Goal: Task Accomplishment & Management: Complete application form

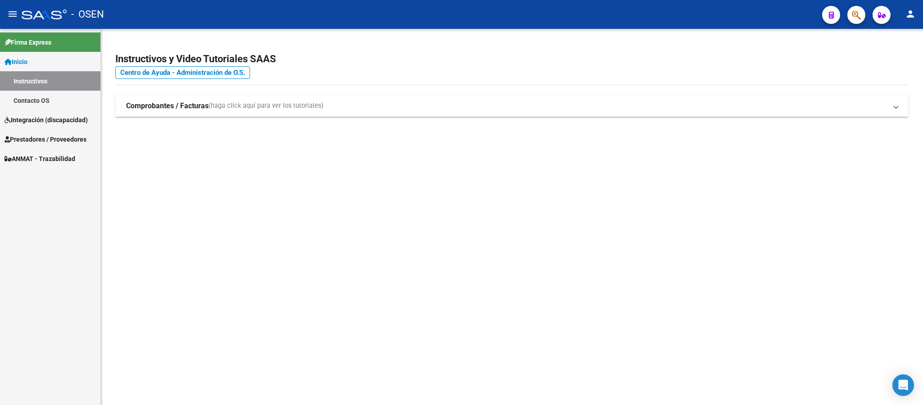
click at [73, 127] on link "Integración (discapacidad)" at bounding box center [50, 119] width 100 height 19
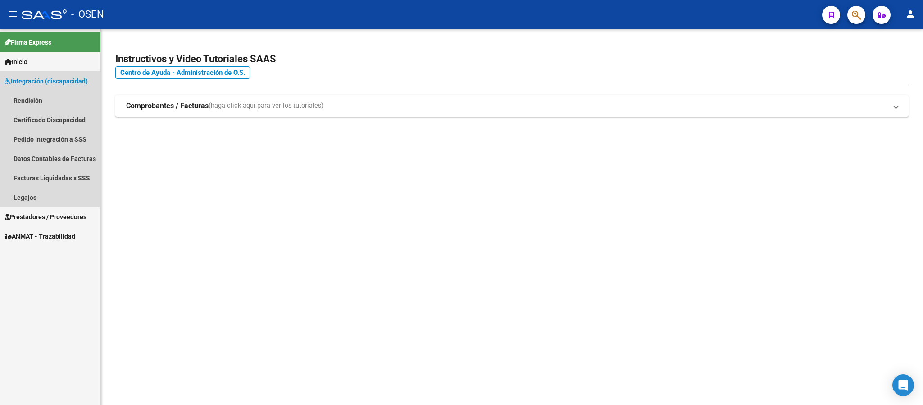
click at [82, 84] on span "Integración (discapacidad)" at bounding box center [46, 81] width 83 height 10
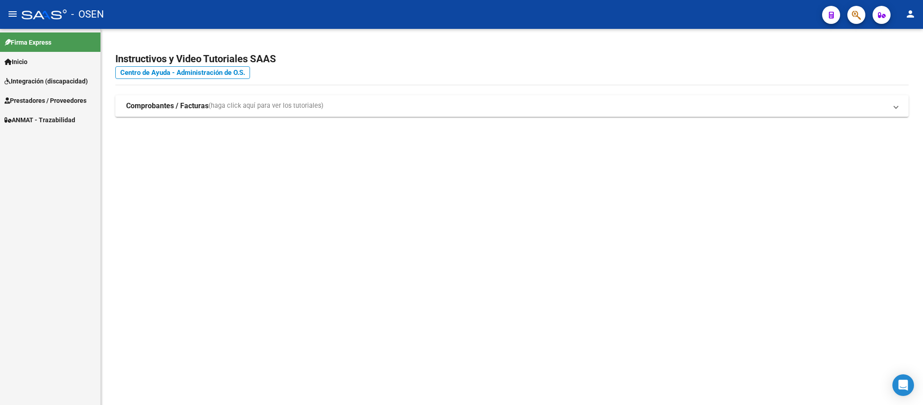
click at [82, 84] on span "Integración (discapacidad)" at bounding box center [46, 81] width 83 height 10
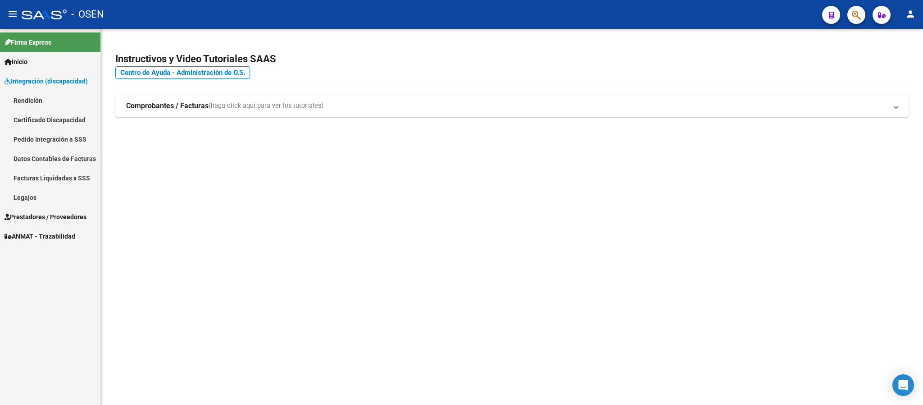
click at [80, 144] on link "Pedido Integración a SSS" at bounding box center [50, 138] width 100 height 19
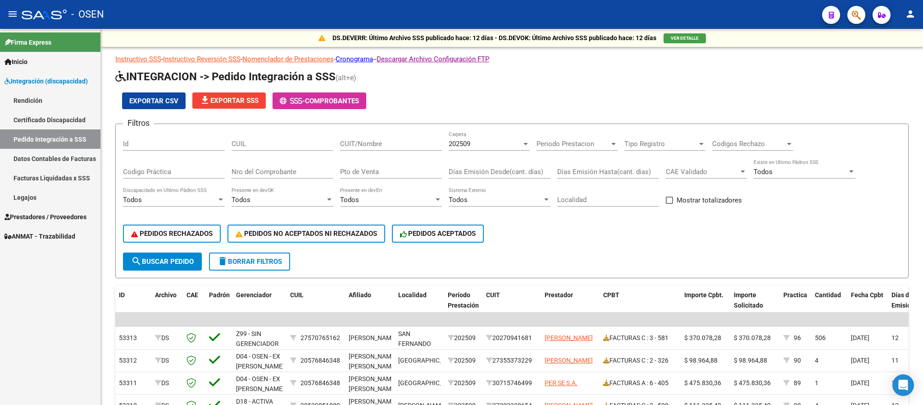
click at [59, 212] on span "Prestadores / Proveedores" at bounding box center [46, 217] width 82 height 10
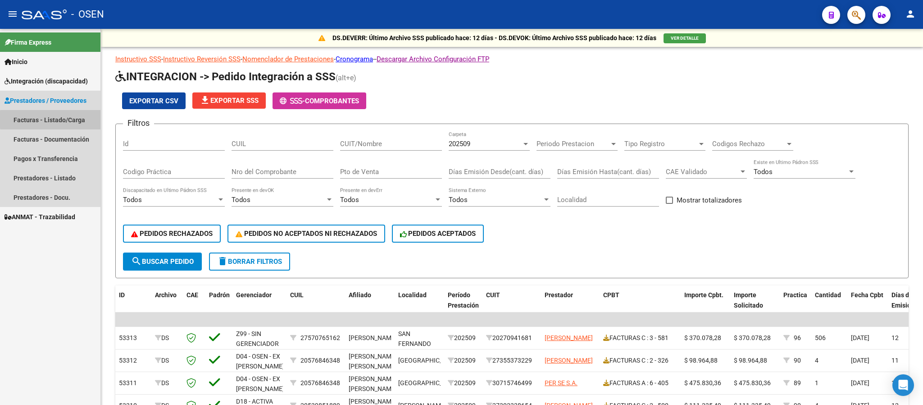
click at [78, 119] on link "Facturas - Listado/Carga" at bounding box center [50, 119] width 100 height 19
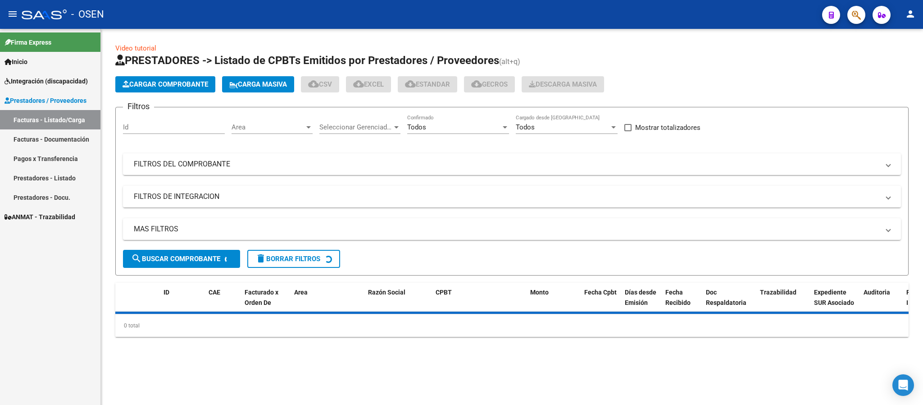
click at [57, 141] on link "Facturas - Documentación" at bounding box center [50, 138] width 100 height 19
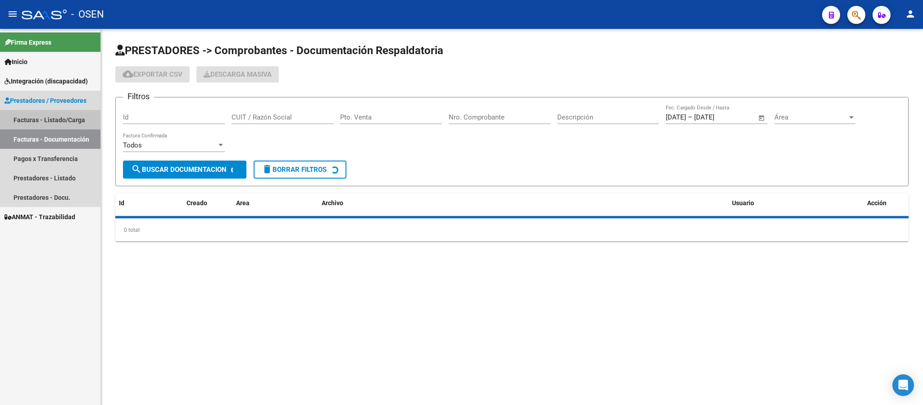
click at [57, 120] on link "Facturas - Listado/Carga" at bounding box center [50, 119] width 100 height 19
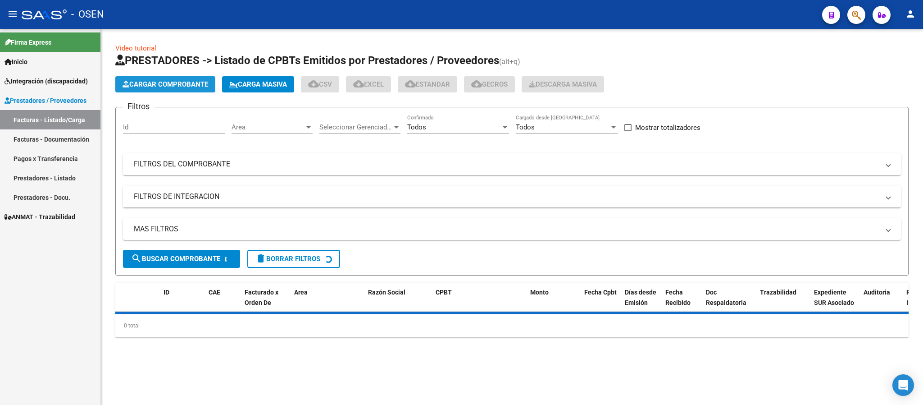
click at [173, 87] on span "Cargar Comprobante" at bounding box center [166, 84] width 86 height 8
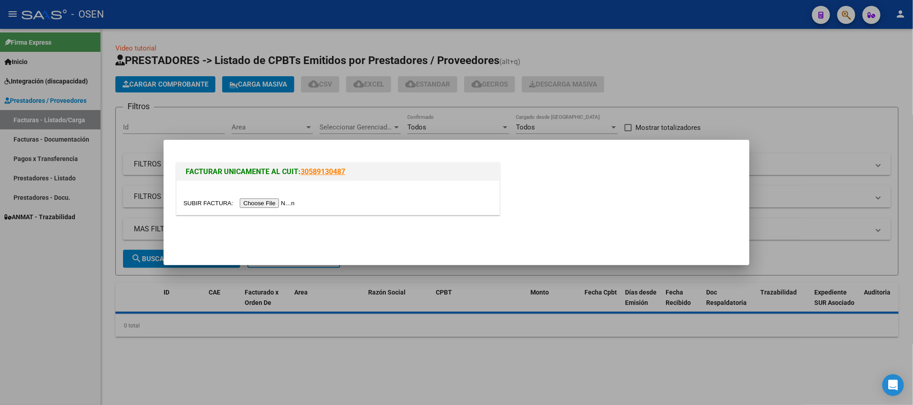
click at [265, 203] on input "file" at bounding box center [240, 202] width 114 height 9
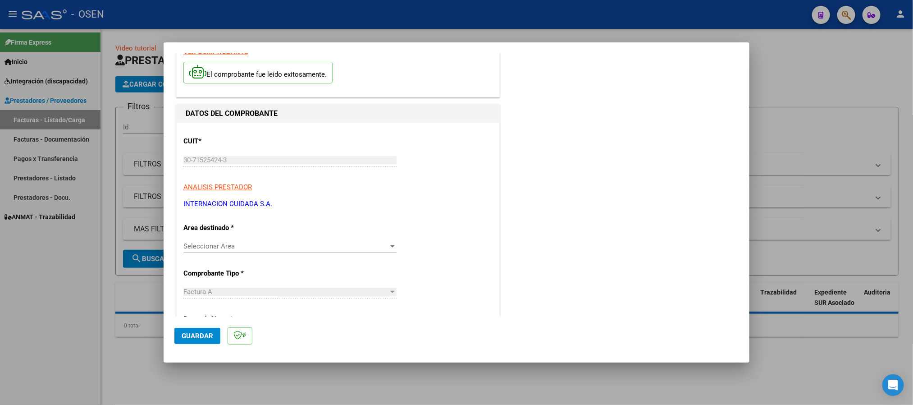
scroll to position [68, 0]
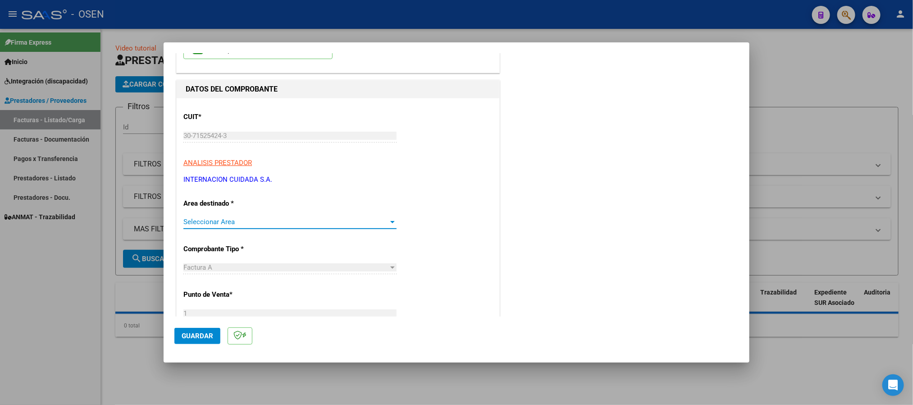
click at [264, 223] on span "Seleccionar Area" at bounding box center [285, 222] width 205 height 8
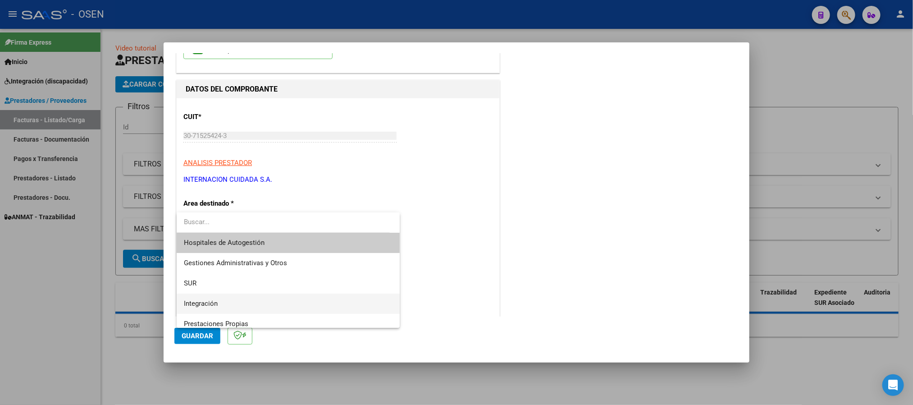
click at [246, 302] on span "Integración" at bounding box center [288, 303] width 209 height 20
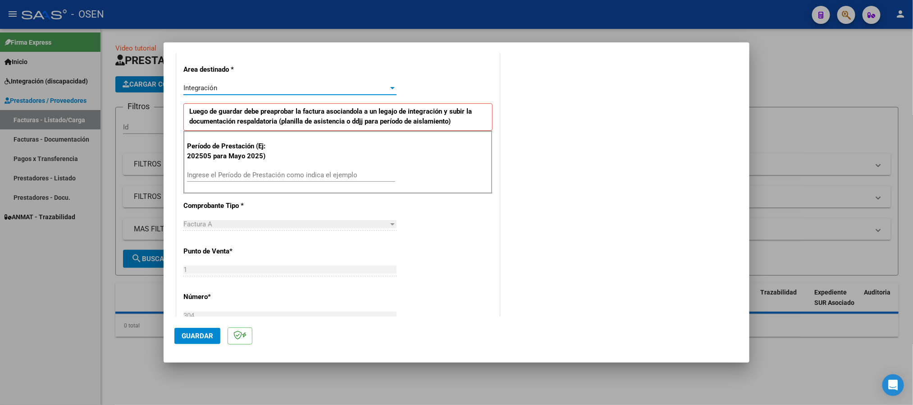
scroll to position [203, 0]
click at [302, 170] on input "Ingrese el Período de Prestación como indica el ejemplo" at bounding box center [291, 173] width 208 height 8
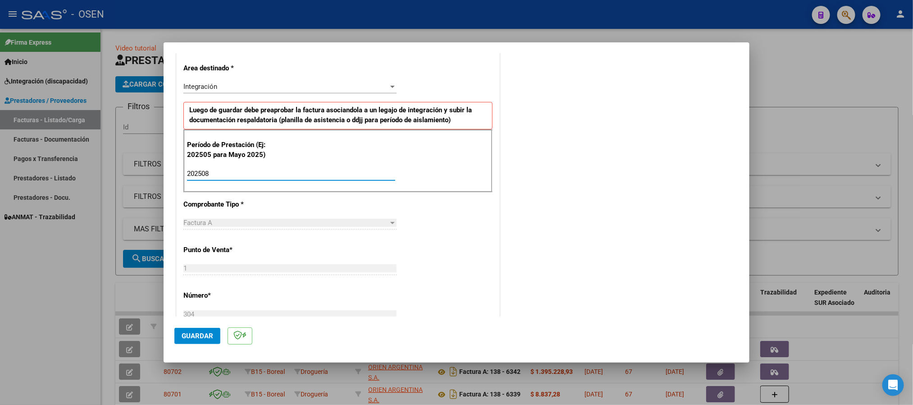
type input "202508"
click at [198, 337] on span "Guardar" at bounding box center [198, 336] width 32 height 8
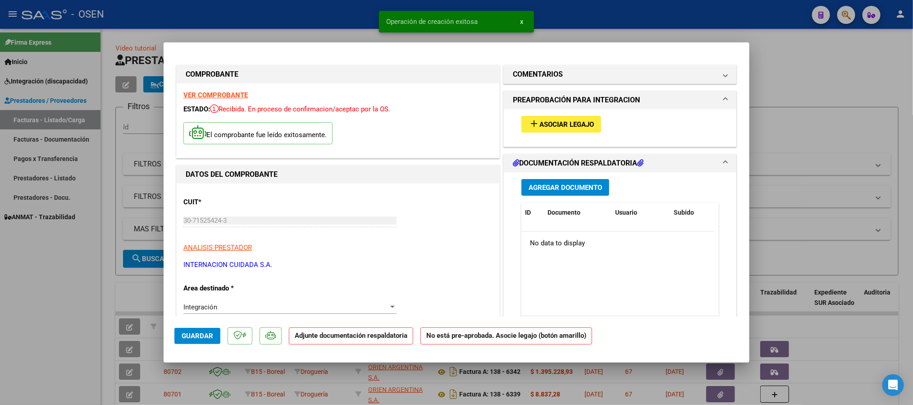
click at [578, 118] on button "add Asociar Legajo" at bounding box center [561, 124] width 80 height 17
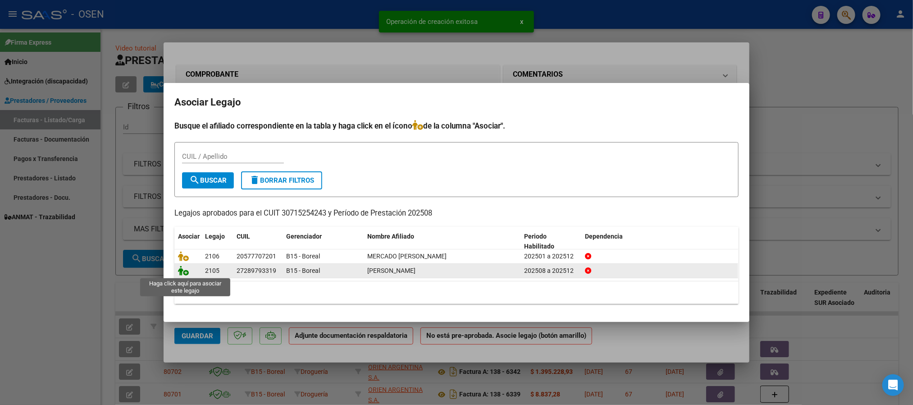
click at [187, 270] on icon at bounding box center [183, 270] width 11 height 10
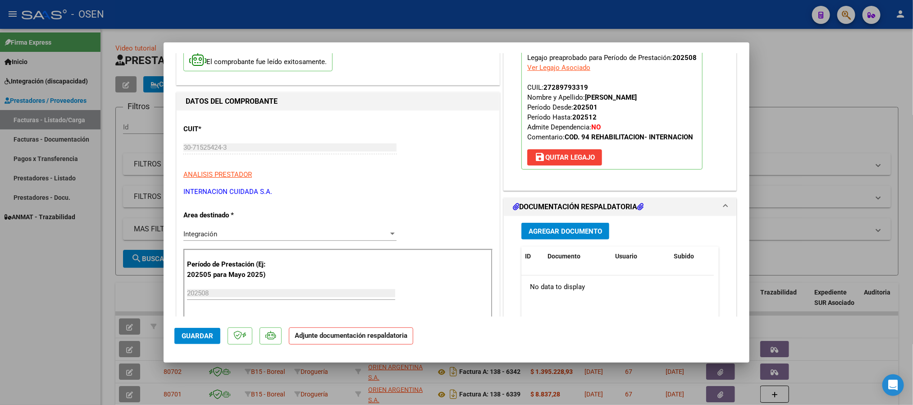
scroll to position [68, 0]
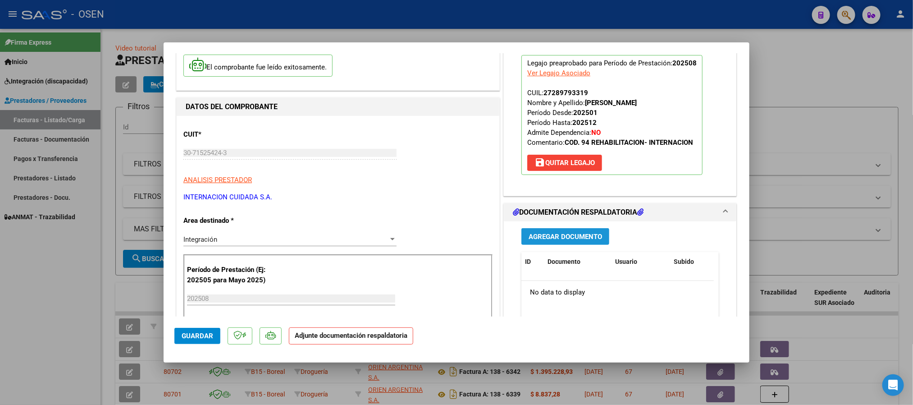
click at [560, 239] on span "Agregar Documento" at bounding box center [565, 237] width 73 height 8
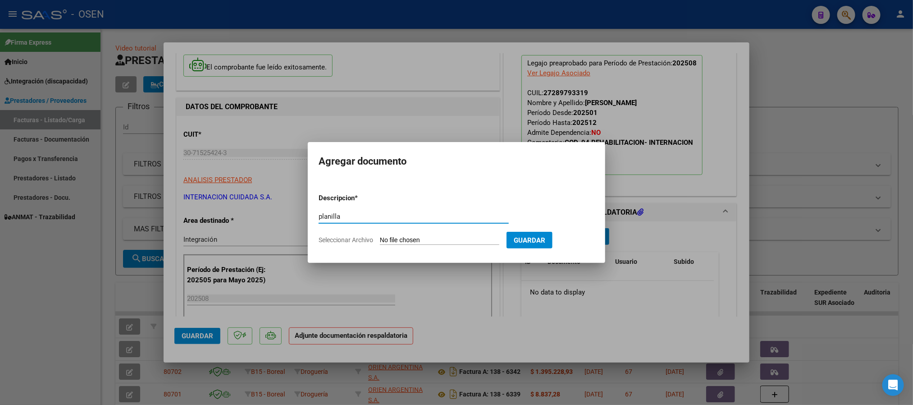
type input "planilla"
click at [380, 236] on input "Seleccionar Archivo" at bounding box center [439, 240] width 119 height 9
type input "C:\fakepath\VERGARA VALERIA.pdf"
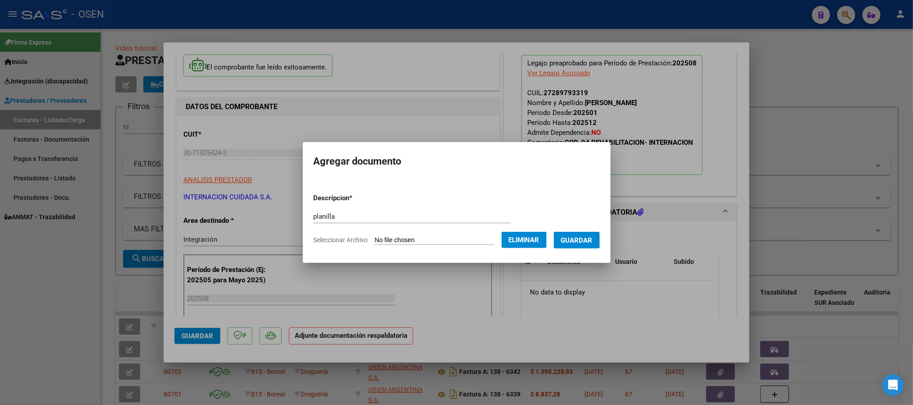
click at [579, 237] on span "Guardar" at bounding box center [577, 240] width 32 height 8
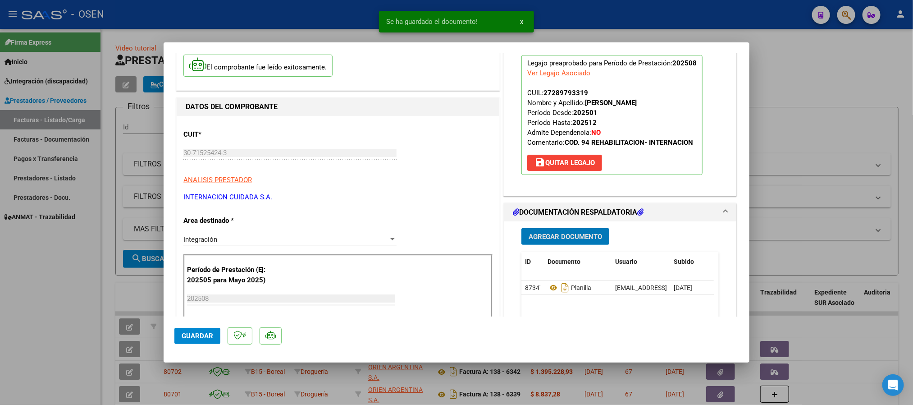
type input "$ 0,00"
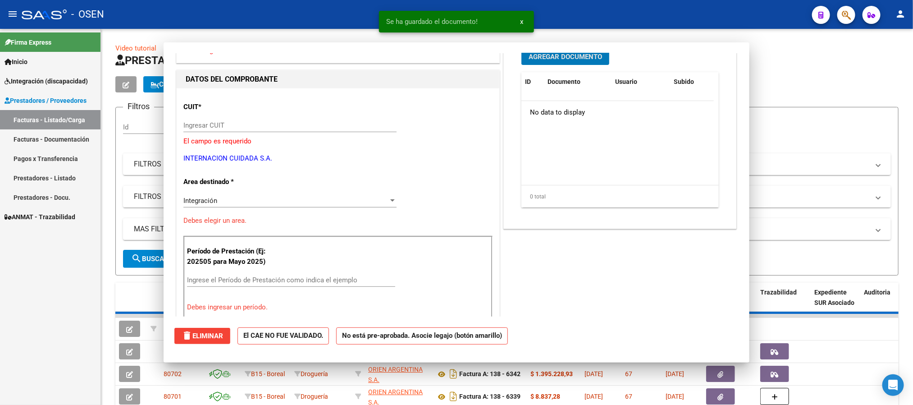
scroll to position [73, 0]
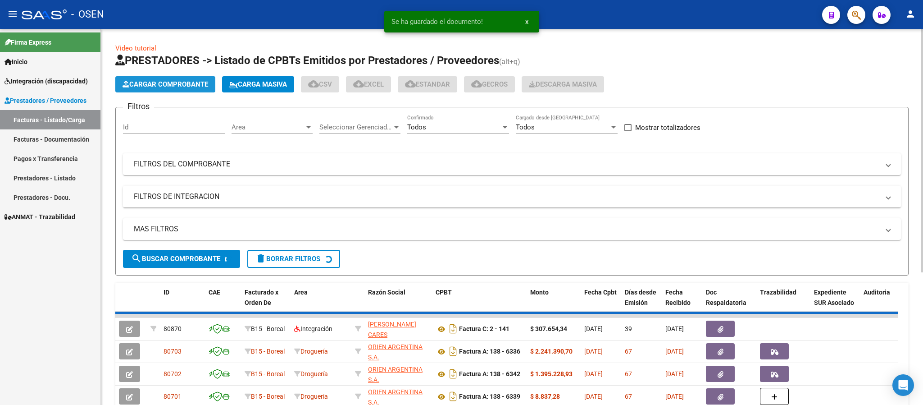
click at [191, 82] on span "Cargar Comprobante" at bounding box center [166, 84] width 86 height 8
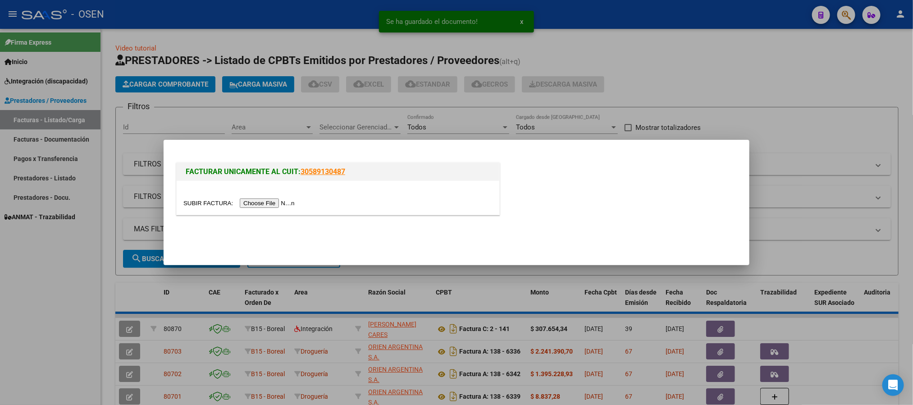
click at [263, 205] on input "file" at bounding box center [240, 202] width 114 height 9
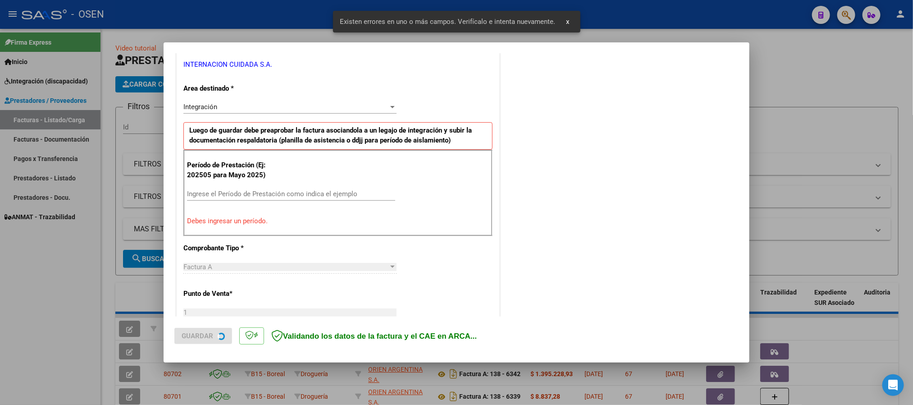
scroll to position [184, 0]
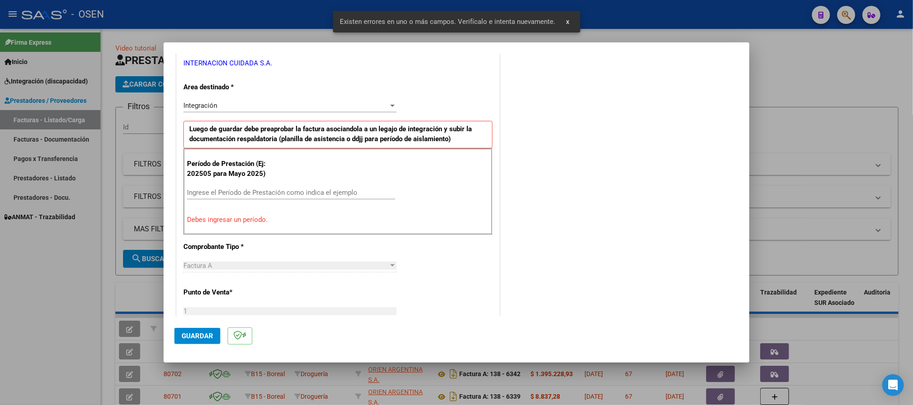
click at [303, 194] on input "Ingrese el Período de Prestación como indica el ejemplo" at bounding box center [291, 192] width 208 height 8
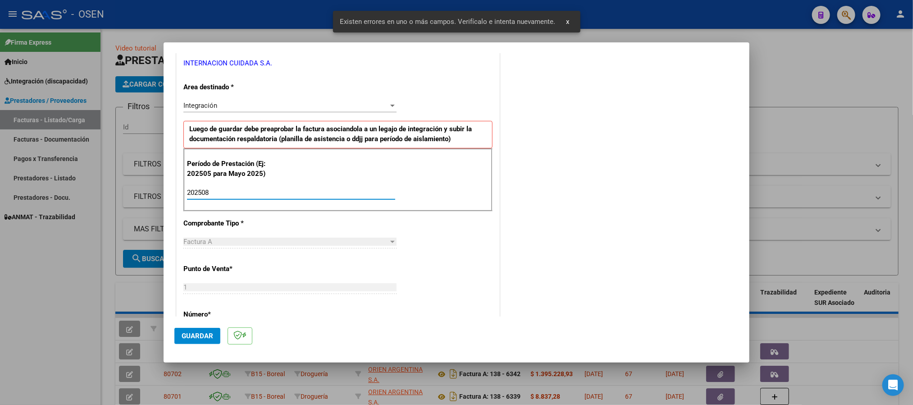
type input "202508"
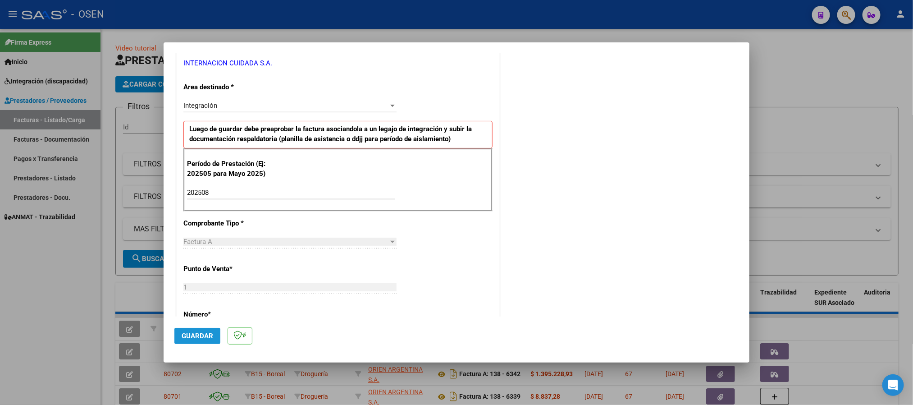
click at [195, 338] on span "Guardar" at bounding box center [198, 336] width 32 height 8
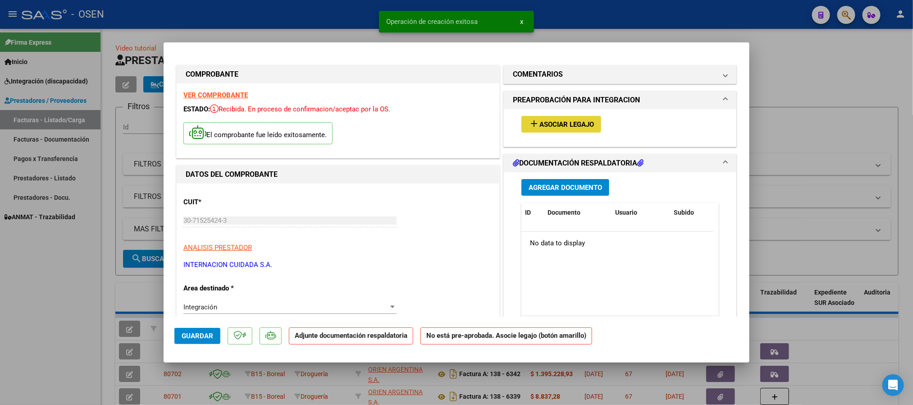
click at [556, 129] on button "add Asociar Legajo" at bounding box center [561, 124] width 80 height 17
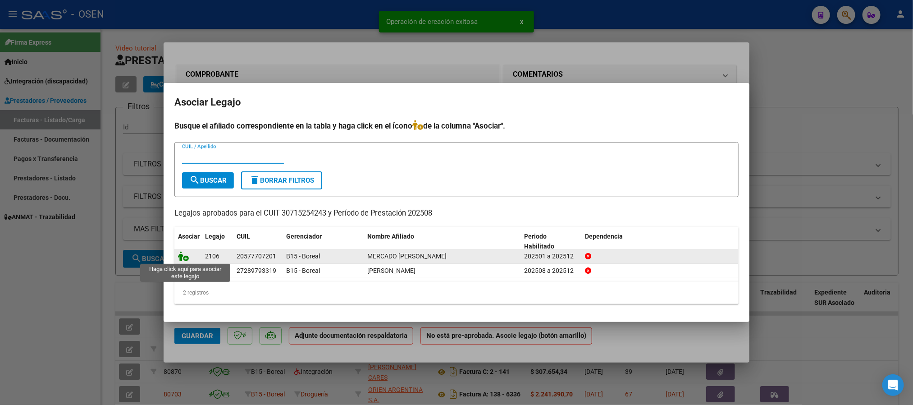
click at [182, 258] on icon at bounding box center [183, 256] width 11 height 10
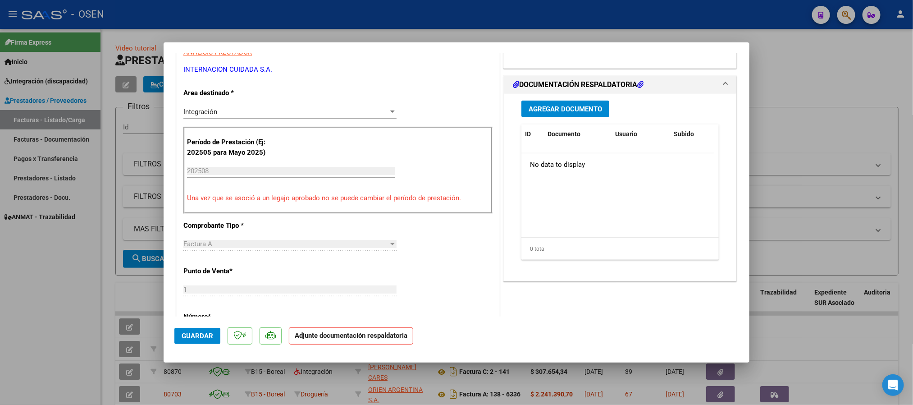
scroll to position [203, 0]
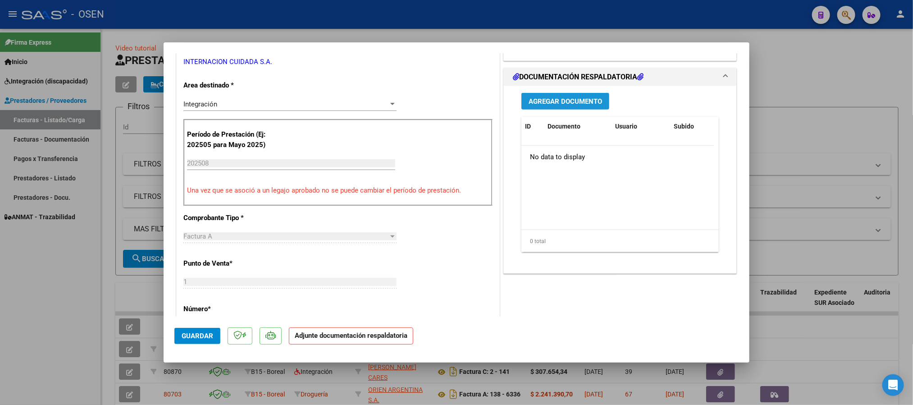
click at [556, 97] on span "Agregar Documento" at bounding box center [565, 101] width 73 height 8
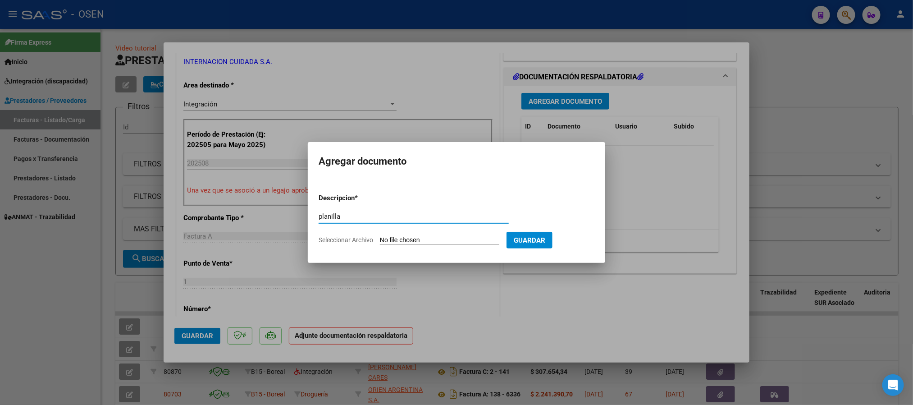
type input "planilla"
click at [380, 236] on input "Seleccionar Archivo" at bounding box center [439, 240] width 119 height 9
type input "C:\fakepath\MERCADO NOAH.pdf"
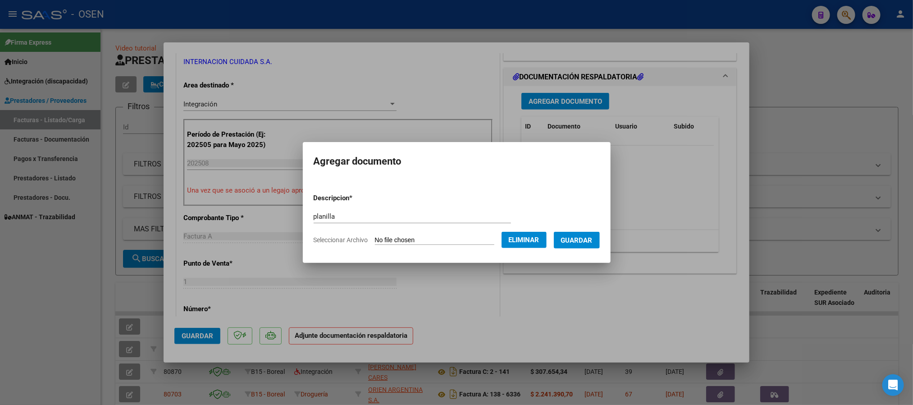
click at [580, 244] on button "Guardar" at bounding box center [577, 240] width 46 height 17
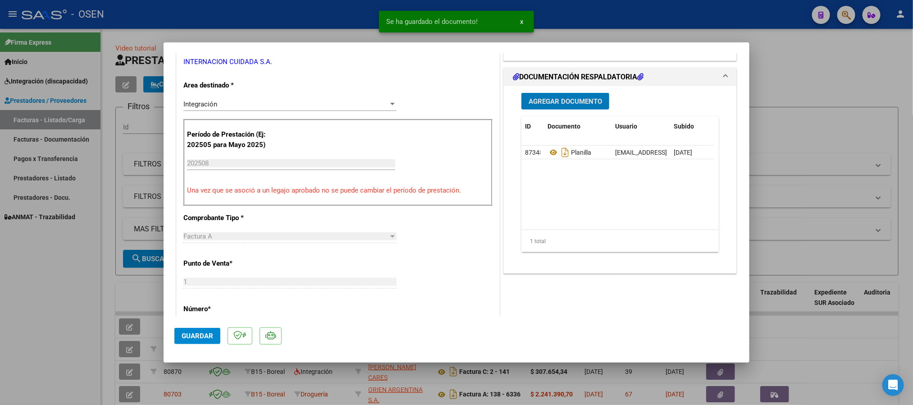
click at [195, 341] on button "Guardar" at bounding box center [197, 336] width 46 height 16
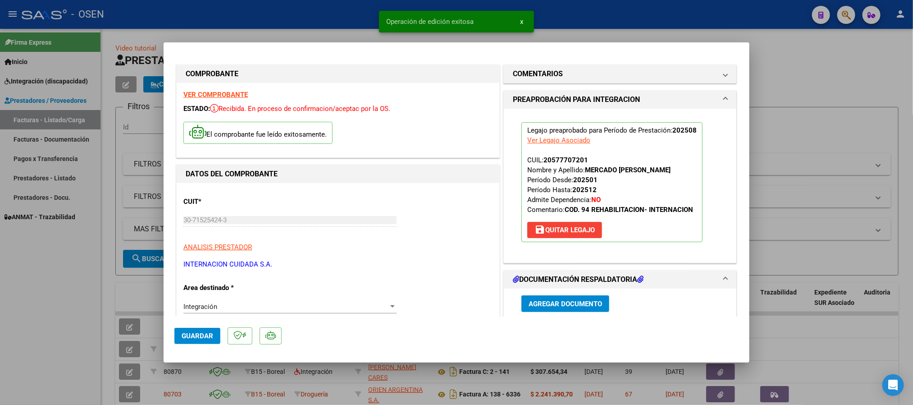
scroll to position [0, 0]
type input "$ 0,00"
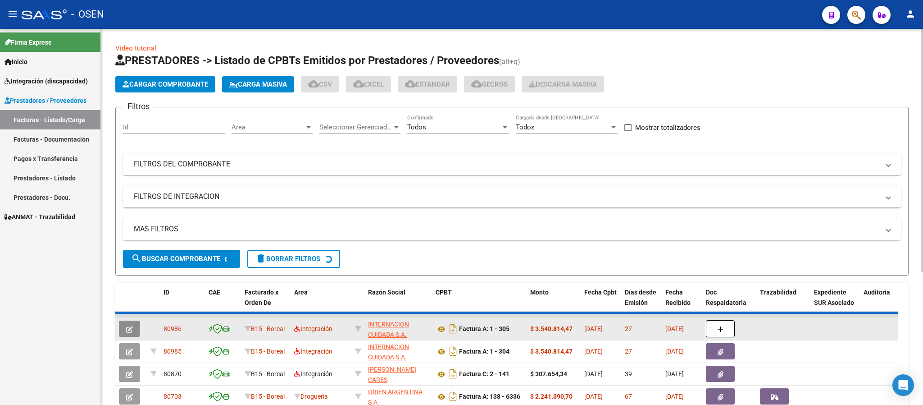
click at [127, 329] on icon "button" at bounding box center [129, 329] width 7 height 7
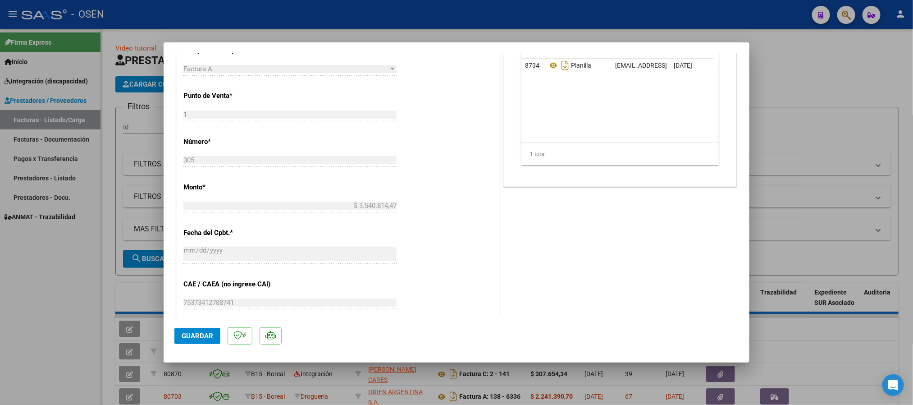
scroll to position [338, 0]
type input "$ 0,00"
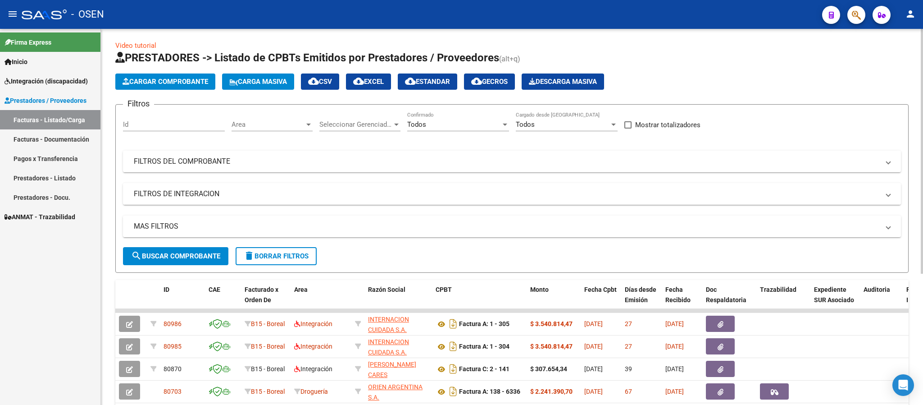
scroll to position [0, 0]
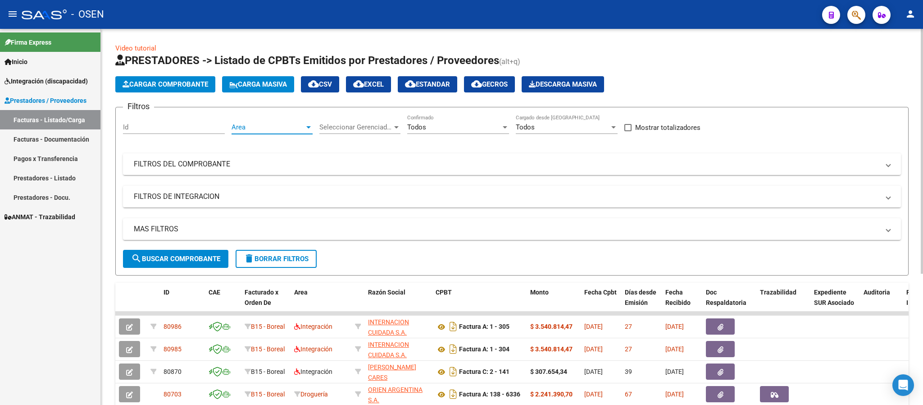
click at [301, 128] on span "Area" at bounding box center [268, 127] width 73 height 8
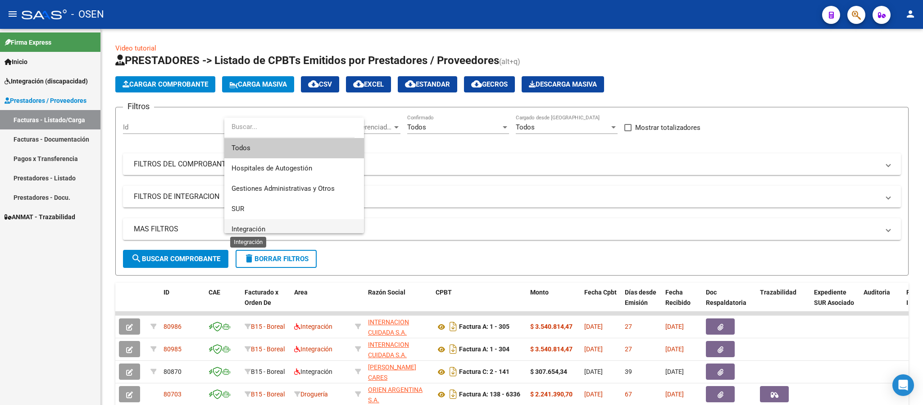
click at [265, 225] on span "Integración" at bounding box center [249, 229] width 34 height 8
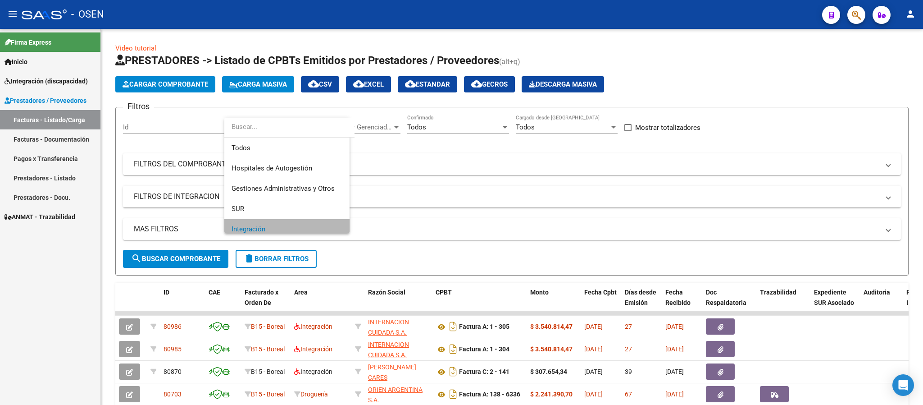
scroll to position [6, 0]
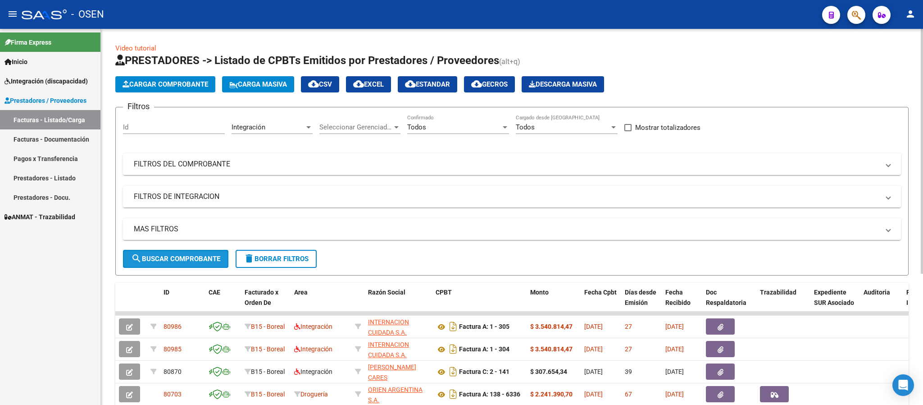
click at [207, 257] on span "search Buscar Comprobante" at bounding box center [175, 259] width 89 height 8
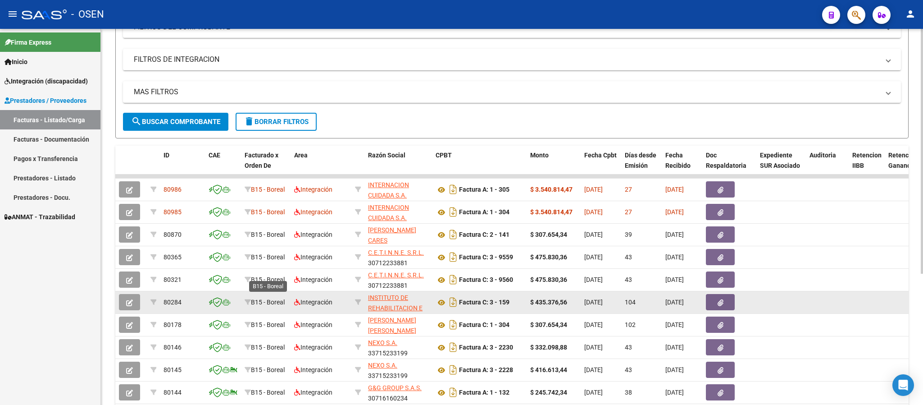
scroll to position [0, 0]
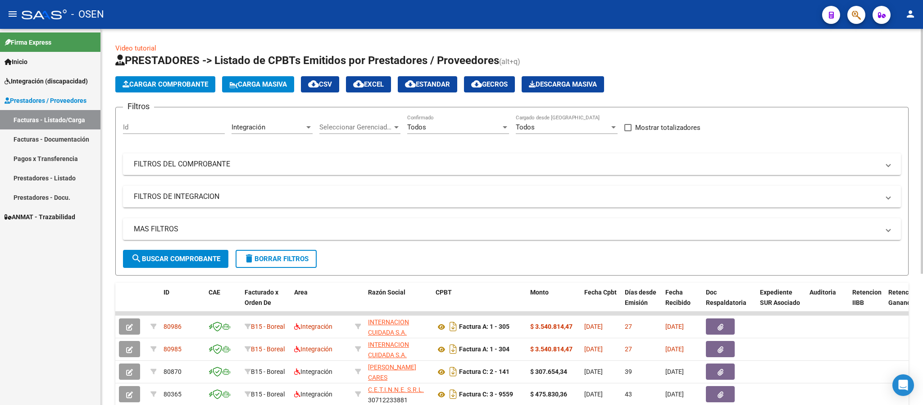
click at [483, 126] on div "Todos" at bounding box center [454, 127] width 94 height 8
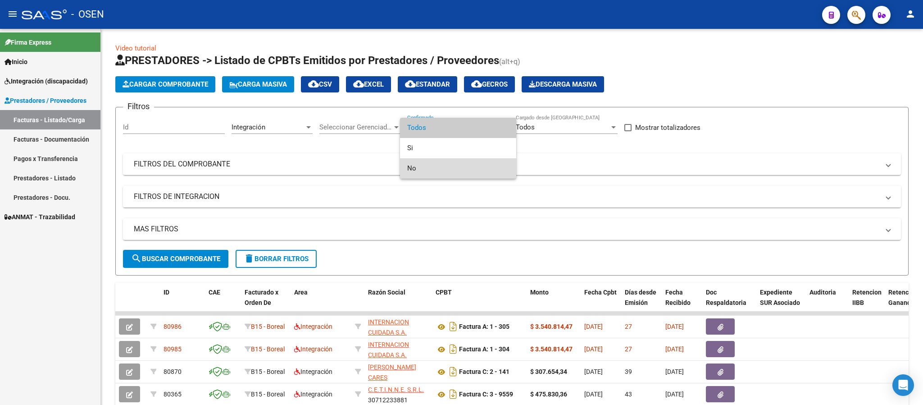
click at [432, 165] on span "No" at bounding box center [458, 168] width 102 height 20
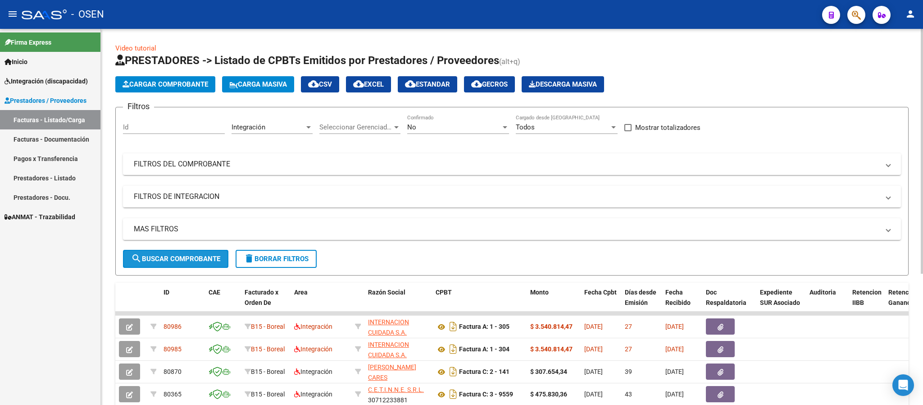
click at [192, 257] on span "search Buscar Comprobante" at bounding box center [175, 259] width 89 height 8
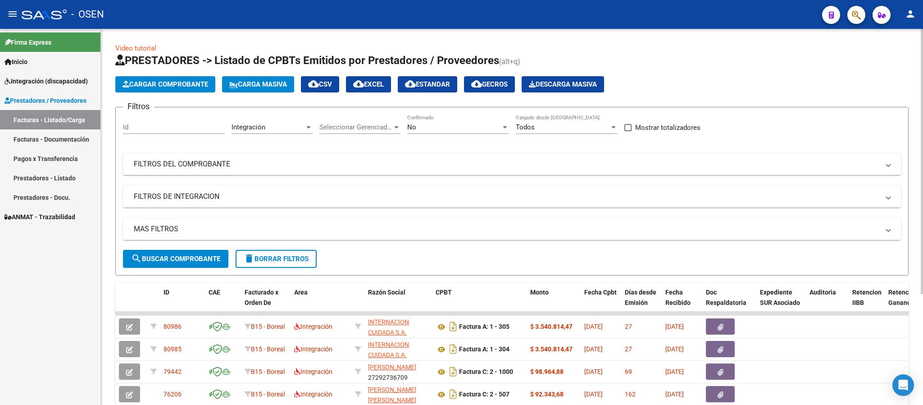
click at [162, 93] on app-list-header "PRESTADORES -> Listado de CPBTs Emitidos por Prestadores / Proveedores (alt+q) …" at bounding box center [512, 164] width 794 height 222
click at [168, 85] on span "Cargar Comprobante" at bounding box center [166, 84] width 86 height 8
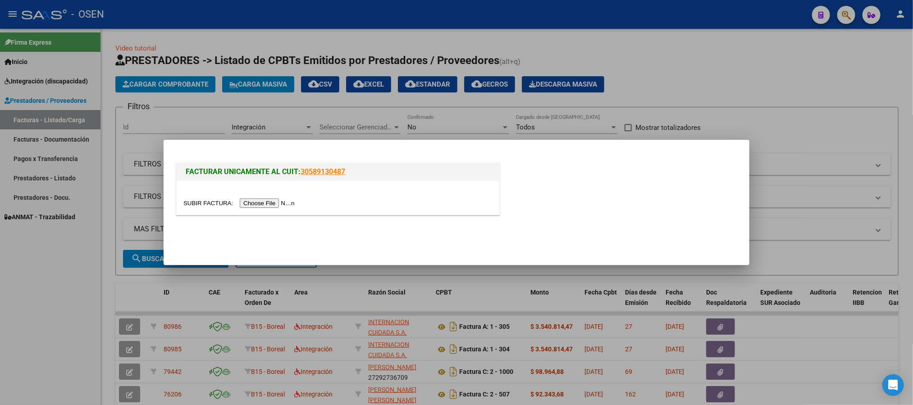
click at [261, 203] on input "file" at bounding box center [240, 202] width 114 height 9
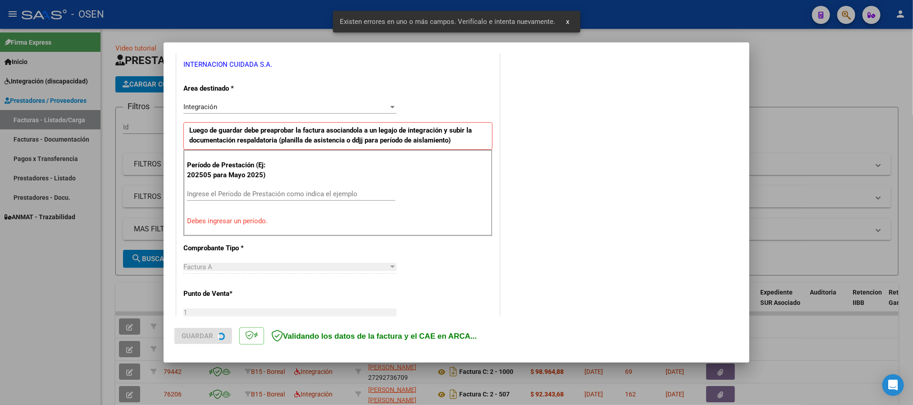
scroll to position [184, 0]
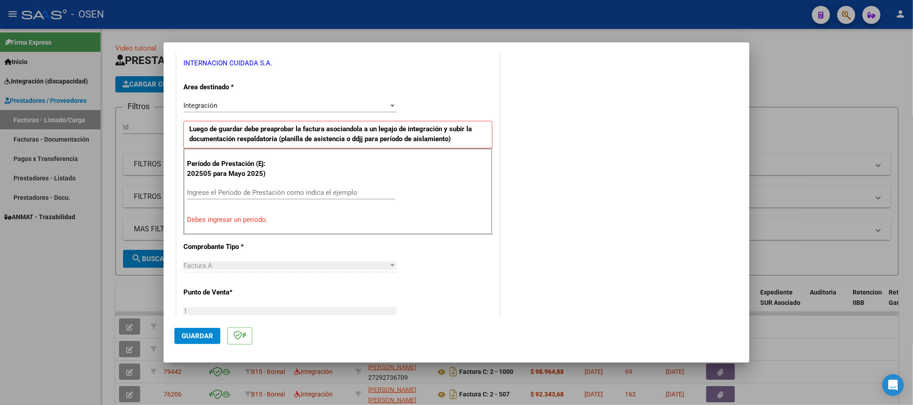
click at [292, 189] on input "Ingrese el Período de Prestación como indica el ejemplo" at bounding box center [291, 192] width 208 height 8
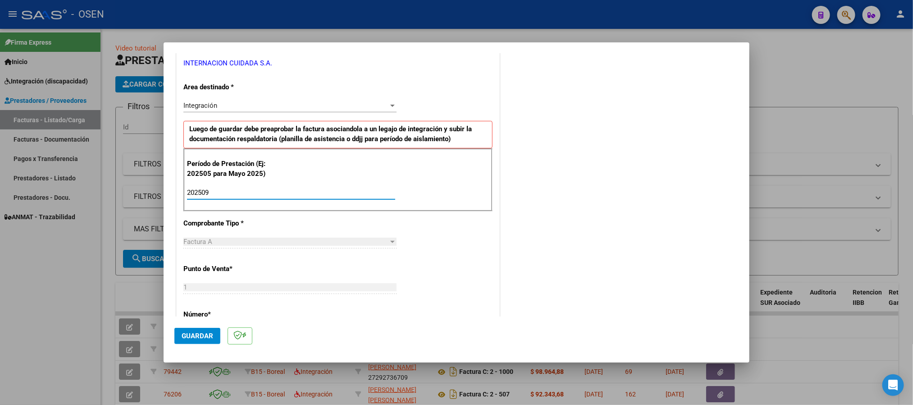
type input "202509"
click at [188, 333] on span "Guardar" at bounding box center [198, 336] width 32 height 8
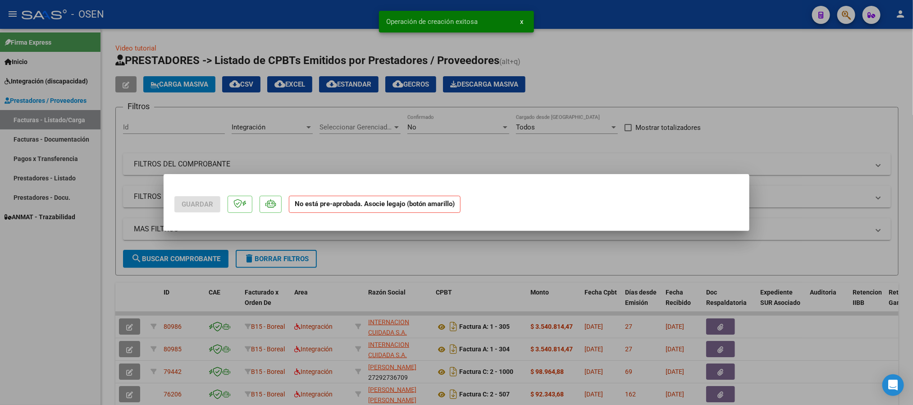
scroll to position [0, 0]
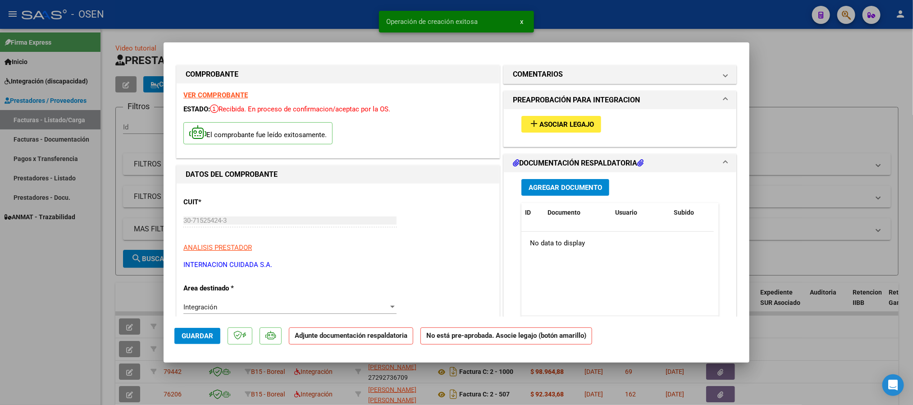
click at [549, 126] on span "Asociar Legajo" at bounding box center [566, 124] width 55 height 8
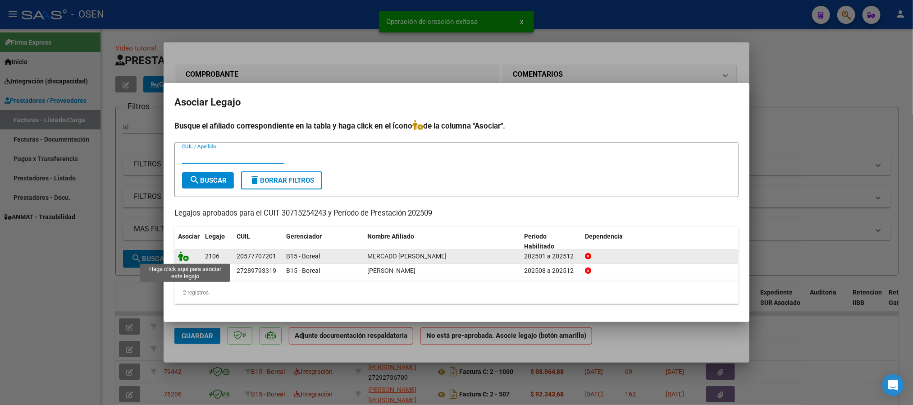
click at [181, 256] on icon at bounding box center [183, 256] width 11 height 10
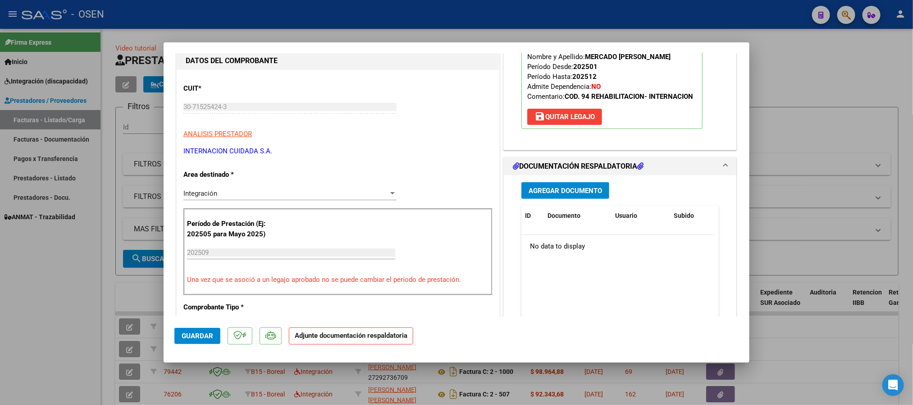
scroll to position [135, 0]
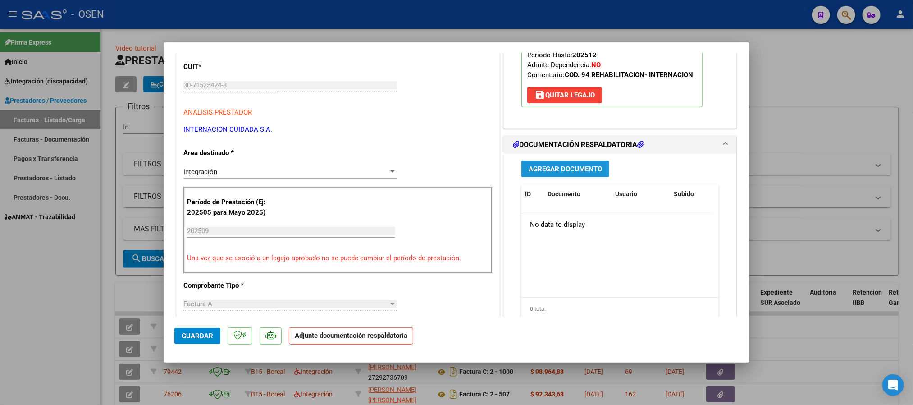
click at [565, 172] on span "Agregar Documento" at bounding box center [565, 169] width 73 height 8
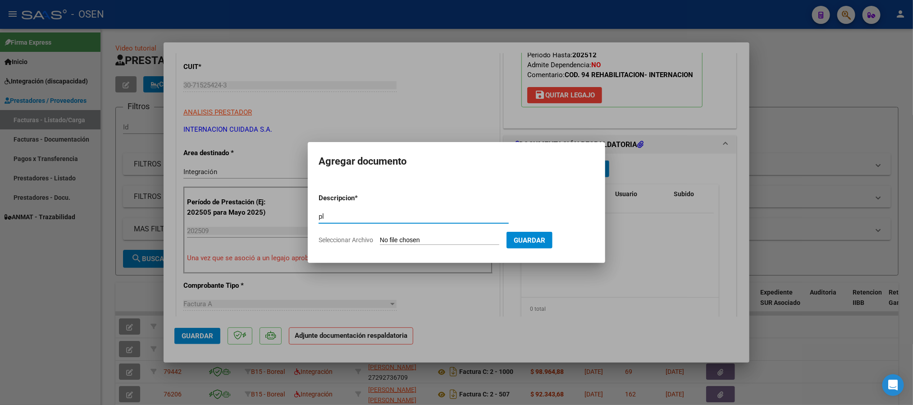
type input "p"
type input "PLANILLA"
click at [434, 236] on input "Seleccionar Archivo" at bounding box center [439, 240] width 119 height 9
type input "C:\fakepath\1.2. ASISTENCIA MERCADO NOAH SEPT 25 (1).pdf"
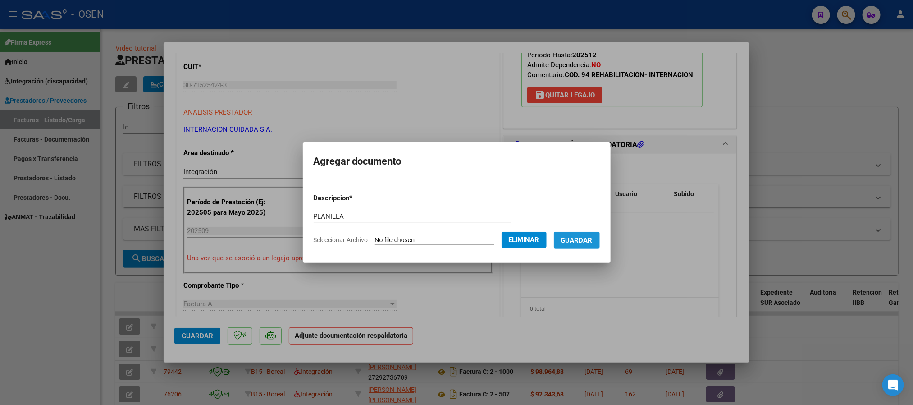
click at [584, 238] on span "Guardar" at bounding box center [577, 240] width 32 height 8
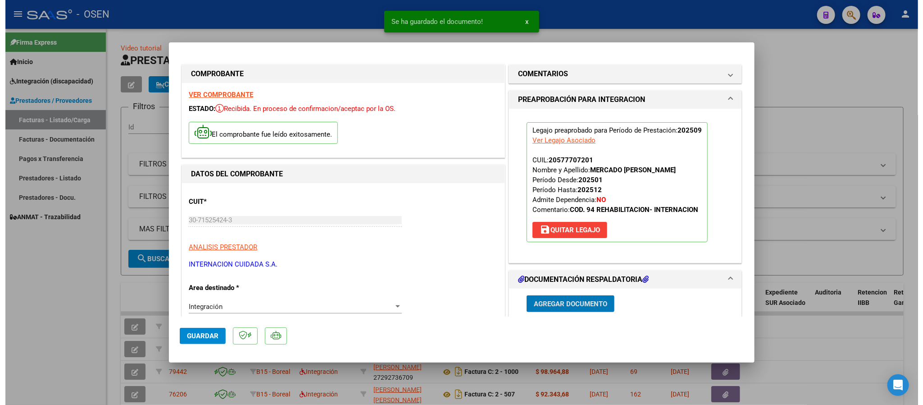
scroll to position [0, 0]
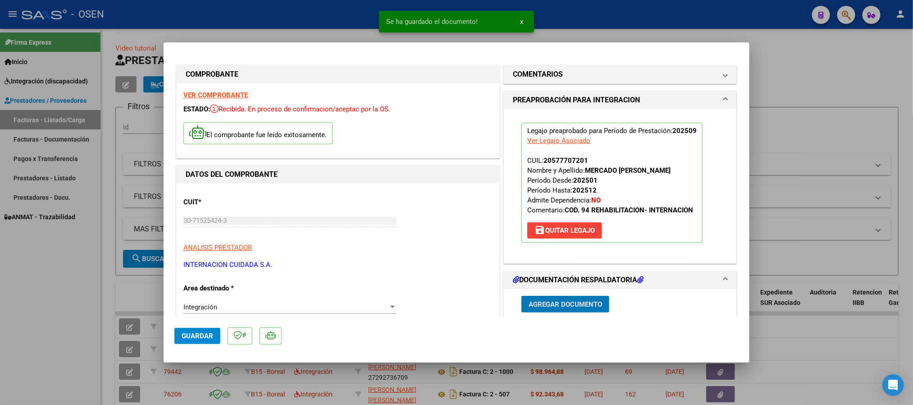
type input "$ 0,00"
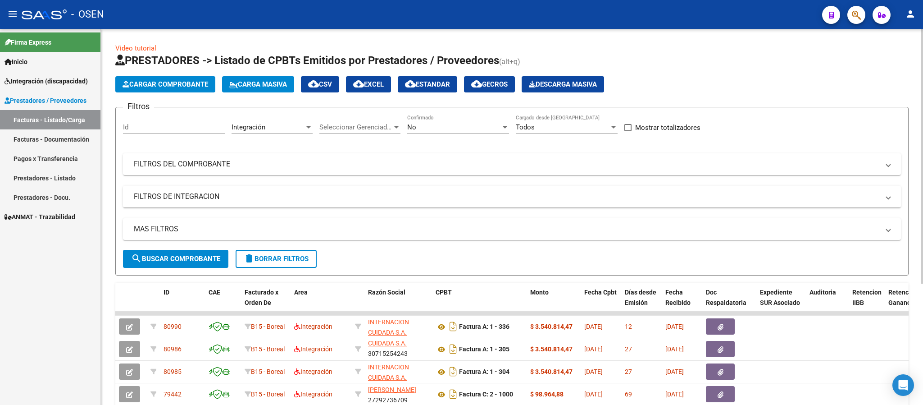
click at [190, 82] on span "Cargar Comprobante" at bounding box center [166, 84] width 86 height 8
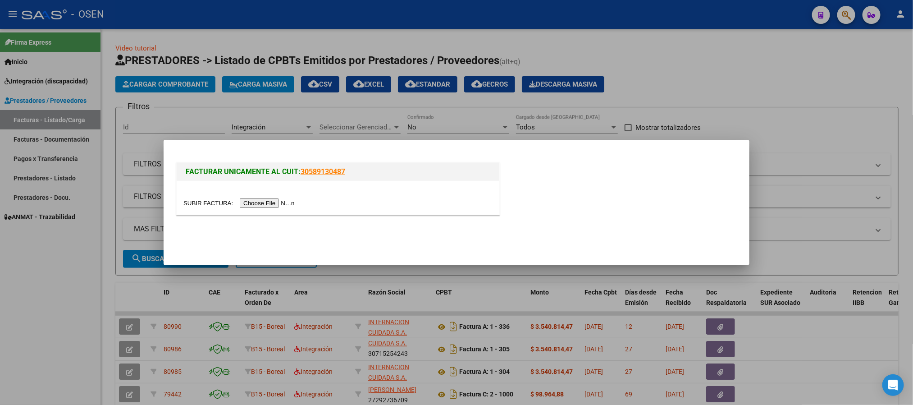
click at [285, 202] on input "file" at bounding box center [240, 202] width 114 height 9
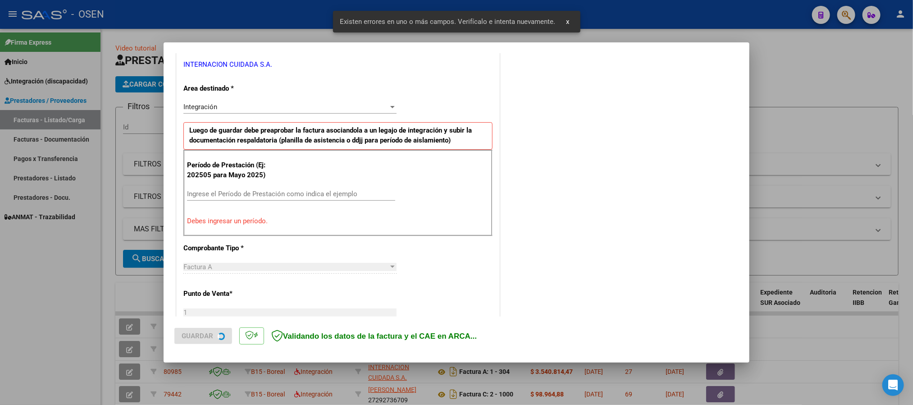
scroll to position [184, 0]
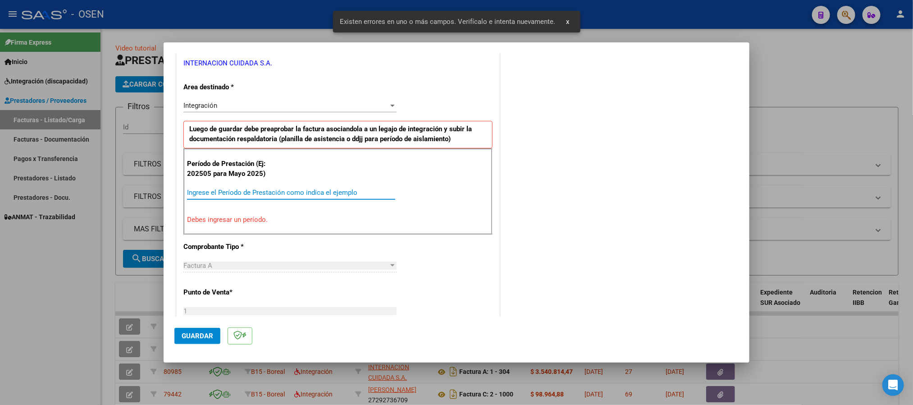
click at [260, 195] on input "Ingrese el Período de Prestación como indica el ejemplo" at bounding box center [291, 192] width 208 height 8
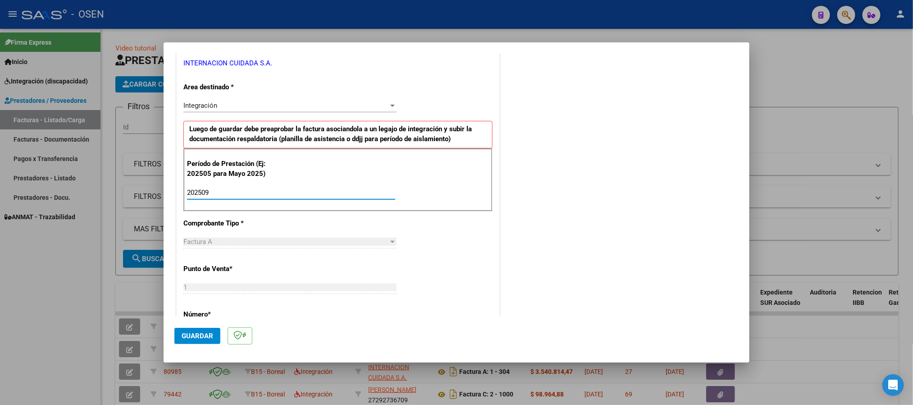
type input "202509"
click at [210, 334] on span "Guardar" at bounding box center [198, 336] width 32 height 8
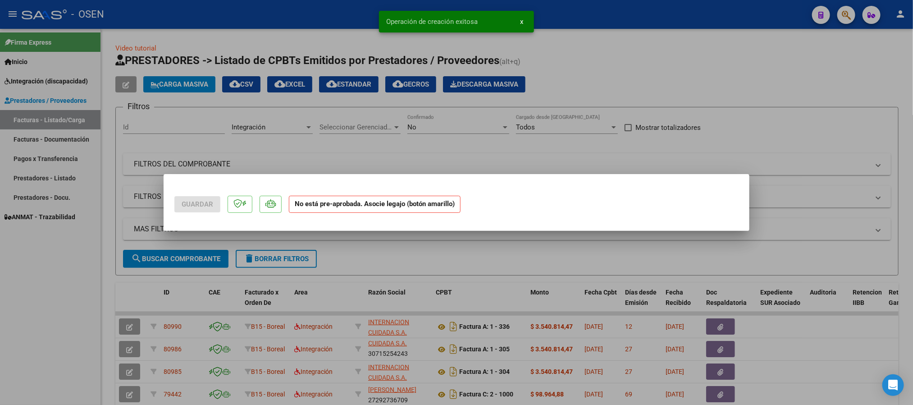
scroll to position [0, 0]
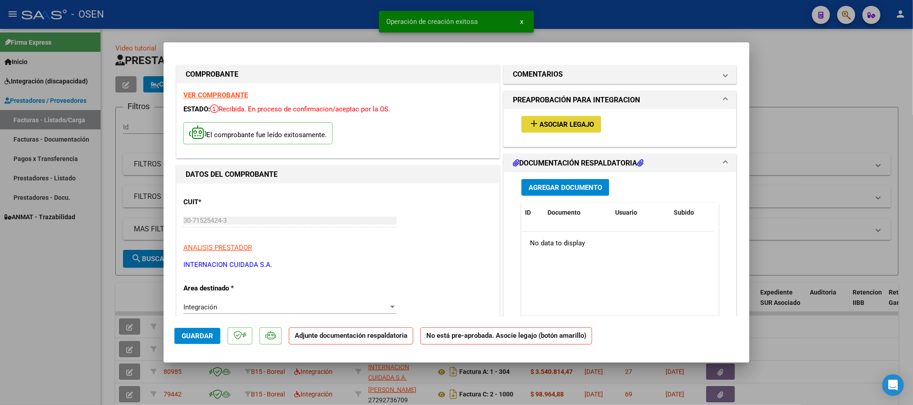
click at [595, 128] on button "add Asociar Legajo" at bounding box center [561, 124] width 80 height 17
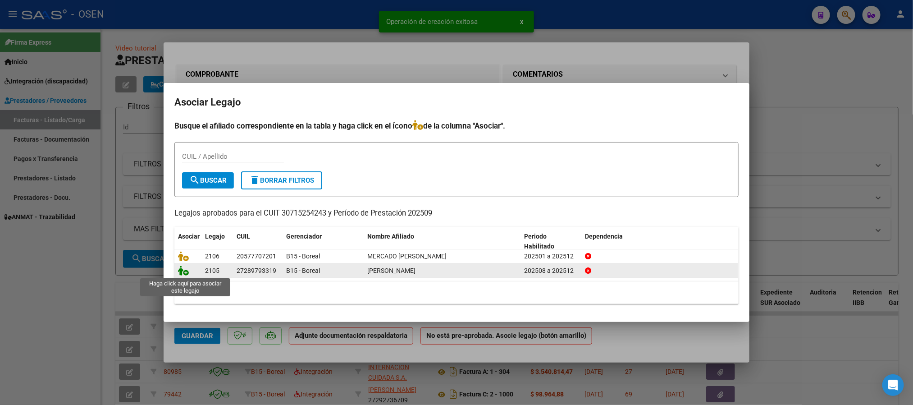
click at [180, 269] on icon at bounding box center [183, 270] width 11 height 10
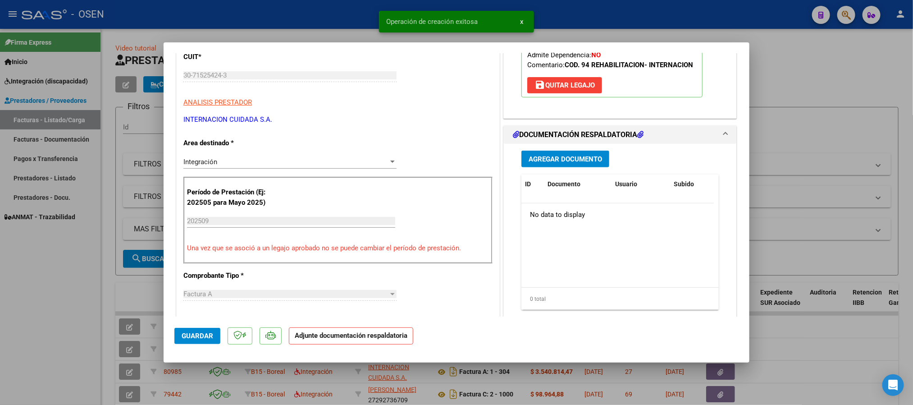
scroll to position [203, 0]
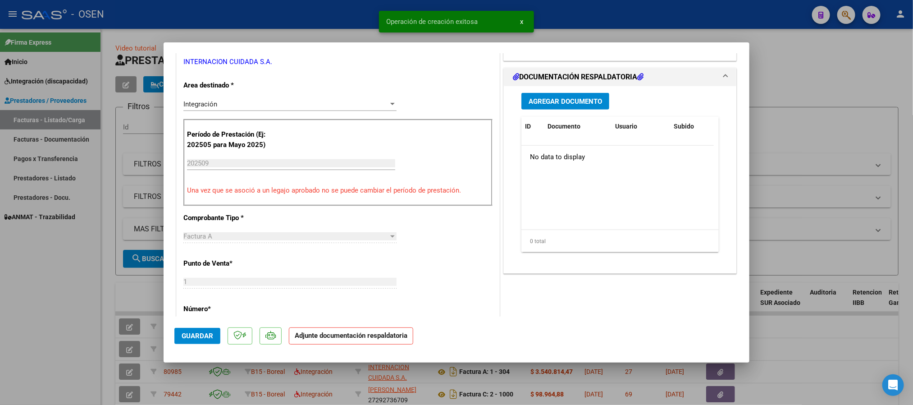
click at [571, 101] on span "Agregar Documento" at bounding box center [565, 101] width 73 height 8
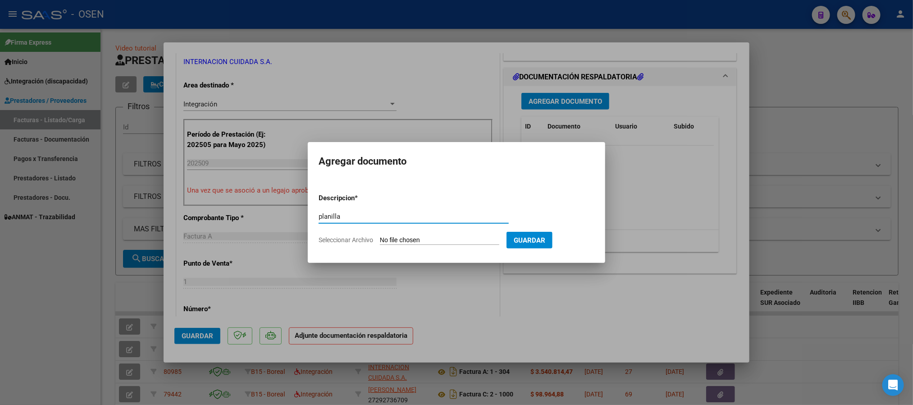
type input "planilla"
click at [407, 245] on input "Seleccionar Archivo" at bounding box center [439, 240] width 119 height 9
type input "C:\fakepath\2.2. ASISTENCIA VERGARA VALERIA SEPT 25 (1).pdf"
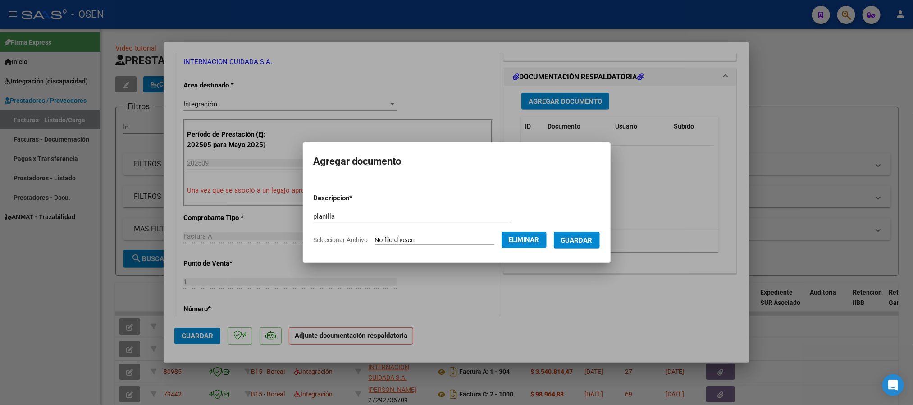
click at [599, 234] on button "Guardar" at bounding box center [577, 240] width 46 height 17
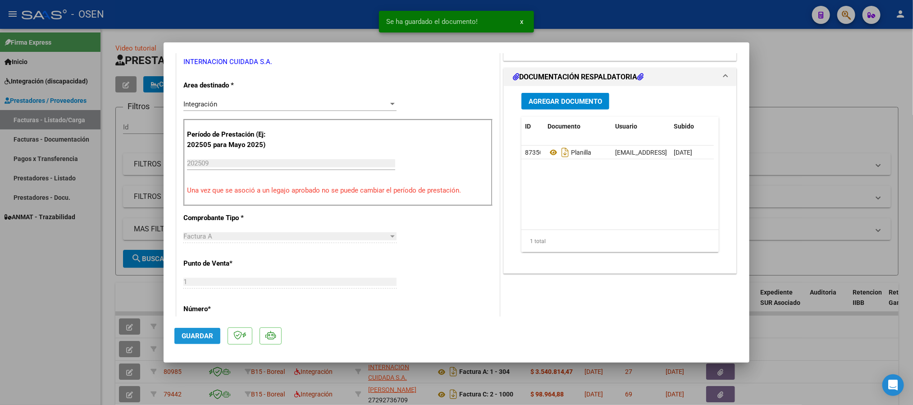
click at [209, 329] on button "Guardar" at bounding box center [197, 336] width 46 height 16
type input "$ 0,00"
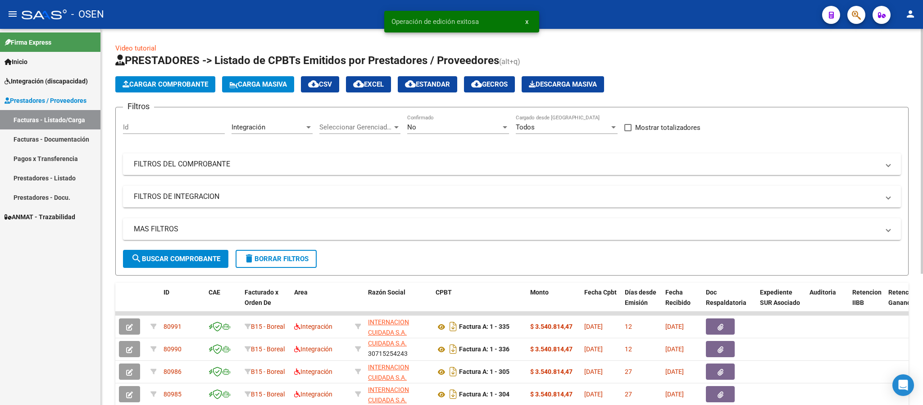
scroll to position [1, 0]
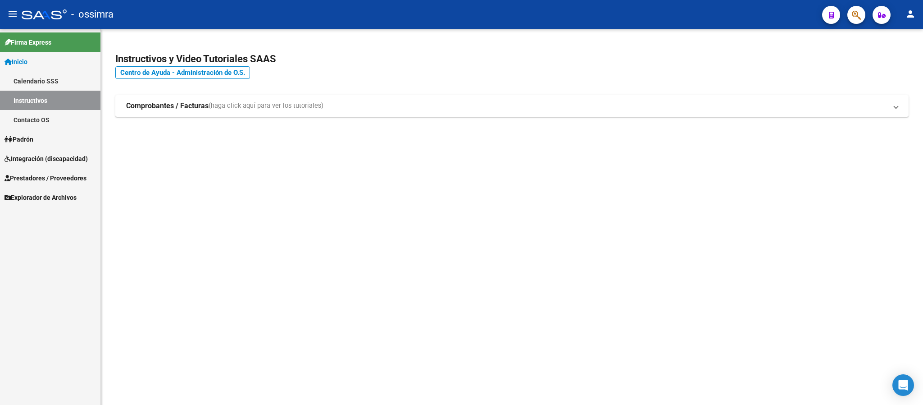
click at [45, 157] on span "Integración (discapacidad)" at bounding box center [46, 159] width 83 height 10
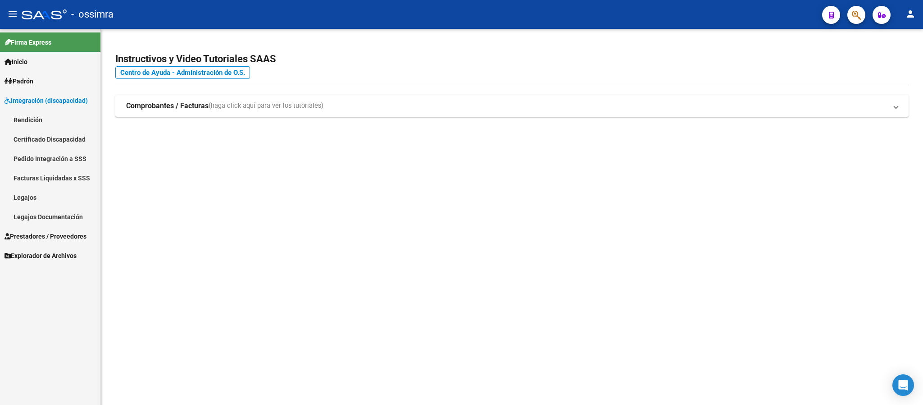
click at [56, 236] on span "Prestadores / Proveedores" at bounding box center [46, 236] width 82 height 10
click at [64, 137] on link "Facturas - Listado/Carga" at bounding box center [50, 138] width 100 height 19
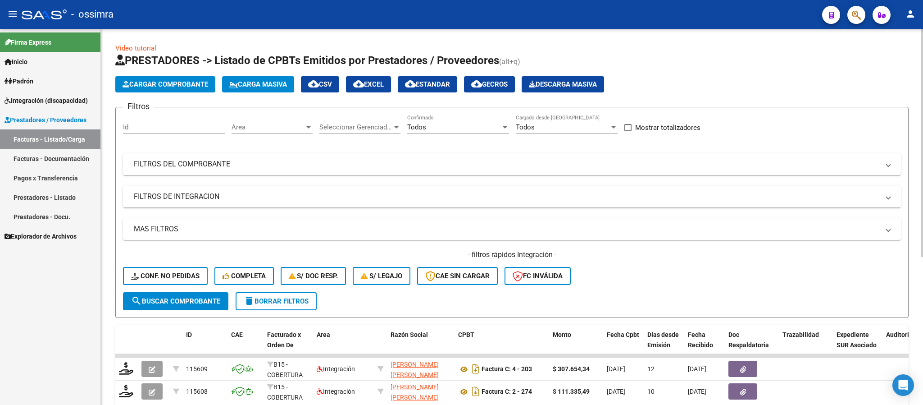
click at [187, 88] on button "Cargar Comprobante" at bounding box center [165, 84] width 100 height 16
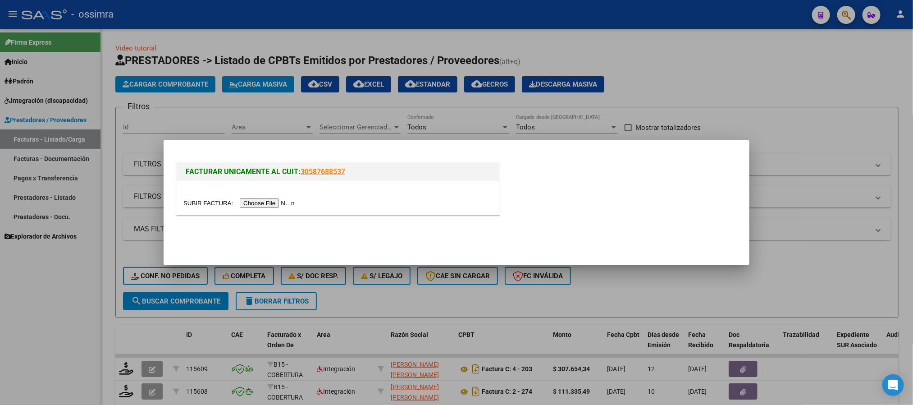
click at [258, 202] on input "file" at bounding box center [240, 202] width 114 height 9
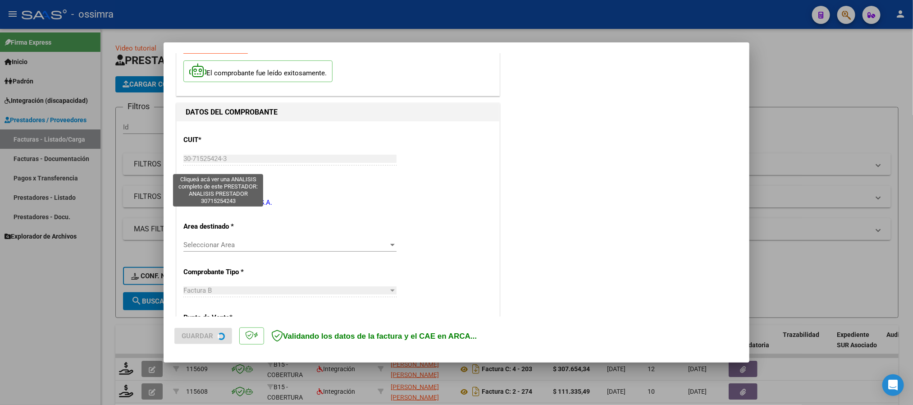
scroll to position [135, 0]
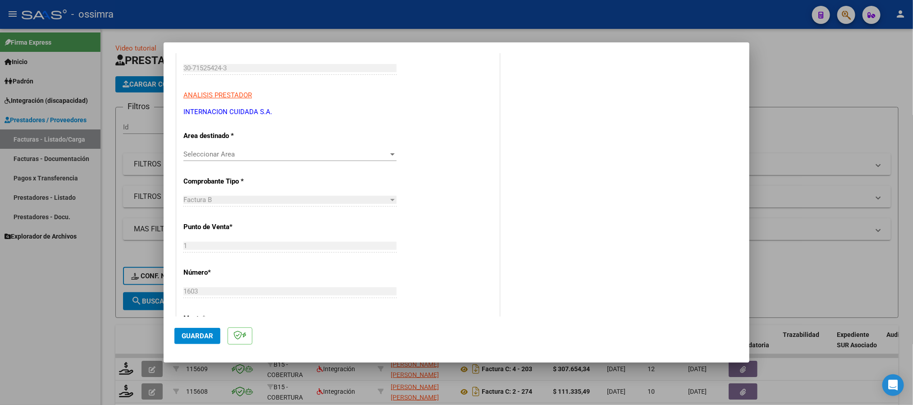
click at [267, 151] on span "Seleccionar Area" at bounding box center [285, 154] width 205 height 8
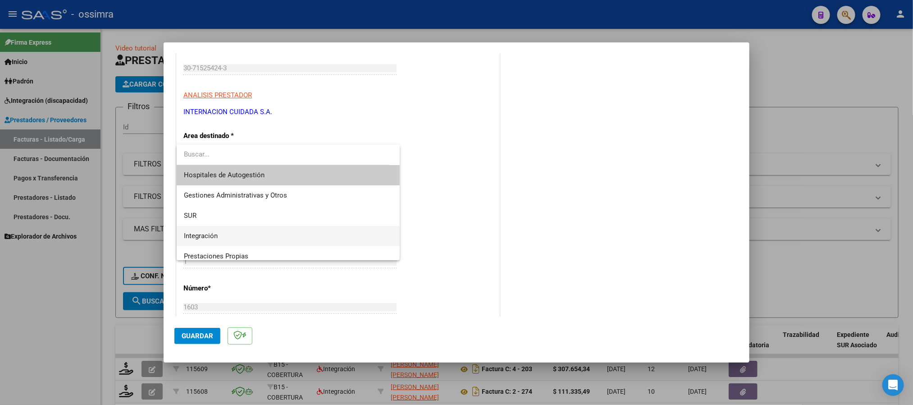
click at [241, 237] on span "Integración" at bounding box center [288, 236] width 209 height 20
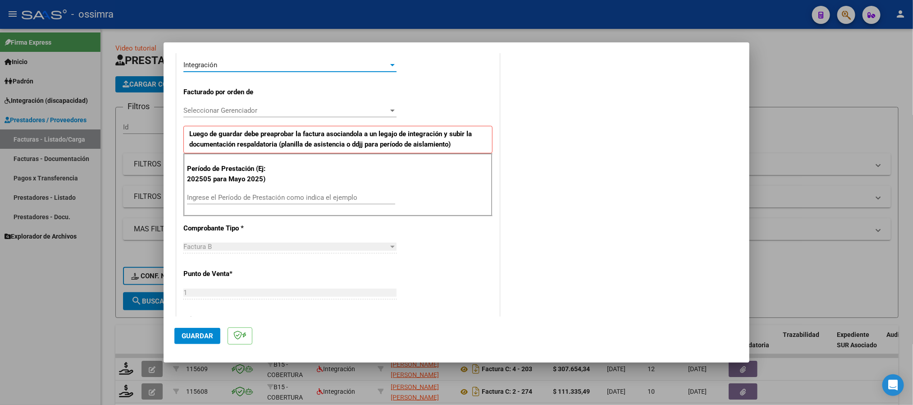
scroll to position [270, 0]
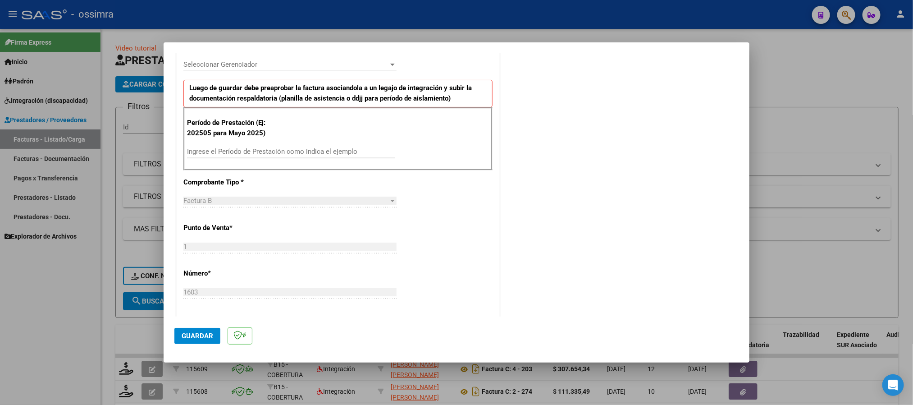
click at [297, 63] on span "Seleccionar Gerenciador" at bounding box center [285, 64] width 205 height 8
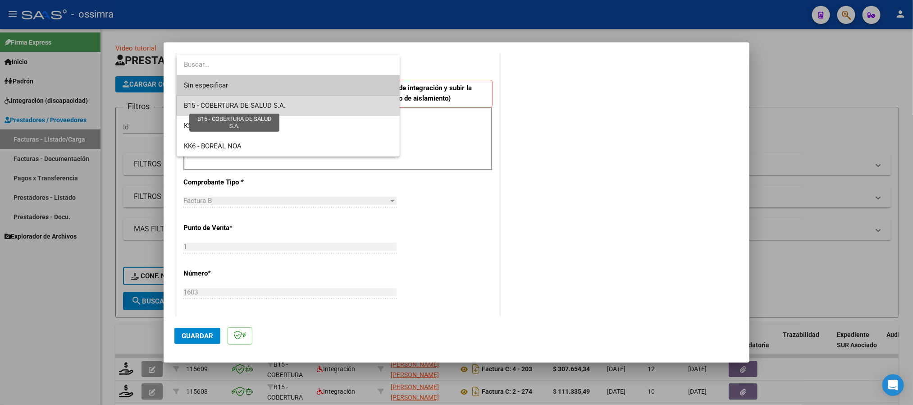
click at [278, 107] on span "B15 - COBERTURA DE SALUD S.A." at bounding box center [235, 105] width 102 height 8
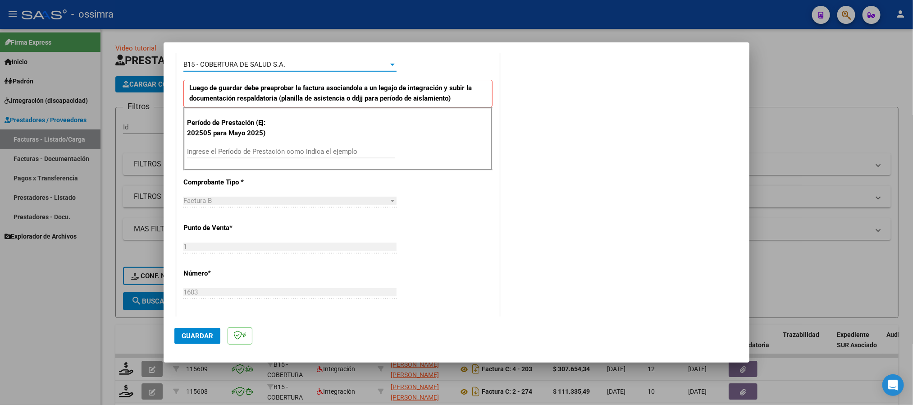
drag, startPoint x: 272, startPoint y: 143, endPoint x: 274, endPoint y: 149, distance: 5.6
click at [274, 146] on div "Período de Prestación (Ej: 202505 para Mayo 2025) Ingrese el Período de Prestac…" at bounding box center [337, 138] width 309 height 63
click at [275, 154] on input "Ingrese el Período de Prestación como indica el ejemplo" at bounding box center [291, 151] width 208 height 8
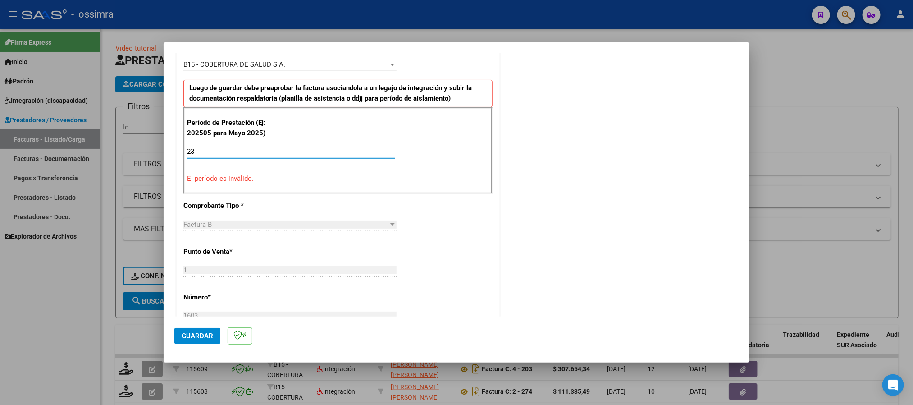
type input "2"
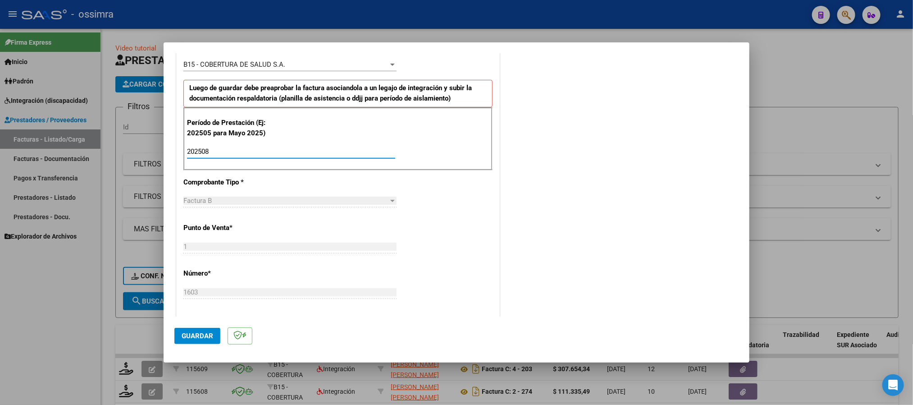
type input "202508"
click at [193, 334] on span "Guardar" at bounding box center [198, 336] width 32 height 8
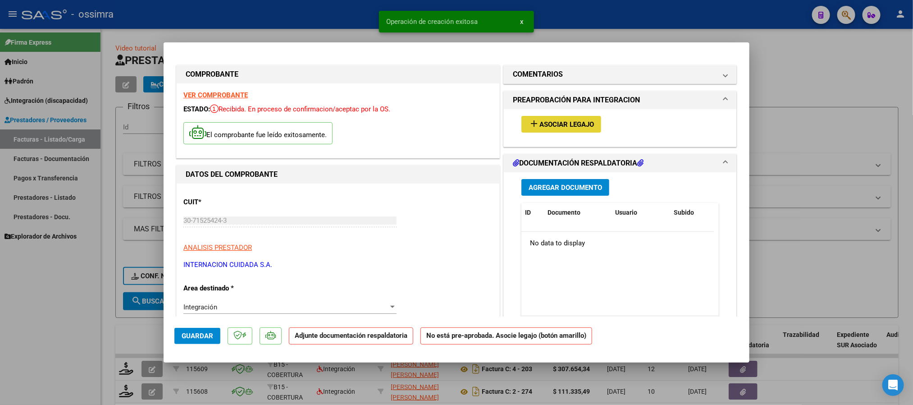
click at [532, 118] on button "add Asociar Legajo" at bounding box center [561, 124] width 80 height 17
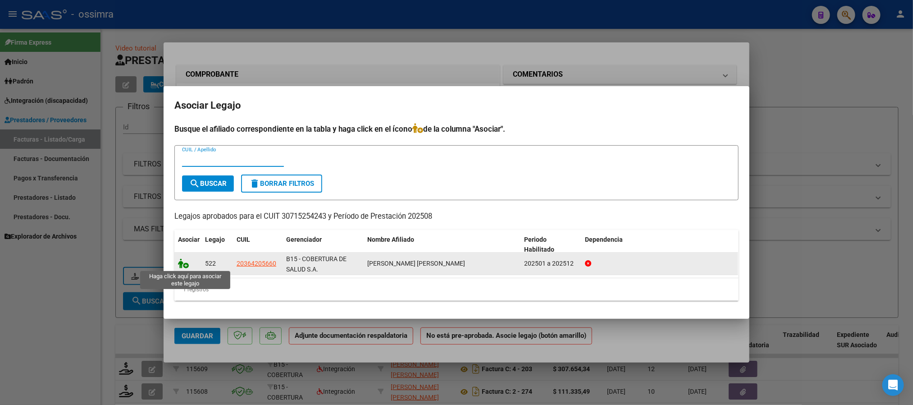
click at [184, 264] on icon at bounding box center [183, 263] width 11 height 10
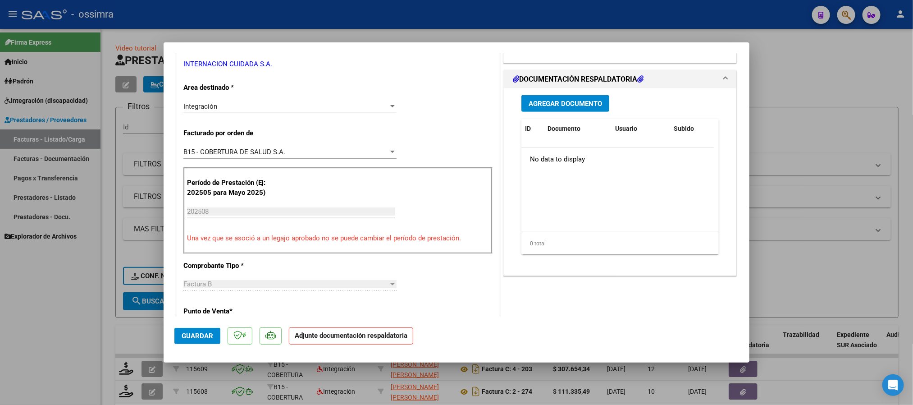
scroll to position [203, 0]
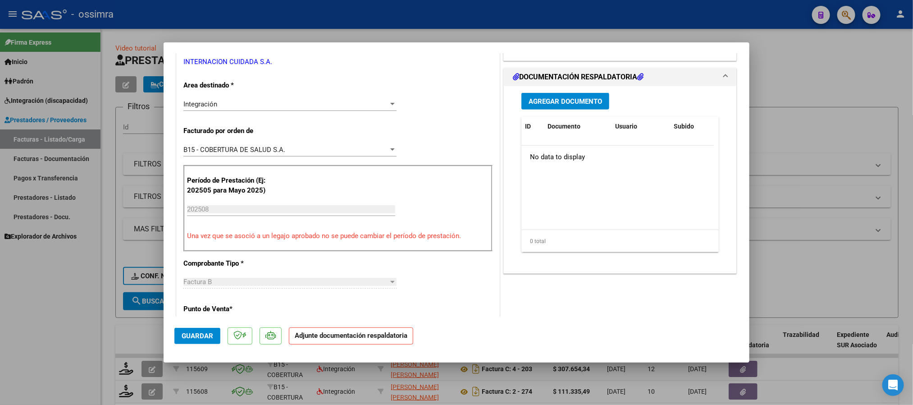
click at [584, 103] on span "Agregar Documento" at bounding box center [565, 101] width 73 height 8
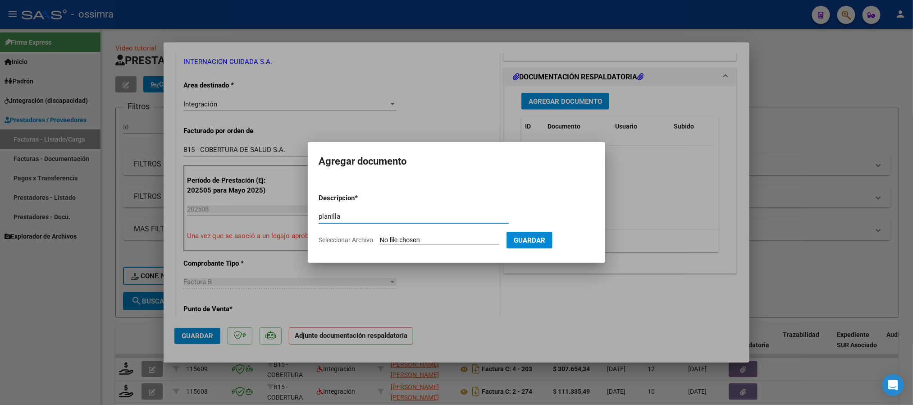
type input "planilla"
click at [409, 239] on input "Seleccionar Archivo" at bounding box center [439, 240] width 119 height 9
type input "C:\fakepath\DIAZ HANDAM MAXIMILIANO.pdf"
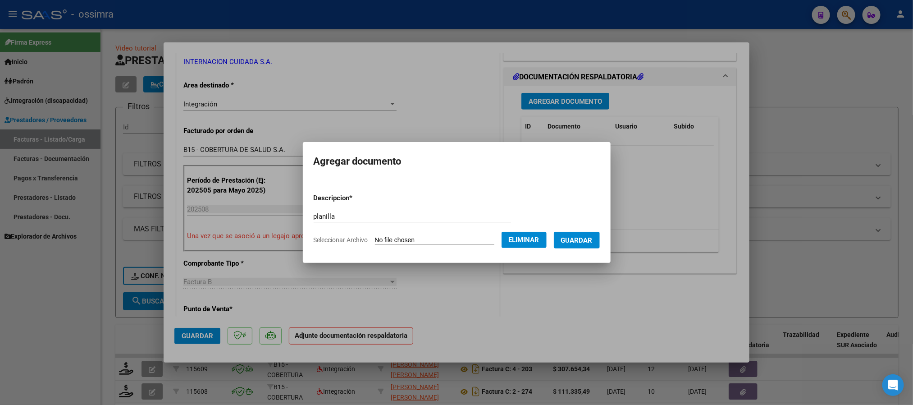
click at [591, 238] on span "Guardar" at bounding box center [577, 240] width 32 height 8
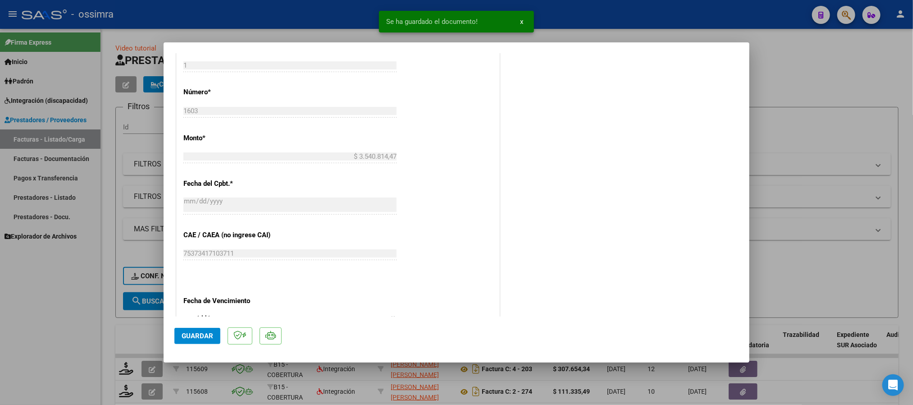
scroll to position [473, 0]
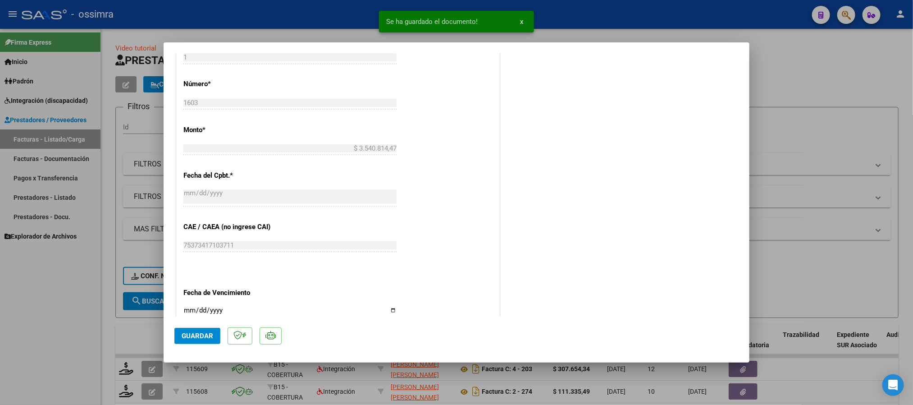
type input "$ 0,00"
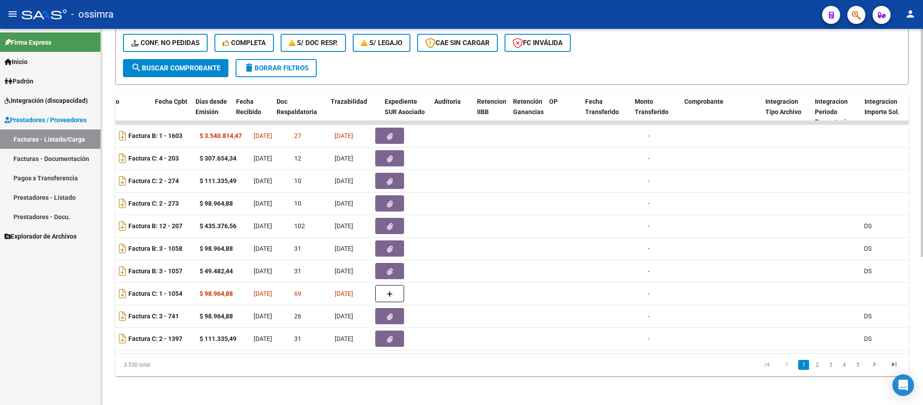
scroll to position [0, 0]
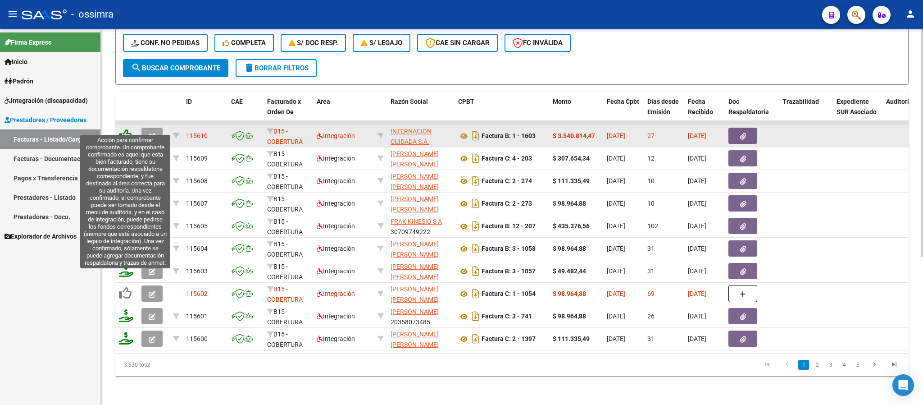
click at [129, 129] on icon at bounding box center [125, 135] width 13 height 13
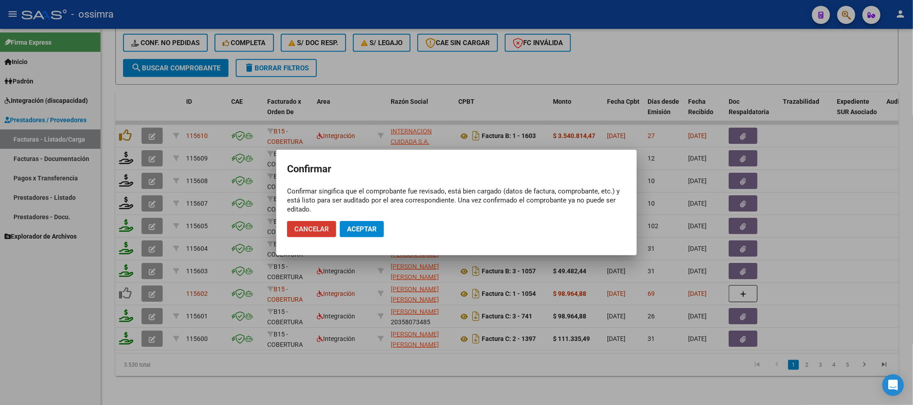
click at [363, 228] on span "Aceptar" at bounding box center [362, 229] width 30 height 8
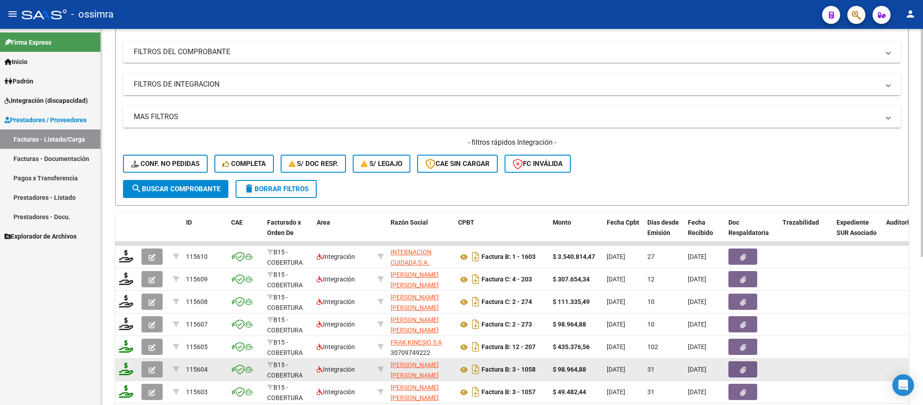
scroll to position [108, 0]
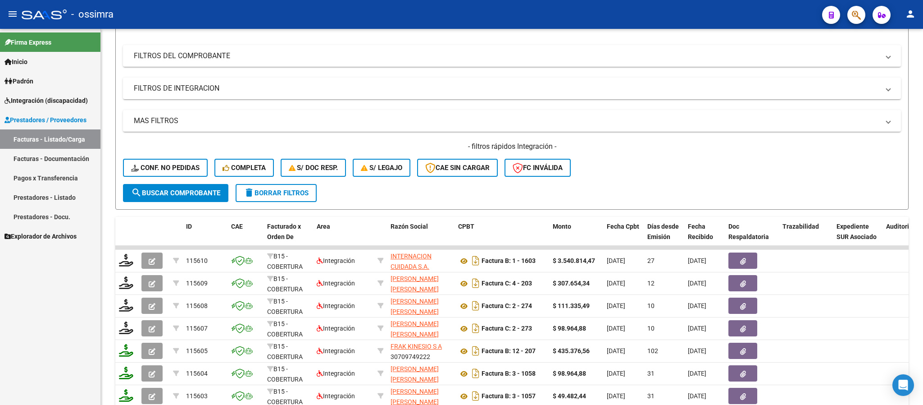
click at [61, 99] on span "Integración (discapacidad)" at bounding box center [46, 101] width 83 height 10
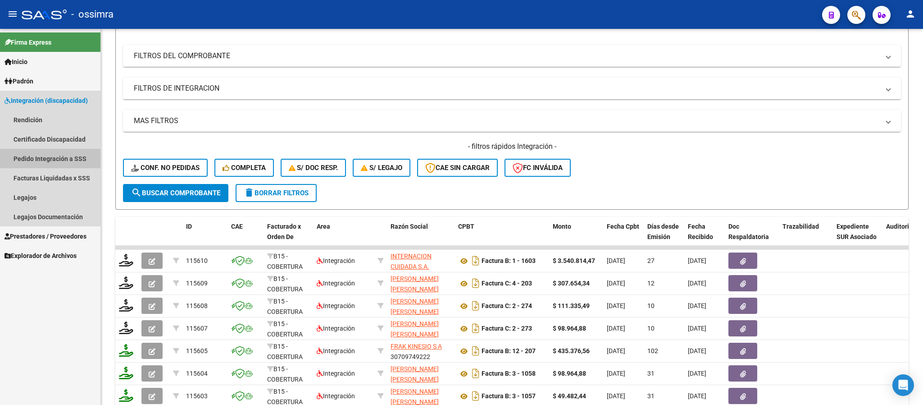
click at [54, 160] on link "Pedido Integración a SSS" at bounding box center [50, 158] width 100 height 19
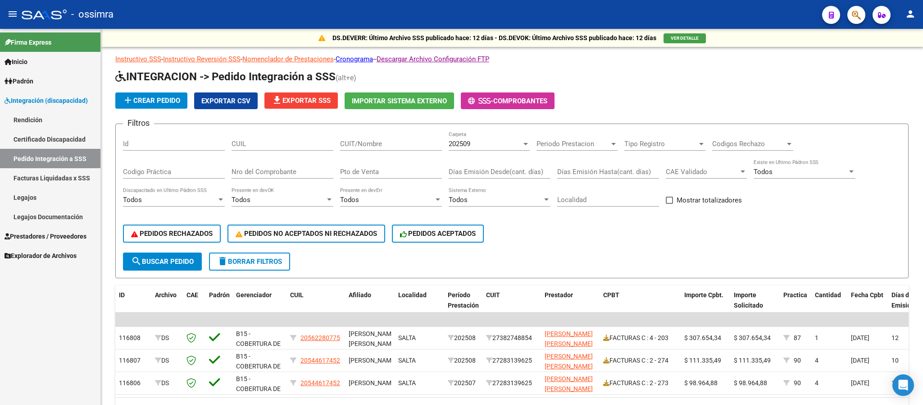
click at [49, 234] on span "Prestadores / Proveedores" at bounding box center [46, 236] width 82 height 10
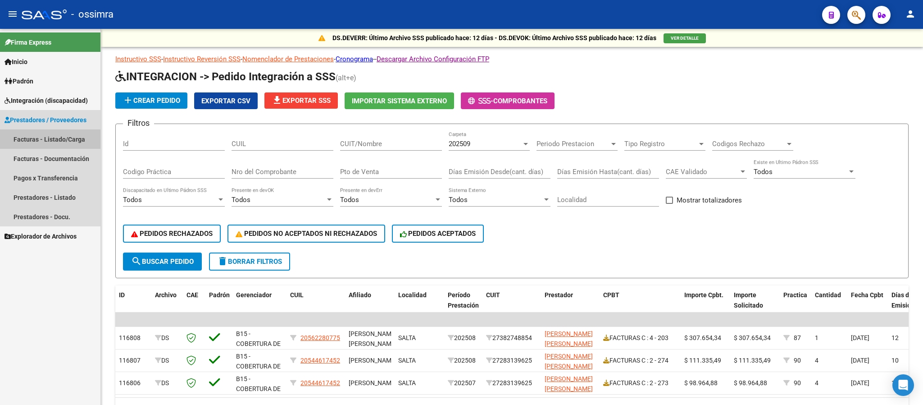
click at [56, 137] on link "Facturas - Listado/Carga" at bounding box center [50, 138] width 100 height 19
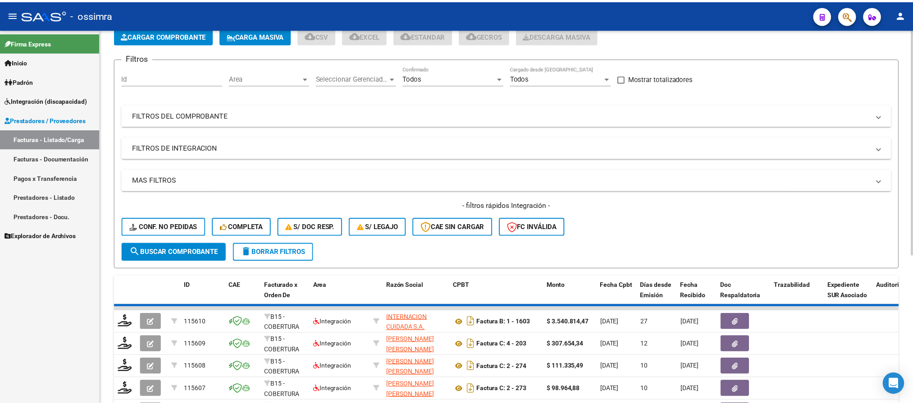
scroll to position [135, 0]
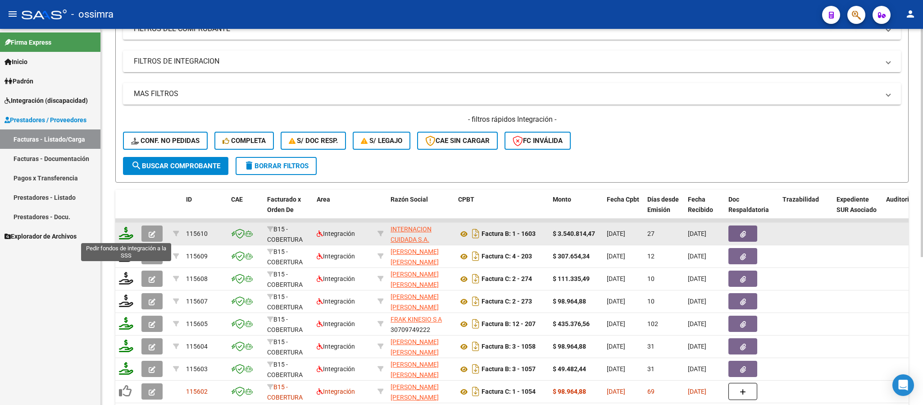
click at [130, 233] on icon at bounding box center [126, 233] width 14 height 13
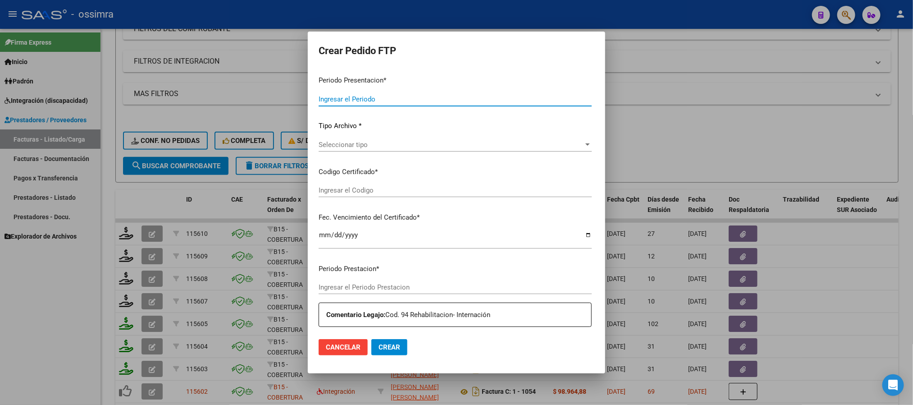
type input "202509"
type input "202508"
type input "$ 3.540.814,47"
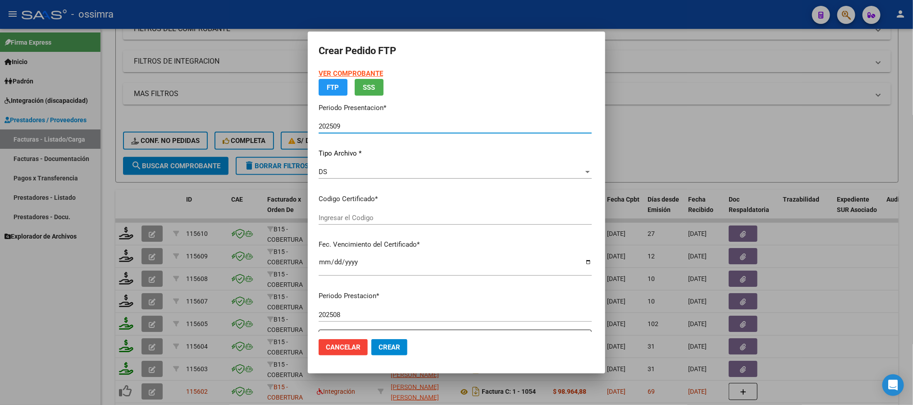
type input "ARG02000364205662023050820330508TUC136"
type input "2033-05-08"
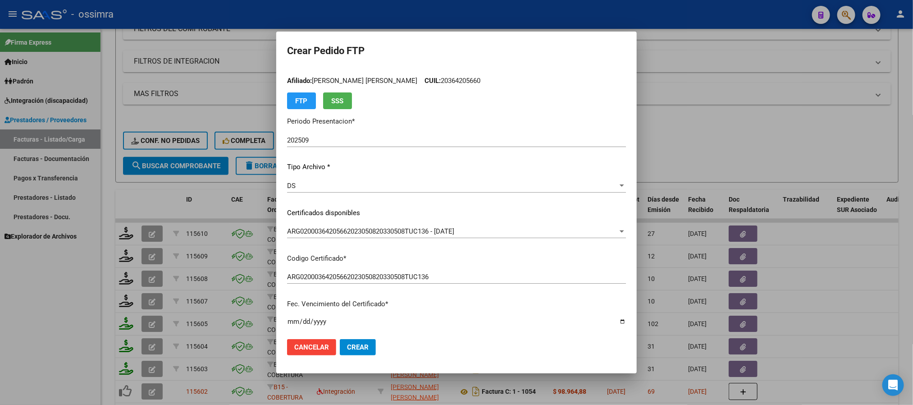
scroll to position [193, 0]
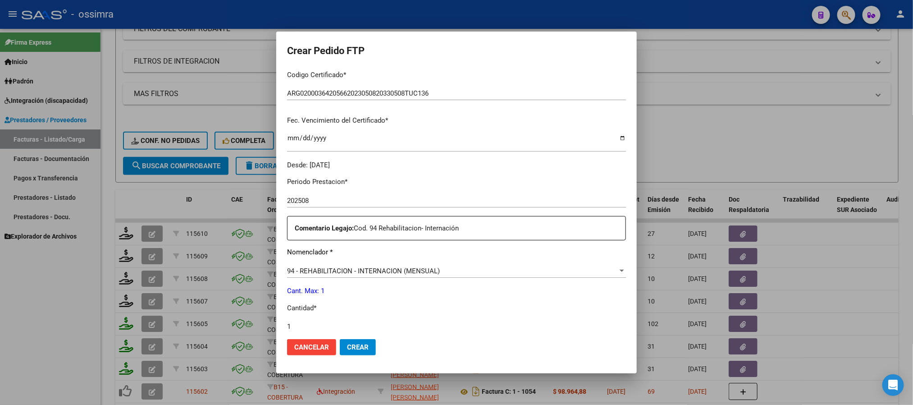
type input "1"
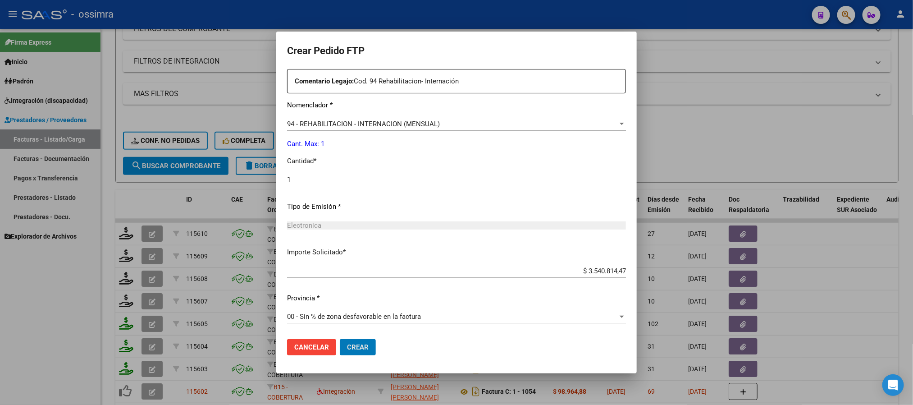
click at [340, 339] on button "Crear" at bounding box center [358, 347] width 36 height 16
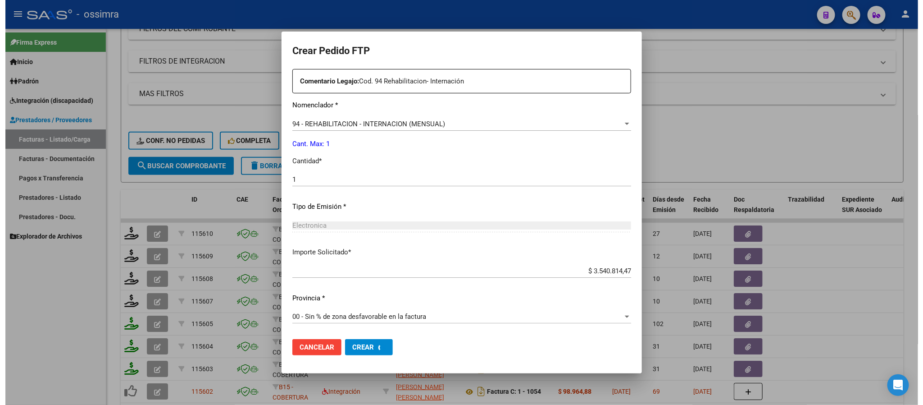
scroll to position [0, 0]
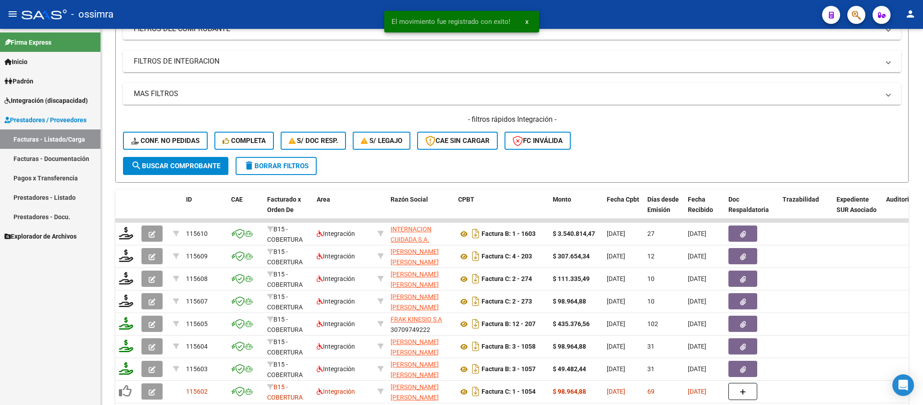
click at [43, 93] on link "Integración (discapacidad)" at bounding box center [50, 100] width 100 height 19
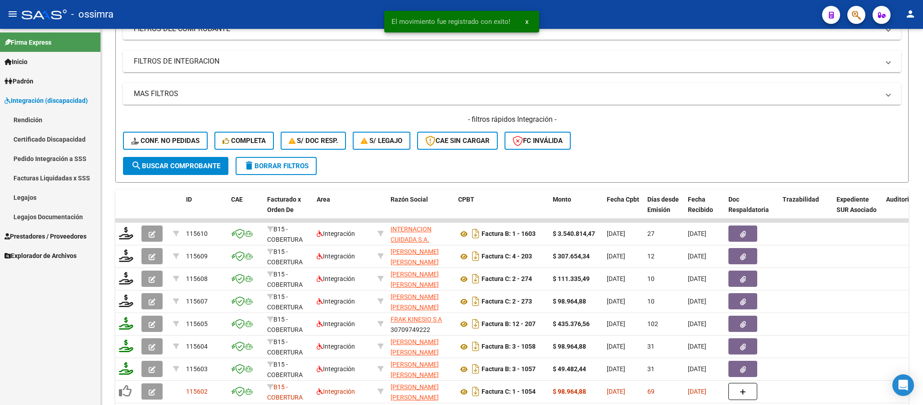
click at [65, 161] on link "Pedido Integración a SSS" at bounding box center [50, 158] width 100 height 19
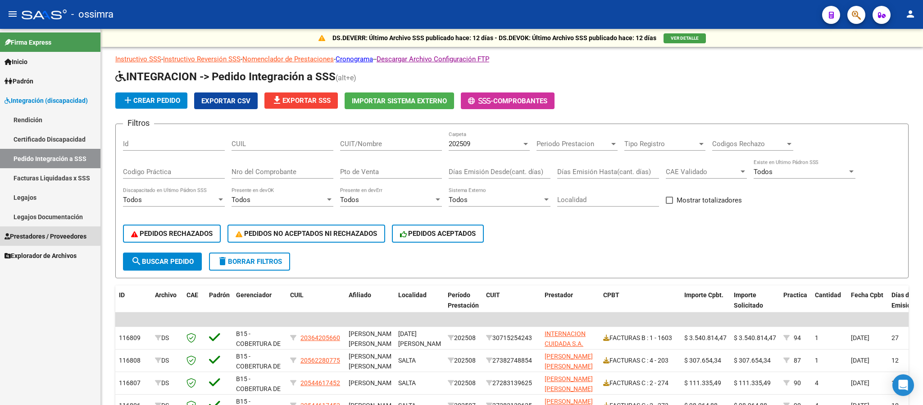
click at [45, 233] on span "Prestadores / Proveedores" at bounding box center [46, 236] width 82 height 10
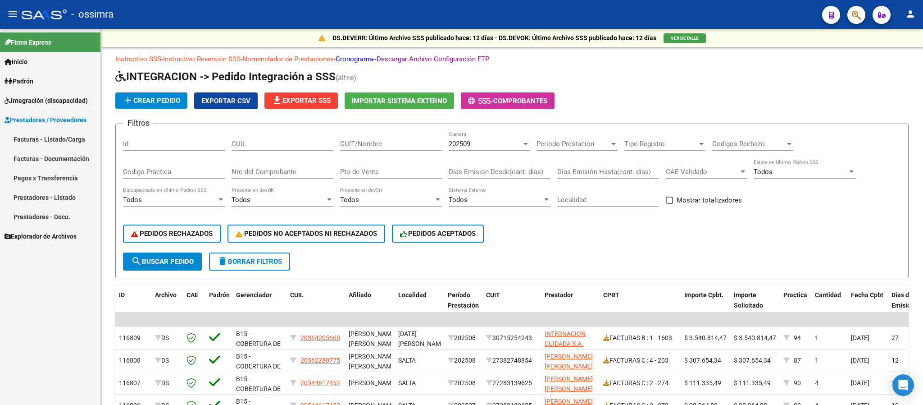
click at [39, 133] on link "Facturas - Listado/Carga" at bounding box center [50, 138] width 100 height 19
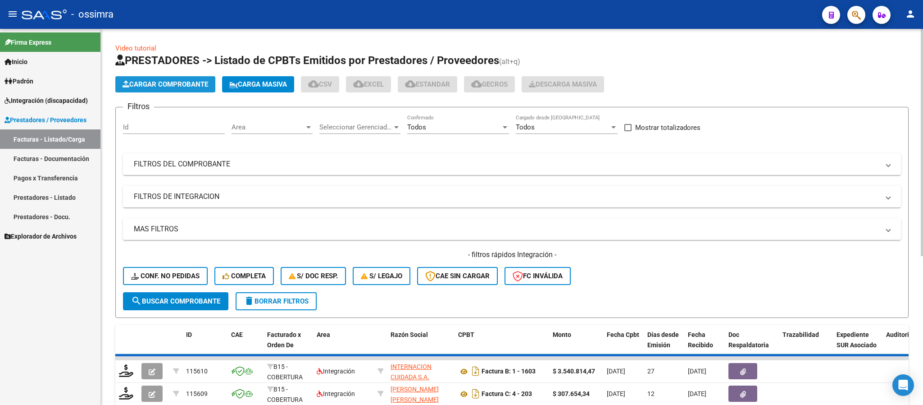
click at [198, 85] on span "Cargar Comprobante" at bounding box center [166, 84] width 86 height 8
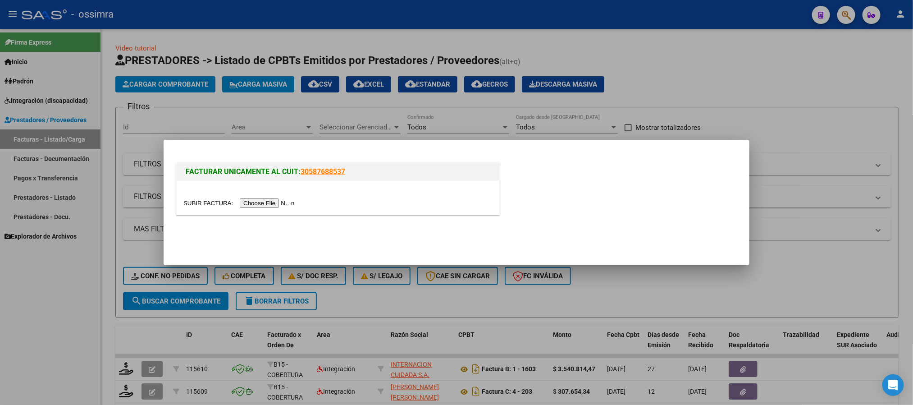
click at [279, 200] on input "file" at bounding box center [240, 202] width 114 height 9
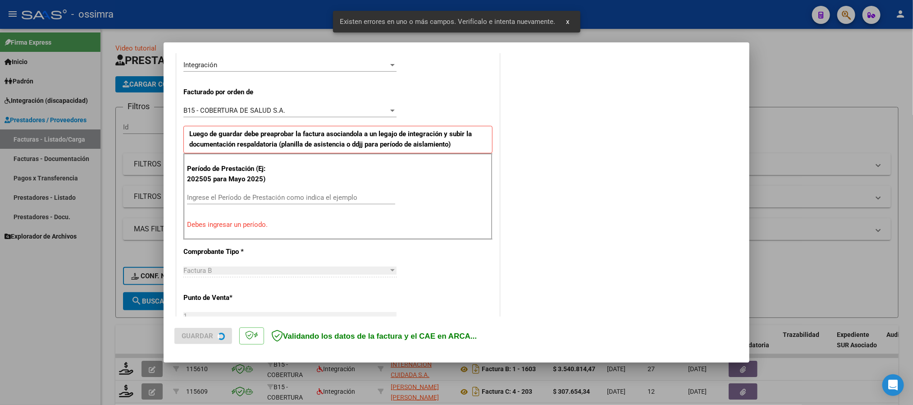
scroll to position [230, 0]
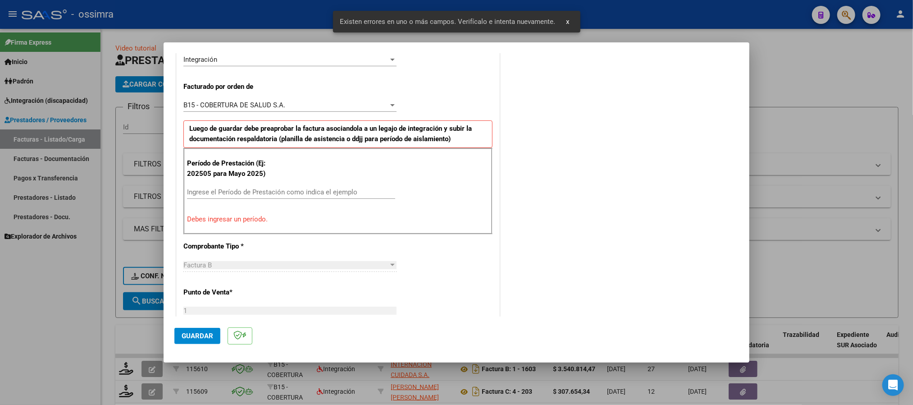
click at [280, 199] on div "Ingrese el Período de Prestación como indica el ejemplo" at bounding box center [291, 192] width 208 height 14
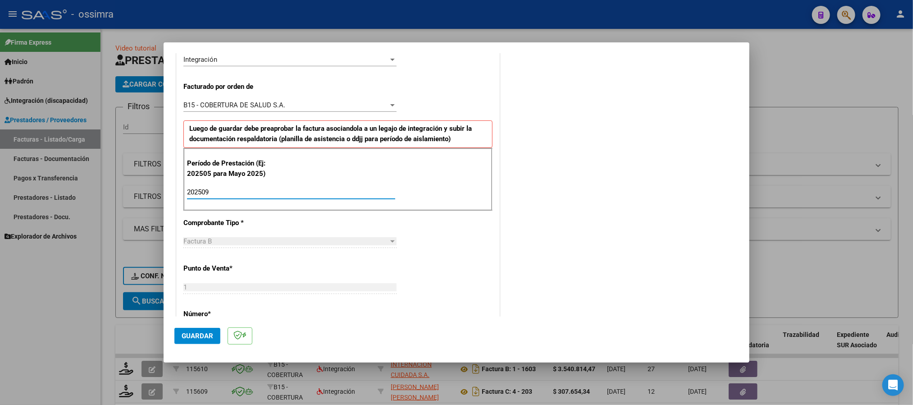
type input "202509"
click at [199, 336] on span "Guardar" at bounding box center [198, 336] width 32 height 8
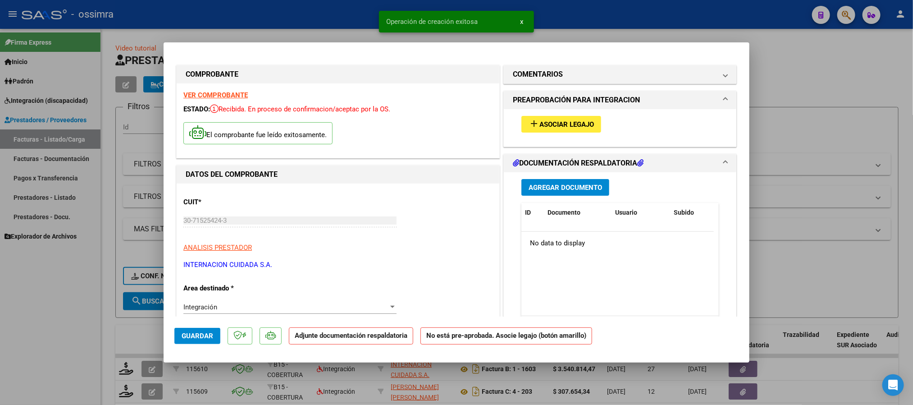
click at [558, 124] on span "Asociar Legajo" at bounding box center [566, 124] width 55 height 8
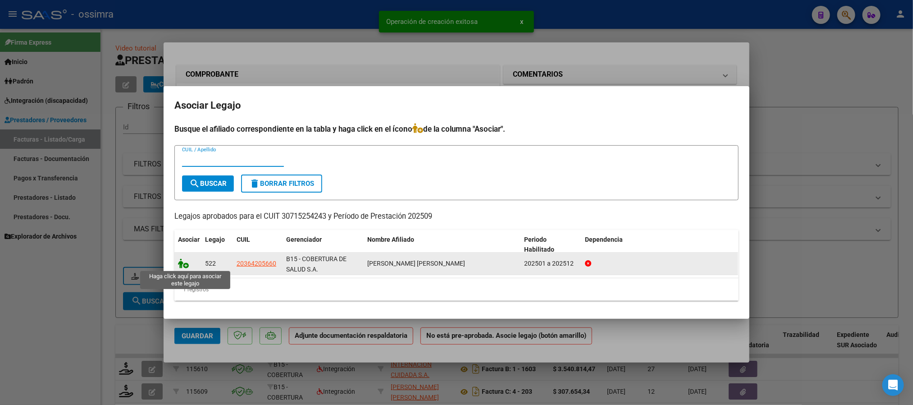
click at [187, 264] on icon at bounding box center [183, 263] width 11 height 10
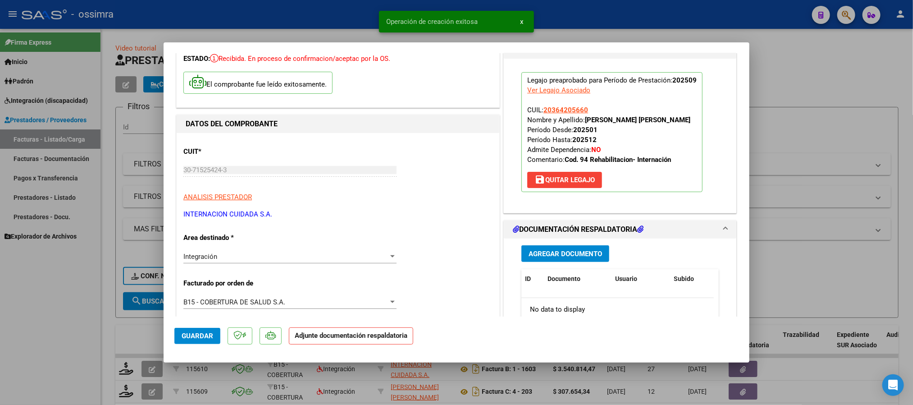
scroll to position [135, 0]
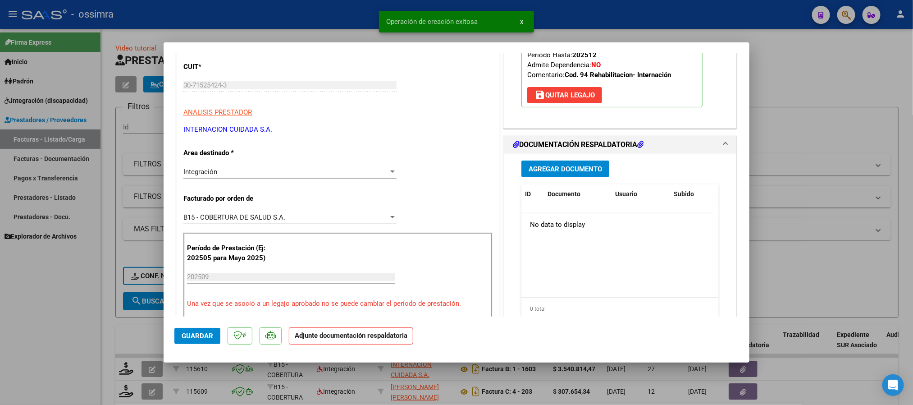
click at [568, 172] on span "Agregar Documento" at bounding box center [565, 169] width 73 height 8
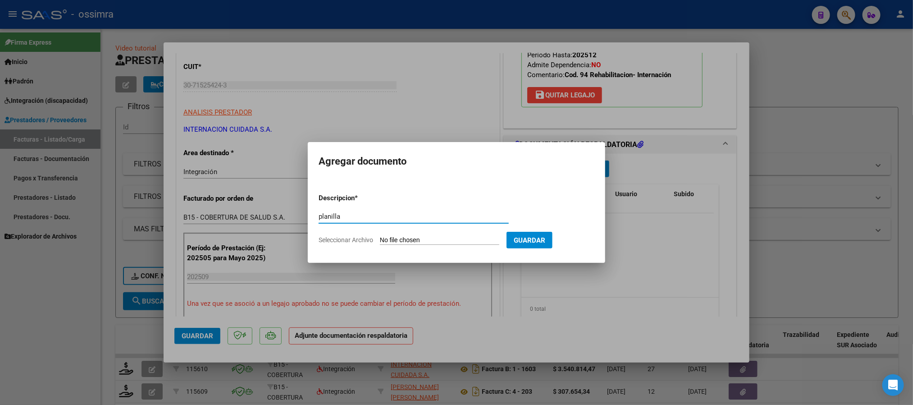
type input "planilla"
click at [410, 234] on form "Descripcion * planilla Escriba aquí una descripcion Seleccionar Archivo Guardar" at bounding box center [457, 219] width 276 height 66
click at [414, 239] on input "Seleccionar Archivo" at bounding box center [439, 240] width 119 height 9
type input "C:\fakepath\9.2. ASISTENCIA DIAZ HAMDAN MAXIMILIANO SEPT 25 (1).pdf"
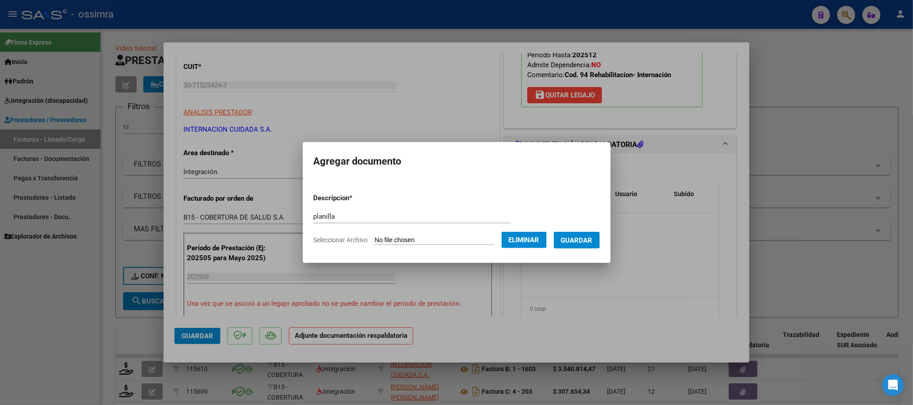
click at [580, 241] on span "Guardar" at bounding box center [577, 240] width 32 height 8
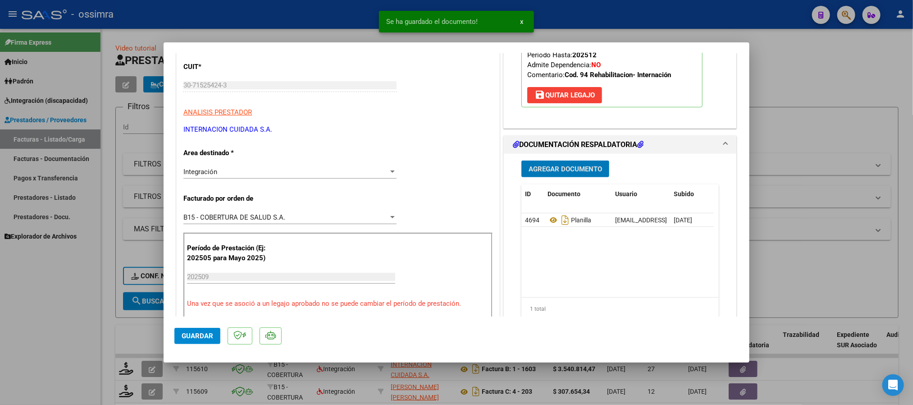
type input "$ 0,00"
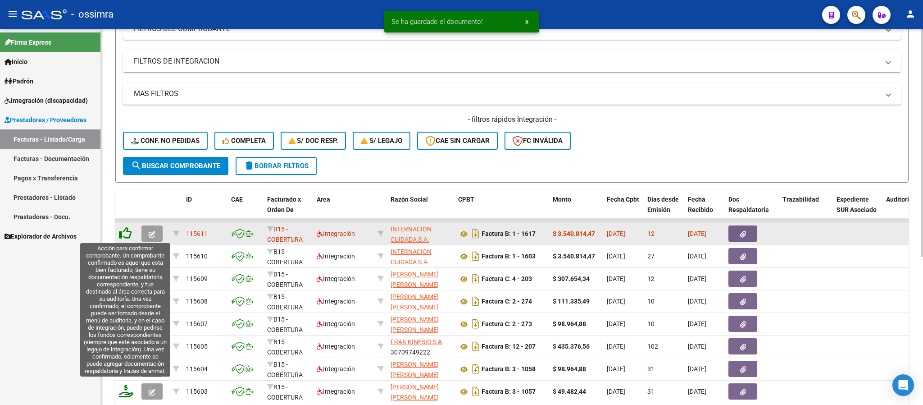
click at [126, 232] on icon at bounding box center [125, 233] width 13 height 13
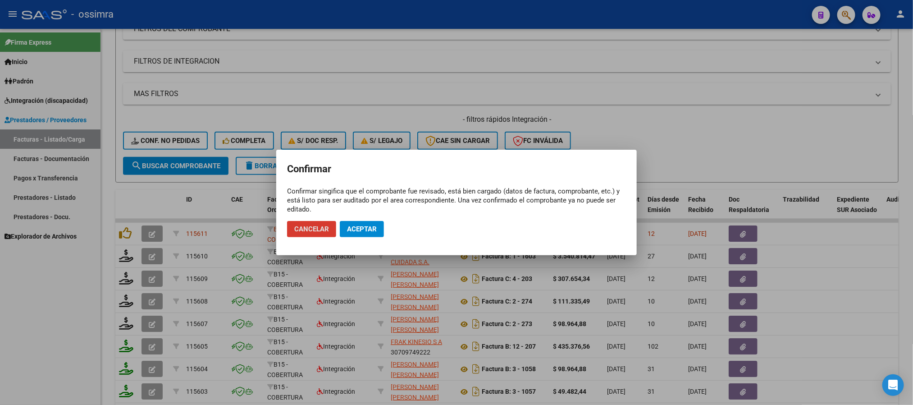
click at [373, 234] on button "Aceptar" at bounding box center [362, 229] width 44 height 16
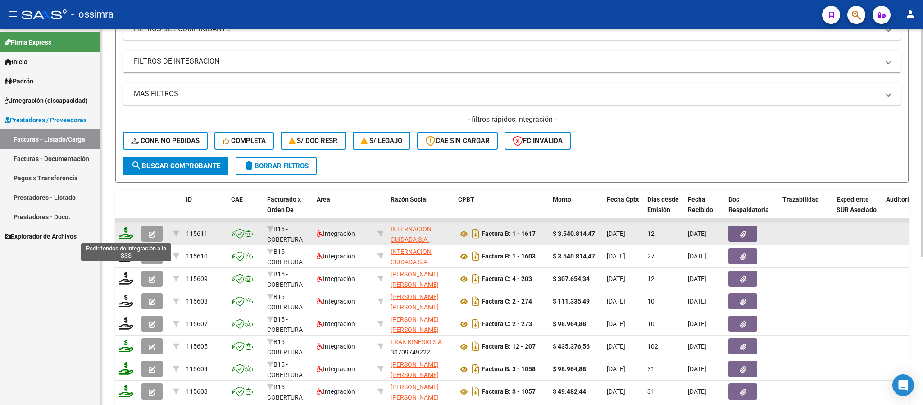
click at [128, 234] on icon at bounding box center [126, 233] width 14 height 13
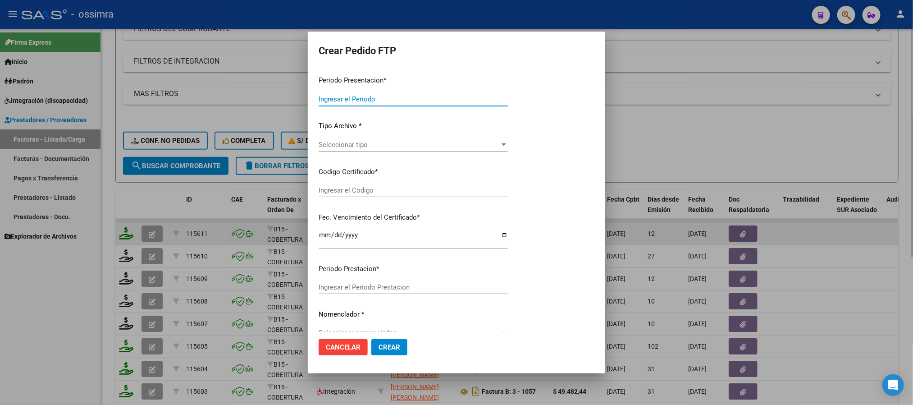
type input "202509"
type input "$ 3.540.814,47"
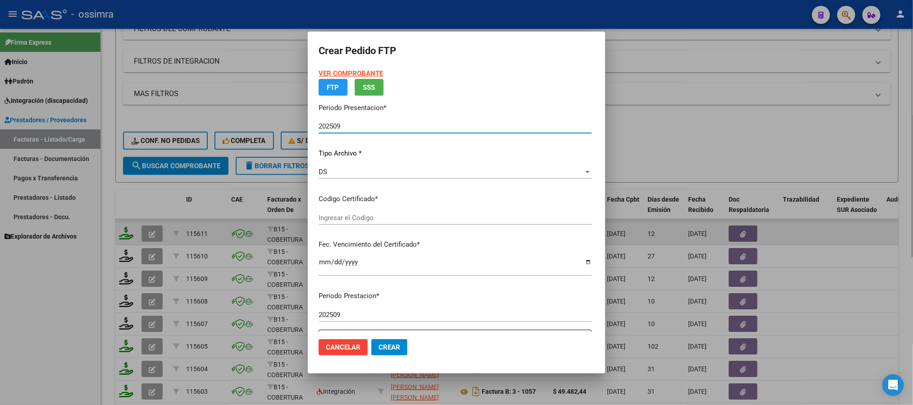
type input "ARG02000364205662023050820330508TUC136"
type input "2033-05-08"
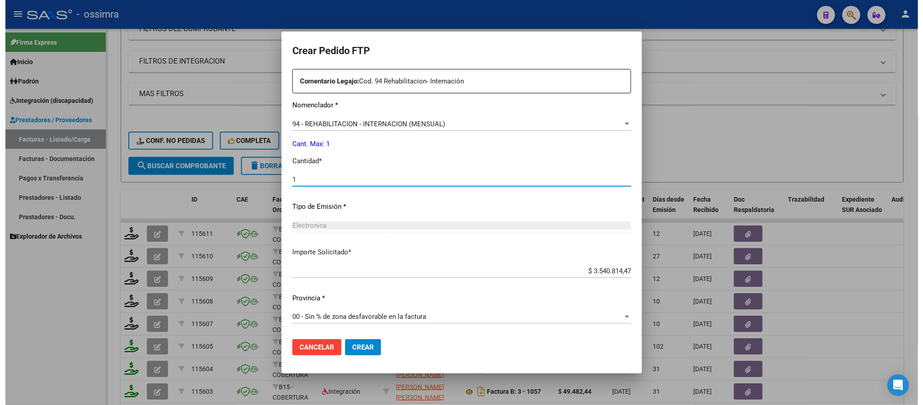
scroll to position [340, 0]
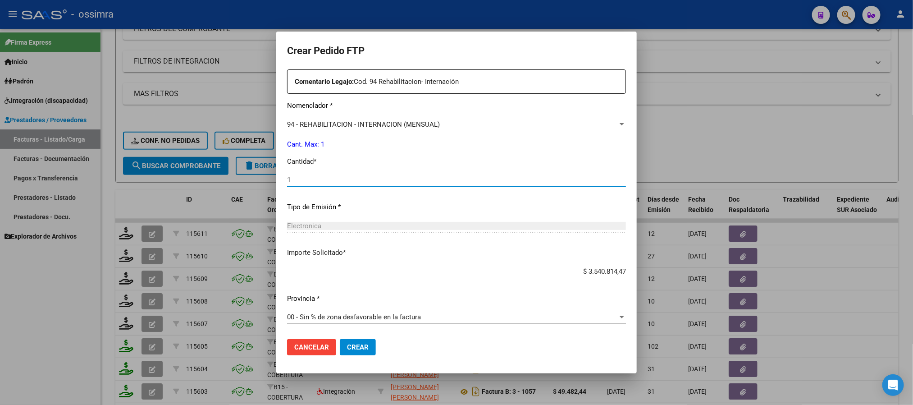
type input "1"
click at [364, 343] on span "Crear" at bounding box center [358, 347] width 22 height 8
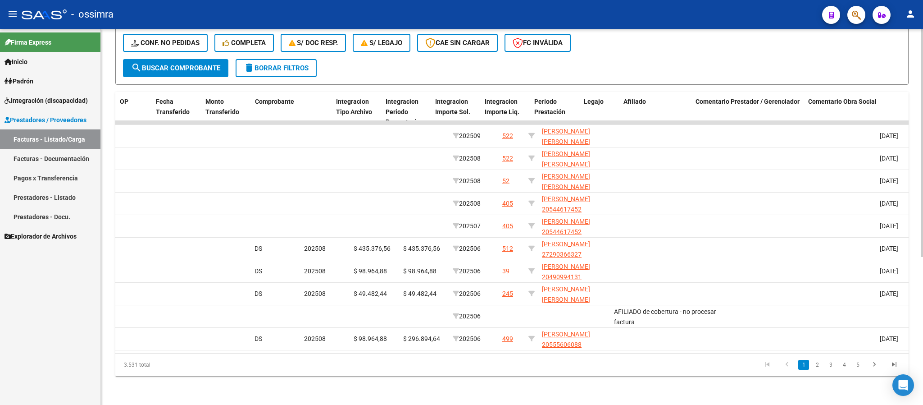
scroll to position [0, 918]
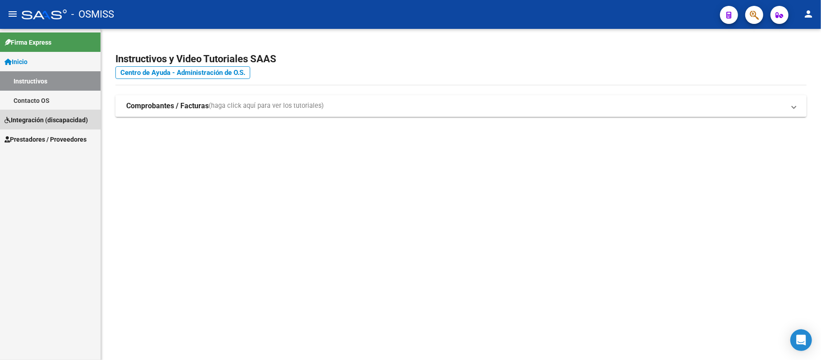
click at [74, 121] on span "Integración (discapacidad)" at bounding box center [46, 120] width 83 height 10
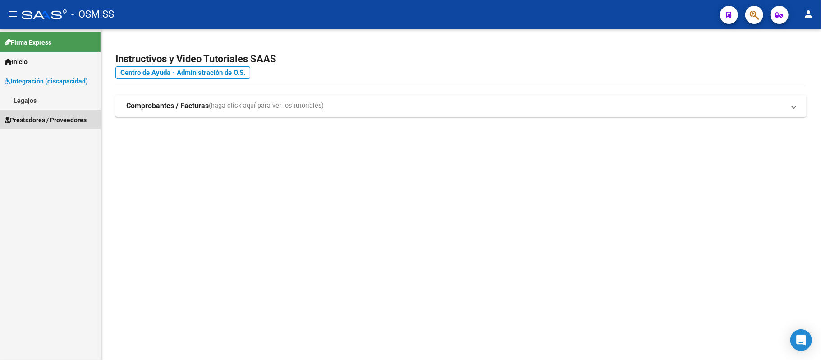
click at [71, 112] on link "Prestadores / Proveedores" at bounding box center [50, 119] width 100 height 19
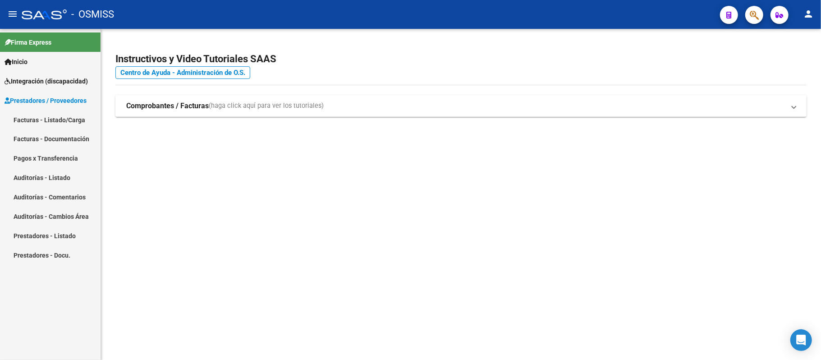
click at [67, 113] on link "Facturas - Listado/Carga" at bounding box center [50, 119] width 100 height 19
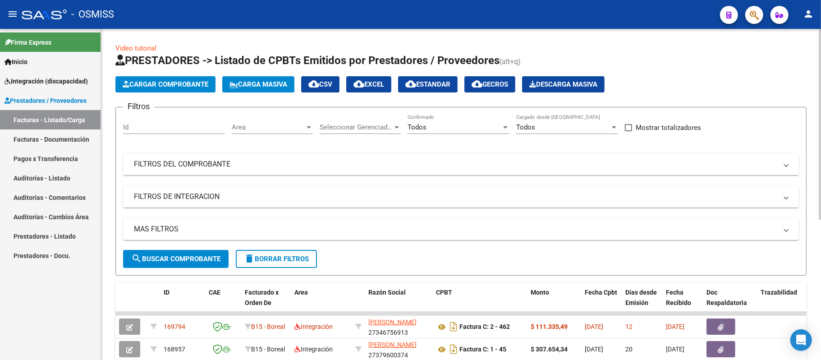
click at [192, 78] on button "Cargar Comprobante" at bounding box center [165, 84] width 100 height 16
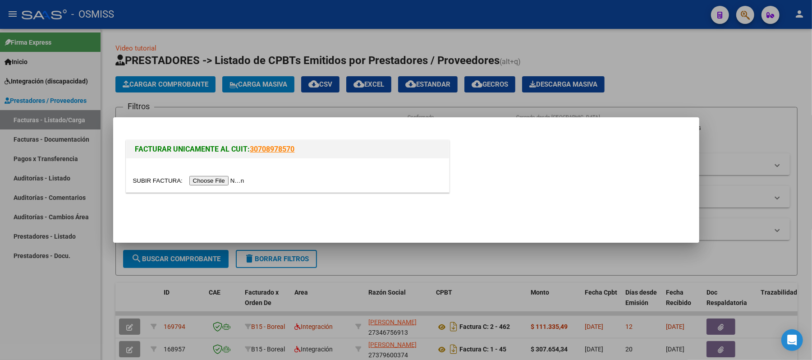
click at [227, 183] on input "file" at bounding box center [190, 180] width 114 height 9
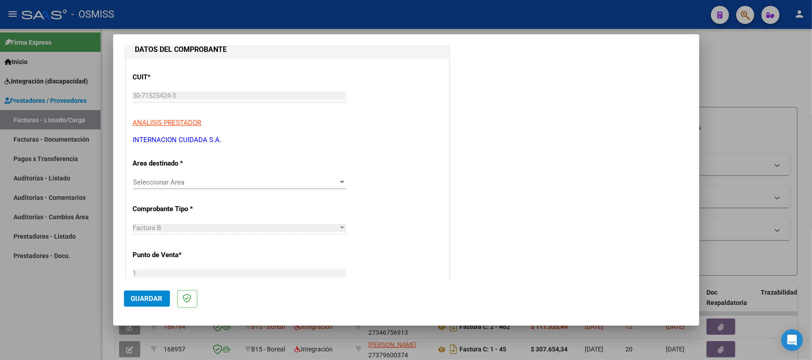
scroll to position [60, 0]
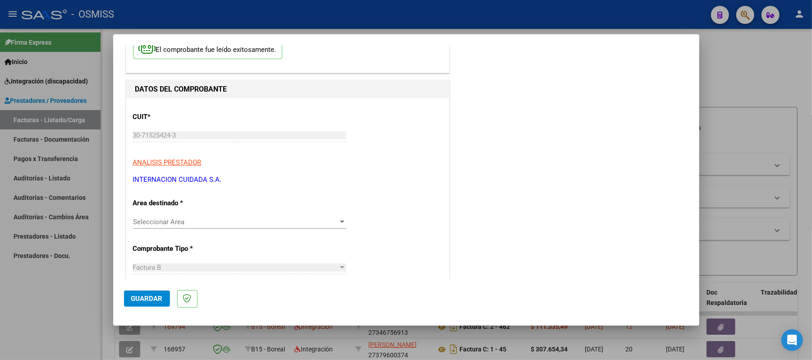
click at [196, 225] on span "Seleccionar Area" at bounding box center [235, 222] width 205 height 8
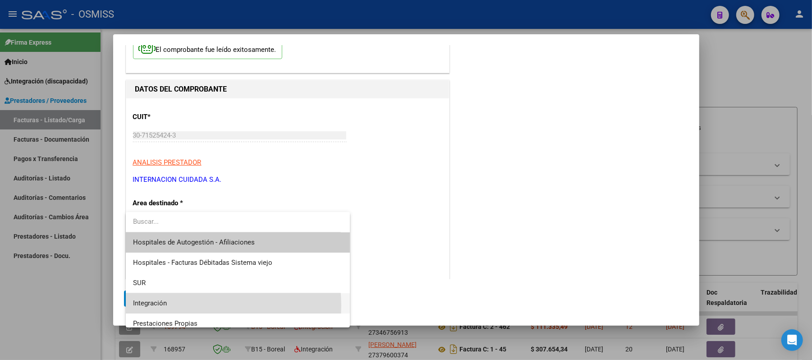
click at [181, 305] on span "Integración" at bounding box center [238, 303] width 210 height 20
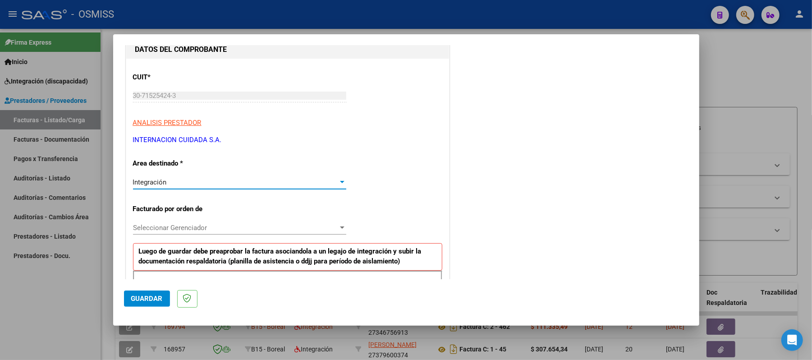
scroll to position [120, 0]
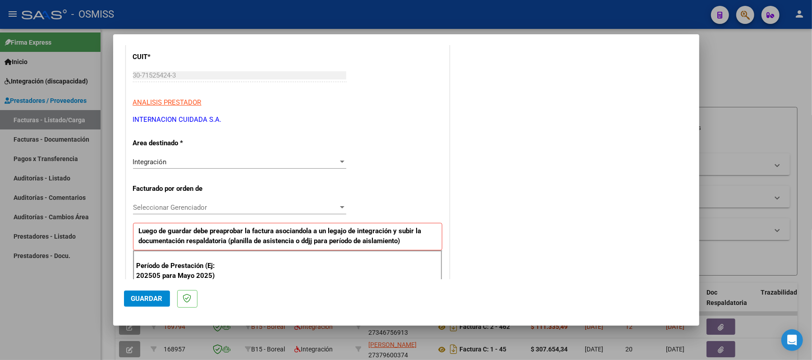
click at [237, 203] on div "Seleccionar Gerenciador Seleccionar Gerenciador" at bounding box center [239, 208] width 213 height 14
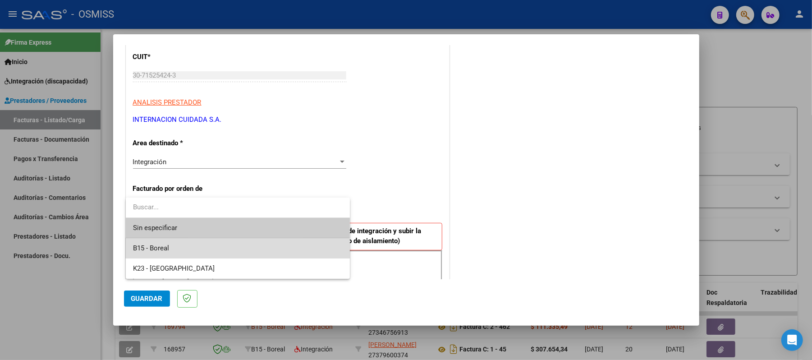
click at [212, 250] on span "B15 - Boreal" at bounding box center [238, 248] width 210 height 20
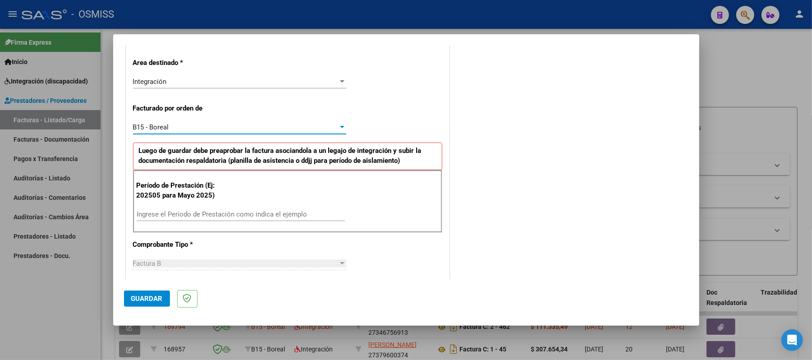
scroll to position [240, 0]
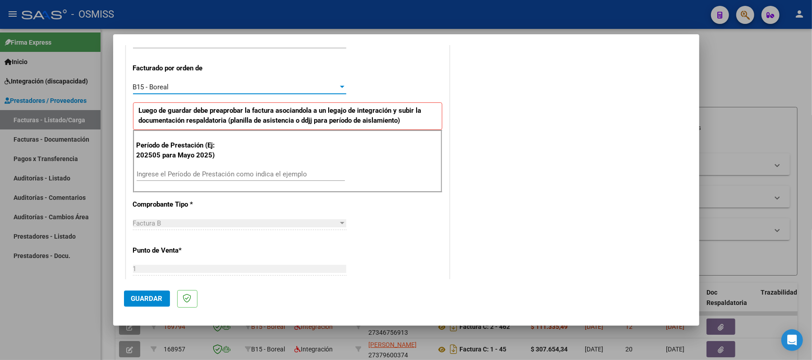
click at [222, 176] on input "Ingrese el Período de Prestación como indica el ejemplo" at bounding box center [241, 174] width 208 height 8
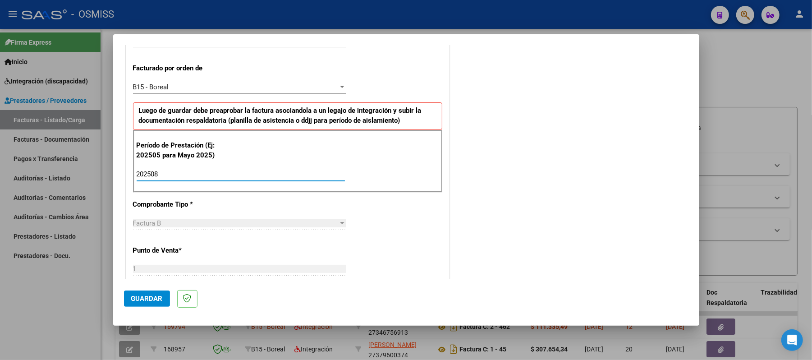
type input "202508"
click at [154, 295] on span "Guardar" at bounding box center [147, 298] width 32 height 8
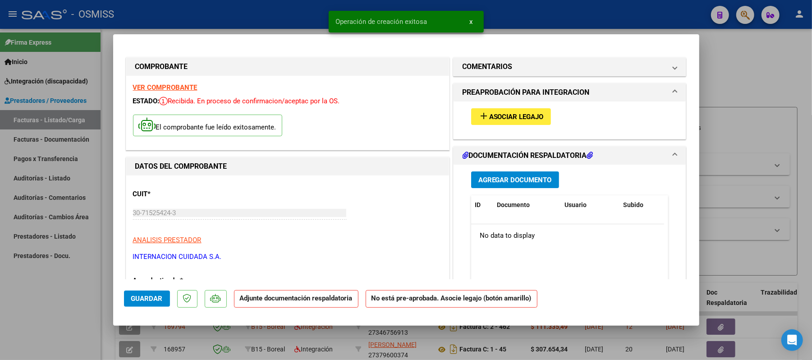
click at [520, 116] on span "Asociar Legajo" at bounding box center [516, 117] width 55 height 8
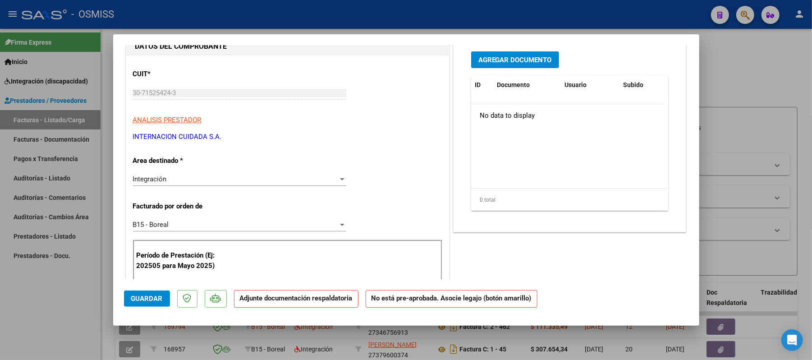
scroll to position [180, 0]
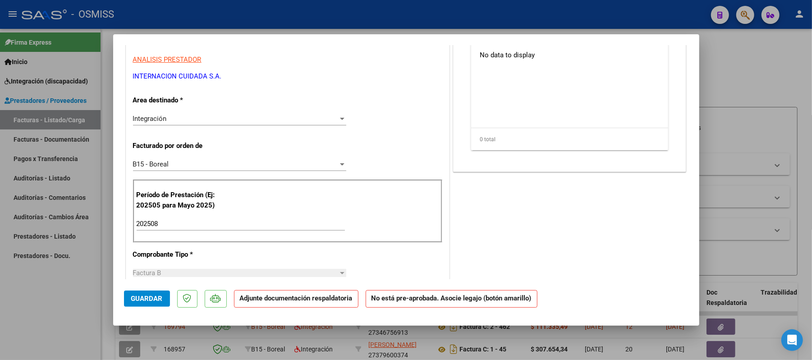
click at [180, 229] on div "202508 Ingrese el Período de Prestación como indica el ejemplo" at bounding box center [241, 224] width 208 height 14
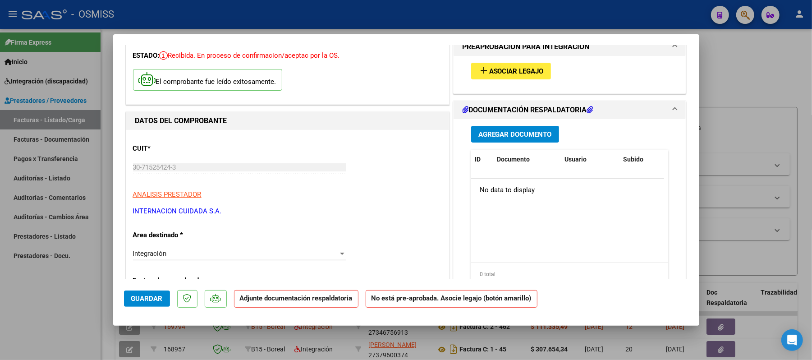
scroll to position [0, 0]
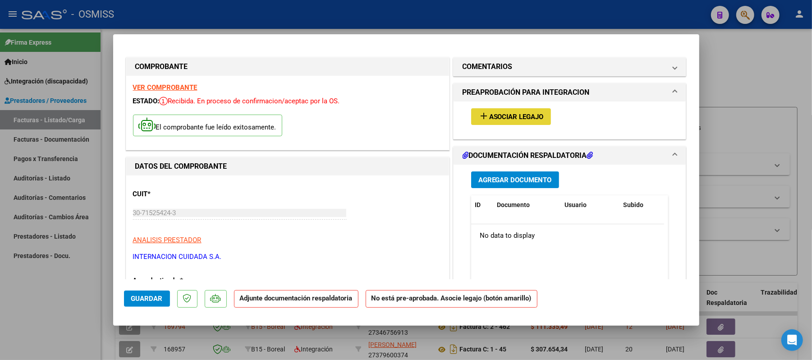
click at [519, 118] on span "Asociar Legajo" at bounding box center [516, 117] width 55 height 8
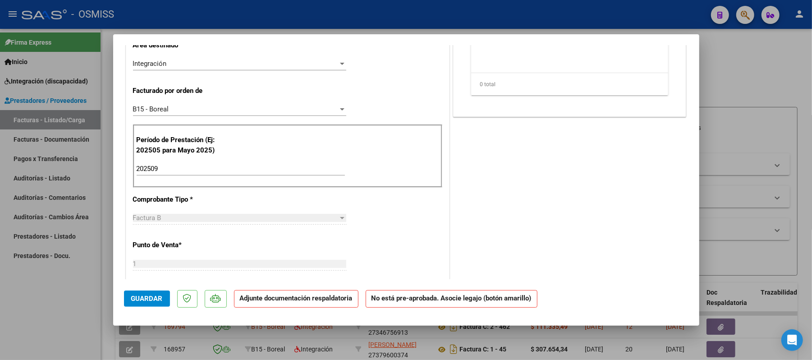
scroll to position [240, 0]
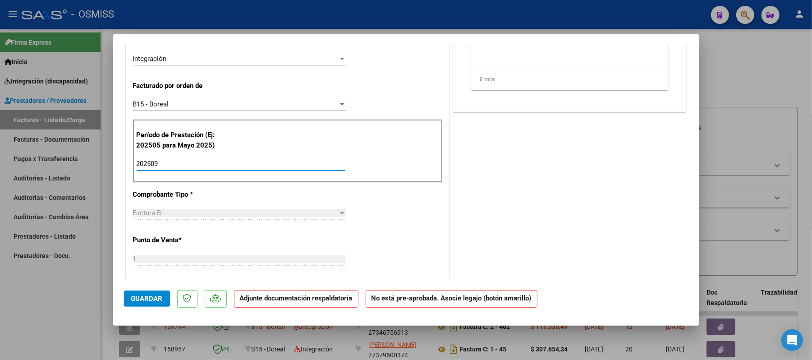
click at [184, 167] on input "202509" at bounding box center [241, 164] width 208 height 8
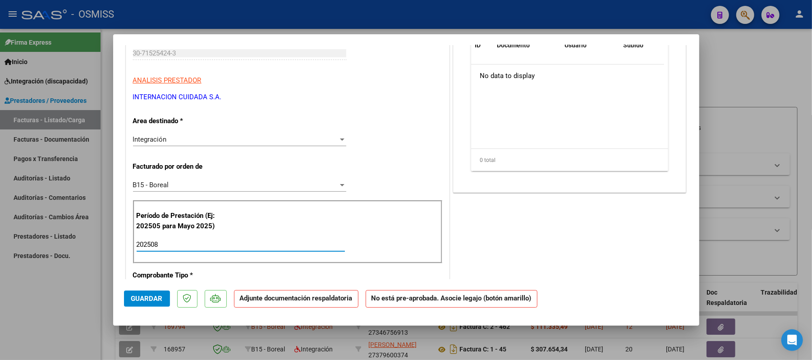
scroll to position [0, 0]
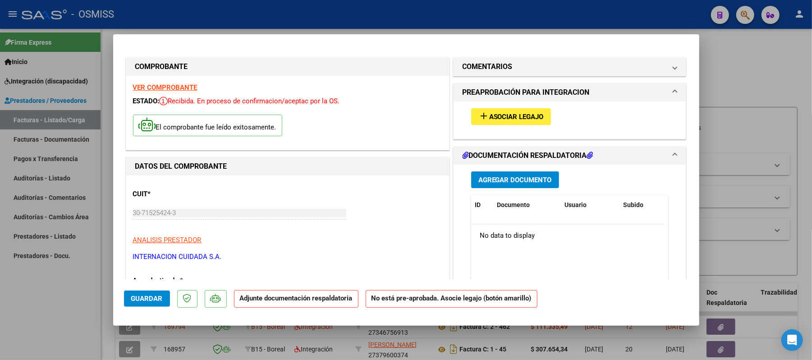
type input "202508"
click at [521, 173] on button "Agregar Documento" at bounding box center [515, 179] width 88 height 17
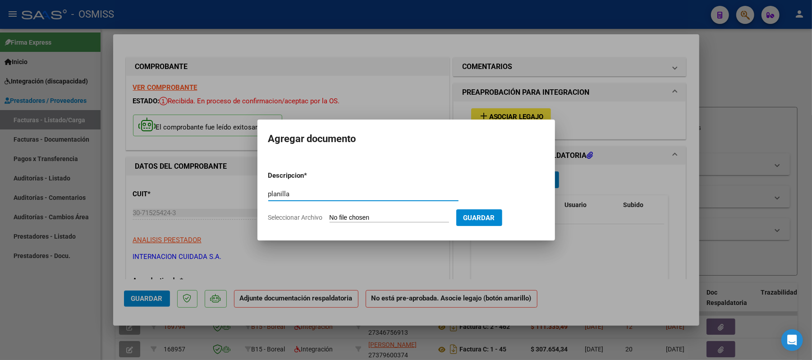
type input "planilla"
click at [428, 222] on form "Descripcion * planilla Escriba aquí una descripcion Seleccionar Archivo Guardar" at bounding box center [406, 197] width 276 height 66
click at [400, 214] on input "Seleccionar Archivo" at bounding box center [388, 218] width 119 height 9
type input "C:\fakepath\JOFRE VALENTIN.pdf"
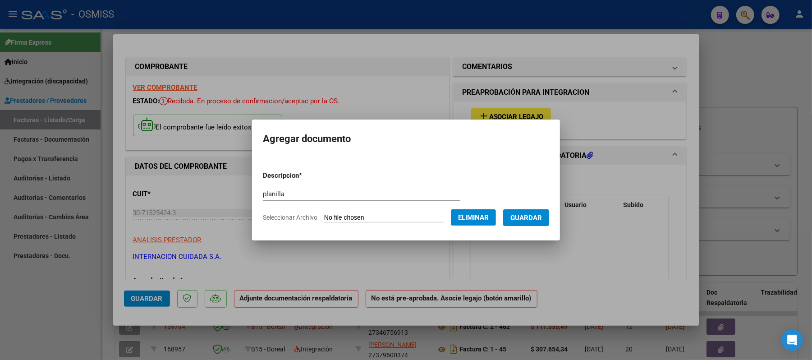
click at [531, 219] on span "Guardar" at bounding box center [526, 218] width 32 height 8
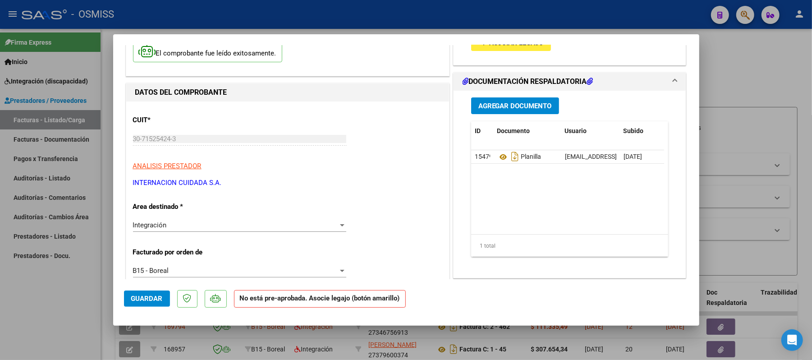
scroll to position [120, 0]
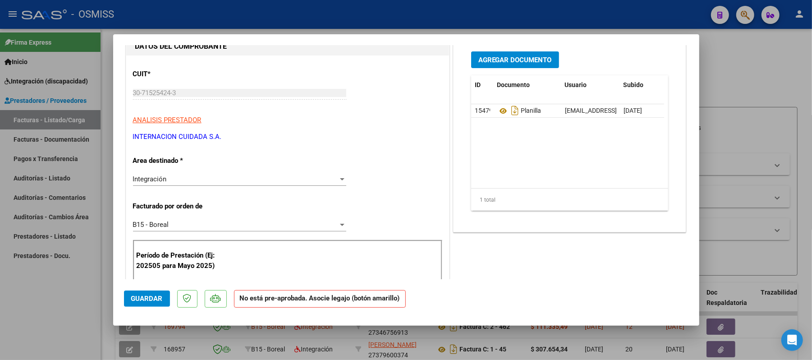
click at [143, 302] on span "Guardar" at bounding box center [147, 298] width 32 height 8
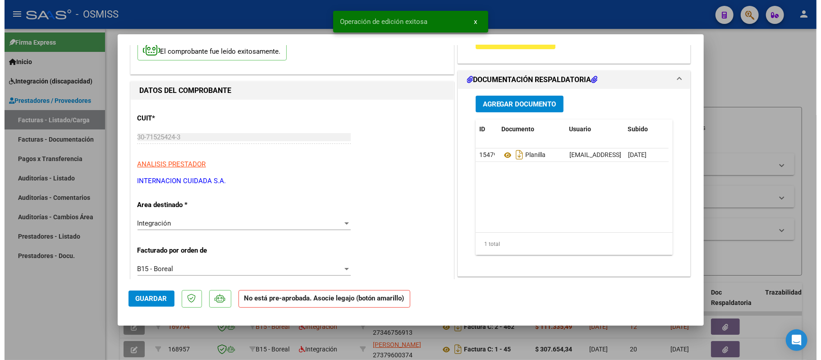
scroll to position [0, 0]
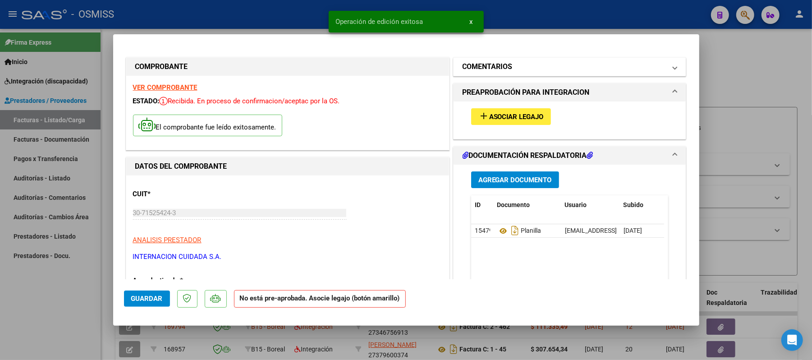
click at [499, 62] on h1 "COMENTARIOS" at bounding box center [487, 66] width 50 height 11
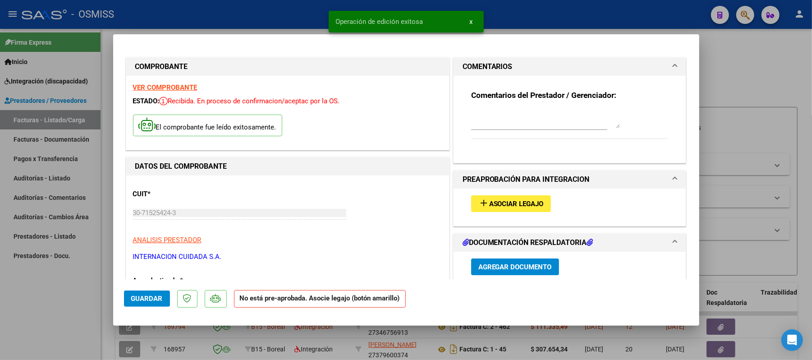
click at [490, 121] on textarea at bounding box center [545, 119] width 149 height 18
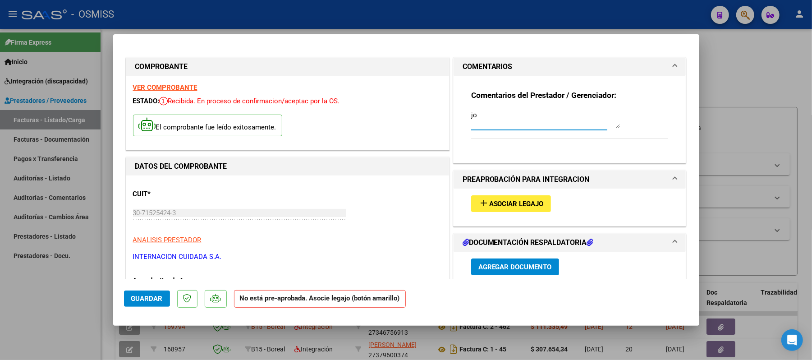
type textarea "j"
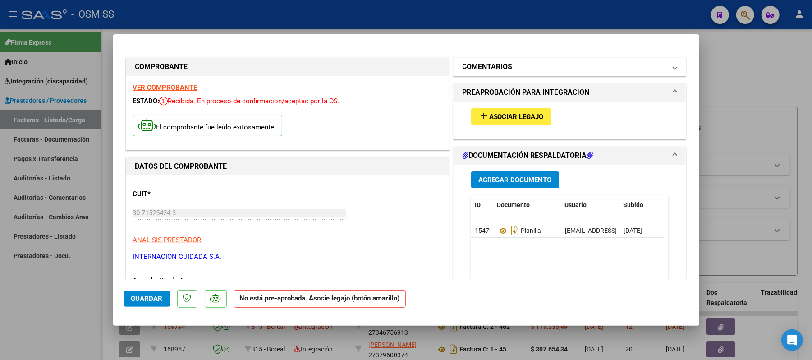
click at [516, 69] on mat-panel-title "COMENTARIOS" at bounding box center [564, 66] width 204 height 11
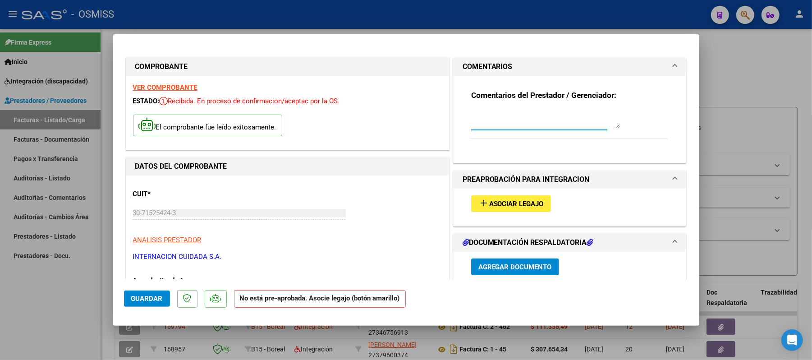
click at [514, 121] on textarea at bounding box center [545, 119] width 149 height 18
type textarea "JOFRE VALENTIN"
click at [142, 301] on span "Guardar" at bounding box center [147, 298] width 32 height 8
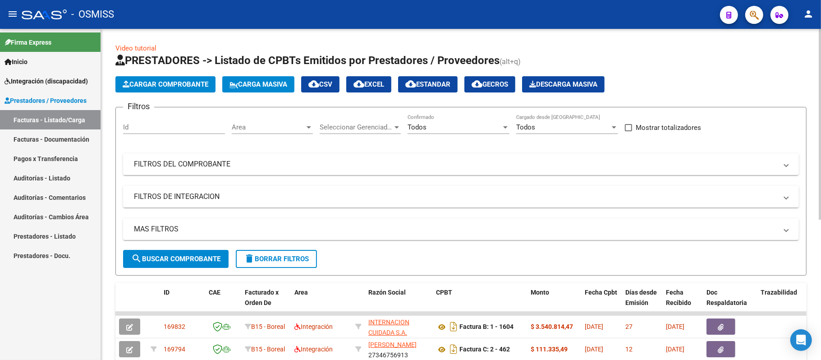
click at [170, 83] on span "Cargar Comprobante" at bounding box center [166, 84] width 86 height 8
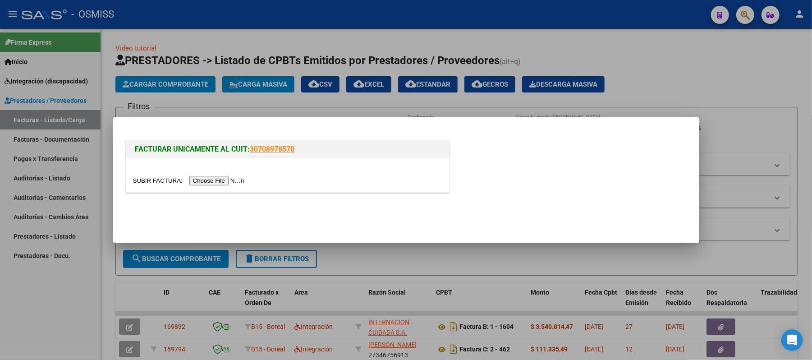
click at [220, 185] on div at bounding box center [287, 180] width 309 height 10
click at [223, 179] on input "file" at bounding box center [190, 180] width 114 height 9
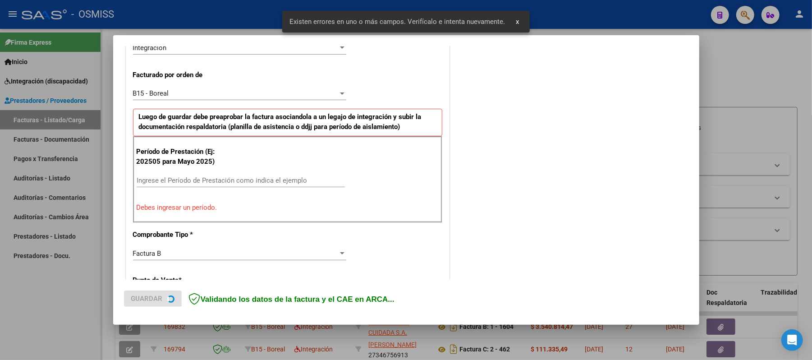
scroll to position [244, 0]
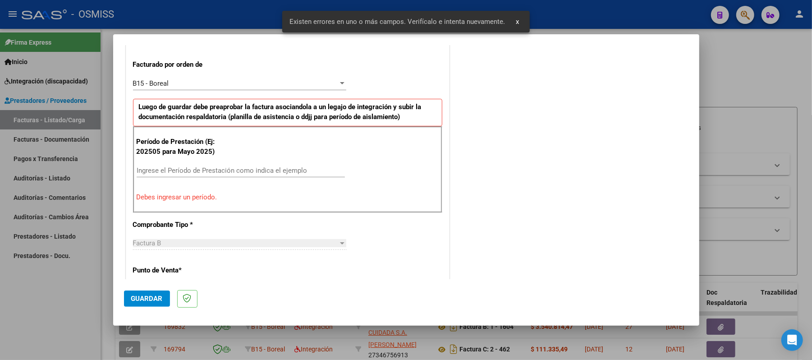
click at [226, 169] on input "Ingrese el Período de Prestación como indica el ejemplo" at bounding box center [241, 170] width 208 height 8
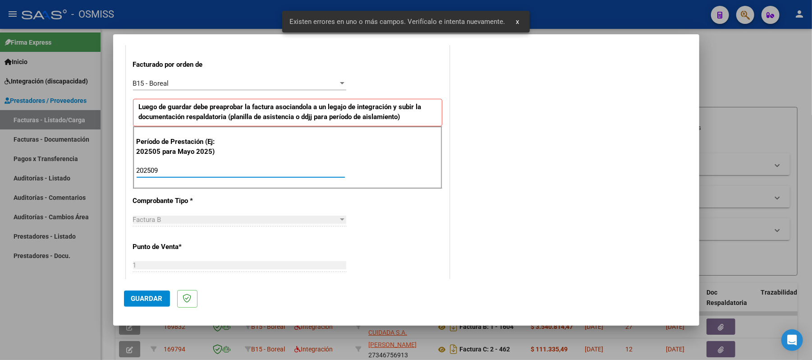
type input "202509"
click at [143, 295] on span "Guardar" at bounding box center [147, 298] width 32 height 8
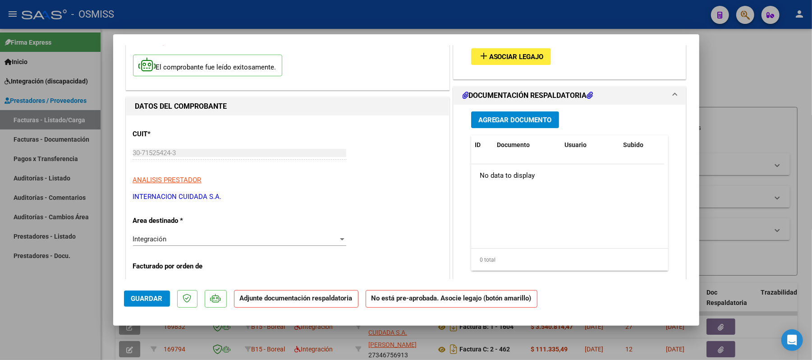
scroll to position [0, 0]
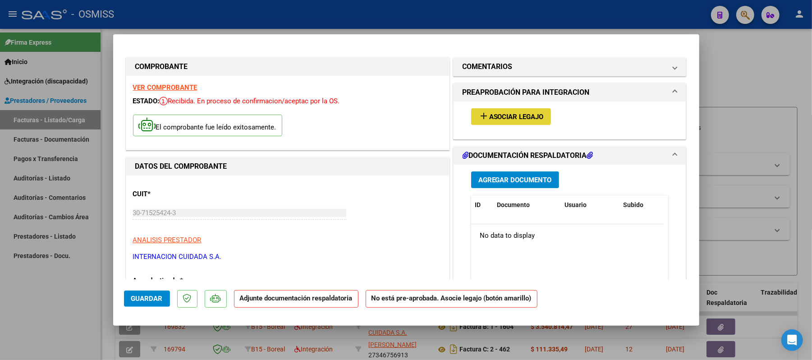
click at [527, 108] on button "add Asociar Legajo" at bounding box center [511, 116] width 80 height 17
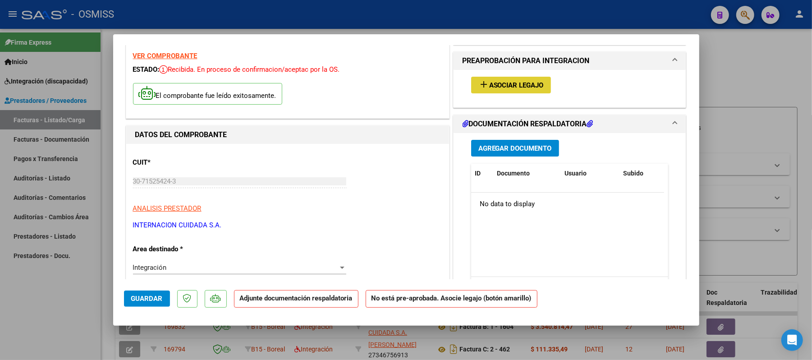
scroll to position [60, 0]
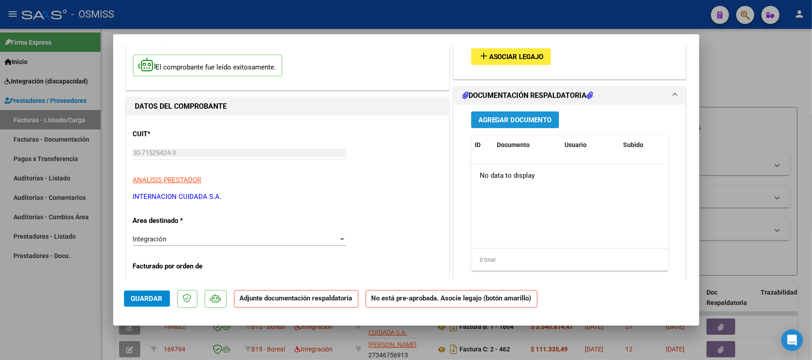
click at [521, 119] on span "Agregar Documento" at bounding box center [514, 120] width 73 height 8
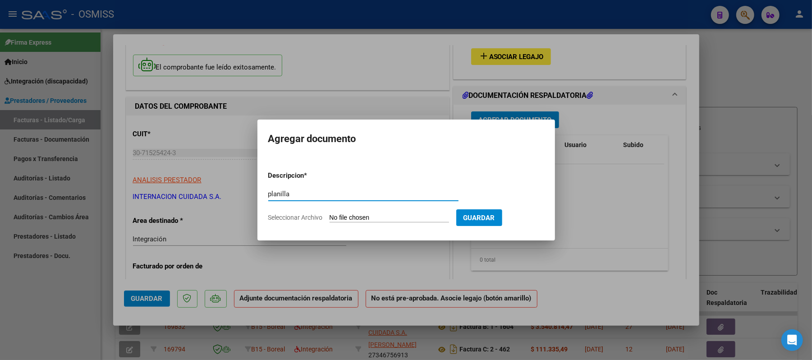
type input "planilla"
click at [388, 217] on input "Seleccionar Archivo" at bounding box center [388, 218] width 119 height 9
type input "C:\fakepath\10.2. ASISTENCIA JOFRE VALENTIN SEPT 25 (1).pdf"
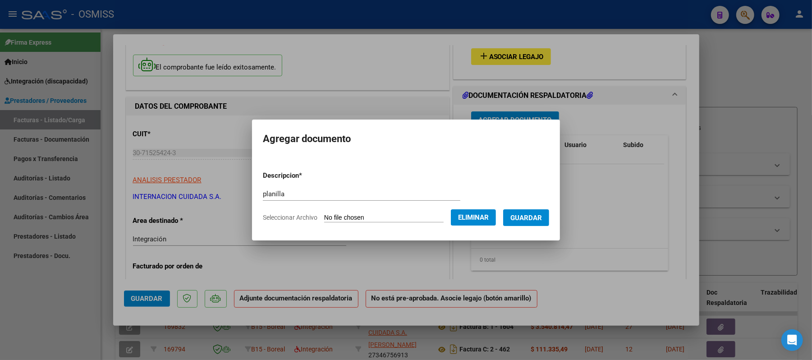
click at [516, 219] on button "Guardar" at bounding box center [526, 217] width 46 height 17
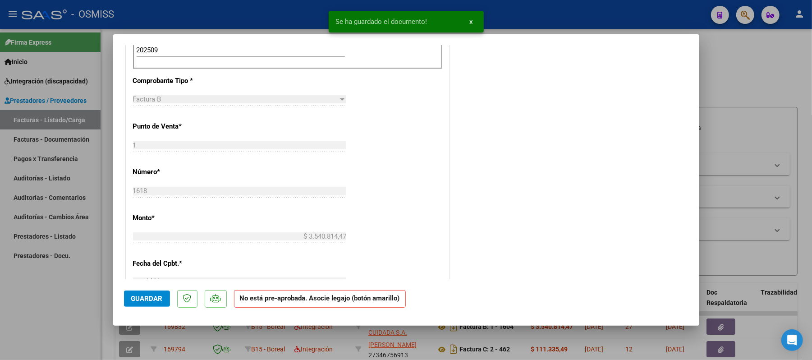
scroll to position [420, 0]
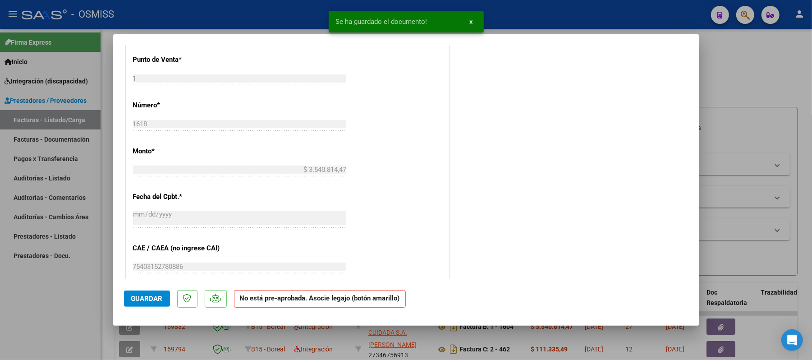
click at [155, 294] on span "Guardar" at bounding box center [147, 298] width 32 height 8
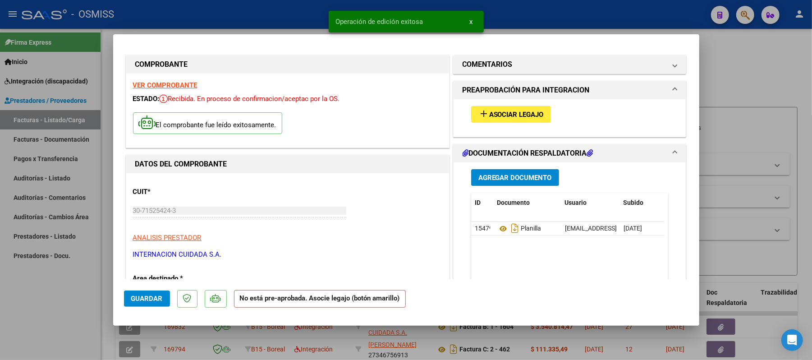
scroll to position [0, 0]
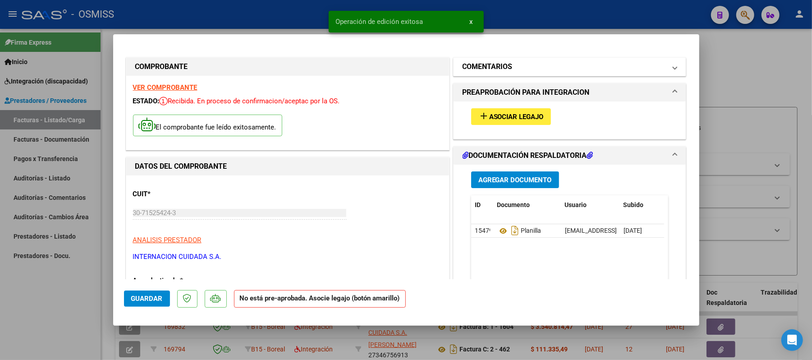
click at [496, 64] on h1 "COMENTARIOS" at bounding box center [487, 66] width 50 height 11
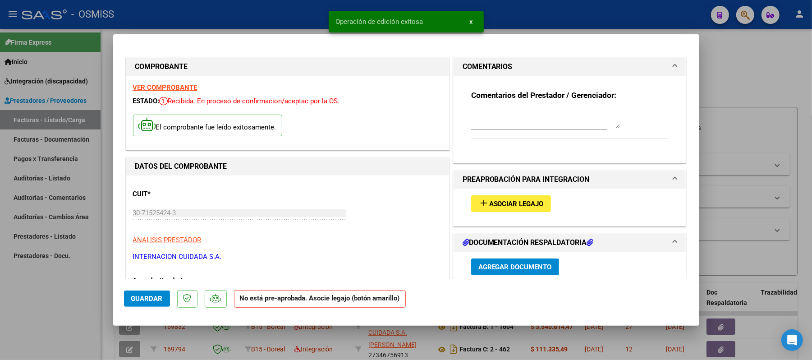
click at [491, 118] on textarea at bounding box center [545, 119] width 149 height 18
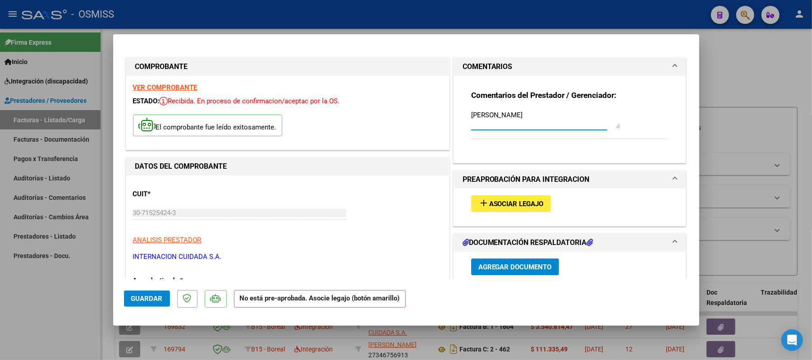
type textarea "JOFRE VALENTIN"
click at [147, 296] on span "Guardar" at bounding box center [147, 298] width 32 height 8
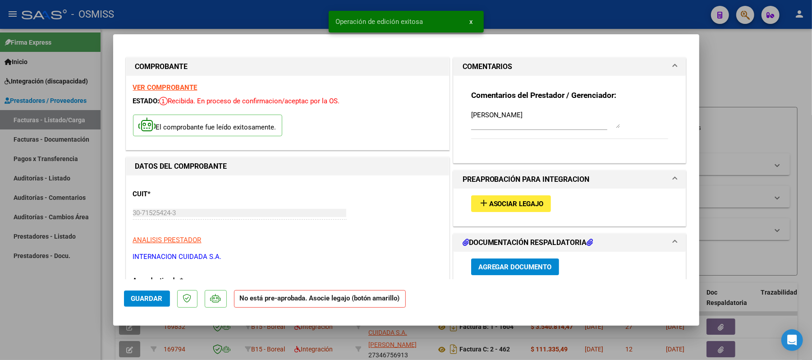
click at [161, 293] on button "Guardar" at bounding box center [147, 298] width 46 height 16
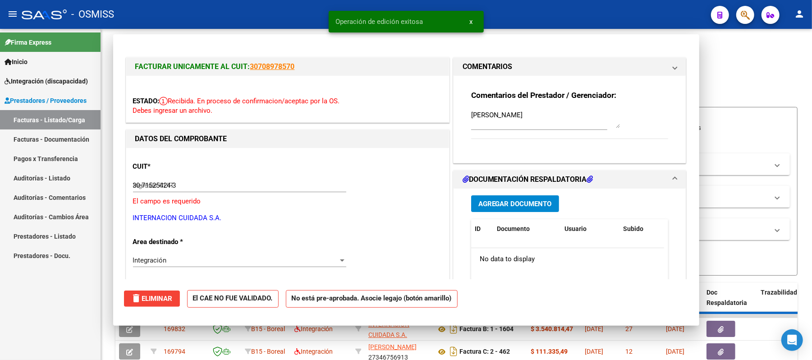
type input "$ 0,00"
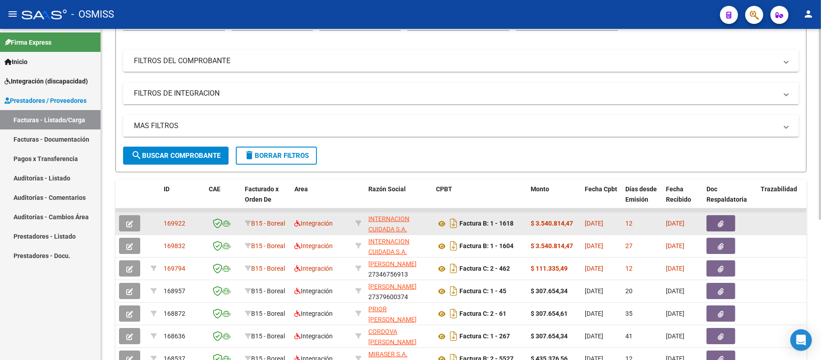
scroll to position [120, 0]
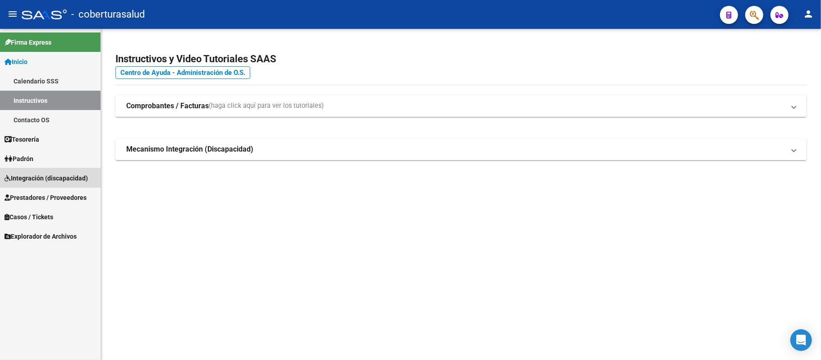
click at [46, 182] on span "Integración (discapacidad)" at bounding box center [46, 178] width 83 height 10
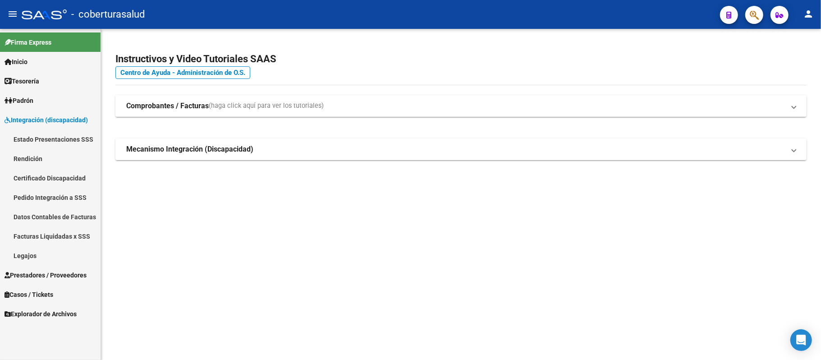
click at [66, 197] on link "Pedido Integración a SSS" at bounding box center [50, 196] width 100 height 19
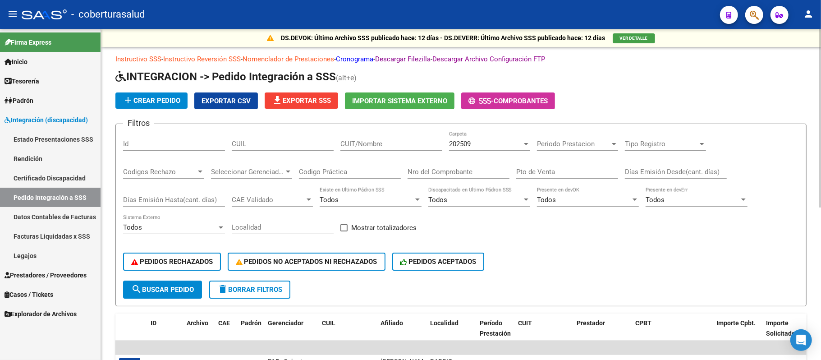
click at [497, 145] on div "202509" at bounding box center [485, 144] width 73 height 8
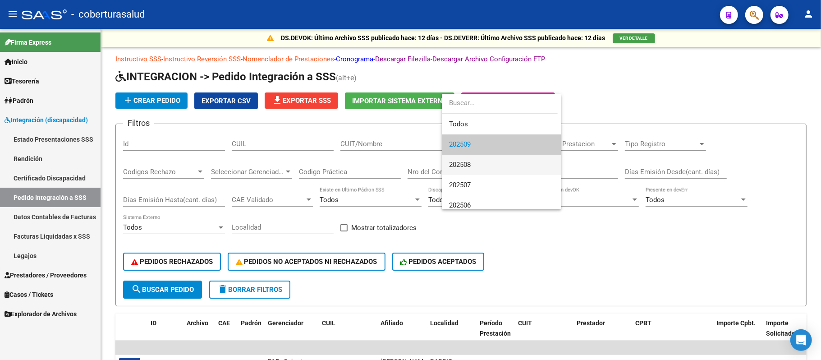
click at [477, 165] on span "202508" at bounding box center [501, 165] width 105 height 20
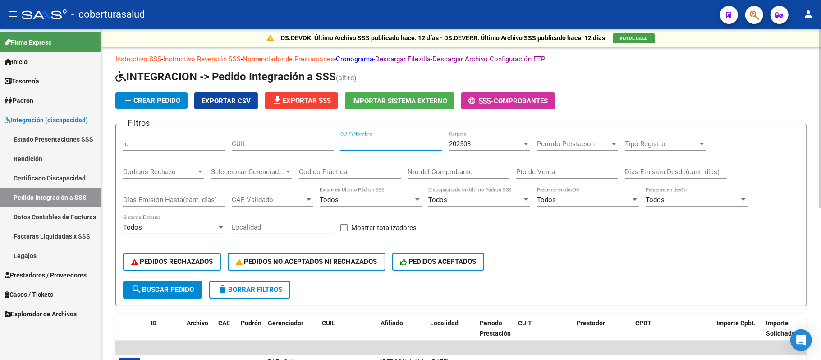
click at [392, 142] on input "CUIT/Nombre" at bounding box center [391, 144] width 102 height 8
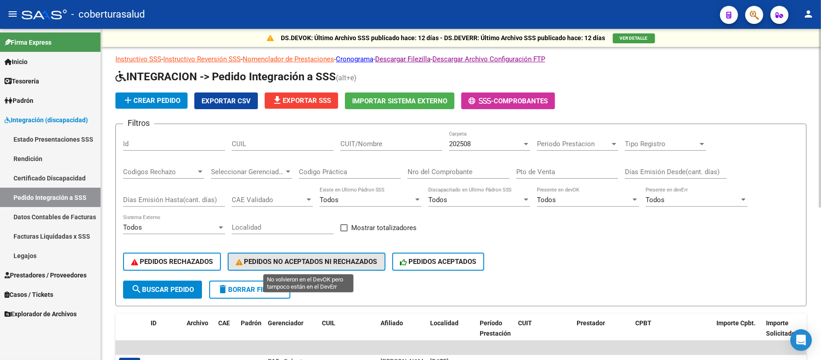
drag, startPoint x: 285, startPoint y: 260, endPoint x: 173, endPoint y: 259, distance: 112.2
click at [179, 260] on div "PEDIDOS RECHAZADOS PEDIDOS NO ACEPTADOS NI RECHAZADOS PEDIDOS ACEPTADOS" at bounding box center [461, 261] width 676 height 38
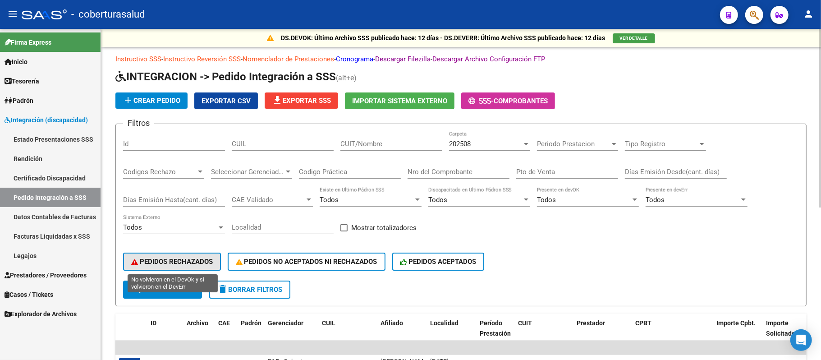
click at [186, 260] on span "PEDIDOS RECHAZADOS" at bounding box center [172, 261] width 82 height 8
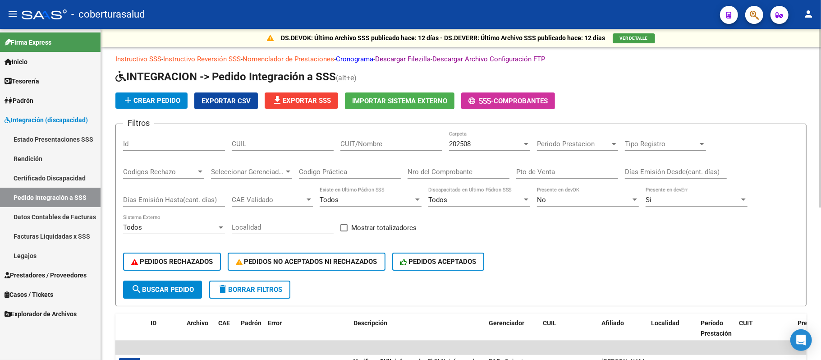
click at [365, 143] on input "CUIT/Nombre" at bounding box center [391, 144] width 102 height 8
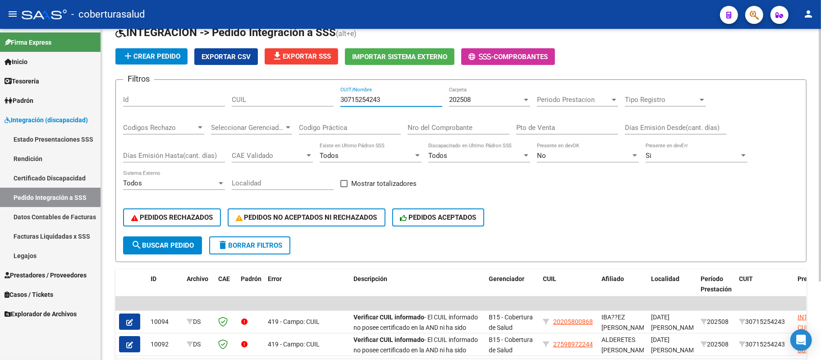
scroll to position [103, 0]
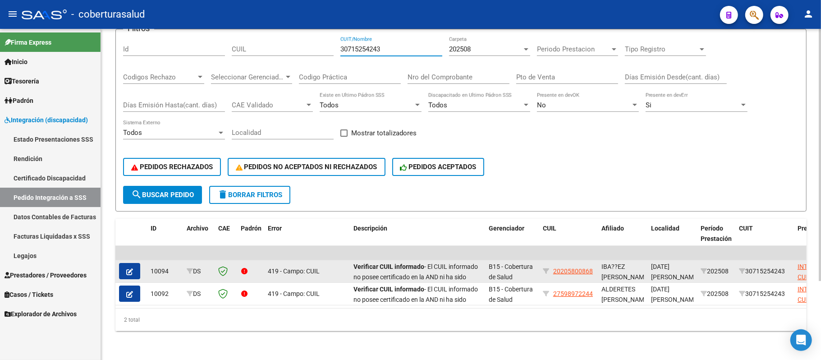
type input "30715254243"
click at [127, 268] on icon "button" at bounding box center [129, 271] width 7 height 7
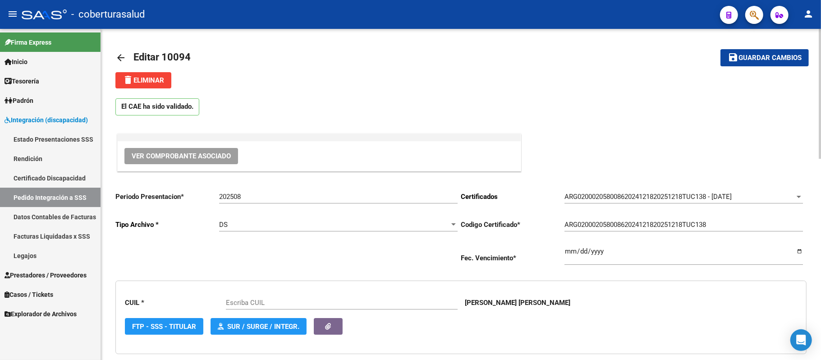
type input "20205800868"
click at [265, 196] on input "202508" at bounding box center [338, 196] width 238 height 8
type input "202509"
click at [763, 54] on span "Guardar cambios" at bounding box center [769, 58] width 63 height 8
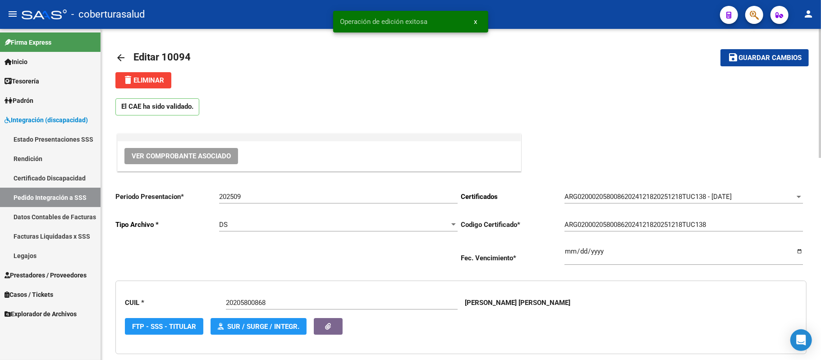
click at [118, 55] on mat-icon "arrow_back" at bounding box center [120, 57] width 11 height 11
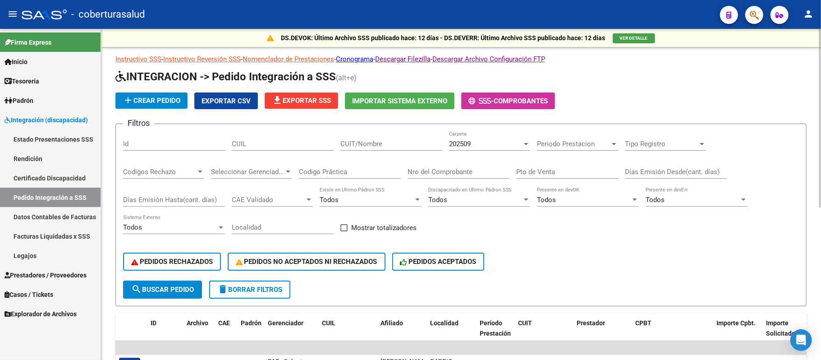
click at [397, 141] on input "CUIT/Nombre" at bounding box center [391, 144] width 102 height 8
click at [469, 144] on span "202509" at bounding box center [460, 144] width 22 height 8
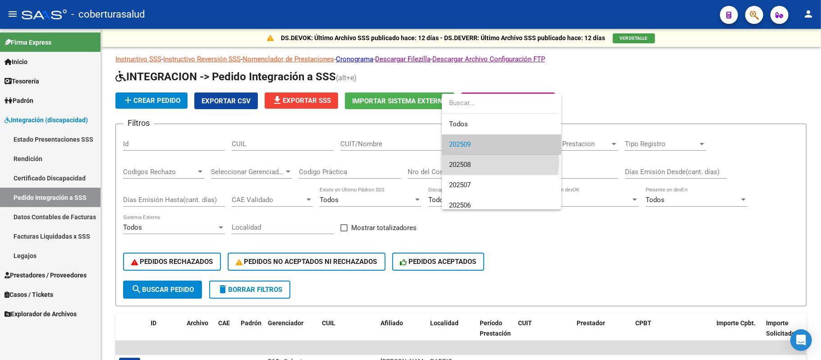
click at [477, 160] on span "202508" at bounding box center [501, 165] width 105 height 20
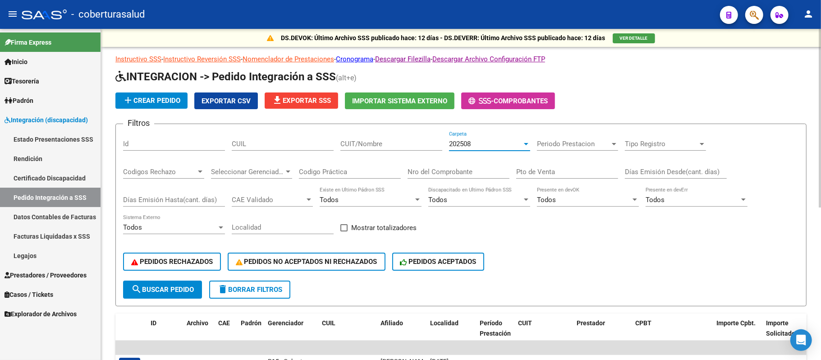
click at [370, 148] on div "CUIT/Nombre" at bounding box center [391, 140] width 102 height 19
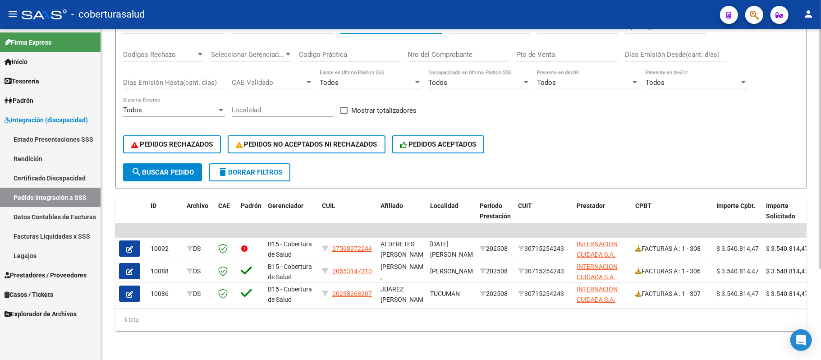
scroll to position [125, 0]
type input "30715254243"
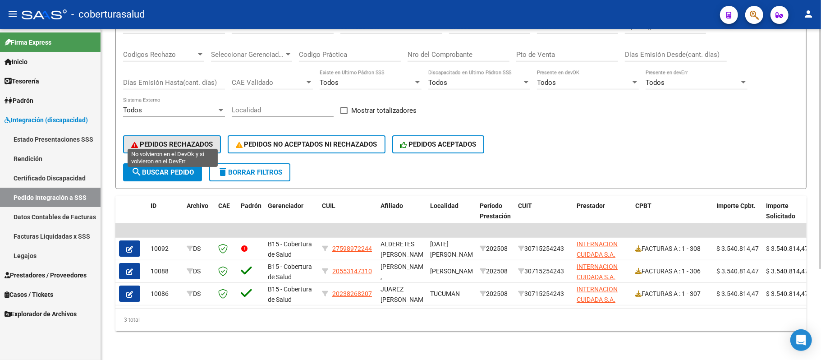
click at [194, 140] on span "PEDIDOS RECHAZADOS" at bounding box center [172, 144] width 82 height 8
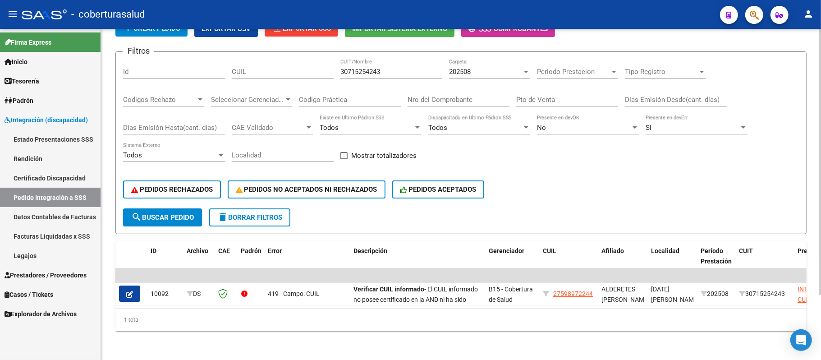
scroll to position [80, 0]
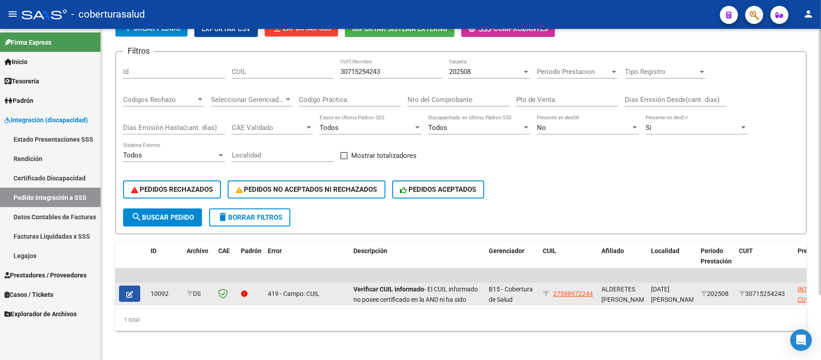
click at [127, 291] on icon "button" at bounding box center [129, 294] width 7 height 7
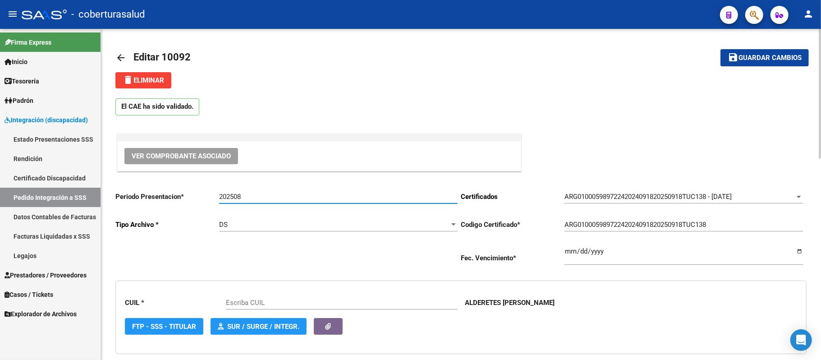
click at [248, 200] on input "202508" at bounding box center [338, 196] width 238 height 8
type input "27598972244"
type input "202509"
click at [764, 56] on span "Guardar cambios" at bounding box center [769, 58] width 63 height 8
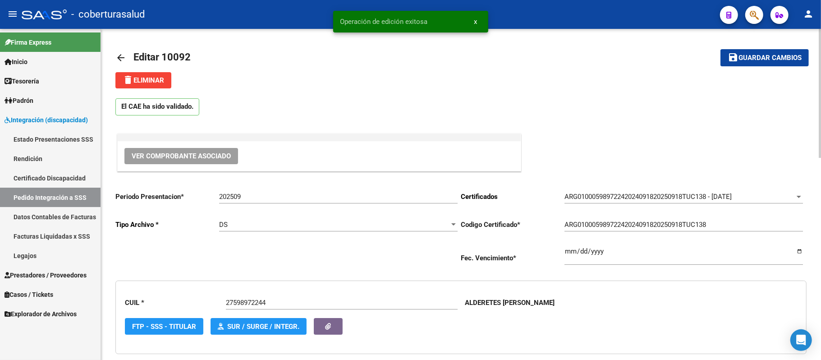
click at [123, 53] on mat-icon "arrow_back" at bounding box center [120, 57] width 11 height 11
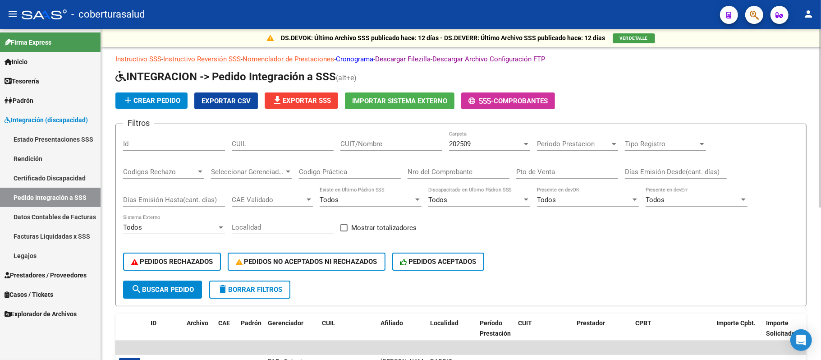
click at [456, 145] on span "202509" at bounding box center [460, 144] width 22 height 8
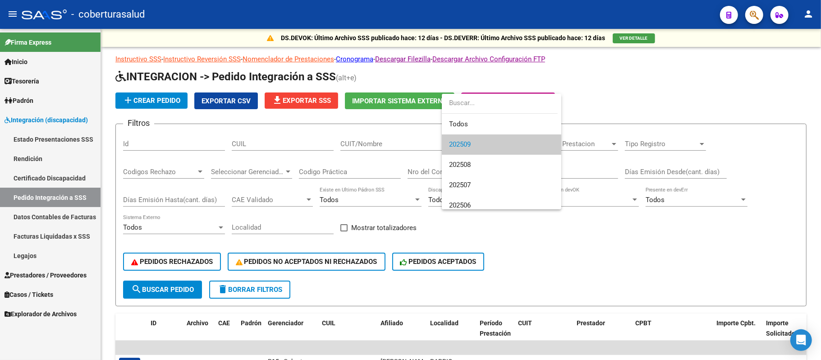
click at [279, 252] on div at bounding box center [410, 180] width 821 height 360
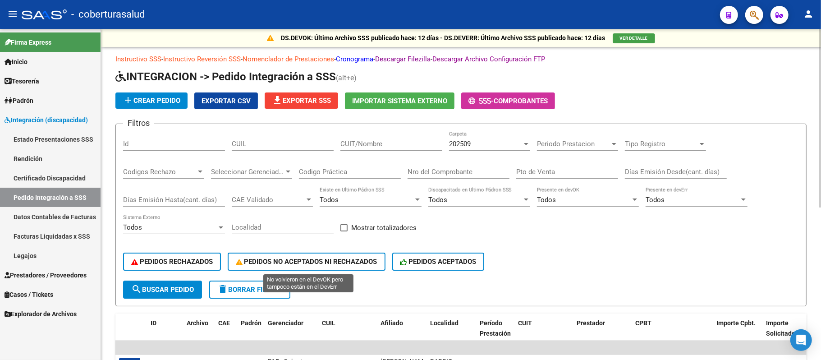
click at [279, 262] on span "PEDIDOS NO ACEPTADOS NI RECHAZADOS" at bounding box center [306, 261] width 141 height 8
click at [507, 144] on div "202509" at bounding box center [485, 144] width 73 height 8
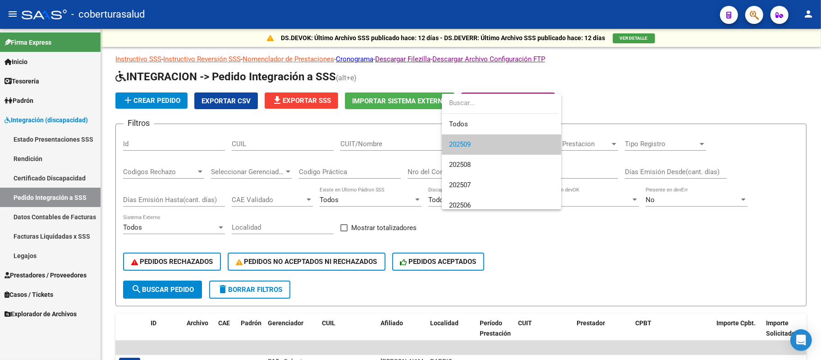
click at [384, 150] on div at bounding box center [410, 180] width 821 height 360
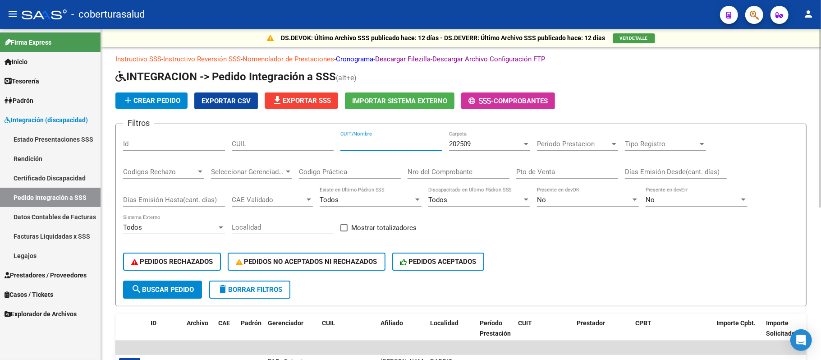
click at [379, 146] on input "CUIT/Nombre" at bounding box center [391, 144] width 102 height 8
type input "30715254243"
click at [506, 141] on div "202509" at bounding box center [485, 144] width 73 height 8
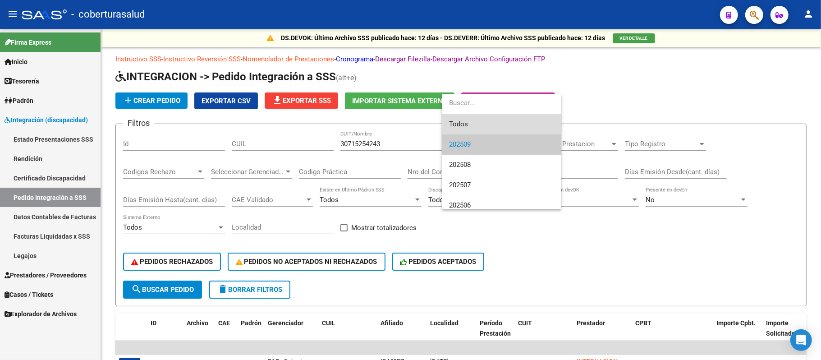
click at [508, 121] on span "Todos" at bounding box center [501, 124] width 105 height 20
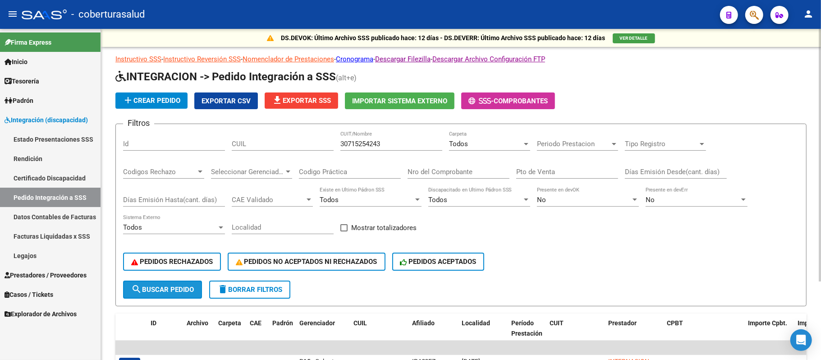
click at [186, 285] on span "search Buscar Pedido" at bounding box center [162, 289] width 63 height 8
click at [392, 143] on input "30715254243" at bounding box center [391, 144] width 102 height 8
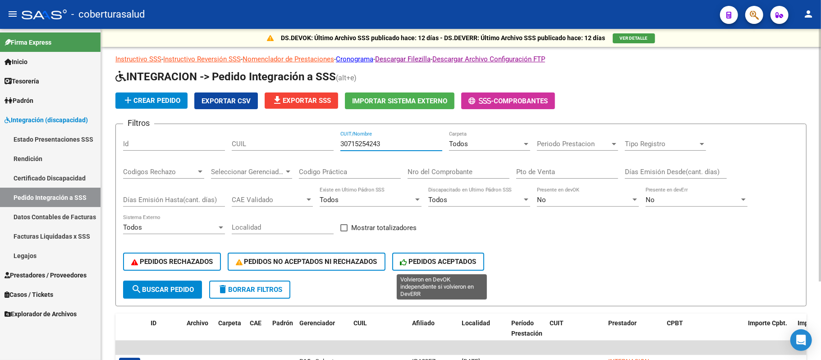
click at [443, 263] on span "PEDIDOS ACEPTADOS" at bounding box center [438, 261] width 76 height 8
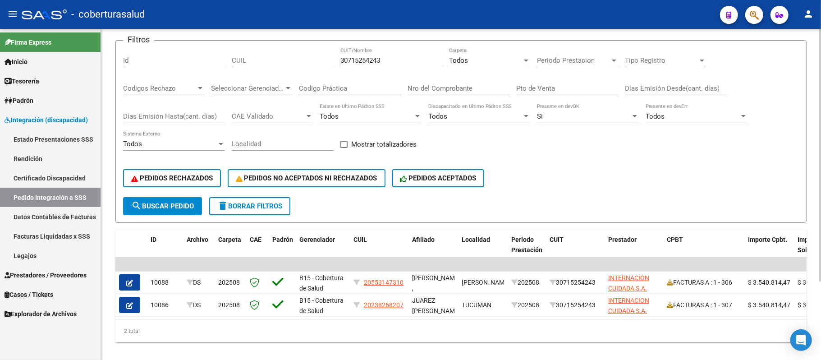
scroll to position [103, 0]
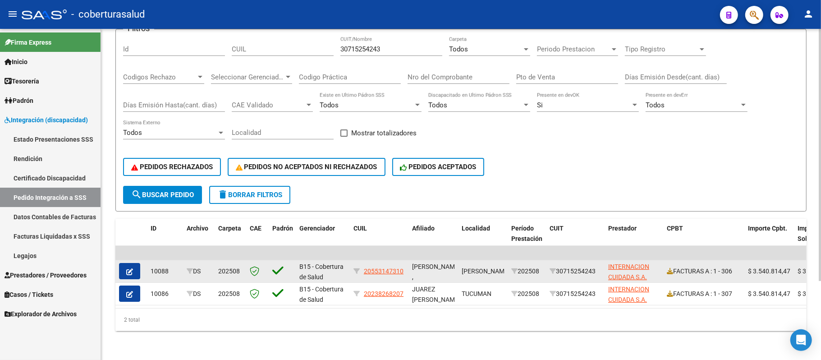
click at [136, 263] on button "button" at bounding box center [129, 271] width 21 height 16
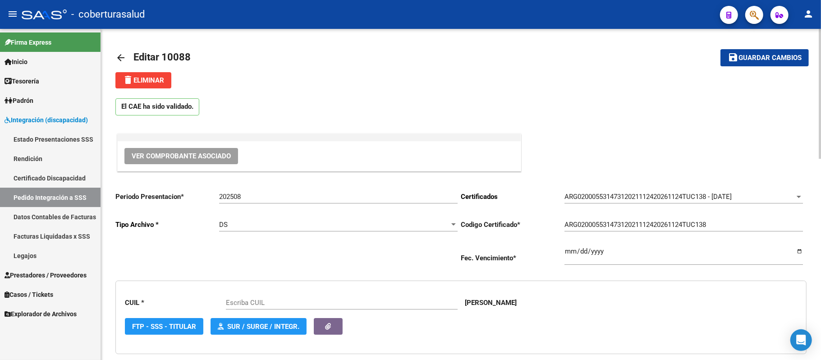
type input "20553147310"
click at [195, 155] on span "Ver Comprobante Asociado" at bounding box center [181, 156] width 99 height 8
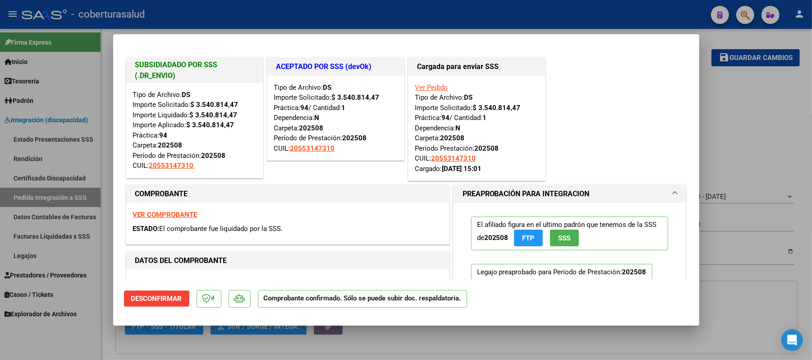
type input "$ 0,00"
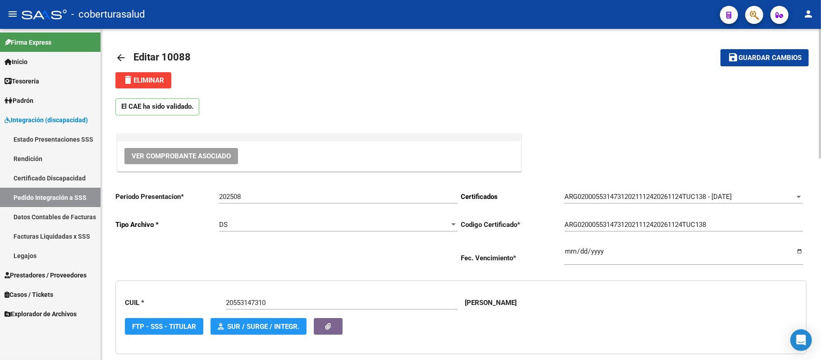
click at [121, 58] on mat-icon "arrow_back" at bounding box center [120, 57] width 11 height 11
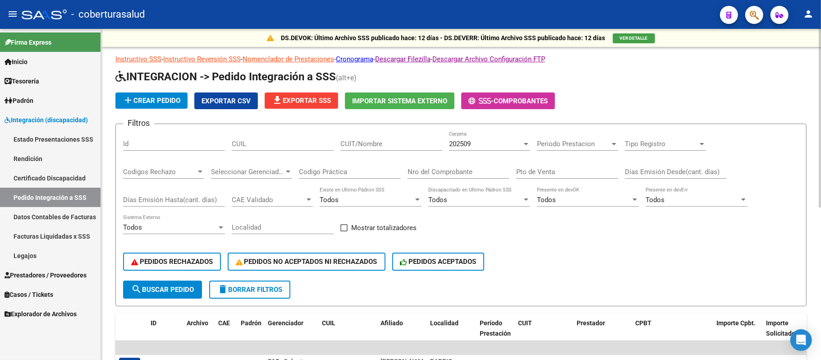
click at [402, 137] on div "CUIT/Nombre" at bounding box center [391, 140] width 102 height 19
type input "30715254243"
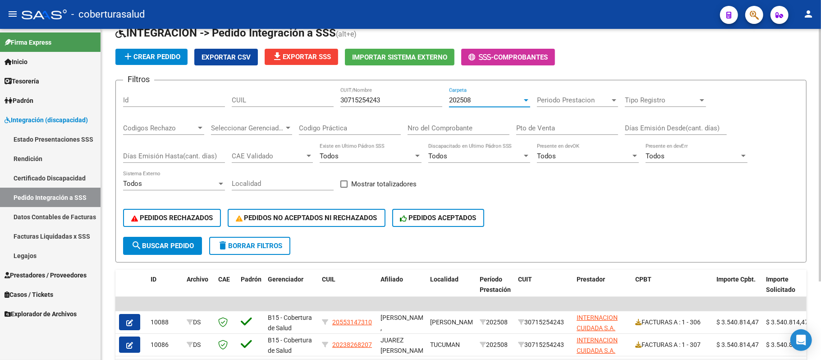
scroll to position [103, 0]
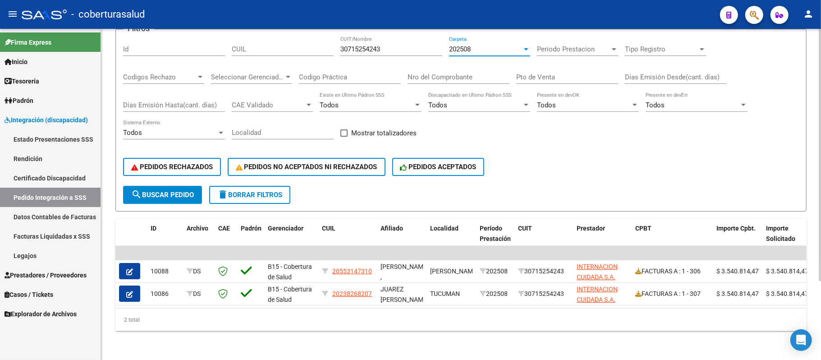
click at [526, 46] on div at bounding box center [526, 49] width 8 height 7
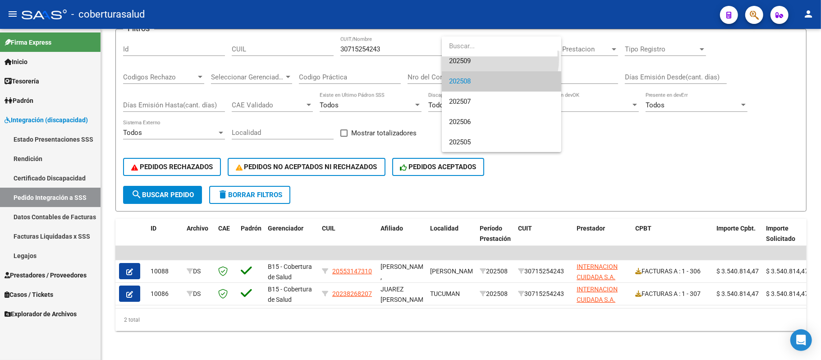
click at [491, 59] on span "202509" at bounding box center [501, 61] width 105 height 20
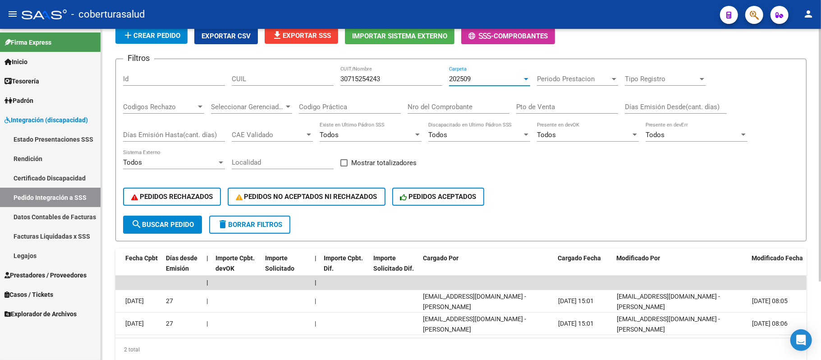
scroll to position [0, 0]
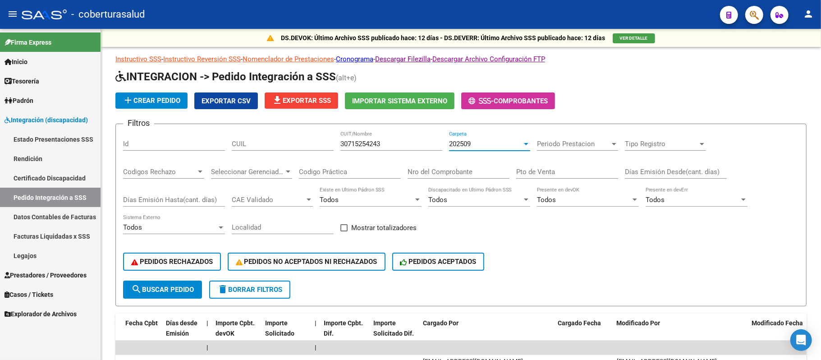
click at [67, 270] on span "Prestadores / Proveedores" at bounding box center [46, 275] width 82 height 10
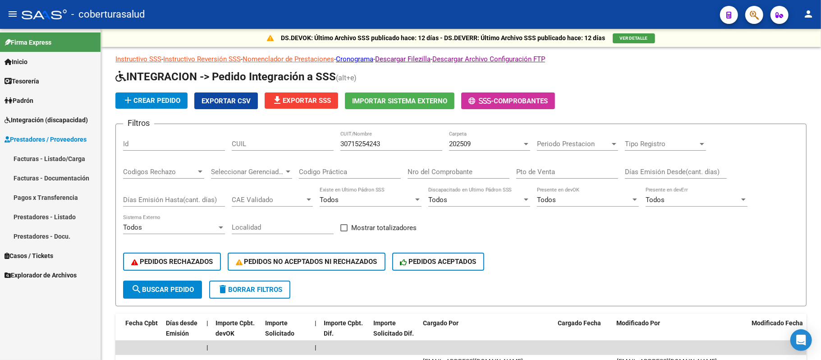
click at [68, 156] on link "Facturas - Listado/Carga" at bounding box center [50, 158] width 100 height 19
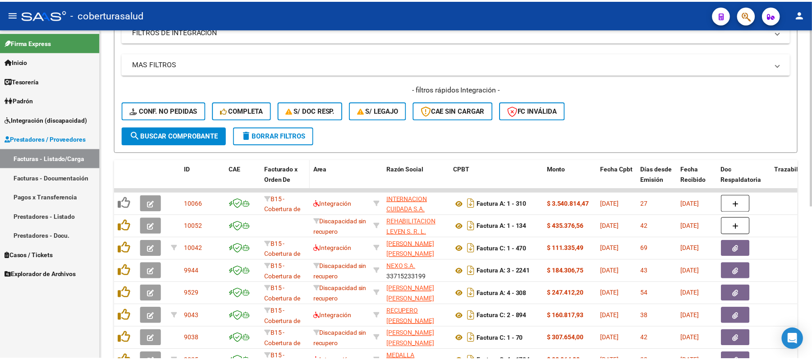
scroll to position [166, 0]
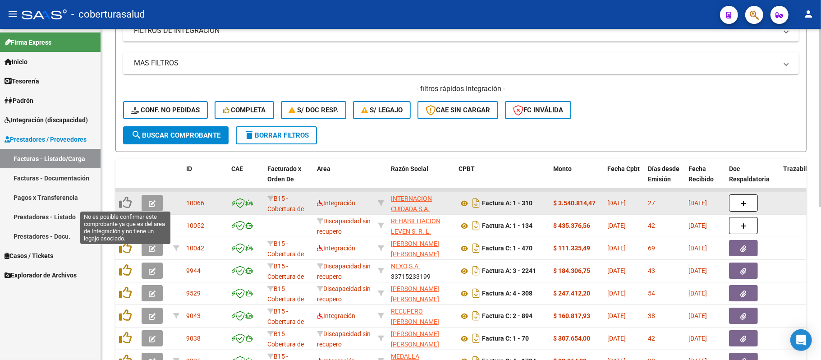
click at [128, 199] on icon at bounding box center [125, 202] width 13 height 13
click at [153, 202] on icon "button" at bounding box center [152, 203] width 7 height 7
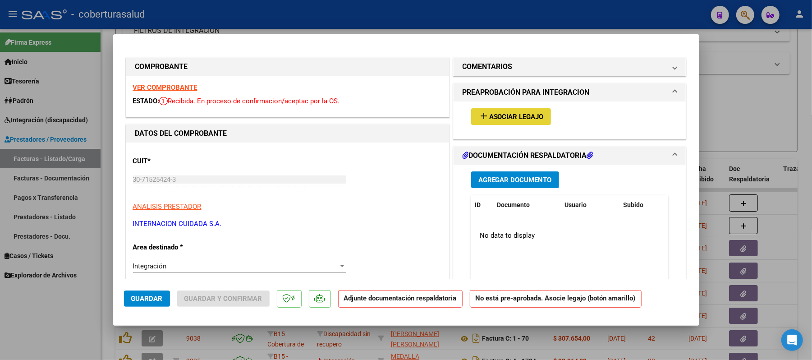
click at [489, 114] on span "Asociar Legajo" at bounding box center [516, 117] width 55 height 8
type input "$ 0,00"
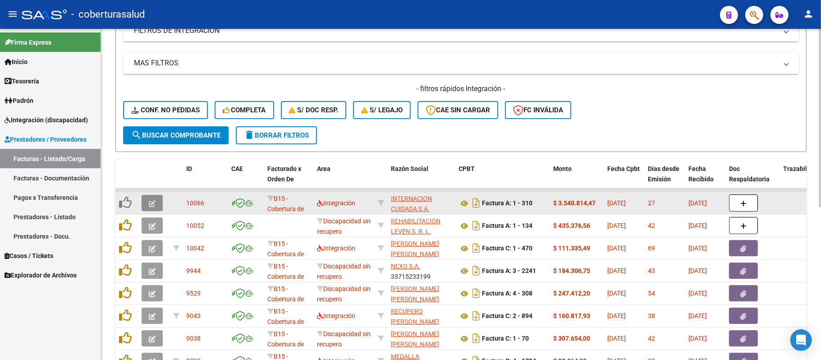
click at [154, 201] on icon "button" at bounding box center [152, 203] width 7 height 7
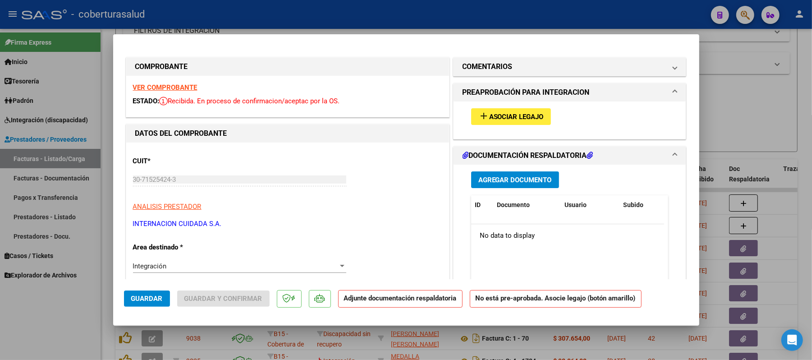
click at [159, 89] on strong "VER COMPROBANTE" at bounding box center [165, 87] width 64 height 8
click at [492, 113] on span "Asociar Legajo" at bounding box center [516, 117] width 55 height 8
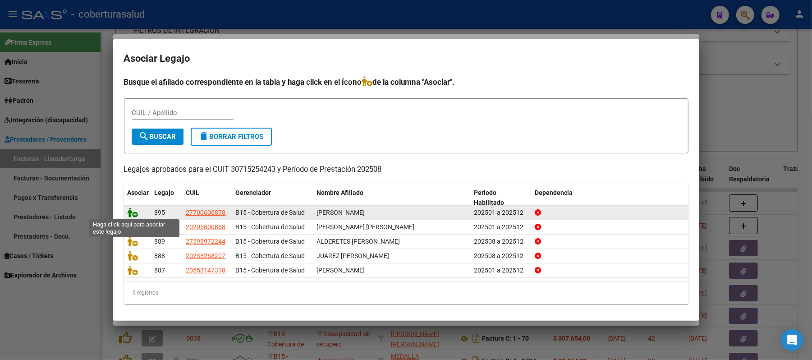
click at [133, 214] on icon at bounding box center [133, 212] width 11 height 10
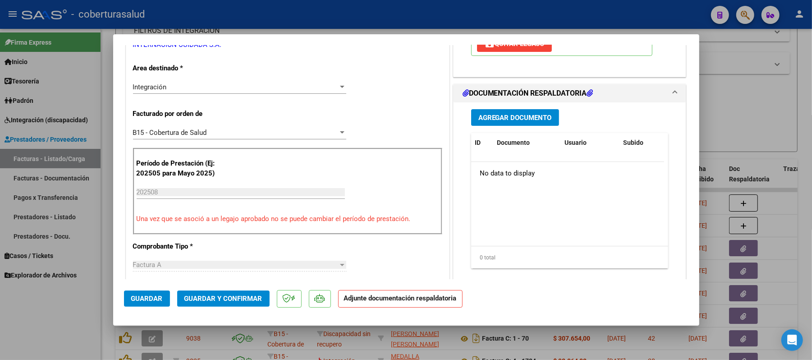
scroll to position [180, 0]
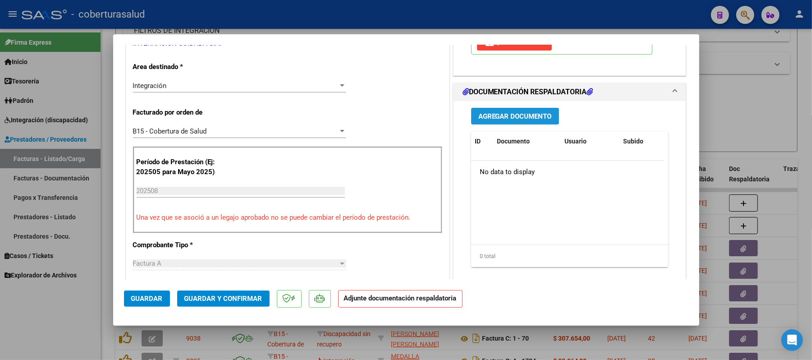
click at [513, 114] on span "Agregar Documento" at bounding box center [514, 116] width 73 height 8
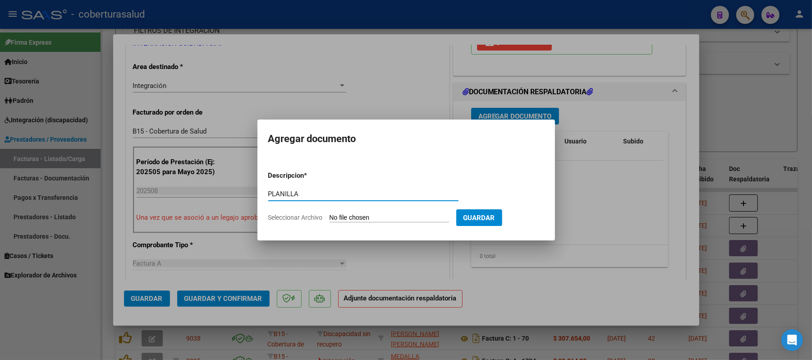
type input "PLANILLA"
click at [366, 210] on form "Descripcion * PLANILLA Escriba aquí una descripcion Seleccionar Archivo Guardar" at bounding box center [406, 197] width 276 height 66
click at [366, 215] on input "Seleccionar Archivo" at bounding box center [388, 218] width 119 height 9
type input "C:\fakepath\7.2. ASISTENCIA [PERSON_NAME] [DATE] (1).pdf"
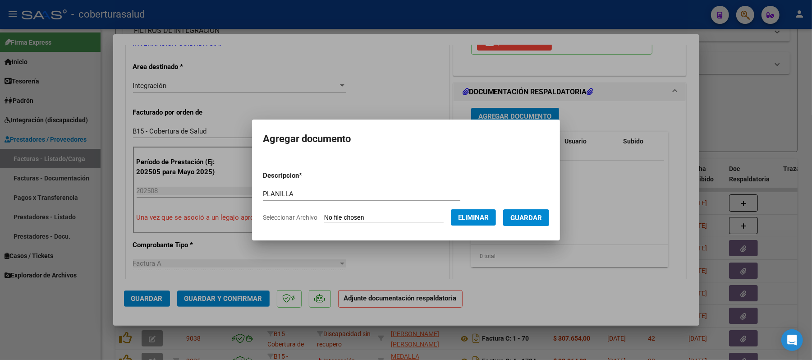
click at [522, 210] on button "Guardar" at bounding box center [526, 217] width 46 height 17
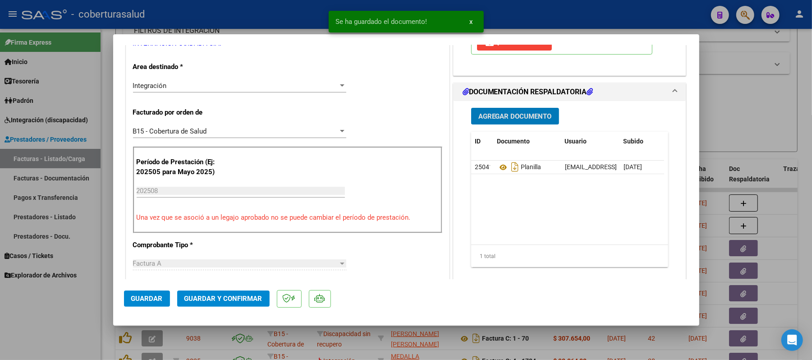
click at [145, 296] on span "Guardar" at bounding box center [147, 298] width 32 height 8
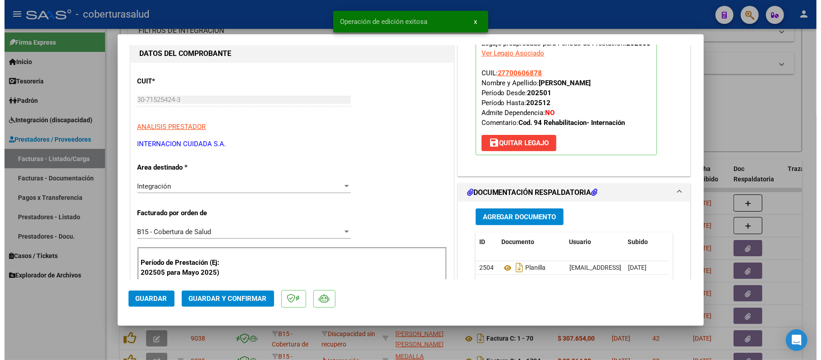
scroll to position [0, 0]
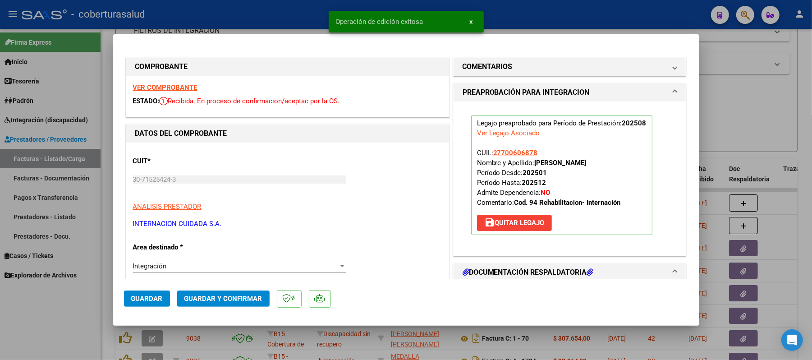
type input "$ 0,00"
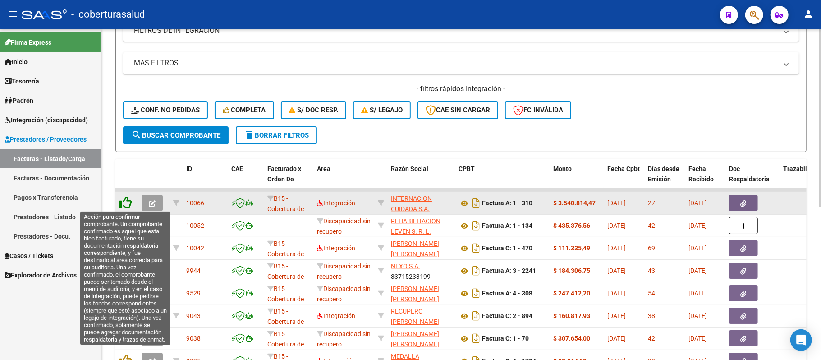
click at [126, 199] on icon at bounding box center [125, 202] width 13 height 13
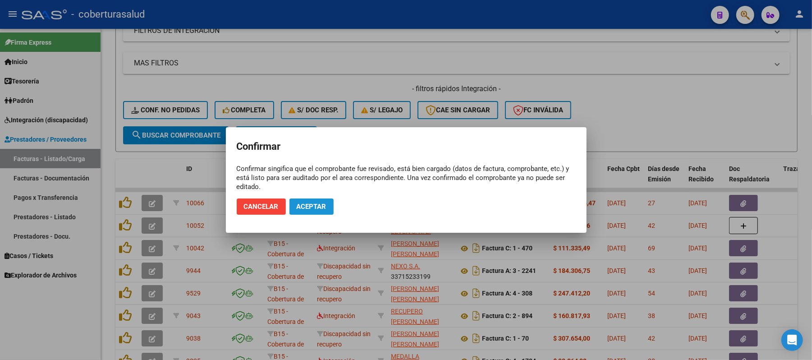
click at [305, 205] on span "Aceptar" at bounding box center [312, 206] width 30 height 8
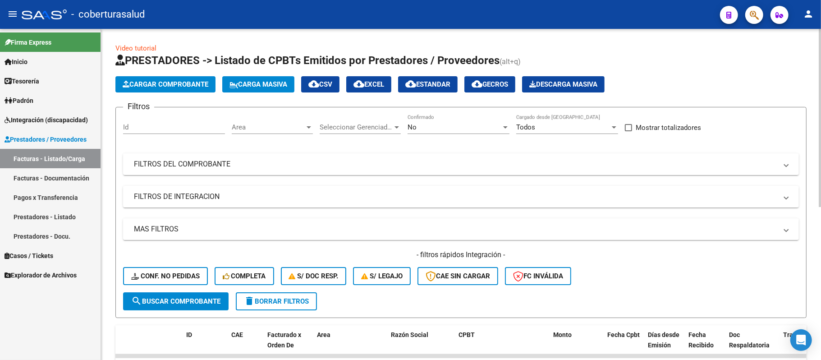
click at [170, 85] on span "Cargar Comprobante" at bounding box center [166, 84] width 86 height 8
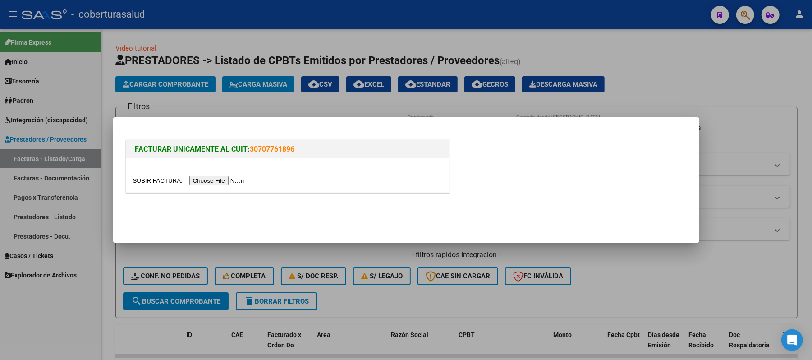
click at [226, 183] on input "file" at bounding box center [190, 180] width 114 height 9
click at [218, 180] on input "file" at bounding box center [190, 180] width 114 height 9
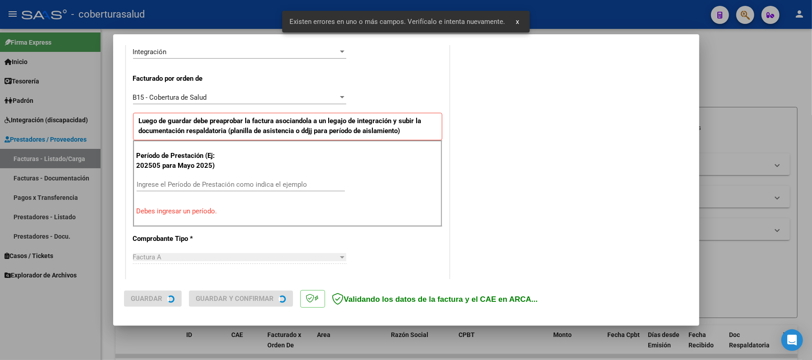
scroll to position [300, 0]
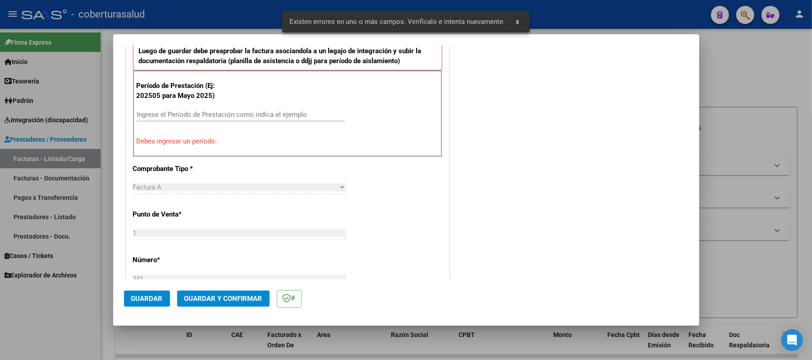
click at [239, 109] on div "Ingrese el Período de Prestación como indica el ejemplo" at bounding box center [241, 115] width 208 height 14
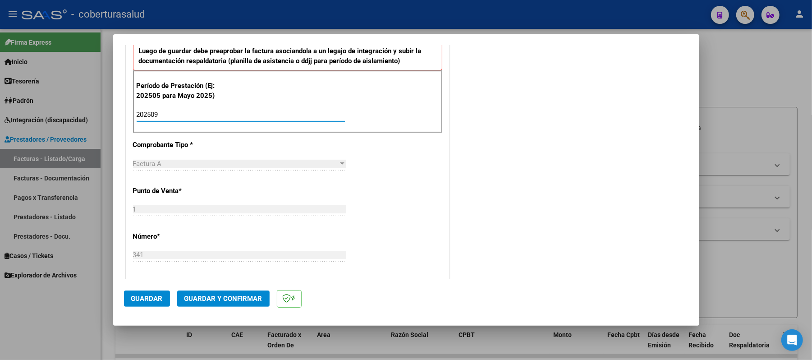
type input "202509"
click at [152, 294] on span "Guardar" at bounding box center [147, 298] width 32 height 8
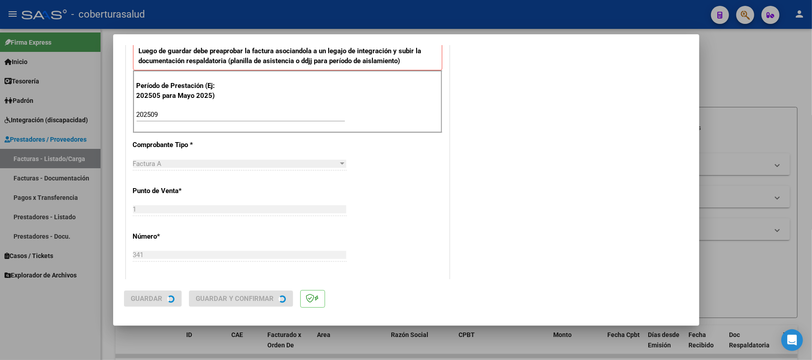
scroll to position [0, 0]
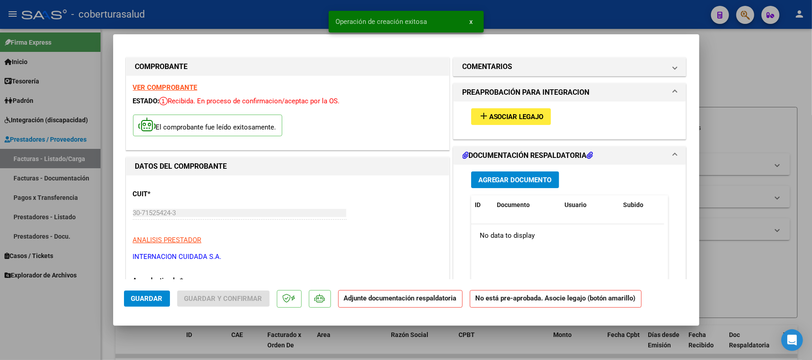
click at [497, 115] on span "Asociar Legajo" at bounding box center [516, 117] width 55 height 8
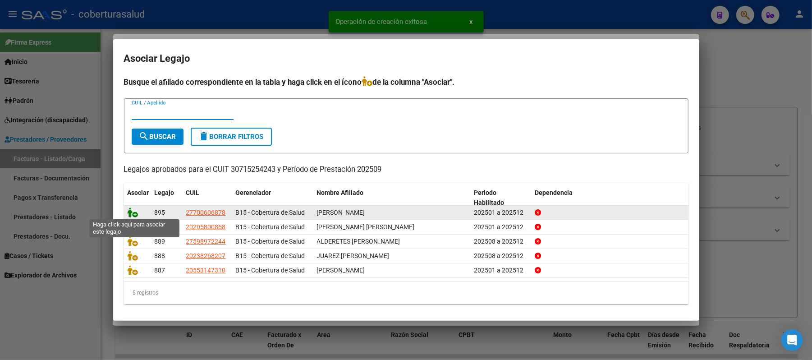
click at [131, 214] on icon at bounding box center [133, 212] width 11 height 10
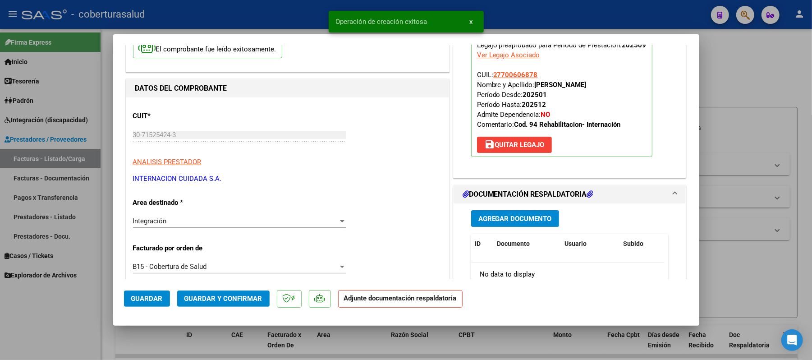
scroll to position [180, 0]
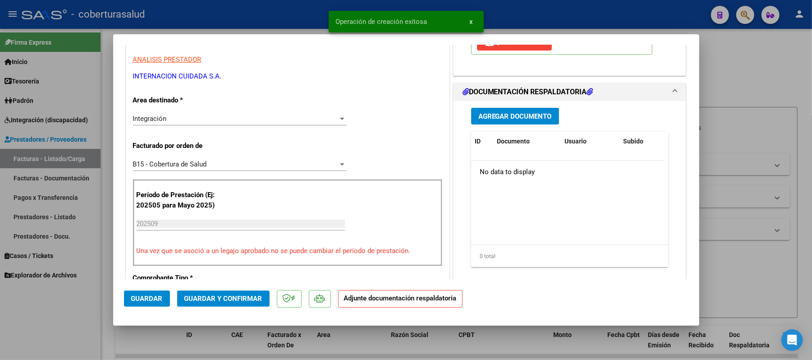
click at [521, 108] on div "Agregar Documento ID Documento Usuario Subido Acción No data to display 0 total…" at bounding box center [569, 191] width 211 height 180
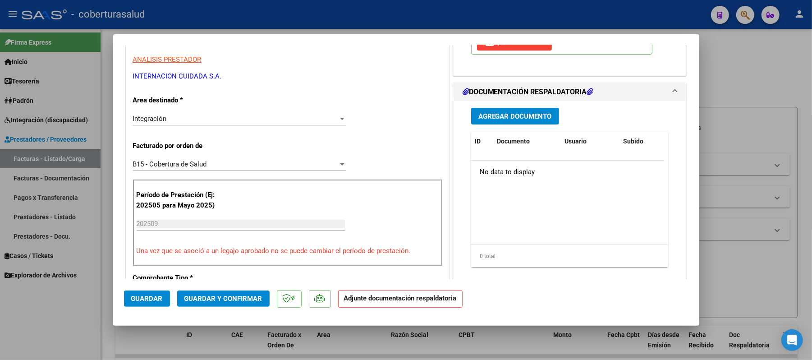
click at [526, 119] on span "Agregar Documento" at bounding box center [514, 116] width 73 height 8
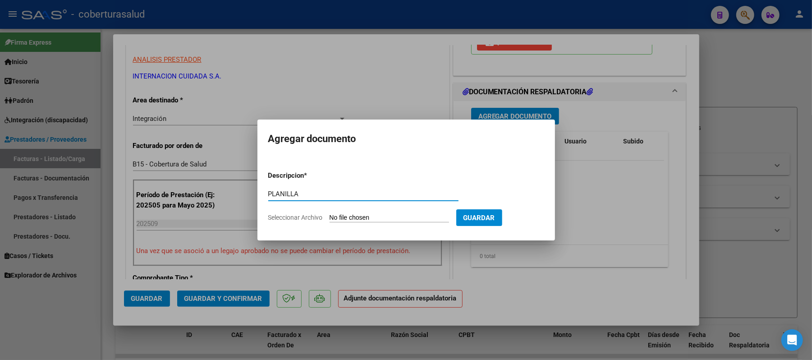
type input "PLANILLA"
click at [375, 215] on input "Seleccionar Archivo" at bounding box center [388, 218] width 119 height 9
type input "C:\fakepath\7.2. ASISTENCIA [PERSON_NAME] [DATE] (1).pdf"
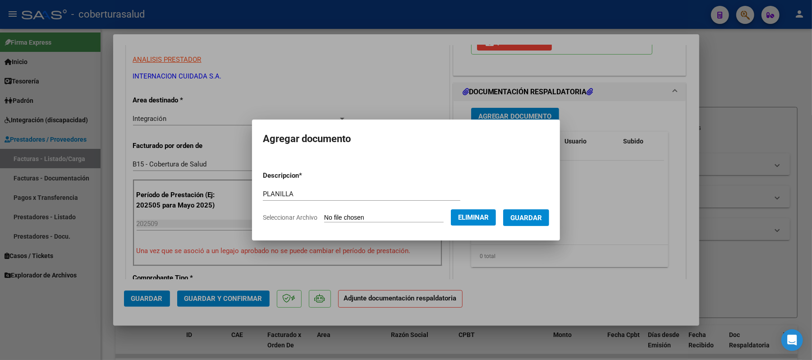
click at [534, 217] on span "Guardar" at bounding box center [526, 218] width 32 height 8
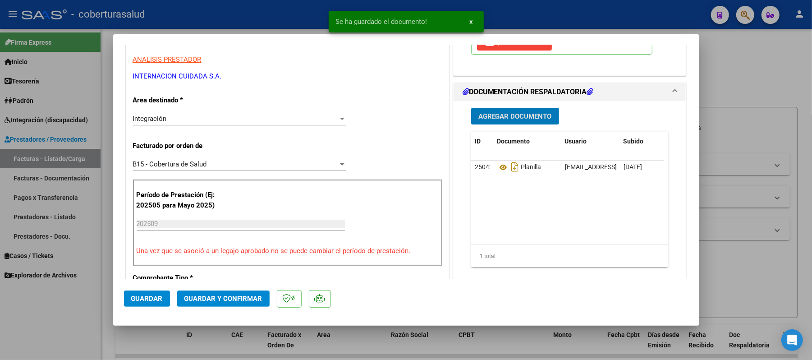
type input "$ 0,00"
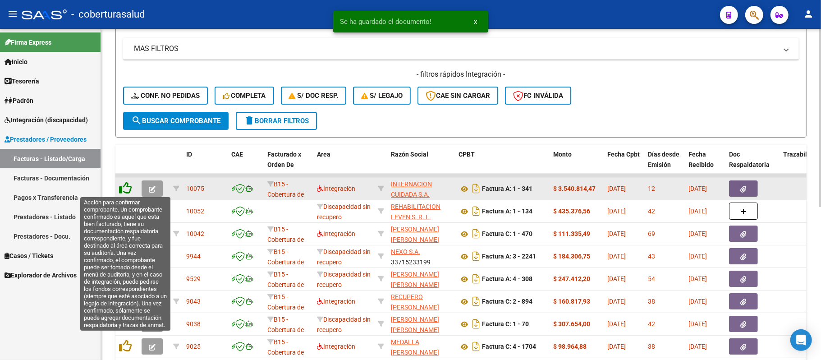
click at [129, 184] on icon at bounding box center [125, 188] width 13 height 13
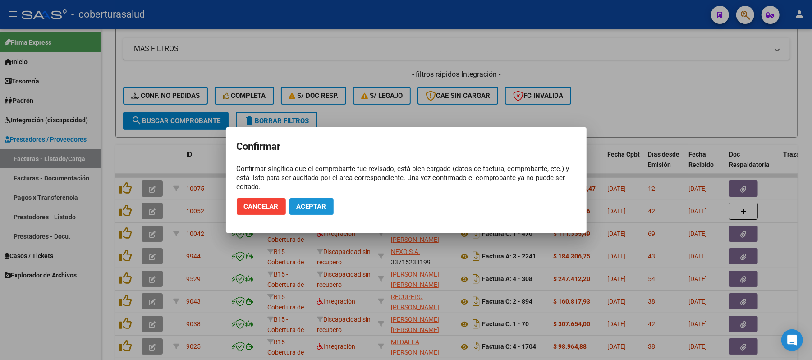
click at [316, 203] on span "Aceptar" at bounding box center [312, 206] width 30 height 8
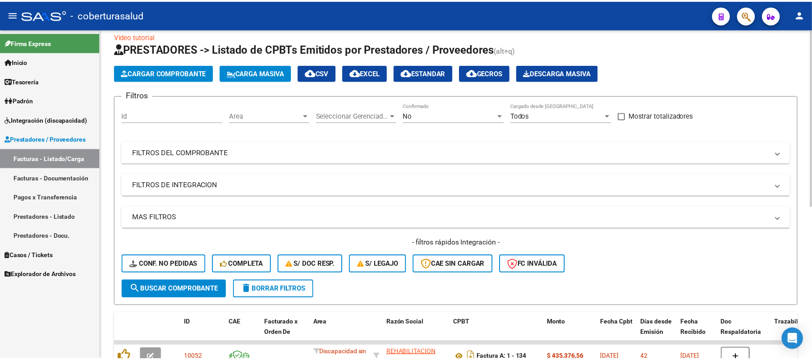
scroll to position [0, 0]
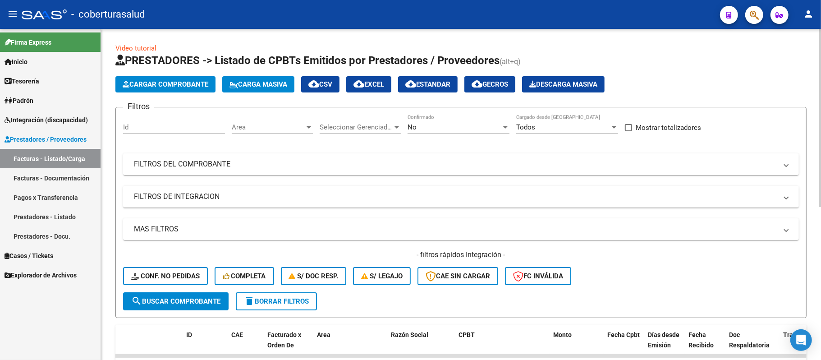
click at [179, 89] on button "Cargar Comprobante" at bounding box center [165, 84] width 100 height 16
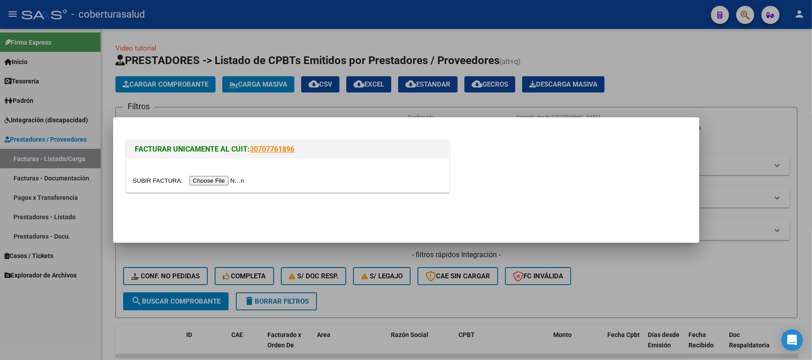
click at [234, 182] on input "file" at bounding box center [190, 180] width 114 height 9
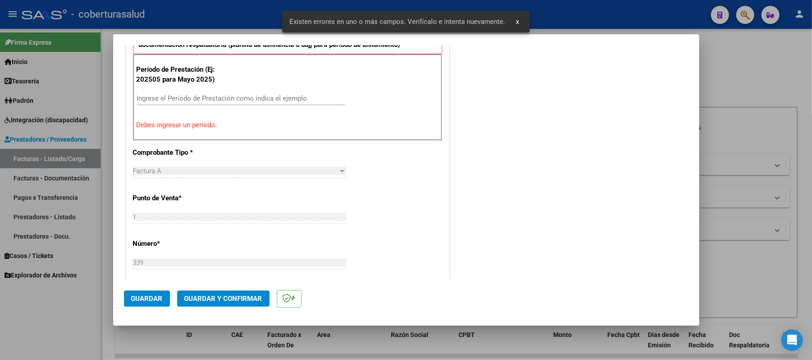
scroll to position [294, 0]
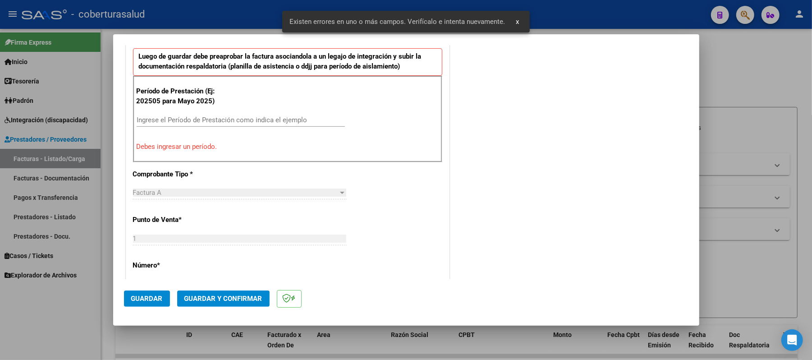
click at [211, 127] on div "Ingrese el Período de Prestación como indica el ejemplo" at bounding box center [241, 120] width 208 height 14
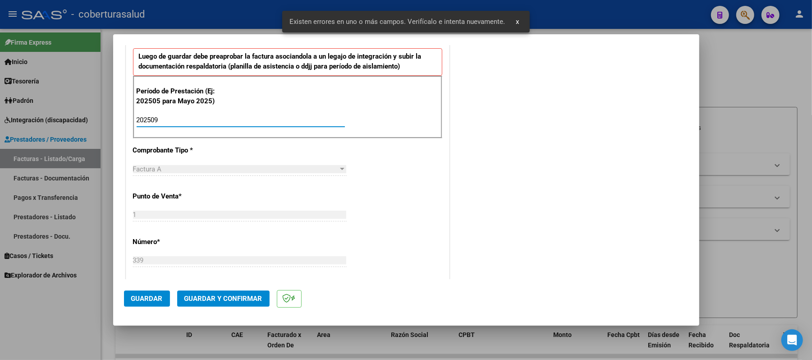
type input "202509"
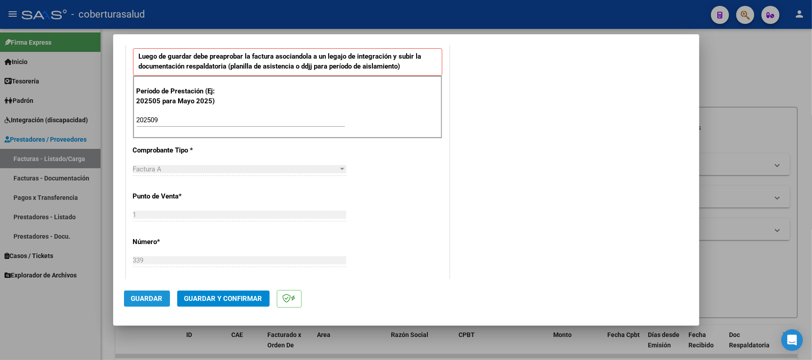
click at [159, 300] on span "Guardar" at bounding box center [147, 298] width 32 height 8
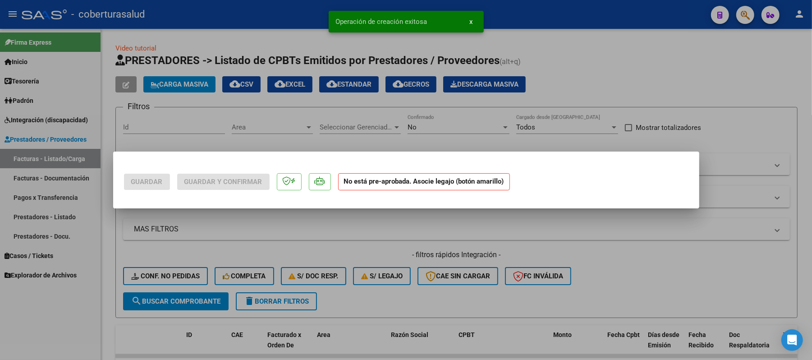
scroll to position [0, 0]
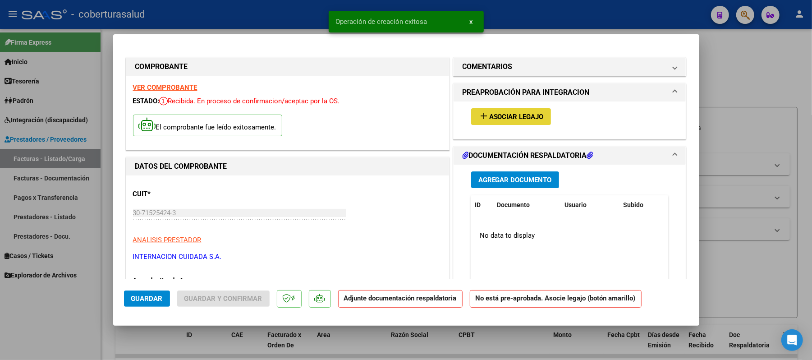
click at [509, 118] on span "Asociar Legajo" at bounding box center [516, 117] width 55 height 8
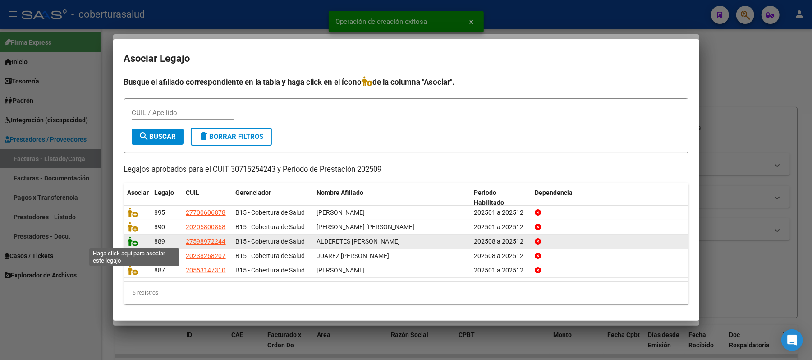
click at [132, 240] on icon at bounding box center [133, 241] width 11 height 10
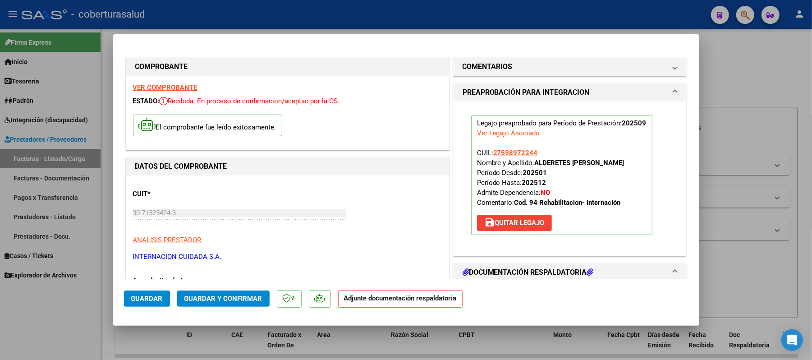
click at [164, 86] on strong "VER COMPROBANTE" at bounding box center [165, 87] width 64 height 8
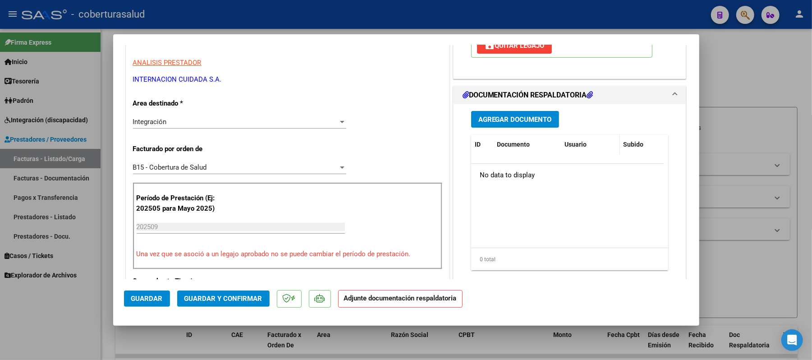
scroll to position [180, 0]
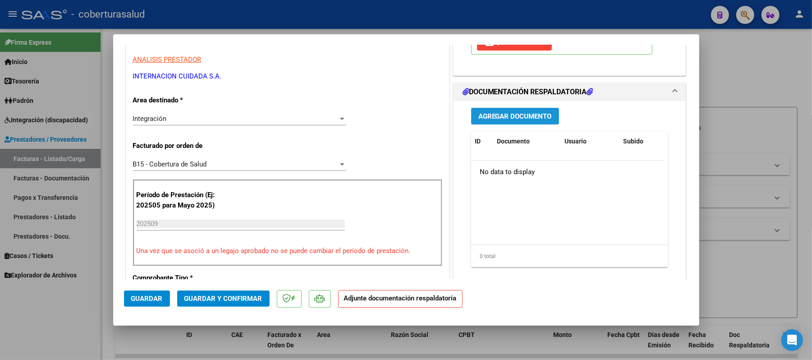
click at [530, 113] on span "Agregar Documento" at bounding box center [514, 116] width 73 height 8
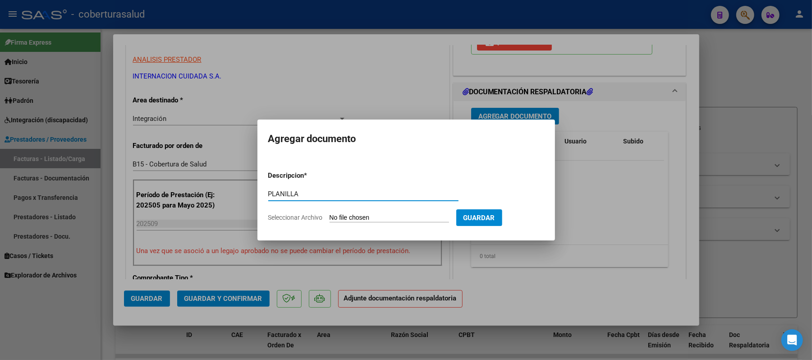
type input "PLANILLA"
click at [390, 217] on input "Seleccionar Archivo" at bounding box center [388, 218] width 119 height 9
type input "C:\fakepath\5.2. ASISTENCIA ALDERETES SIRENA [DATE] (1).pdf"
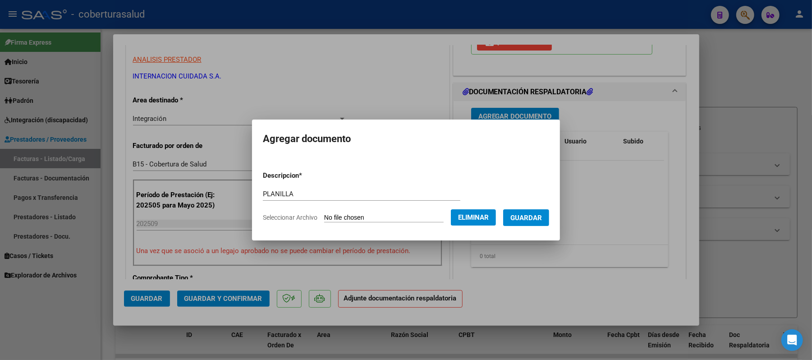
click at [520, 217] on span "Guardar" at bounding box center [526, 218] width 32 height 8
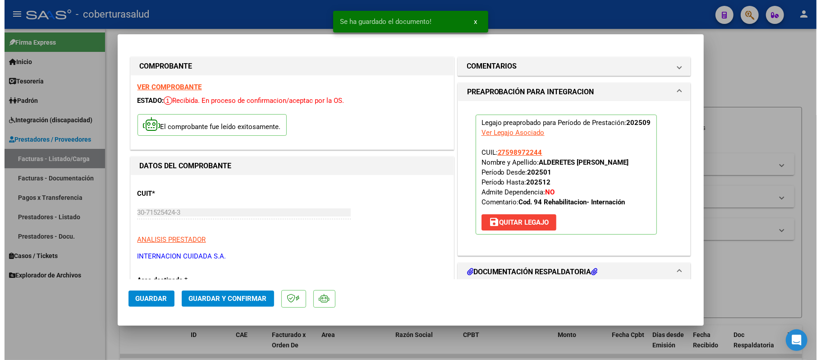
scroll to position [0, 0]
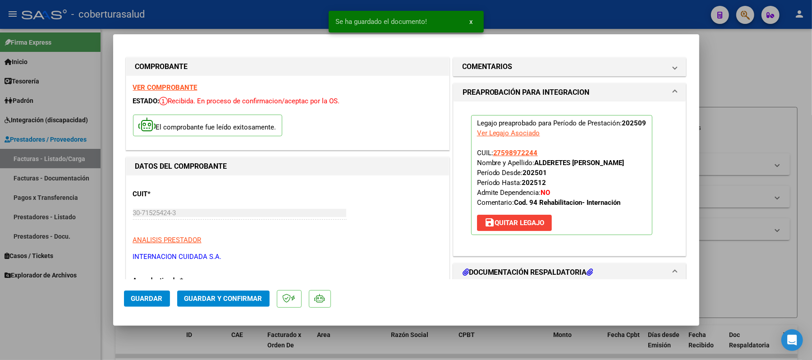
type input "$ 0,00"
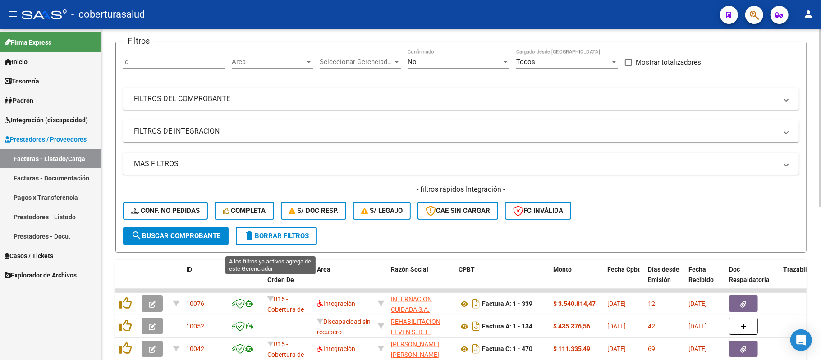
scroll to position [180, 0]
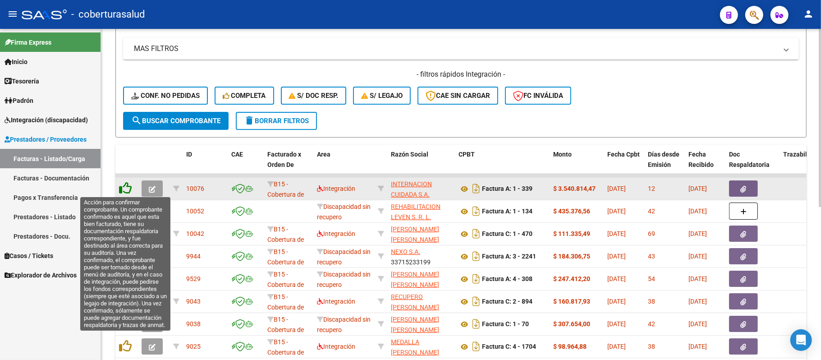
click at [125, 188] on icon at bounding box center [125, 188] width 13 height 13
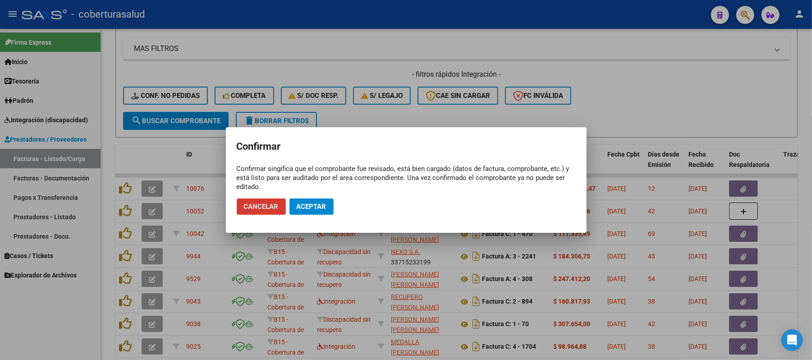
click at [310, 197] on mat-dialog-actions "Cancelar Aceptar" at bounding box center [406, 206] width 339 height 31
click at [311, 201] on button "Aceptar" at bounding box center [311, 206] width 44 height 16
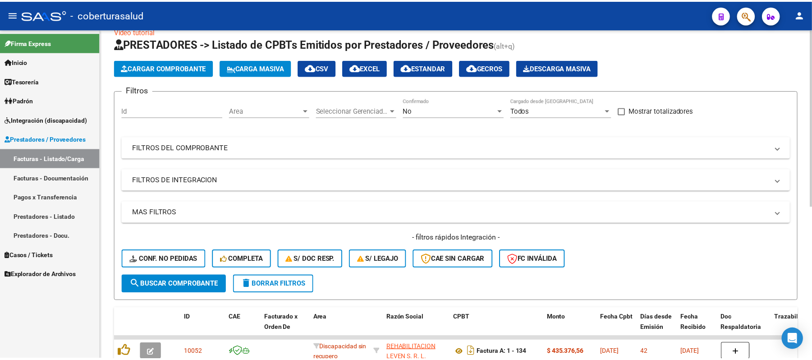
scroll to position [0, 0]
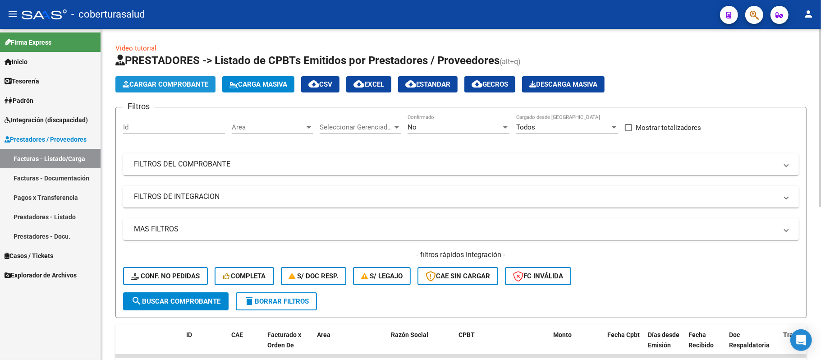
click at [175, 82] on span "Cargar Comprobante" at bounding box center [166, 84] width 86 height 8
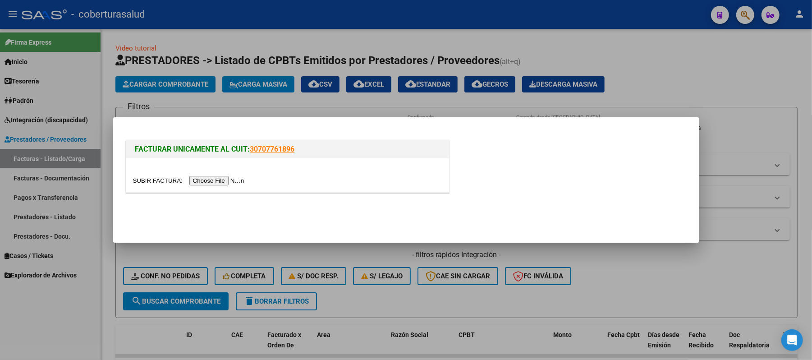
click at [223, 177] on input "file" at bounding box center [190, 180] width 114 height 9
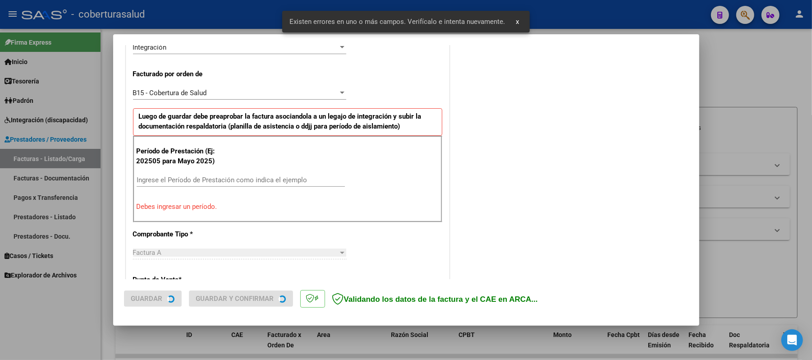
scroll to position [244, 0]
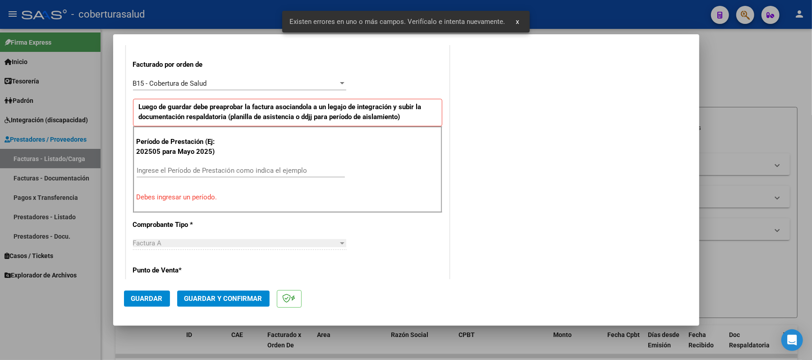
click at [205, 166] on div "Ingrese el Período de Prestación como indica el ejemplo" at bounding box center [241, 171] width 208 height 14
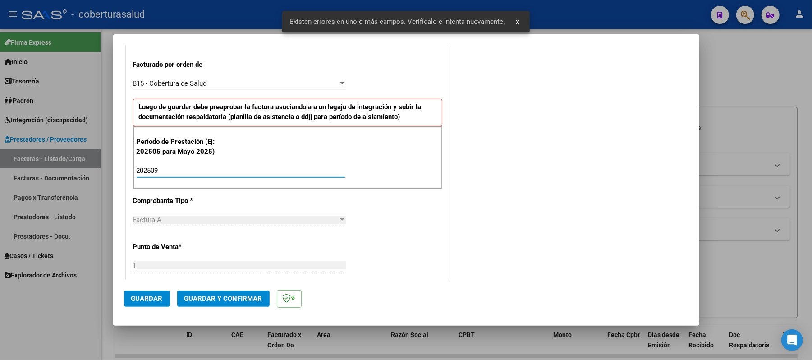
type input "202509"
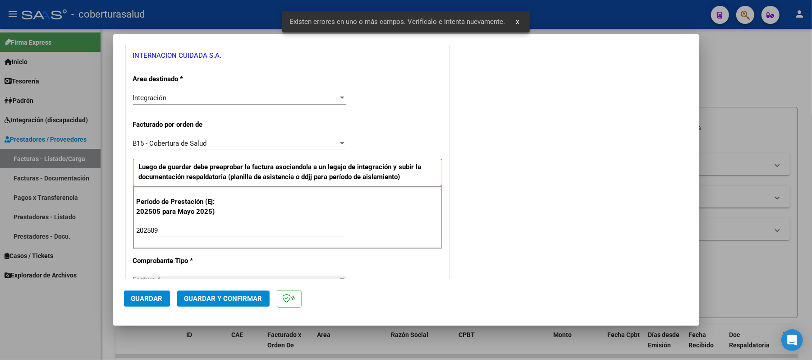
click at [148, 293] on button "Guardar" at bounding box center [147, 298] width 46 height 16
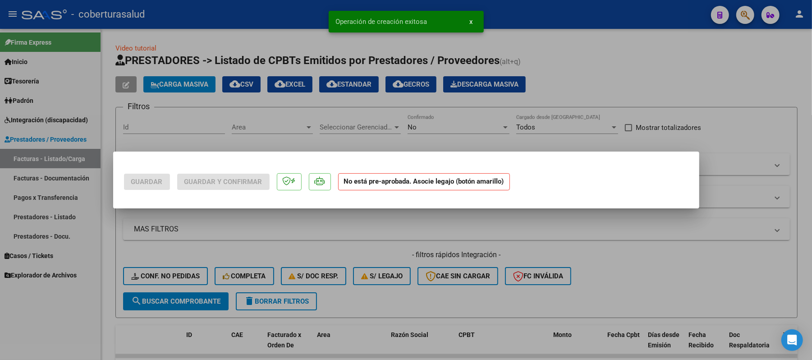
scroll to position [0, 0]
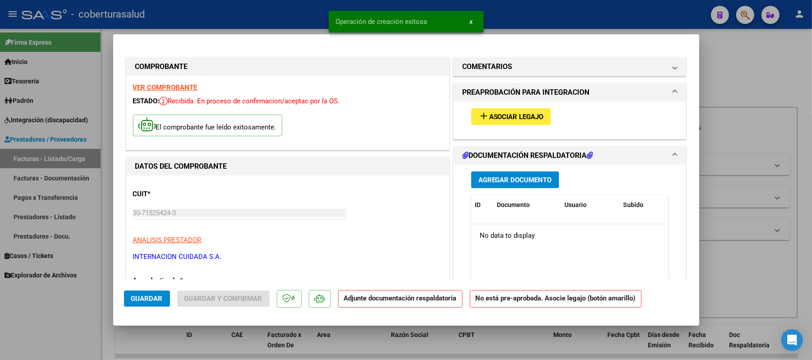
click at [515, 115] on span "Asociar Legajo" at bounding box center [516, 117] width 55 height 8
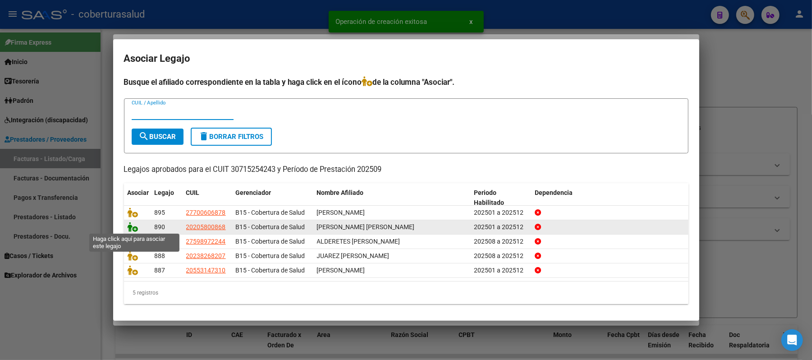
click at [131, 225] on icon at bounding box center [133, 227] width 11 height 10
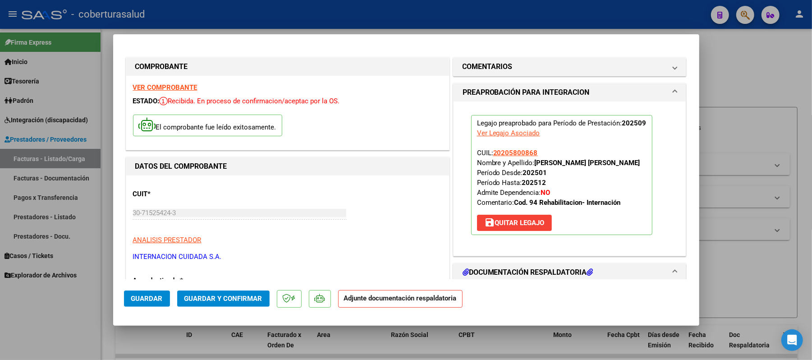
click at [172, 90] on strong "VER COMPROBANTE" at bounding box center [165, 87] width 64 height 8
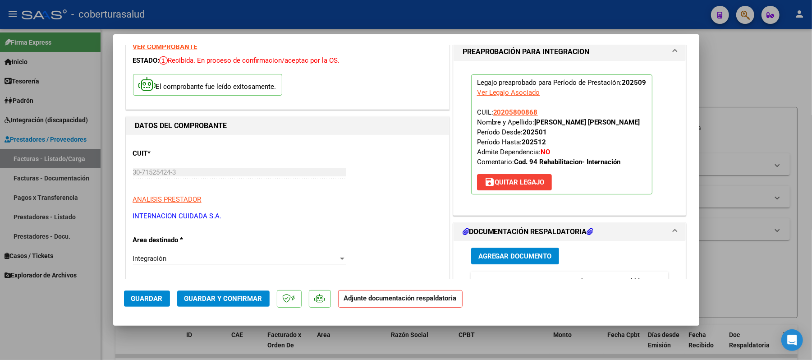
scroll to position [120, 0]
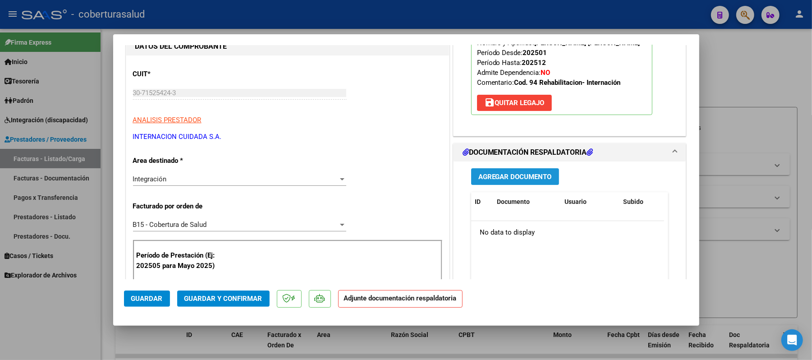
click at [518, 175] on span "Agregar Documento" at bounding box center [514, 177] width 73 height 8
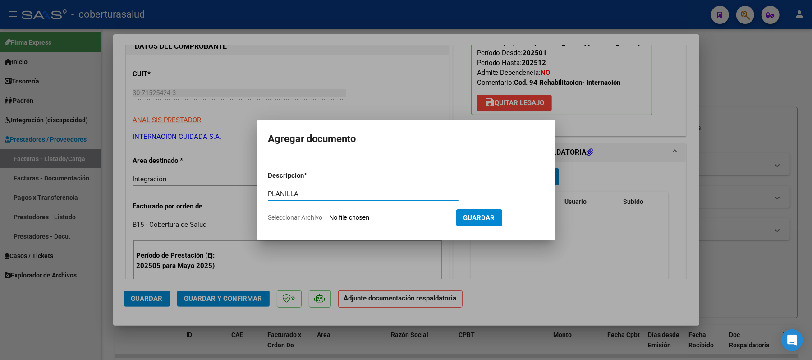
type input "PLANILLA"
click at [378, 215] on input "Seleccionar Archivo" at bounding box center [388, 218] width 119 height 9
type input "C:\fakepath\6.2. ASISTENCIA [PERSON_NAME] [DATE] (1).pdf"
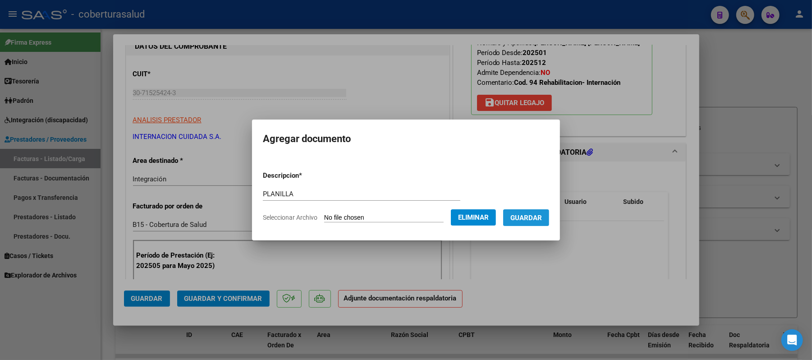
click at [534, 219] on span "Guardar" at bounding box center [526, 218] width 32 height 8
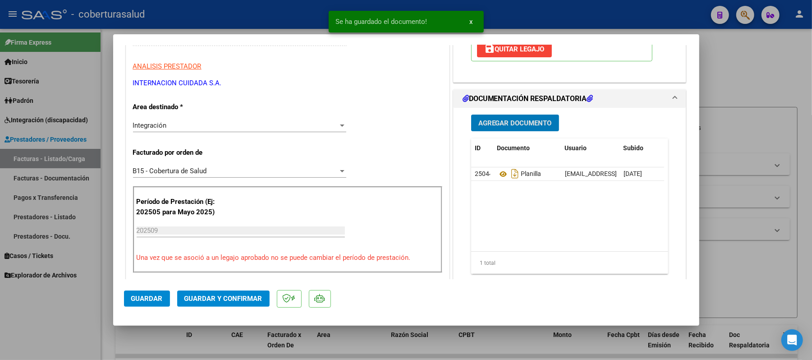
scroll to position [240, 0]
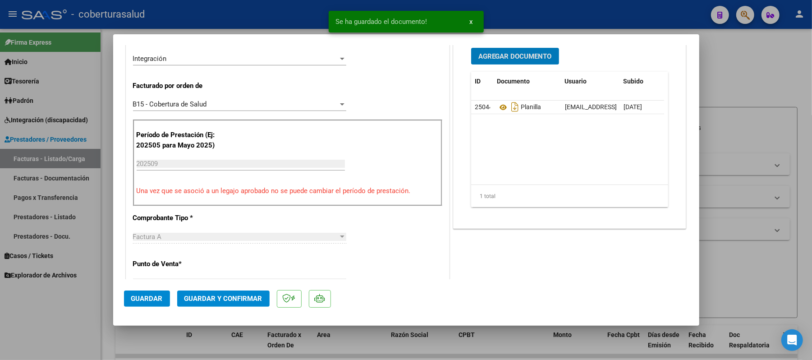
type input "$ 0,00"
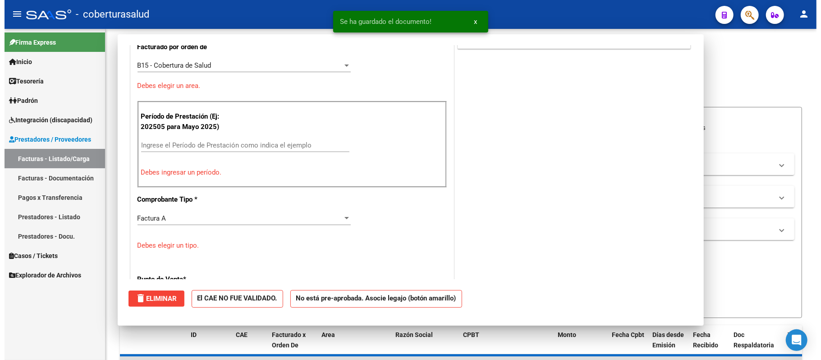
scroll to position [0, 0]
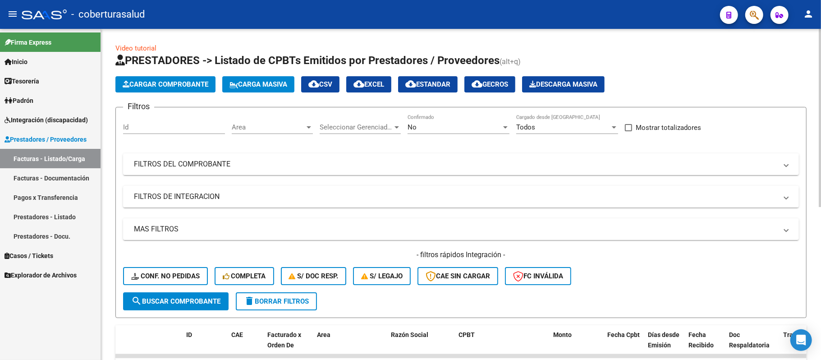
click at [152, 85] on span "Cargar Comprobante" at bounding box center [166, 84] width 86 height 8
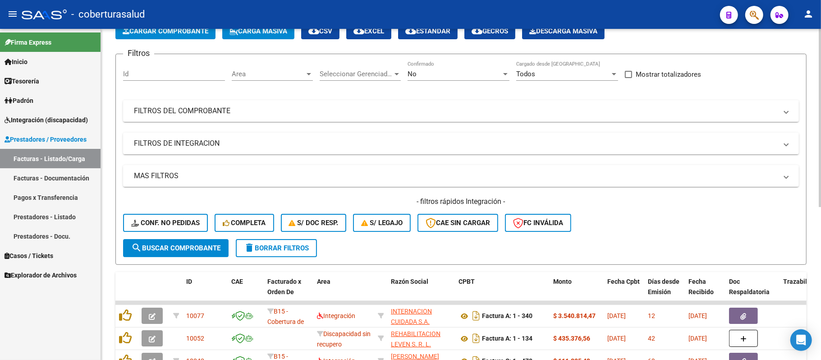
scroll to position [120, 0]
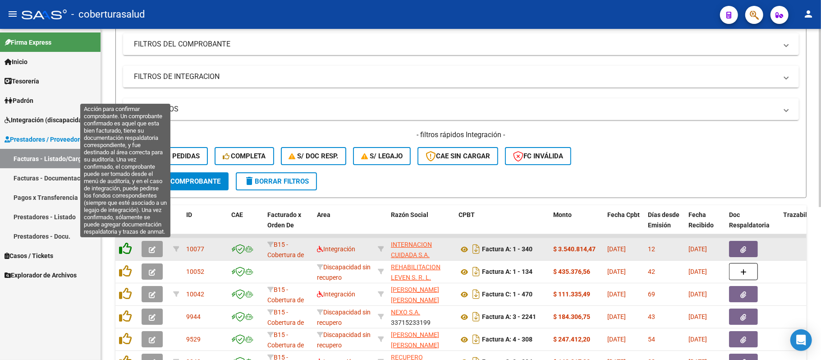
click at [130, 248] on icon at bounding box center [125, 248] width 13 height 13
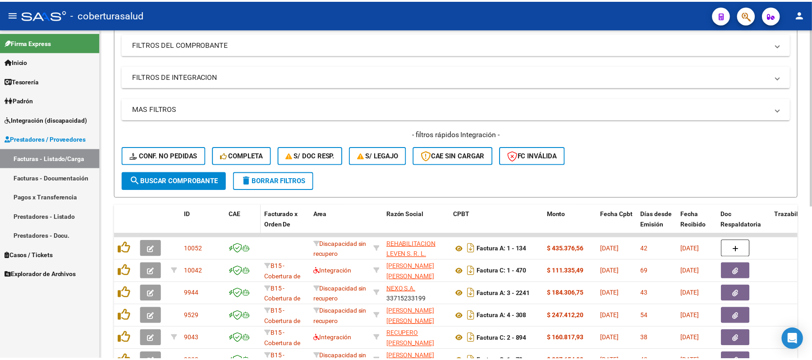
scroll to position [0, 0]
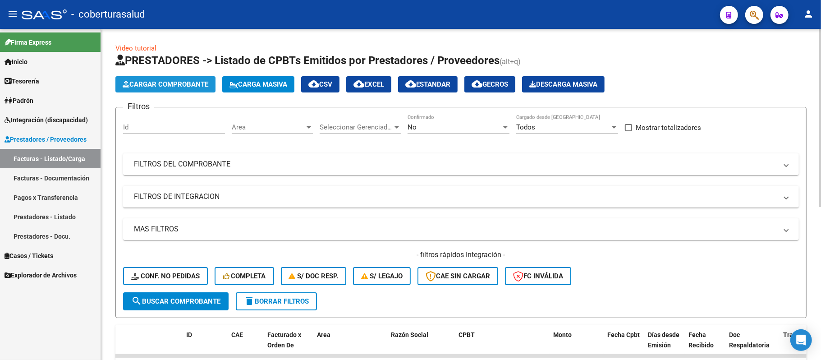
click at [175, 78] on button "Cargar Comprobante" at bounding box center [165, 84] width 100 height 16
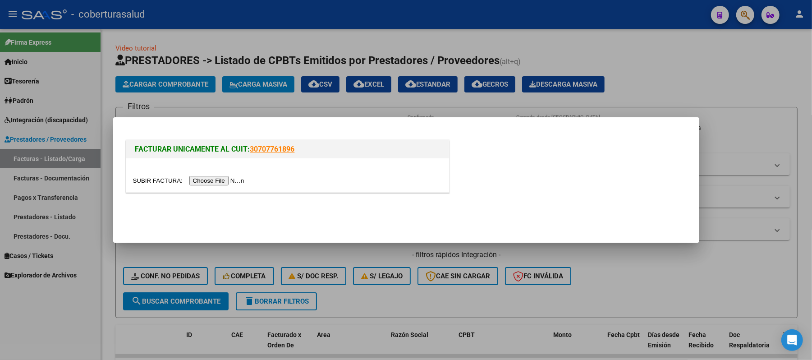
click at [211, 183] on input "file" at bounding box center [190, 180] width 114 height 9
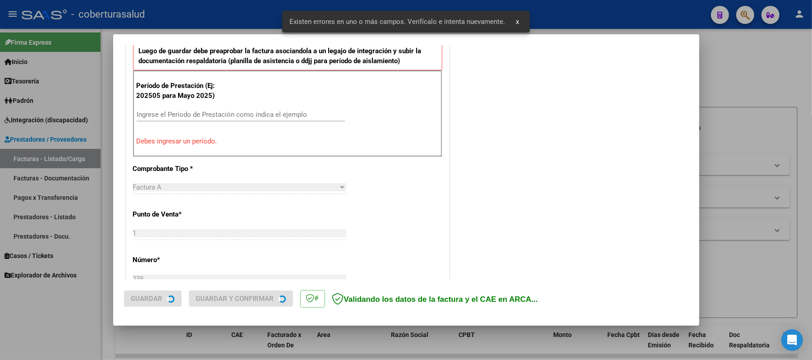
scroll to position [303, 0]
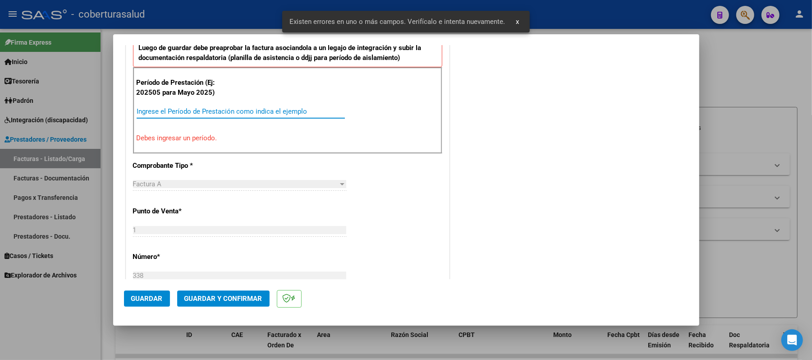
click at [197, 112] on input "Ingrese el Período de Prestación como indica el ejemplo" at bounding box center [241, 111] width 208 height 8
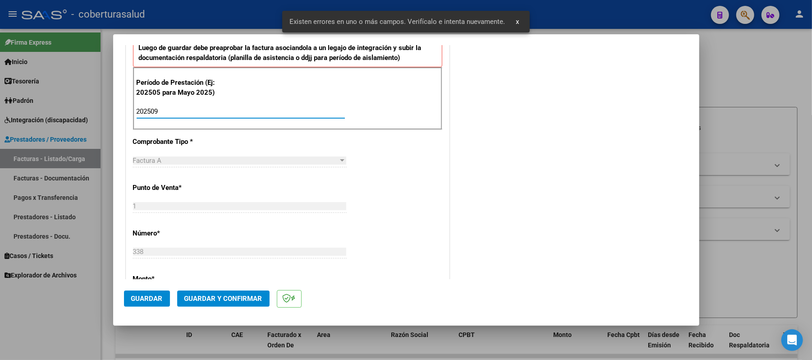
type input "202509"
click at [154, 292] on button "Guardar" at bounding box center [147, 298] width 46 height 16
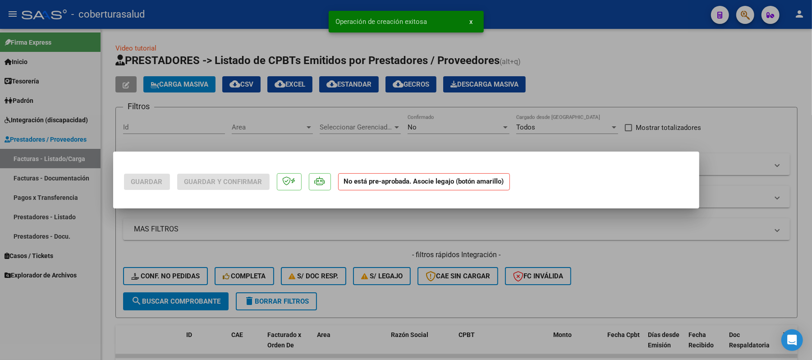
scroll to position [0, 0]
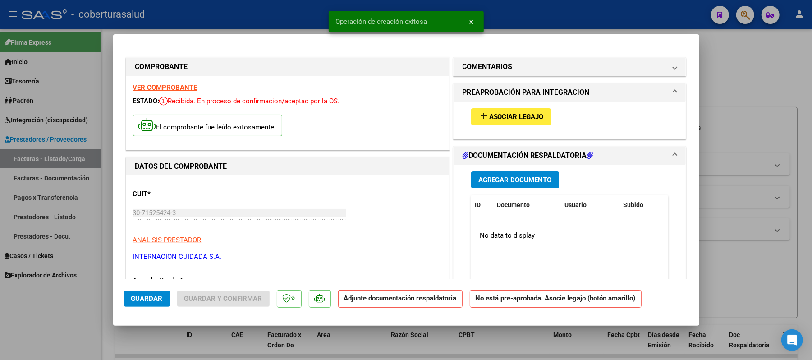
click at [497, 124] on button "add Asociar Legajo" at bounding box center [511, 116] width 80 height 17
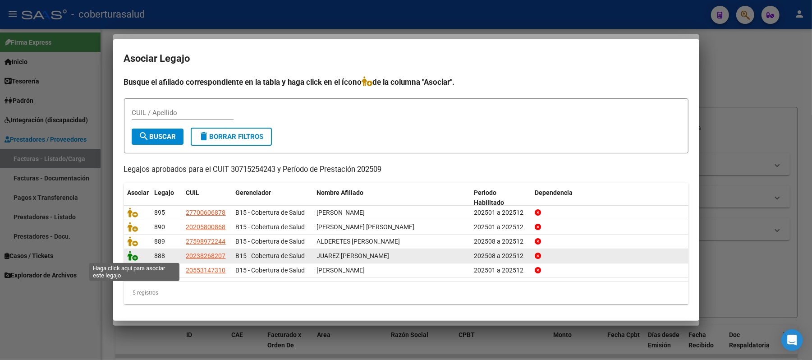
click at [132, 255] on icon at bounding box center [133, 256] width 11 height 10
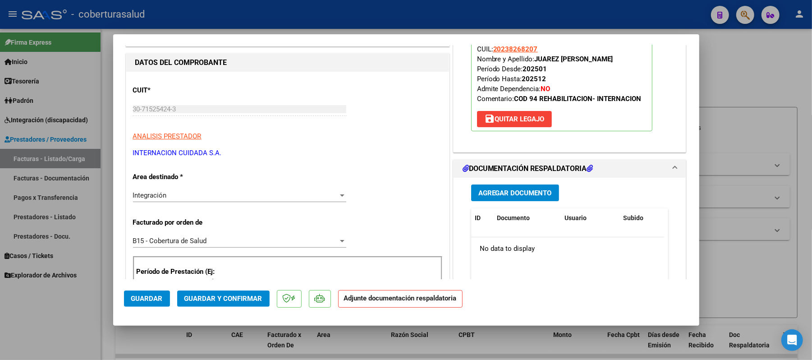
scroll to position [120, 0]
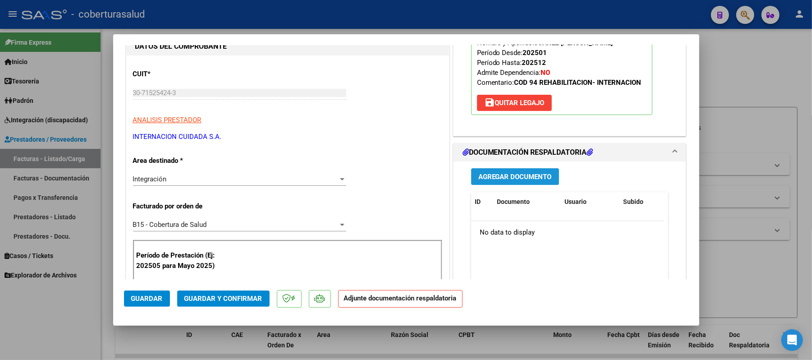
click at [524, 181] on button "Agregar Documento" at bounding box center [515, 176] width 88 height 17
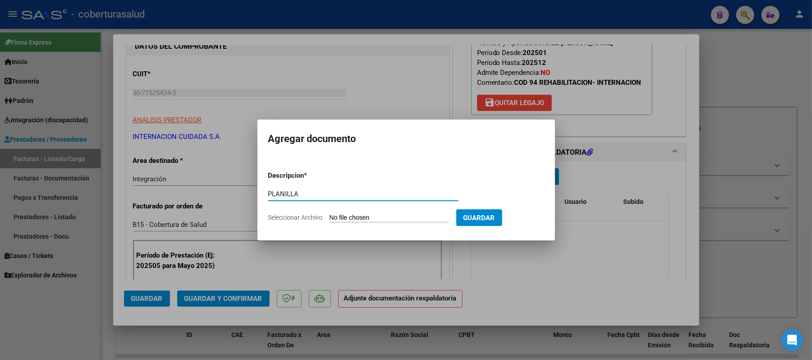
type input "PLANILLA"
click at [329, 214] on input "Seleccionar Archivo" at bounding box center [388, 218] width 119 height 9
type input "C:\fakepath\4.2. ASISTENCIA [PERSON_NAME] [DATE] (1).pdf"
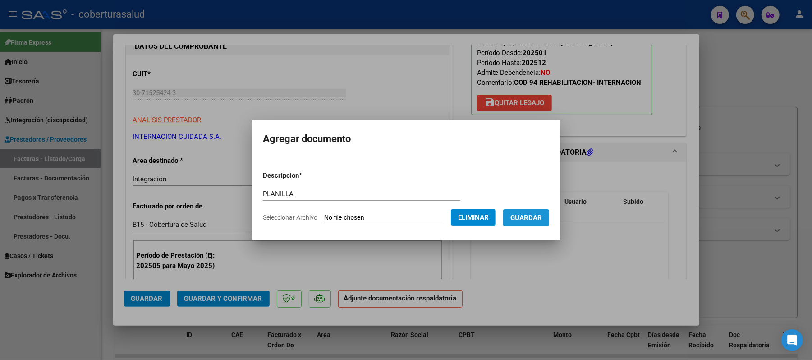
click at [545, 211] on button "Guardar" at bounding box center [526, 217] width 46 height 17
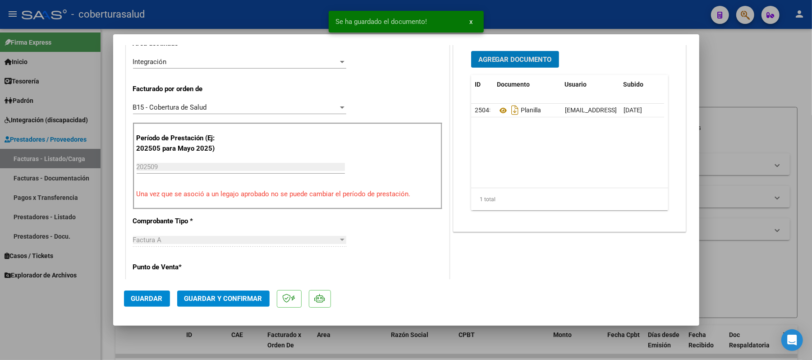
scroll to position [240, 0]
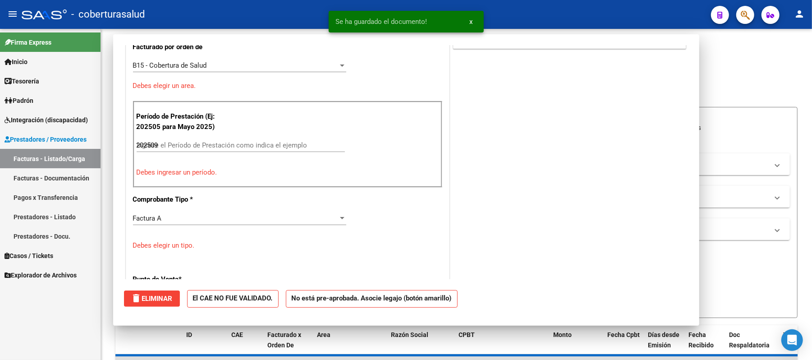
type input "$ 0,00"
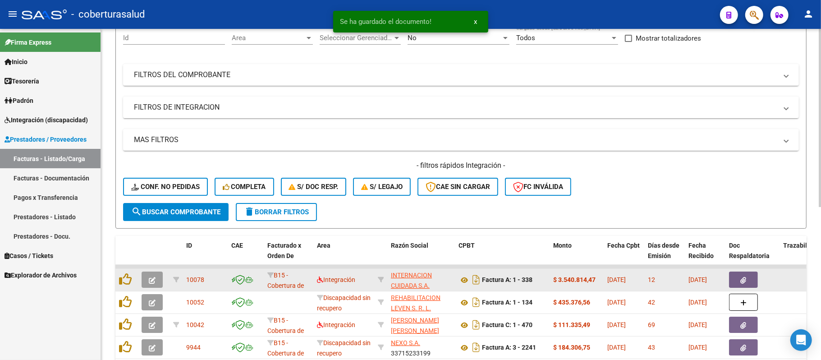
scroll to position [180, 0]
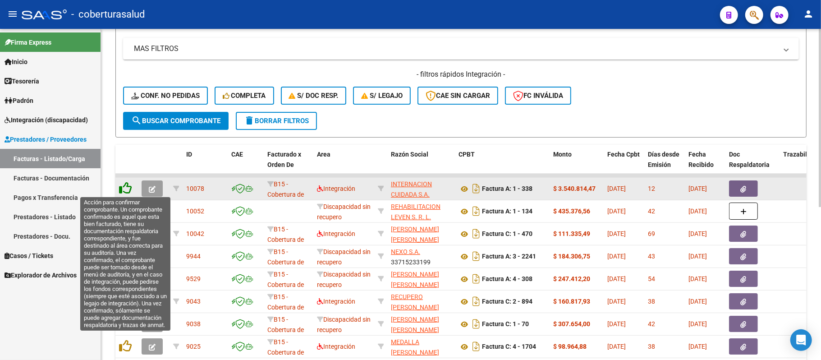
click at [130, 186] on icon at bounding box center [125, 188] width 13 height 13
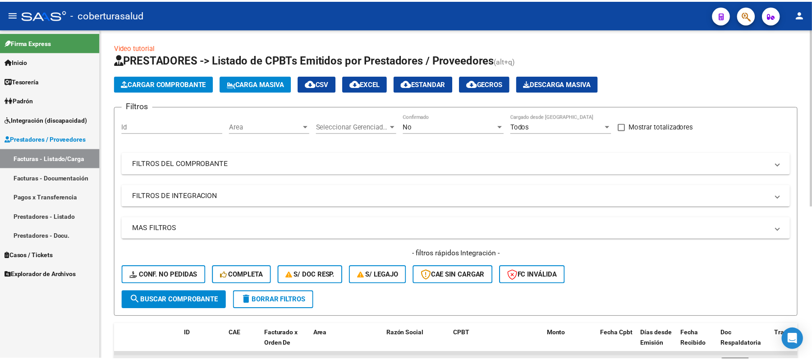
scroll to position [0, 0]
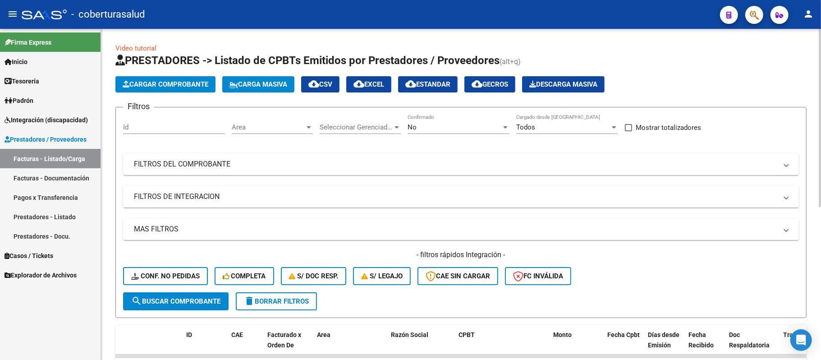
click at [160, 87] on span "Cargar Comprobante" at bounding box center [166, 84] width 86 height 8
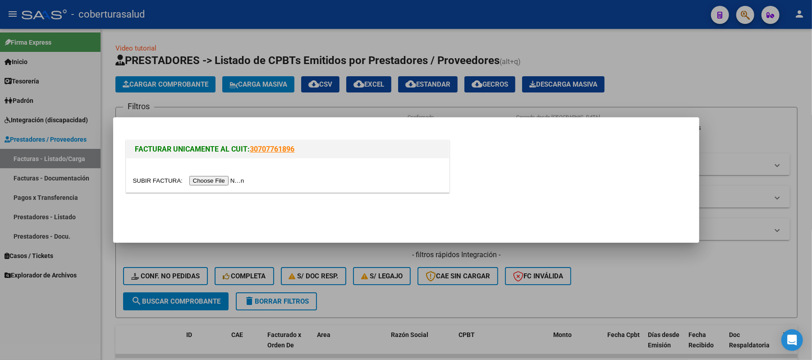
click at [221, 174] on div at bounding box center [287, 175] width 323 height 34
click at [223, 178] on input "file" at bounding box center [190, 180] width 114 height 9
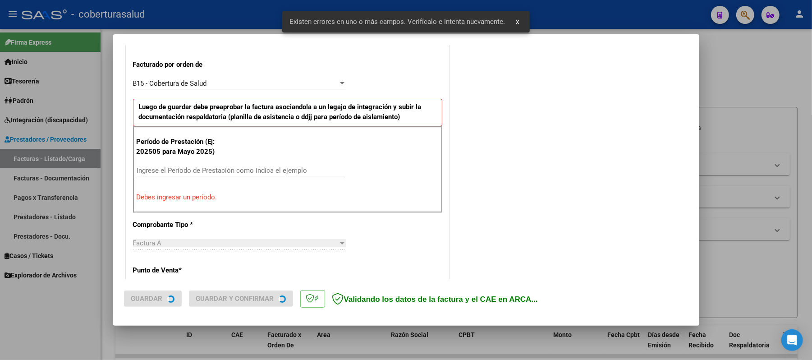
scroll to position [360, 0]
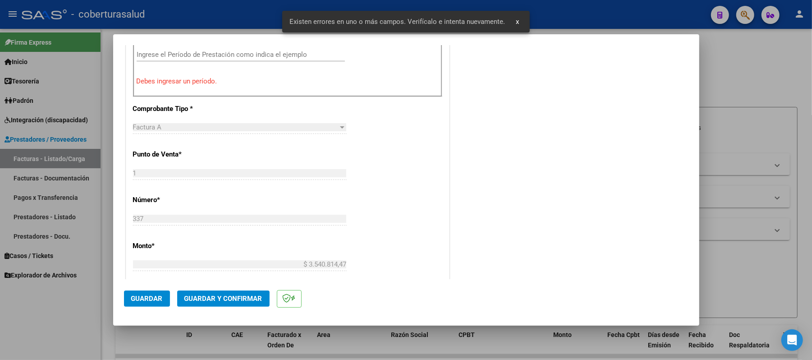
click at [201, 59] on input "Ingrese el Período de Prestación como indica el ejemplo" at bounding box center [241, 54] width 208 height 8
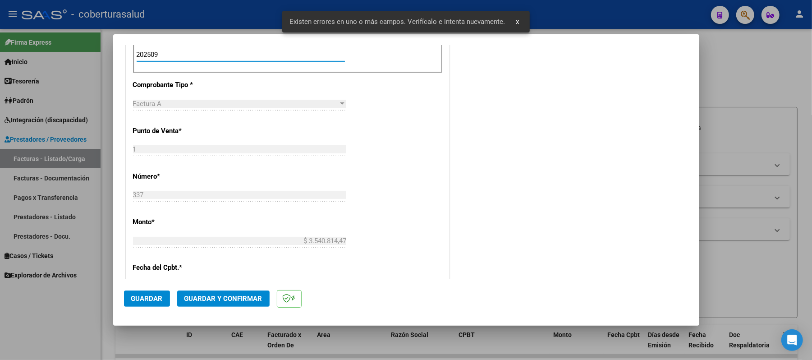
type input "202509"
click at [150, 299] on span "Guardar" at bounding box center [147, 298] width 32 height 8
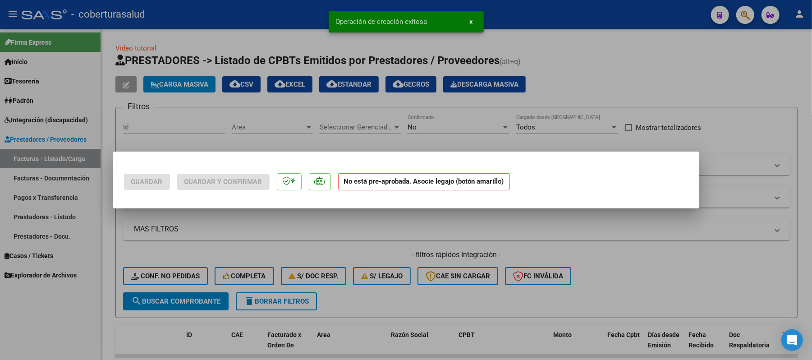
scroll to position [0, 0]
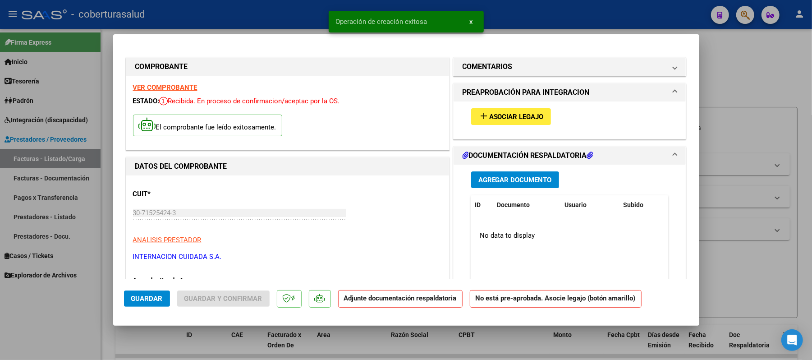
click at [525, 114] on span "Asociar Legajo" at bounding box center [516, 117] width 55 height 8
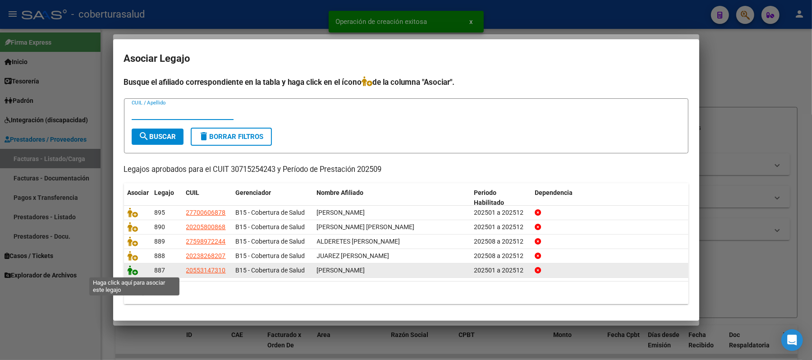
click at [132, 269] on icon at bounding box center [133, 270] width 11 height 10
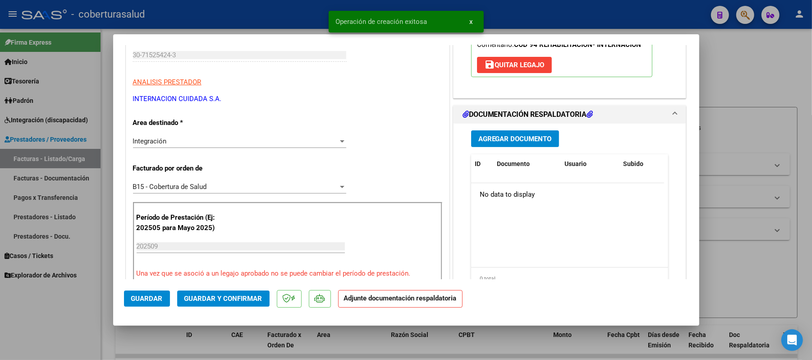
scroll to position [180, 0]
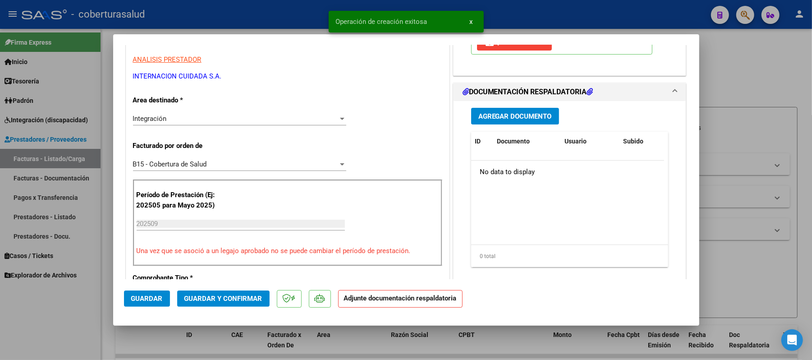
click at [514, 104] on div "Agregar Documento ID Documento Usuario Subido Acción No data to display 0 total…" at bounding box center [569, 191] width 211 height 180
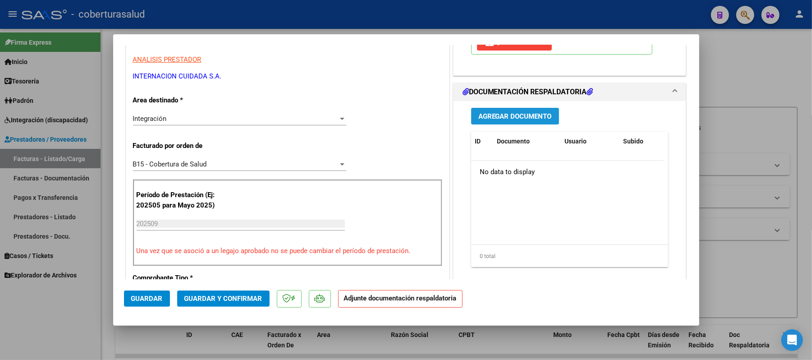
click at [514, 114] on span "Agregar Documento" at bounding box center [514, 116] width 73 height 8
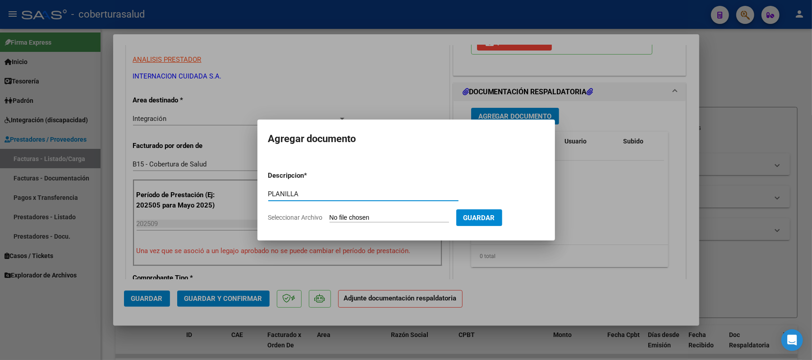
type input "PLANILLA"
click at [365, 217] on input "Seleccionar Archivo" at bounding box center [388, 218] width 119 height 9
type input "C:\fakepath\3.2. ASISTENCIA [PERSON_NAME] [DATE] (1).pdf"
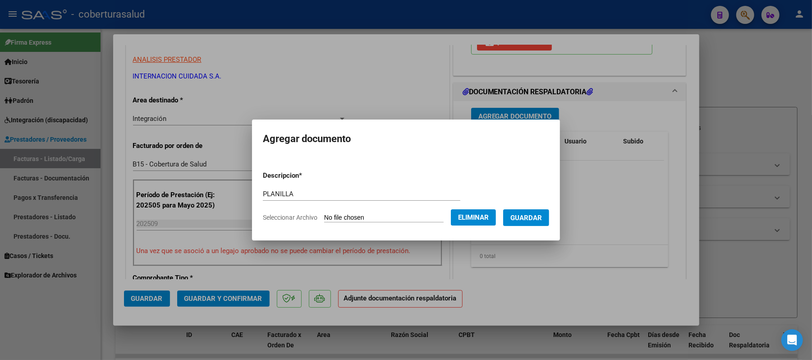
click at [536, 214] on span "Guardar" at bounding box center [526, 218] width 32 height 8
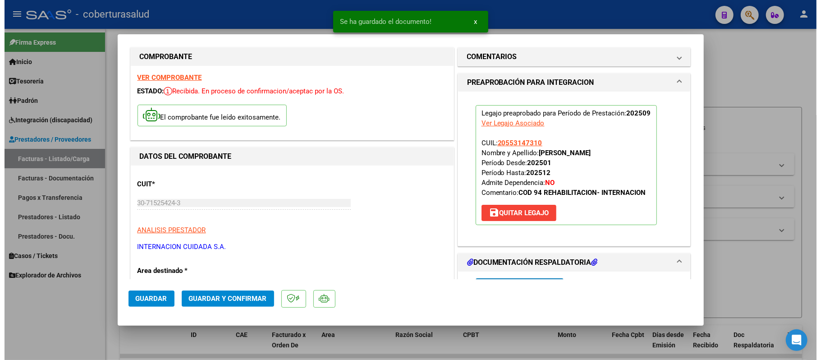
scroll to position [0, 0]
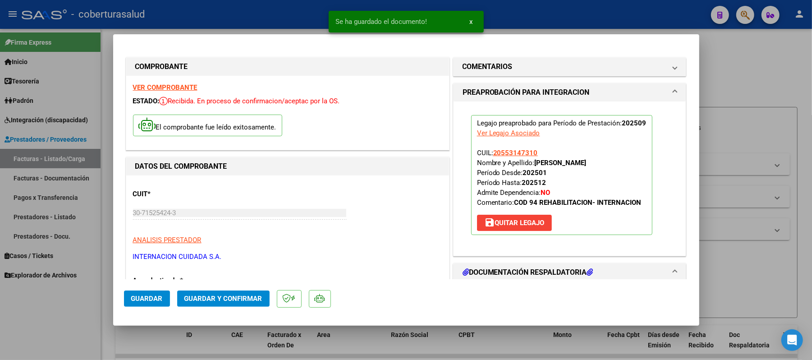
type input "$ 0,00"
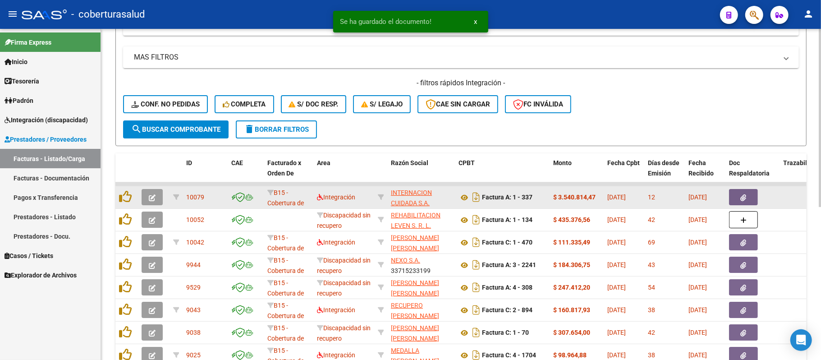
scroll to position [180, 0]
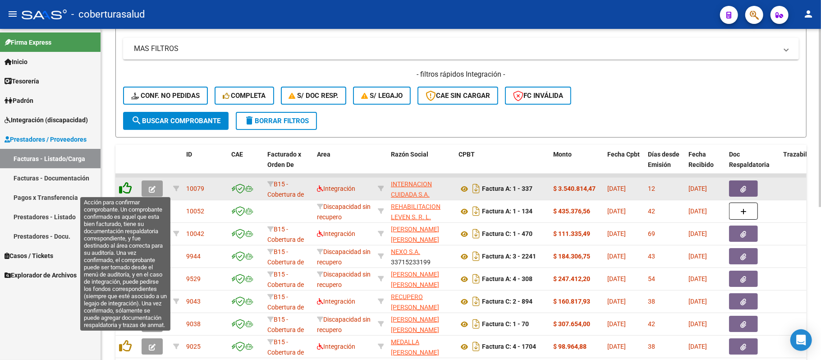
click at [127, 186] on icon at bounding box center [125, 188] width 13 height 13
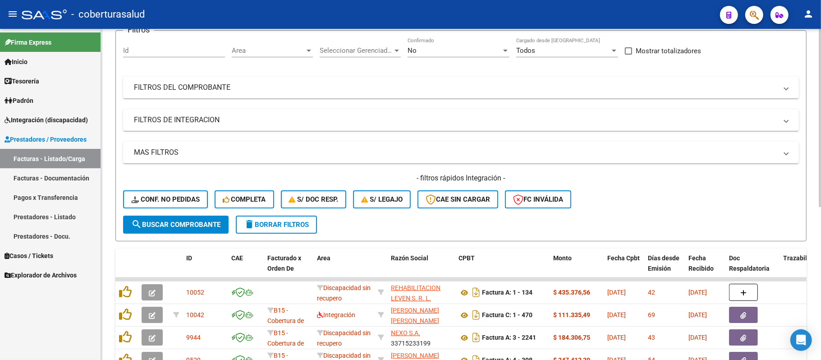
scroll to position [60, 0]
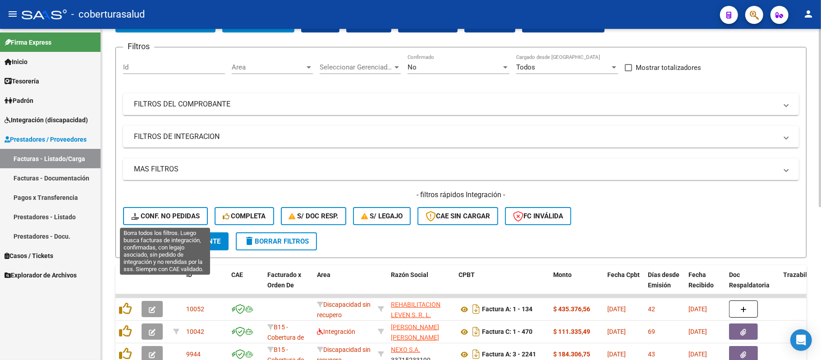
click at [170, 212] on span "Conf. no pedidas" at bounding box center [165, 216] width 68 height 8
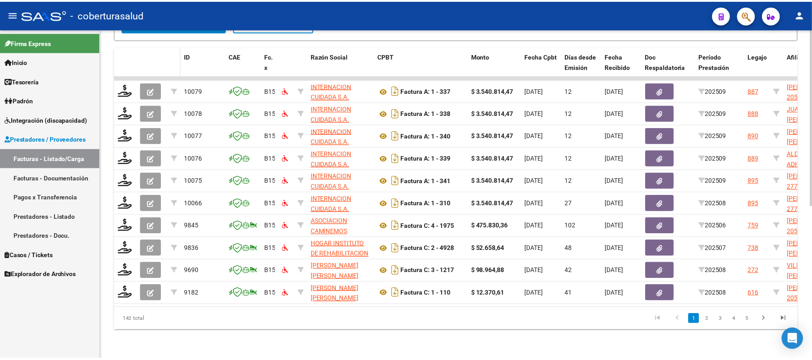
scroll to position [286, 0]
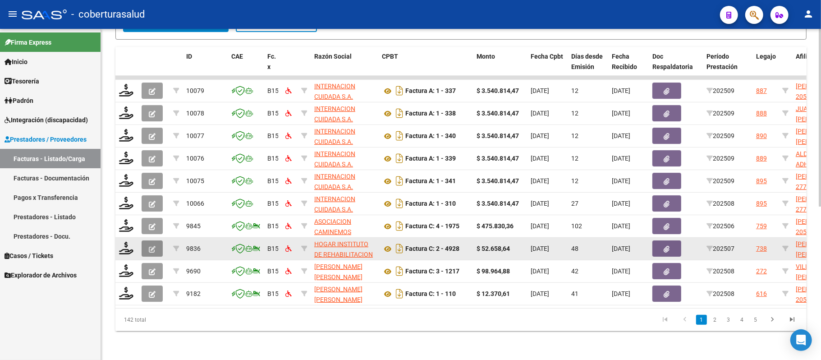
click at [150, 246] on icon "button" at bounding box center [152, 249] width 7 height 7
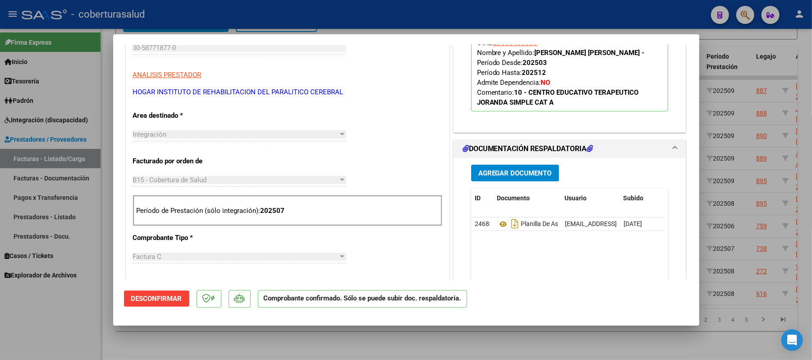
scroll to position [180, 0]
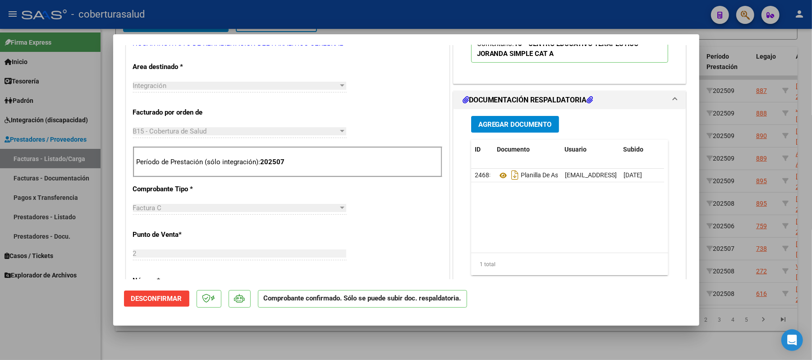
type input "$ 0,00"
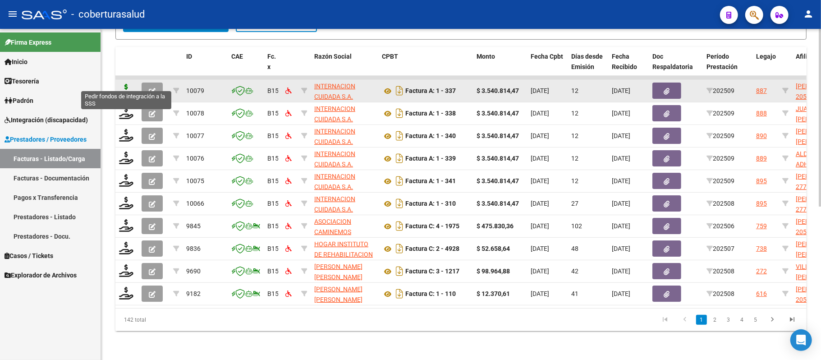
click at [127, 84] on icon at bounding box center [126, 90] width 14 height 13
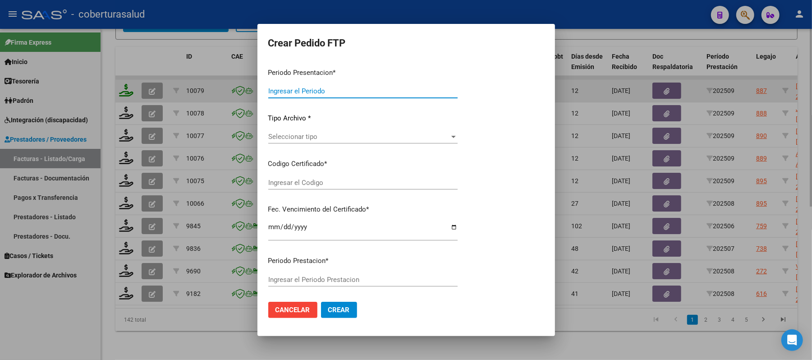
type input "202509"
type input "$ 3.540.814,47"
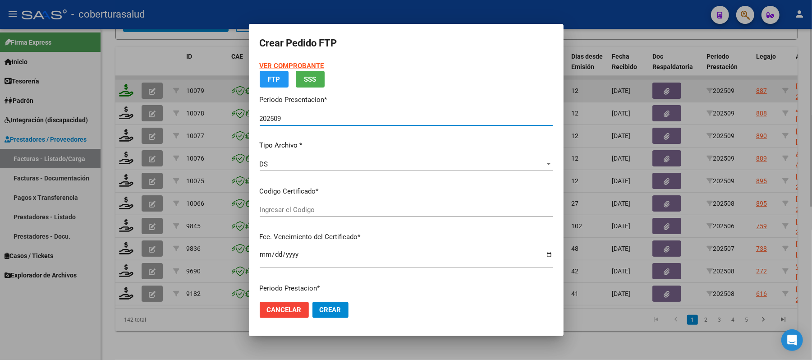
type input "ARG02000553147312021112420261124TUC138"
type input "[DATE]"
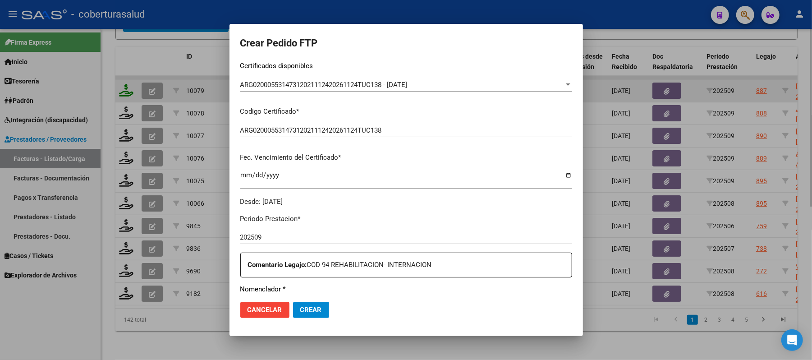
scroll to position [278, 0]
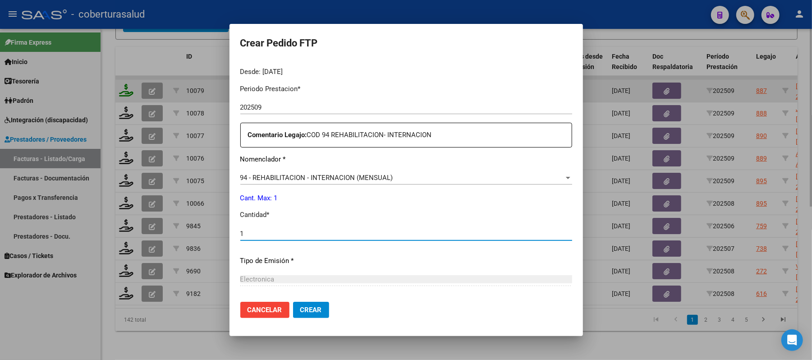
type input "1"
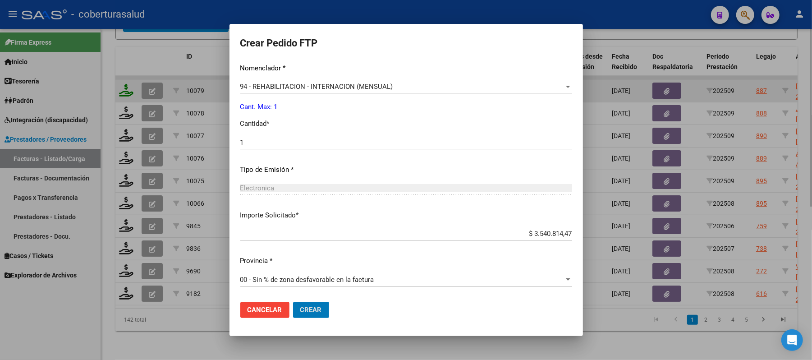
click at [293, 301] on button "Crear" at bounding box center [311, 309] width 36 height 16
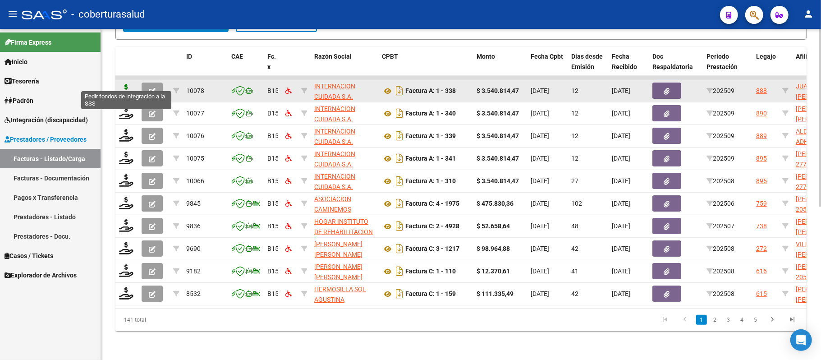
click at [127, 84] on icon at bounding box center [126, 90] width 14 height 13
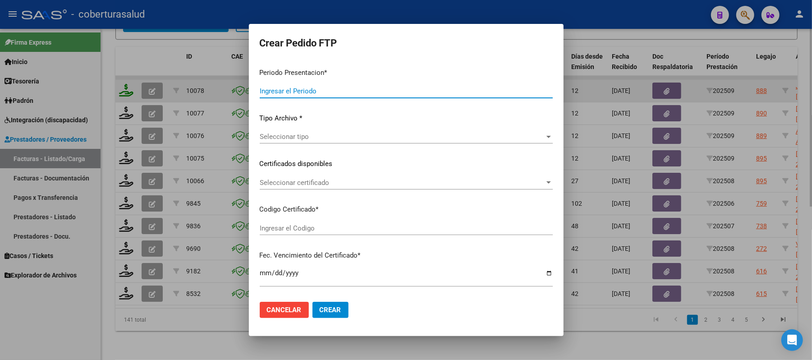
type input "202509"
type input "$ 3.540.814,47"
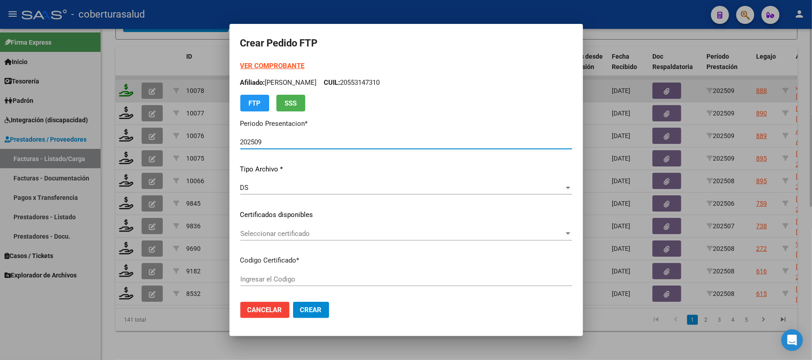
type input "ARG02000238268202023070720280707TUC139"
type input "[DATE]"
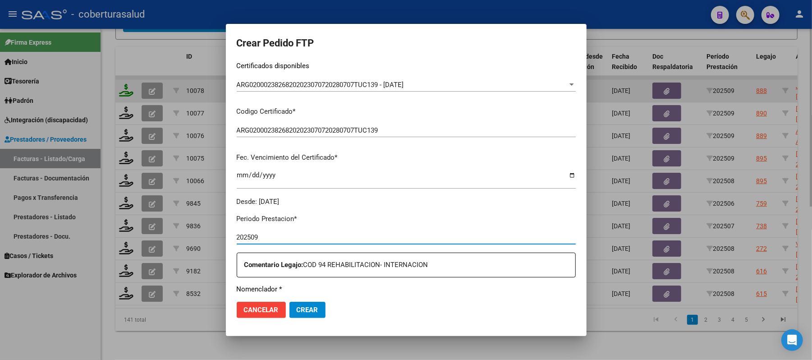
scroll to position [278, 0]
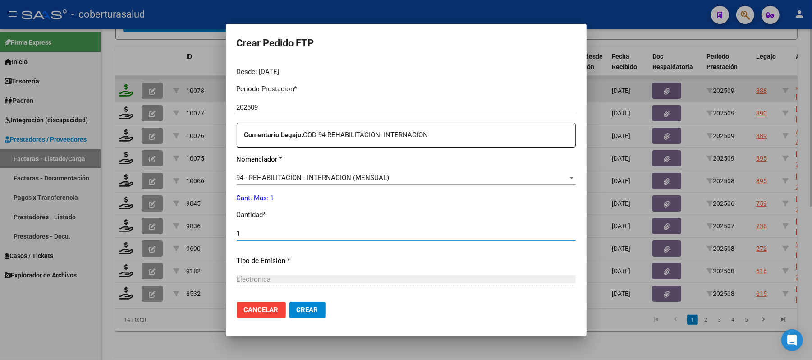
type input "1"
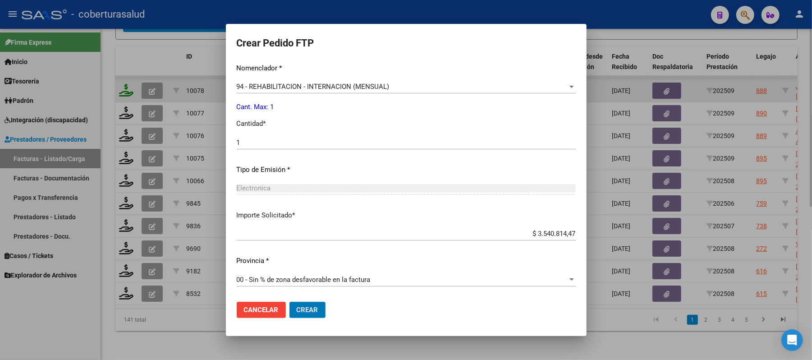
click at [289, 301] on button "Crear" at bounding box center [307, 309] width 36 height 16
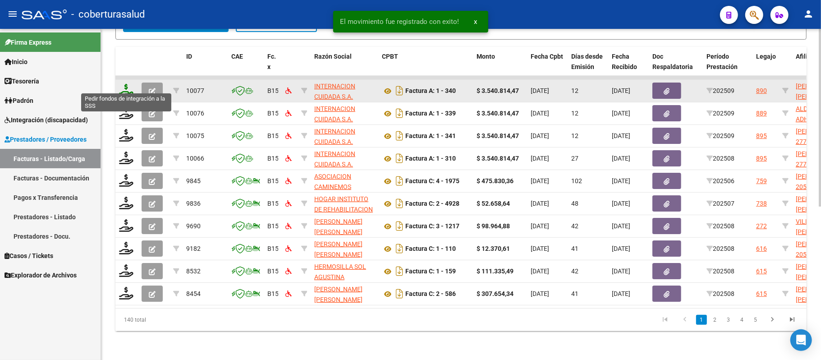
click at [127, 84] on icon at bounding box center [126, 90] width 14 height 13
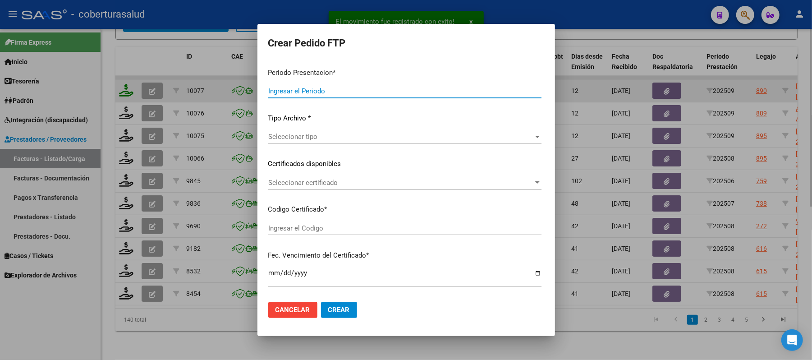
type input "202509"
type input "$ 3.540.814,47"
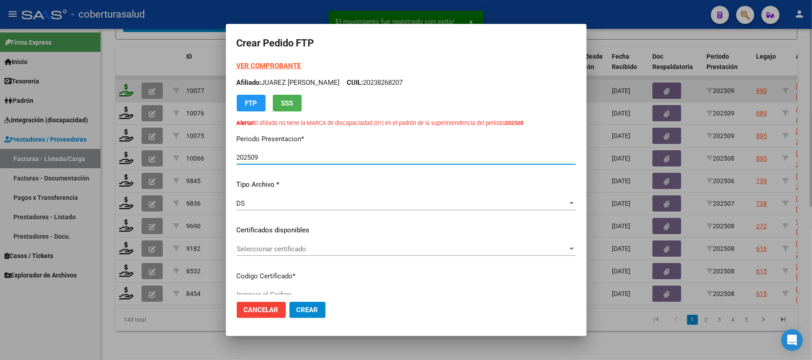
type input "ARG02000205800862024121820251218TUC138"
type input "[DATE]"
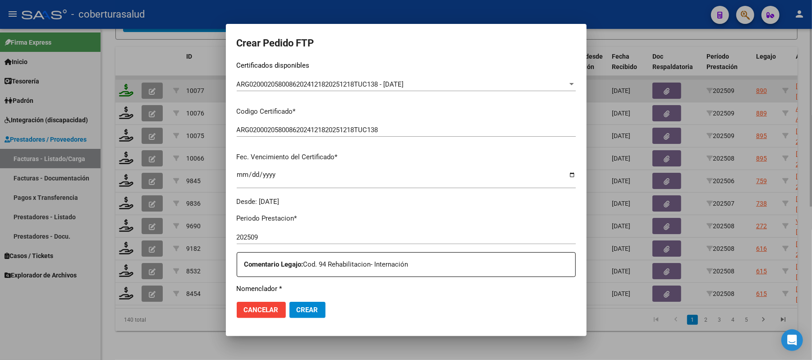
scroll to position [294, 0]
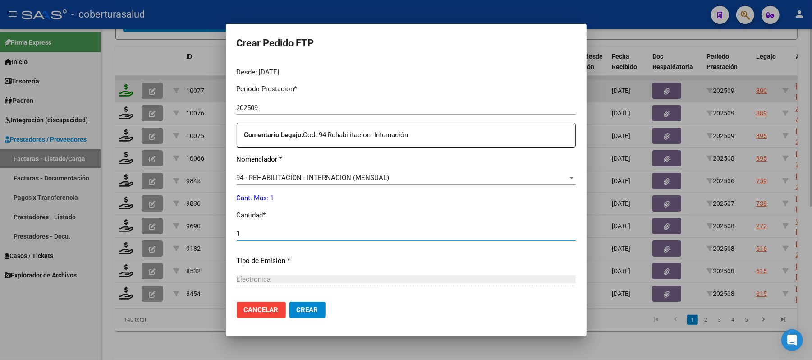
type input "1"
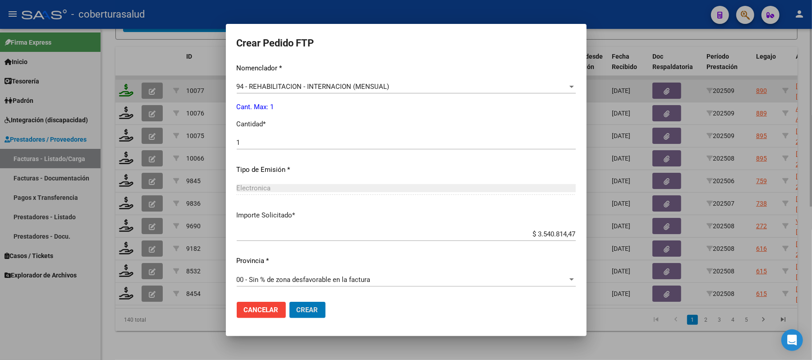
click at [289, 301] on button "Crear" at bounding box center [307, 309] width 36 height 16
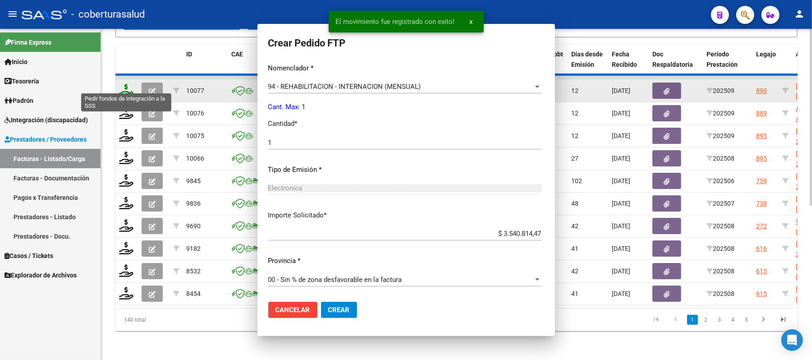
scroll to position [319, 0]
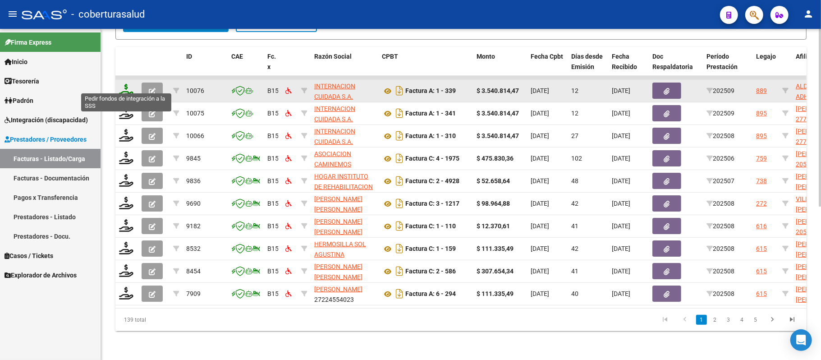
click at [125, 84] on icon at bounding box center [126, 90] width 14 height 13
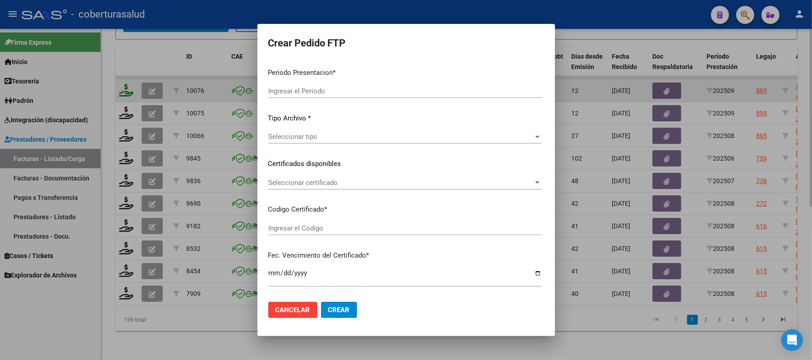
type input "202509"
type input "$ 3.540.814,47"
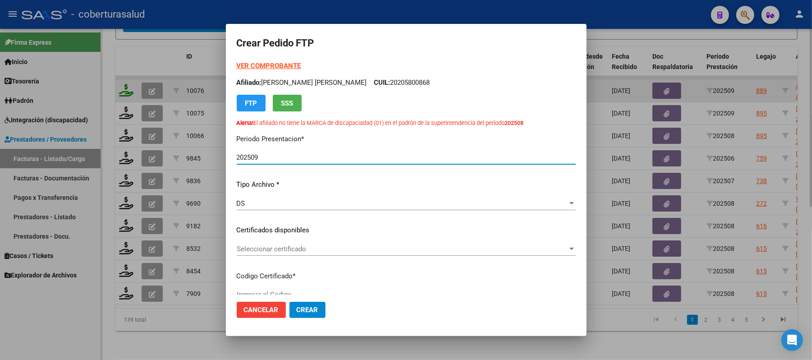
type input "ARG01000598972242024091820250918TUC138"
type input "[DATE]"
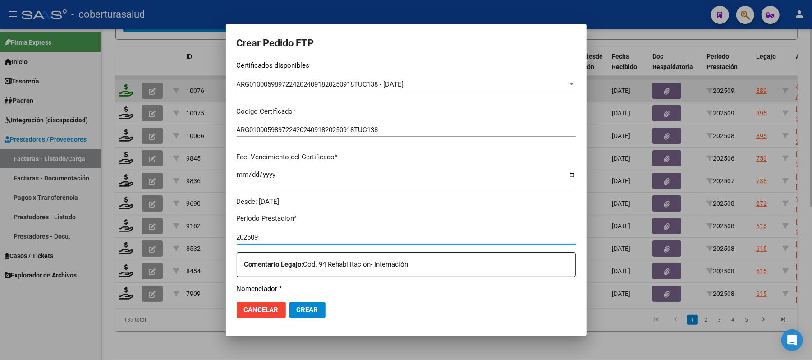
scroll to position [294, 0]
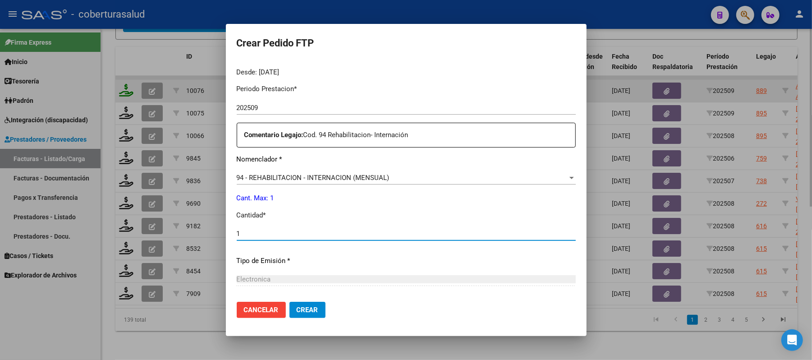
type input "1"
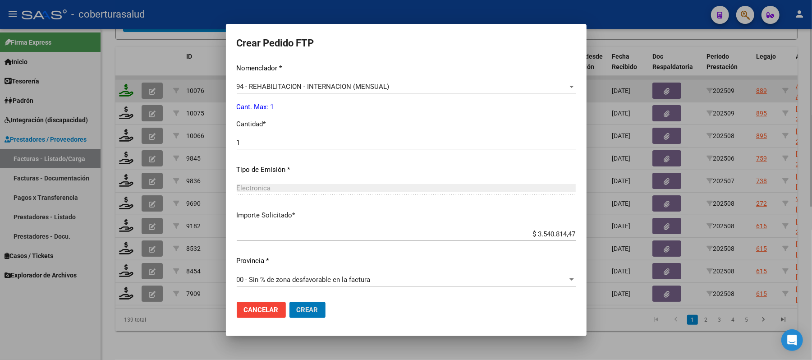
click at [289, 301] on button "Crear" at bounding box center [307, 309] width 36 height 16
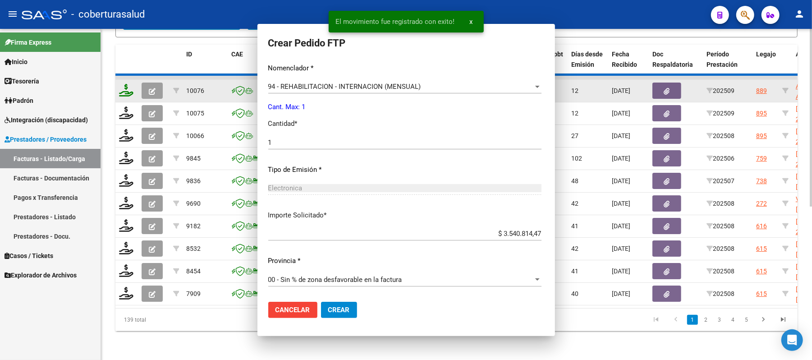
scroll to position [319, 0]
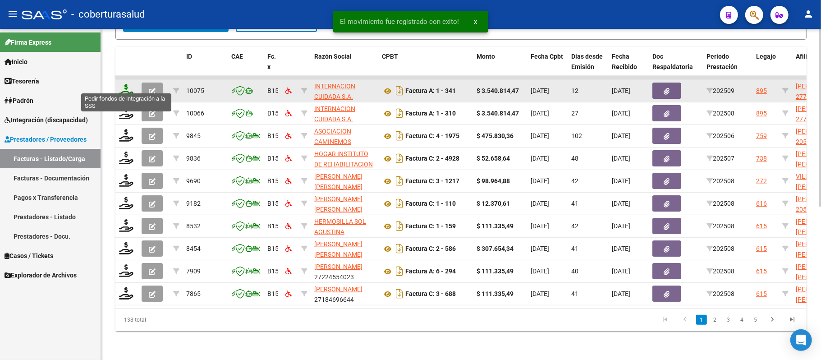
click at [125, 84] on icon at bounding box center [126, 90] width 14 height 13
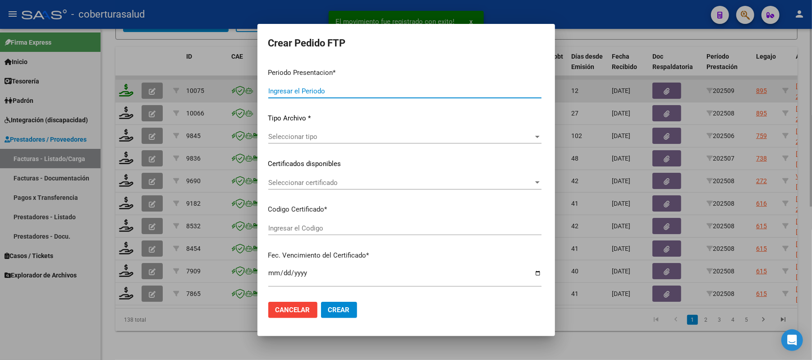
type input "202509"
type input "$ 3.540.814,47"
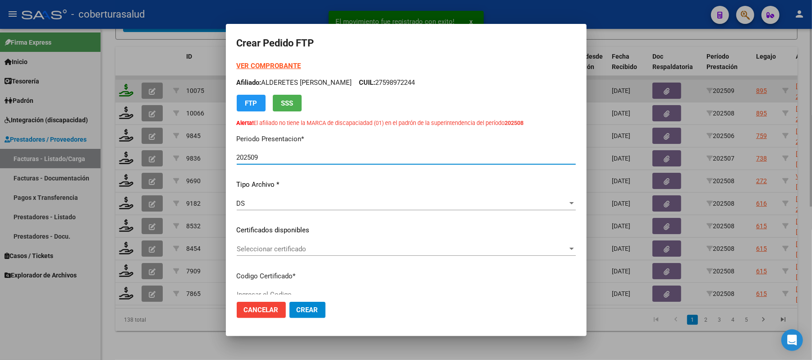
type input "ARG02000700606872024011120260111COR252"
type input "[DATE]"
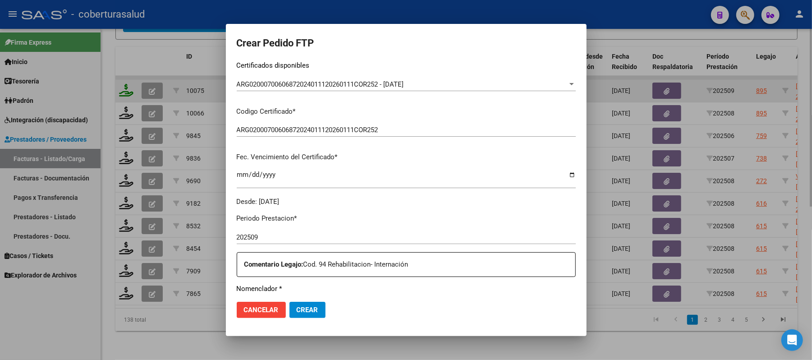
scroll to position [294, 0]
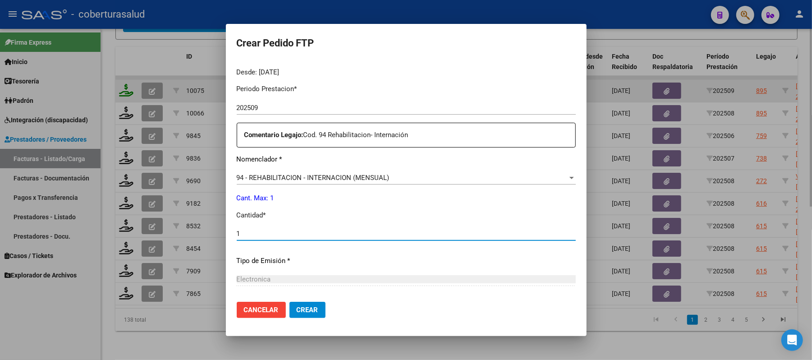
type input "1"
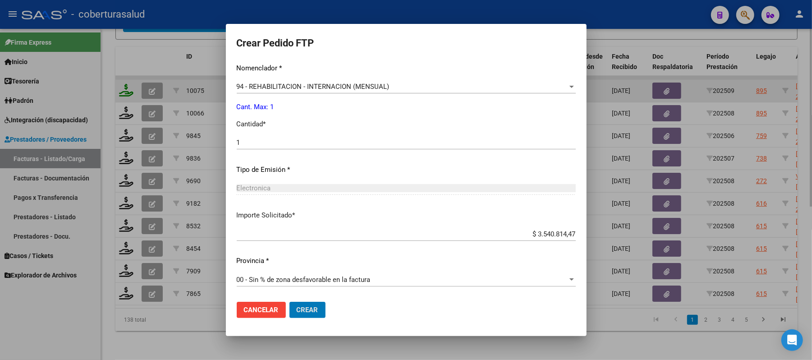
click at [289, 301] on button "Crear" at bounding box center [307, 309] width 36 height 16
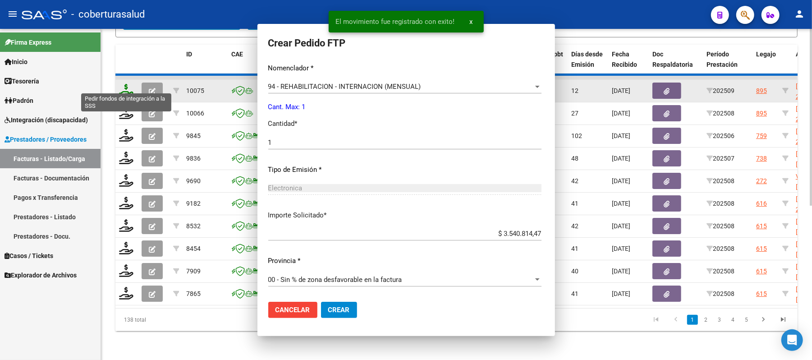
scroll to position [319, 0]
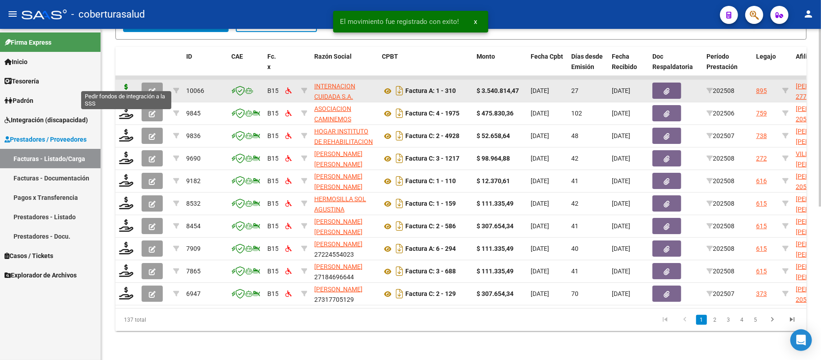
click at [128, 84] on icon at bounding box center [126, 90] width 14 height 13
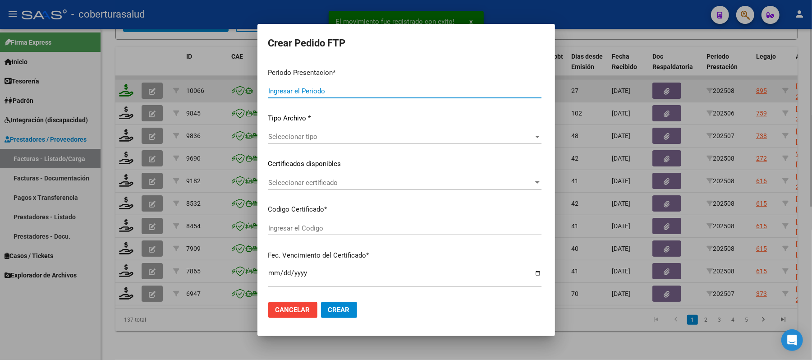
type input "202509"
type input "202508"
type input "$ 3.540.814,47"
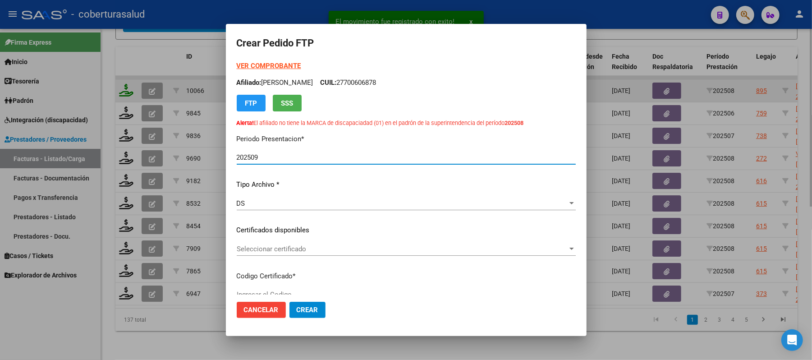
type input "ARG02000700606872024011120260111COR252"
type input "[DATE]"
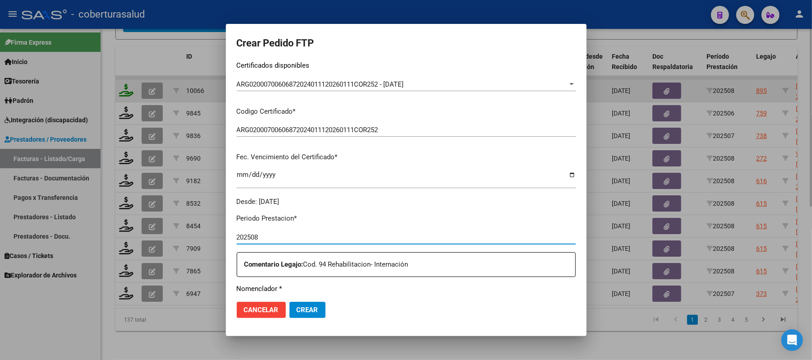
scroll to position [294, 0]
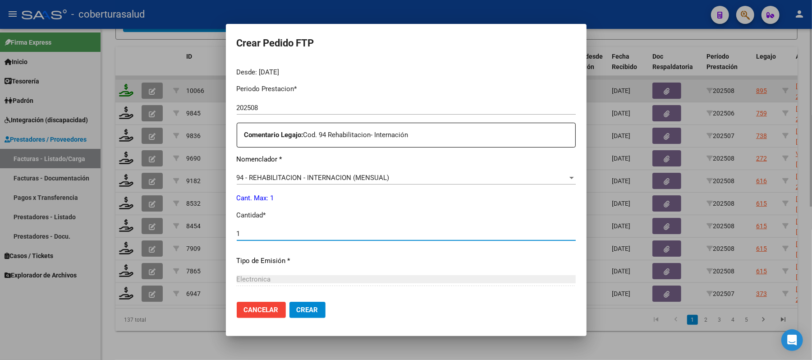
type input "1"
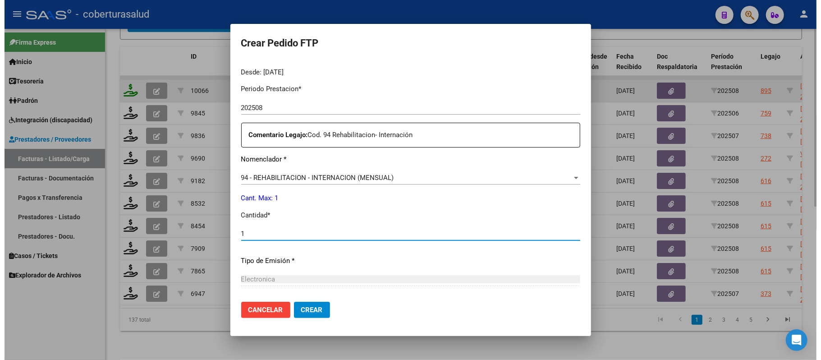
scroll to position [385, 0]
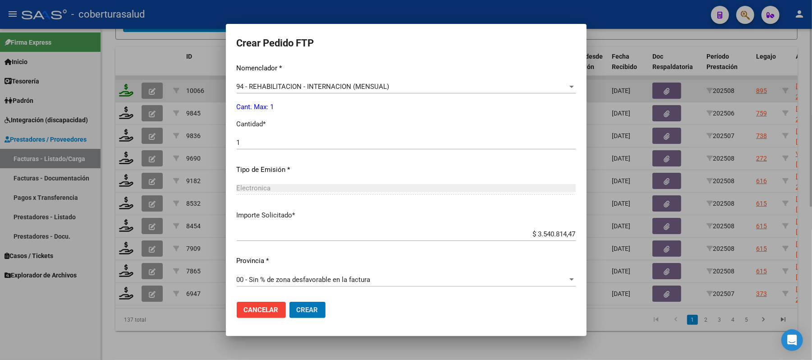
click at [289, 301] on button "Crear" at bounding box center [307, 309] width 36 height 16
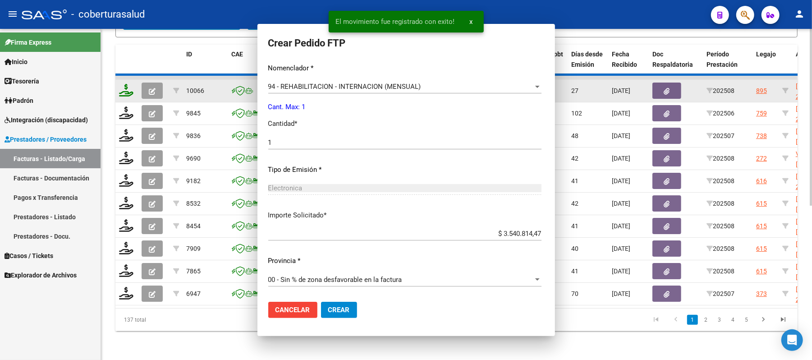
scroll to position [0, 0]
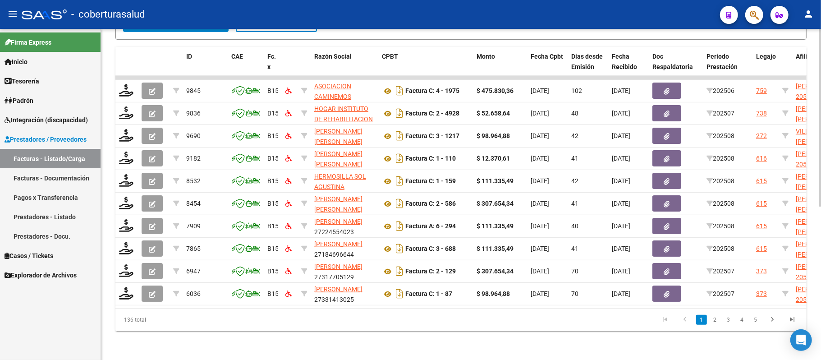
drag, startPoint x: 291, startPoint y: 298, endPoint x: 377, endPoint y: 308, distance: 86.7
click at [377, 308] on div "ID CAE Fc. x Razón Social CPBT Monto Fecha Cpbt Días desde Emisión Fecha Recibi…" at bounding box center [460, 189] width 691 height 284
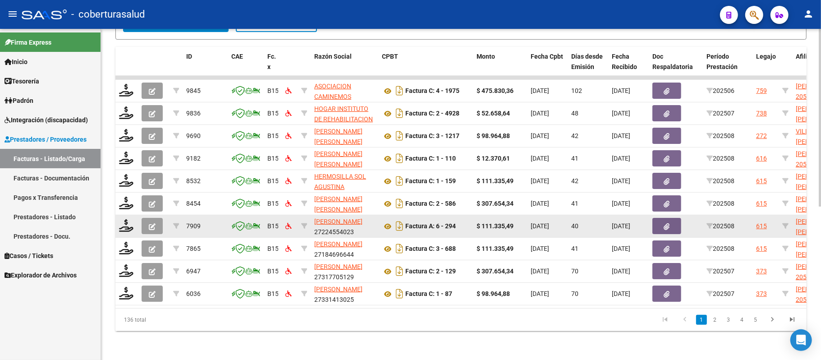
click at [156, 218] on button "button" at bounding box center [151, 226] width 21 height 16
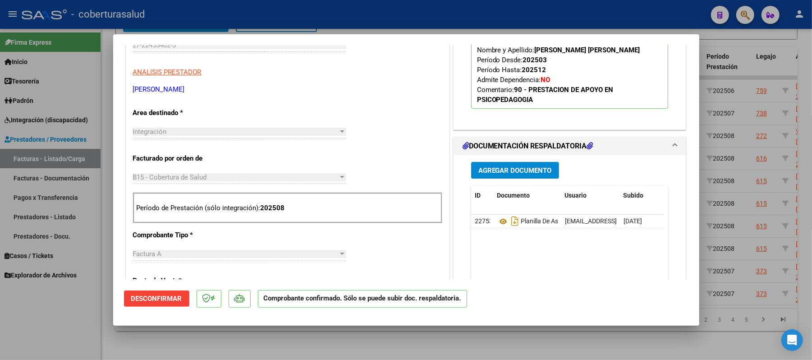
scroll to position [120, 0]
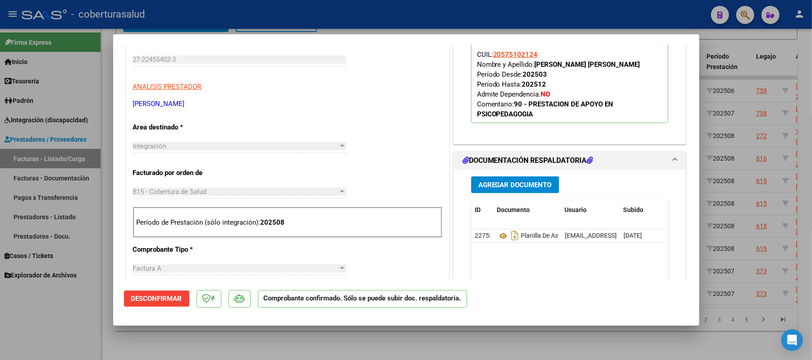
type input "$ 0,00"
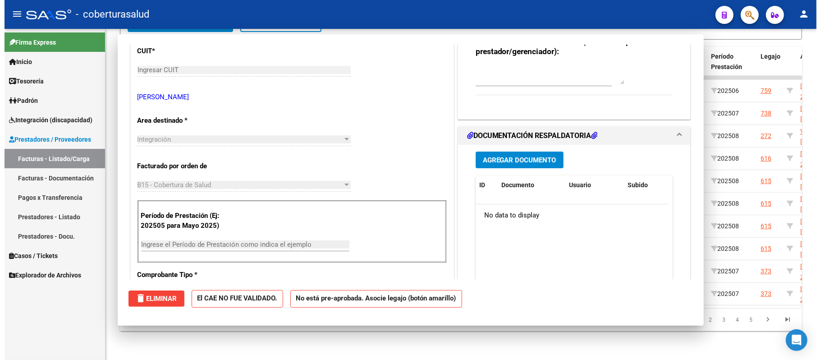
scroll to position [0, 0]
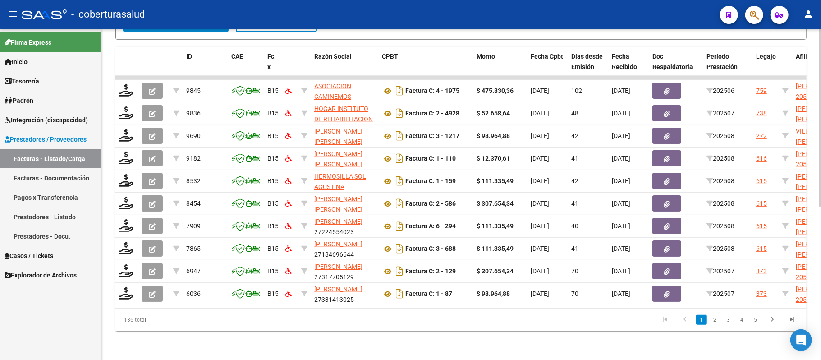
click at [328, 324] on datatable-pager "1 2 3 4 5" at bounding box center [528, 319] width 545 height 15
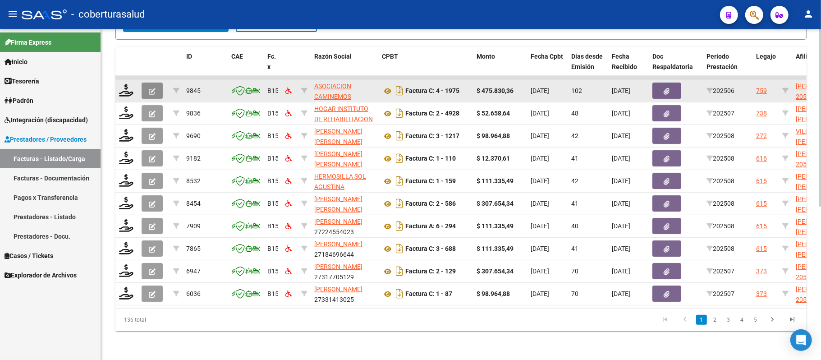
click at [158, 82] on button "button" at bounding box center [151, 90] width 21 height 16
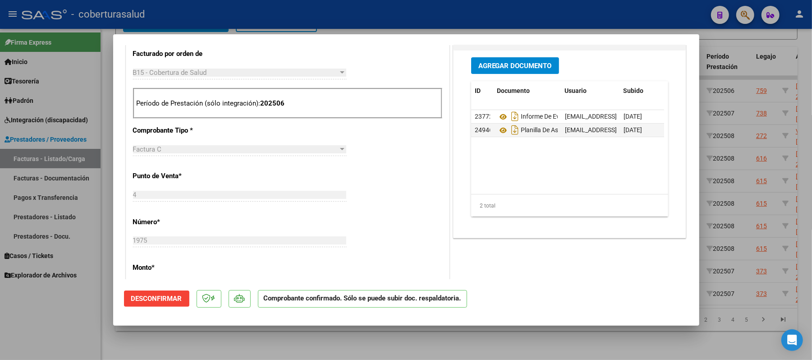
scroll to position [240, 0]
type input "$ 0,00"
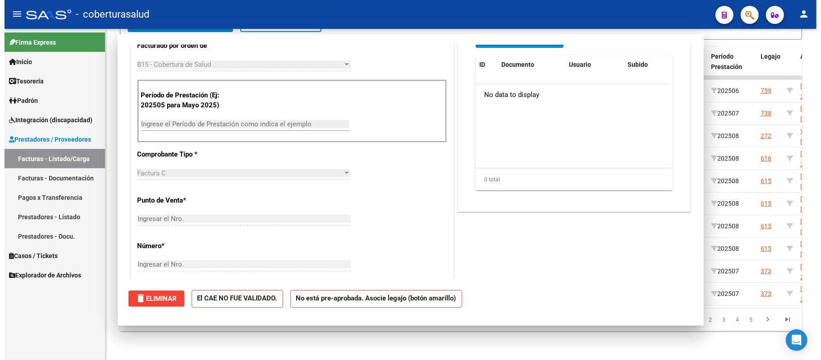
scroll to position [0, 0]
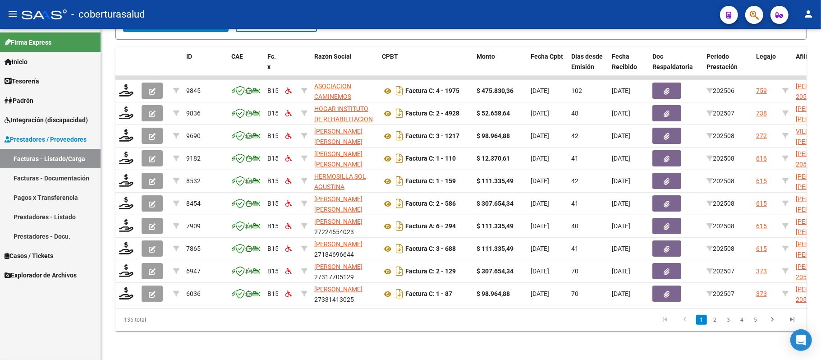
click at [38, 111] on link "Integración (discapacidad)" at bounding box center [50, 119] width 100 height 19
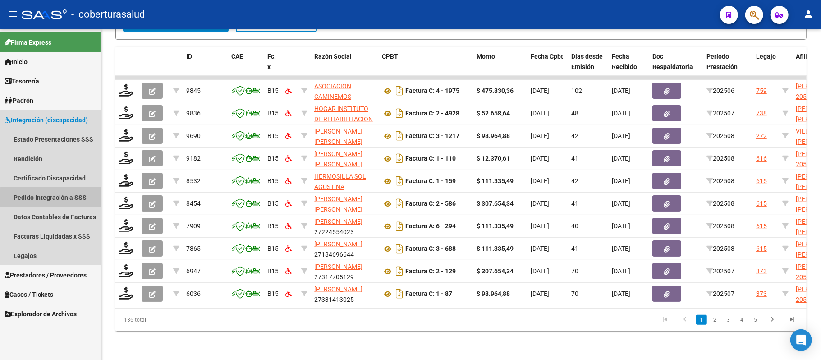
click at [56, 199] on link "Pedido Integración a SSS" at bounding box center [50, 196] width 100 height 19
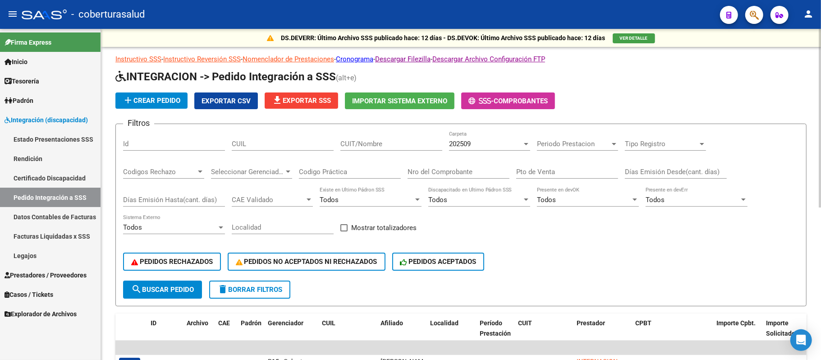
click at [392, 138] on div "CUIT/Nombre" at bounding box center [391, 140] width 102 height 19
paste input "30671447766"
type input "30671447766"
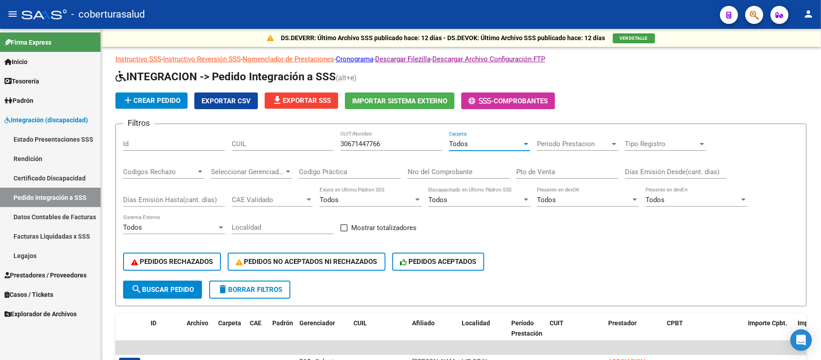
click at [53, 274] on span "Prestadores / Proveedores" at bounding box center [46, 275] width 82 height 10
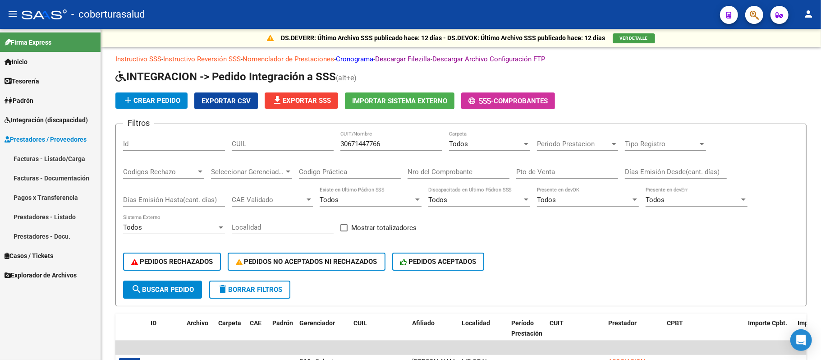
click at [61, 157] on link "Facturas - Listado/Carga" at bounding box center [50, 158] width 100 height 19
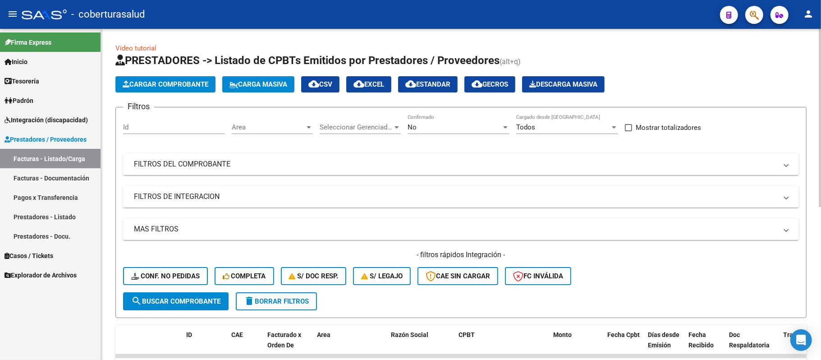
click at [285, 123] on span "Area" at bounding box center [268, 127] width 73 height 8
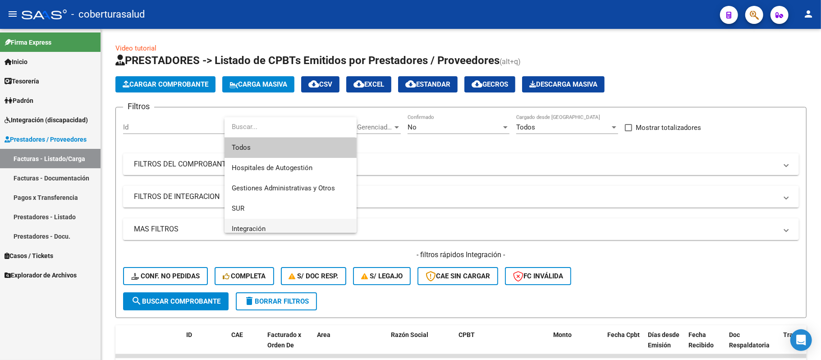
click at [285, 224] on span "Integración" at bounding box center [291, 229] width 118 height 20
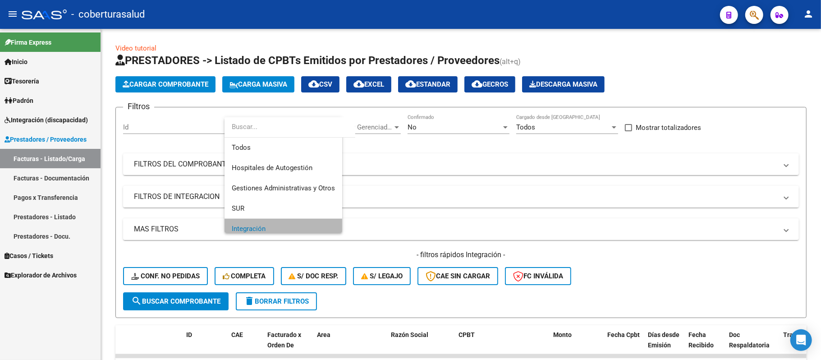
scroll to position [6, 0]
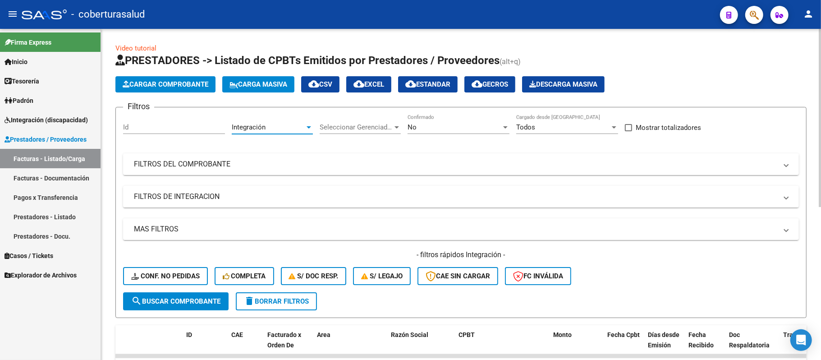
click at [449, 128] on div "No" at bounding box center [454, 127] width 94 height 8
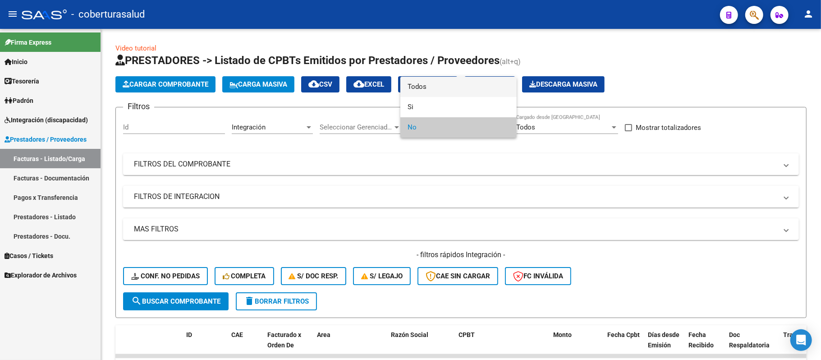
click at [460, 86] on span "Todos" at bounding box center [458, 87] width 102 height 20
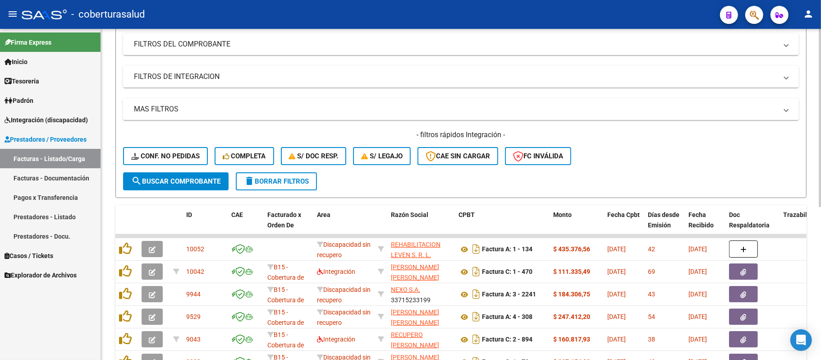
click at [272, 183] on span "delete Borrar Filtros" at bounding box center [276, 181] width 65 height 8
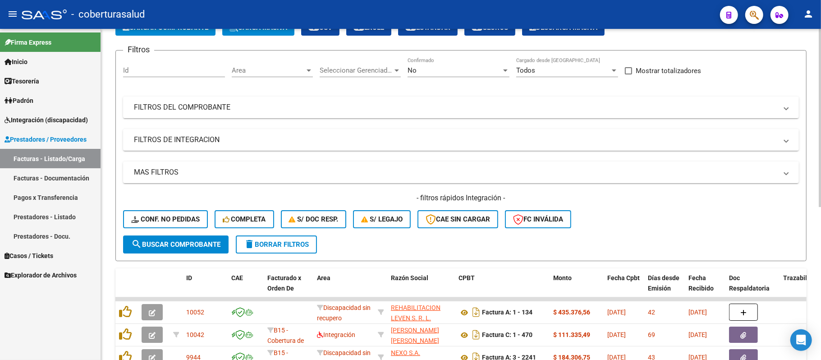
scroll to position [0, 0]
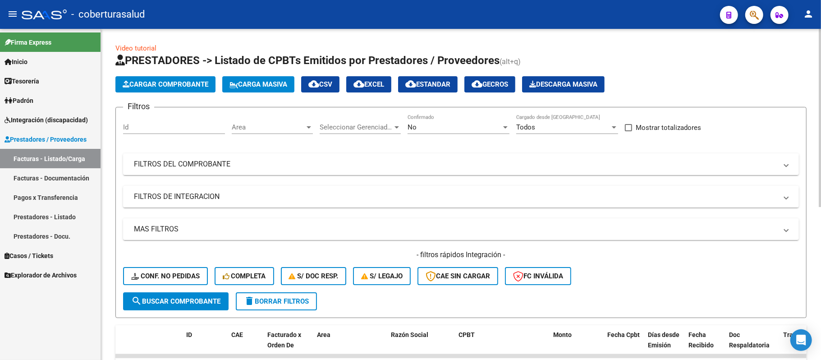
click at [452, 129] on div "No" at bounding box center [454, 127] width 94 height 8
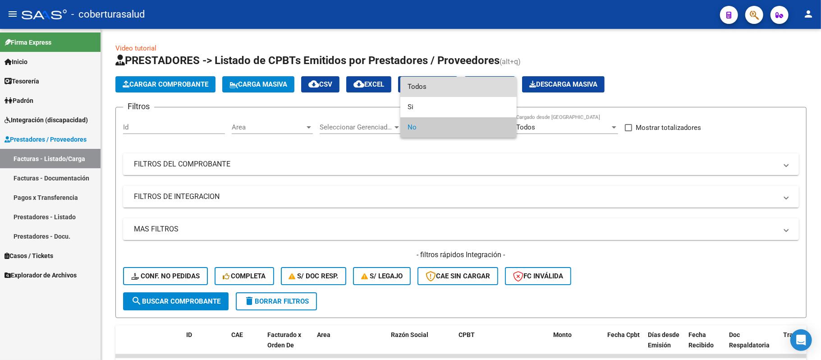
click at [433, 89] on span "Todos" at bounding box center [458, 87] width 102 height 20
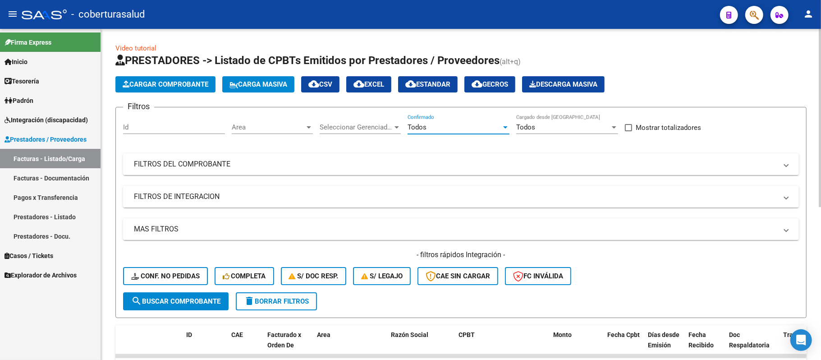
click at [292, 130] on span "Area" at bounding box center [268, 127] width 73 height 8
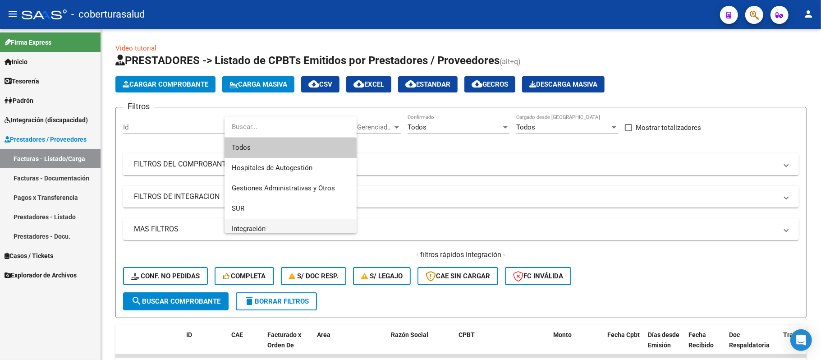
click at [276, 225] on span "Integración" at bounding box center [291, 229] width 118 height 20
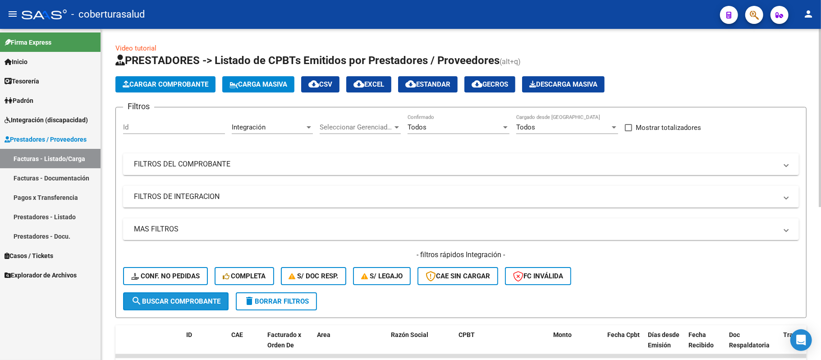
click at [177, 298] on span "search Buscar Comprobante" at bounding box center [175, 301] width 89 height 8
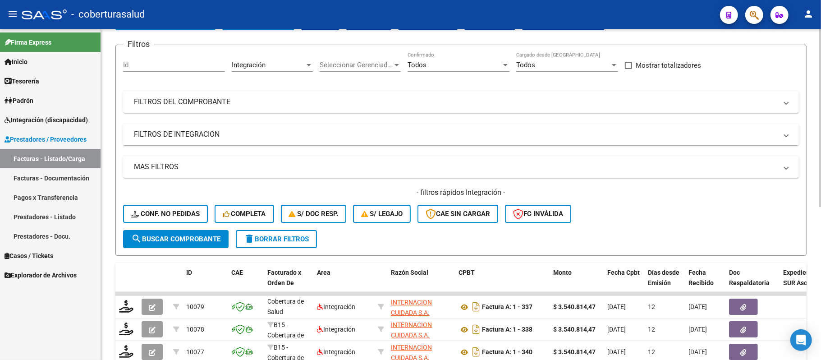
scroll to position [46, 0]
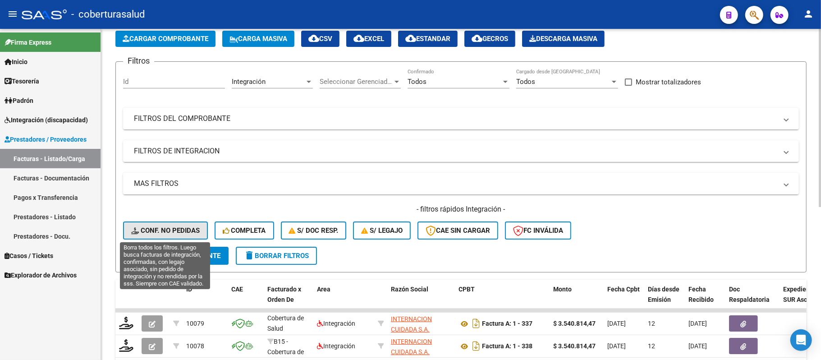
click at [165, 226] on span "Conf. no pedidas" at bounding box center [165, 230] width 68 height 8
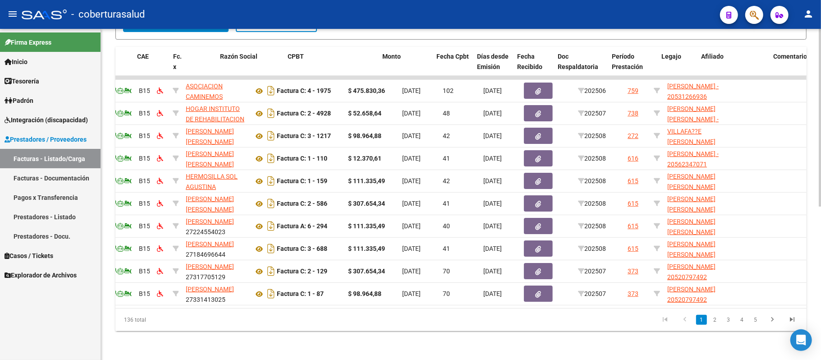
scroll to position [0, 0]
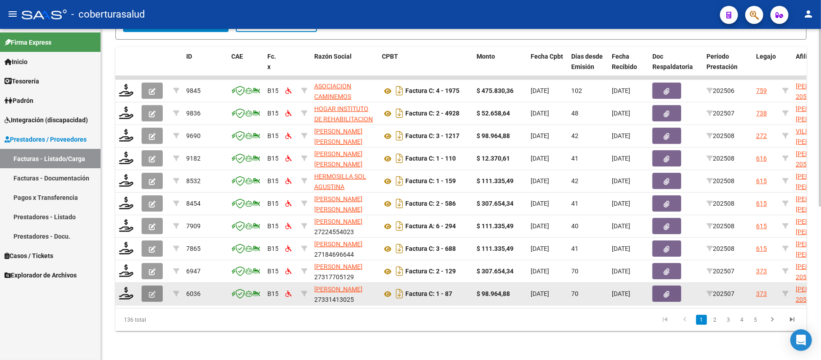
click at [149, 291] on icon "button" at bounding box center [152, 294] width 7 height 7
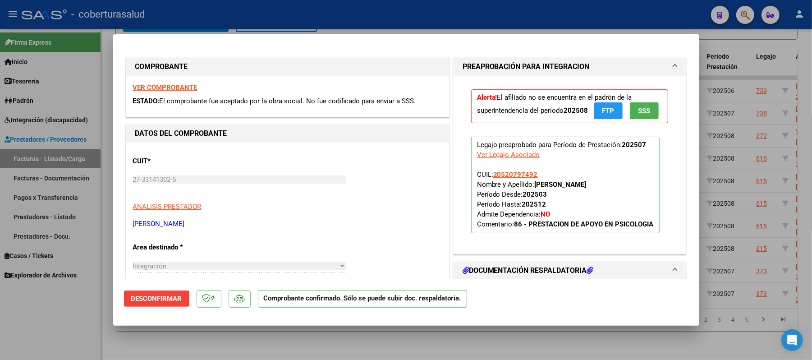
type input "$ 0,00"
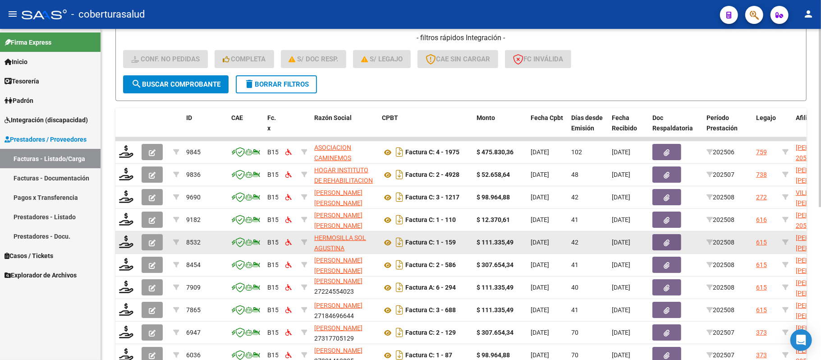
scroll to position [286, 0]
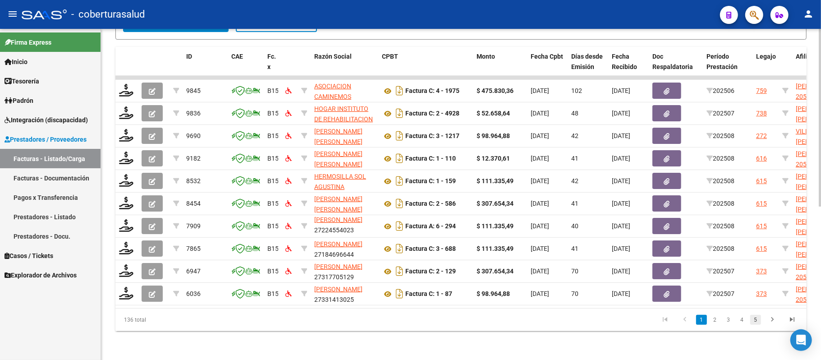
click at [750, 324] on link "5" at bounding box center [755, 320] width 11 height 10
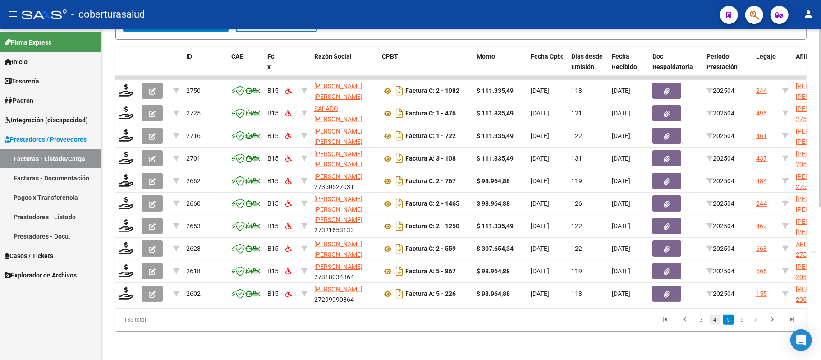
click at [719, 318] on link "4" at bounding box center [714, 320] width 11 height 10
click at [710, 318] on link "3" at bounding box center [714, 320] width 11 height 10
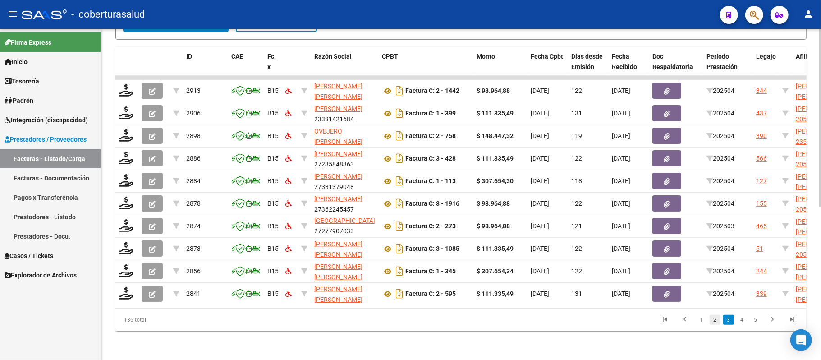
click at [717, 317] on link "2" at bounding box center [714, 320] width 11 height 10
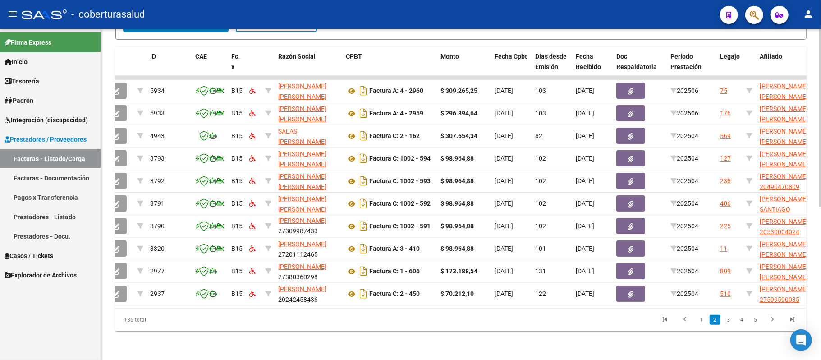
scroll to position [0, 0]
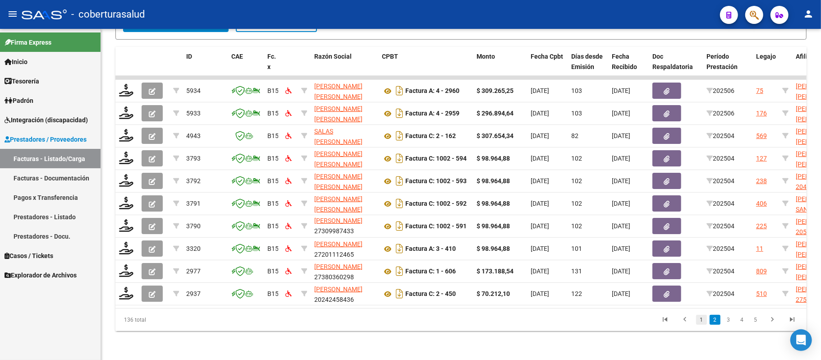
click at [700, 319] on link "1" at bounding box center [701, 320] width 11 height 10
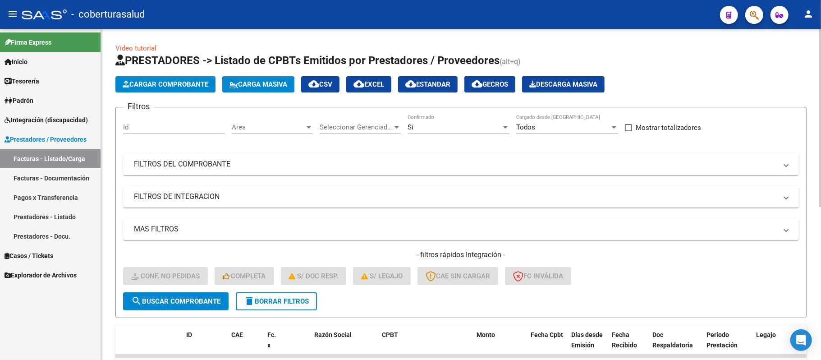
click at [288, 171] on mat-expansion-panel-header "FILTROS DEL COMPROBANTE" at bounding box center [461, 164] width 676 height 22
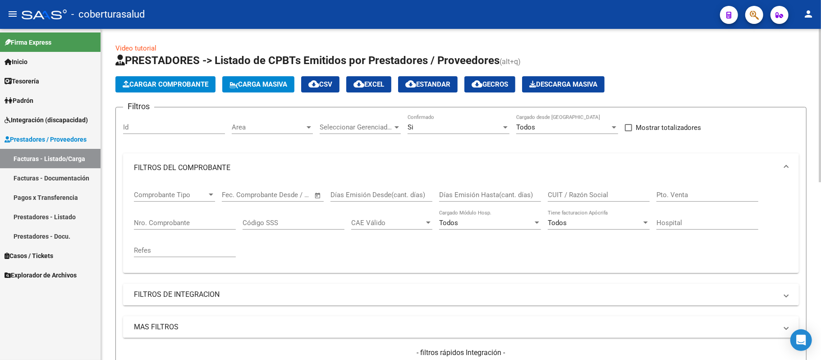
click at [223, 287] on mat-expansion-panel-header "FILTROS DE INTEGRACION" at bounding box center [461, 294] width 676 height 22
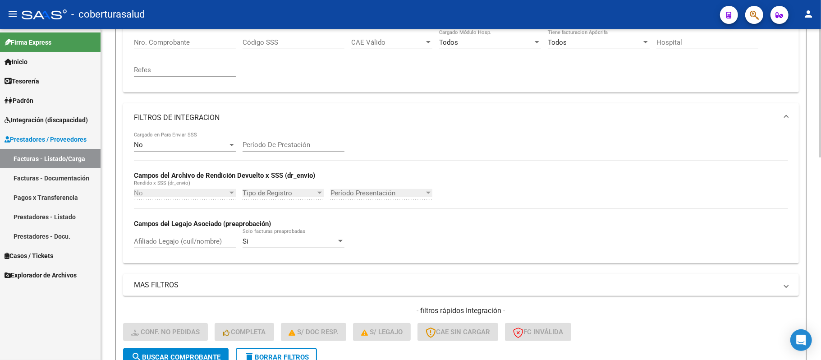
scroll to position [240, 0]
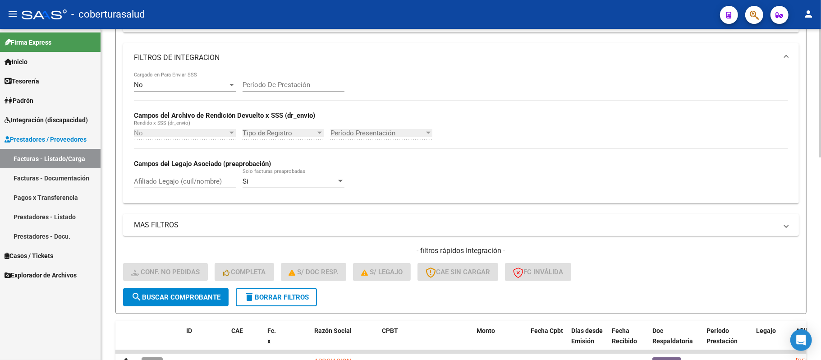
click at [224, 225] on mat-panel-title "MAS FILTROS" at bounding box center [455, 225] width 643 height 10
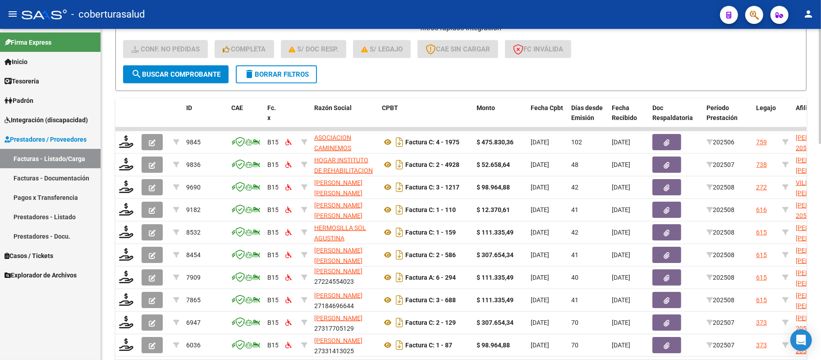
scroll to position [561, 0]
click at [46, 121] on span "Integración (discapacidad)" at bounding box center [46, 120] width 83 height 10
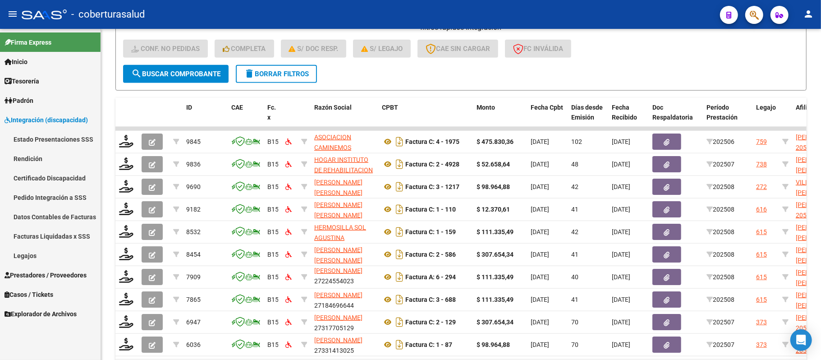
click at [58, 143] on link "Estado Presentaciones SSS" at bounding box center [50, 138] width 100 height 19
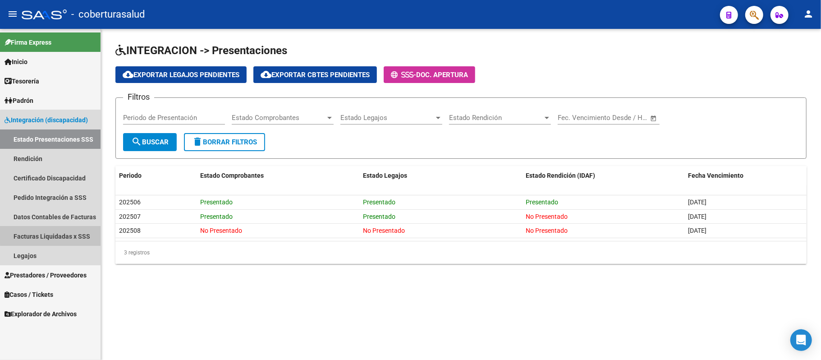
click at [70, 232] on link "Facturas Liquidadas x SSS" at bounding box center [50, 235] width 100 height 19
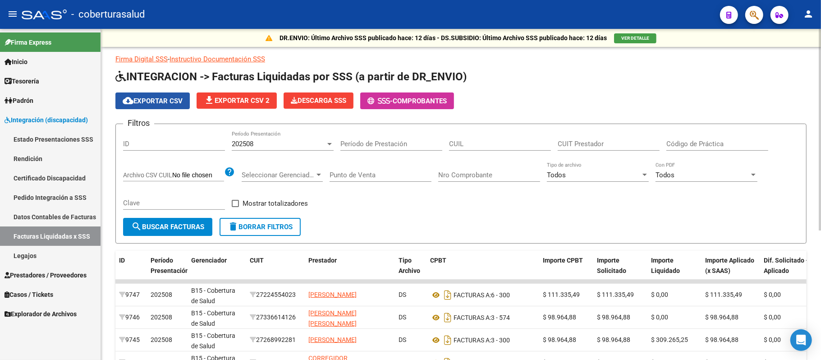
click at [164, 99] on span "cloud_download Exportar CSV" at bounding box center [153, 101] width 60 height 8
